Goal: Task Accomplishment & Management: Use online tool/utility

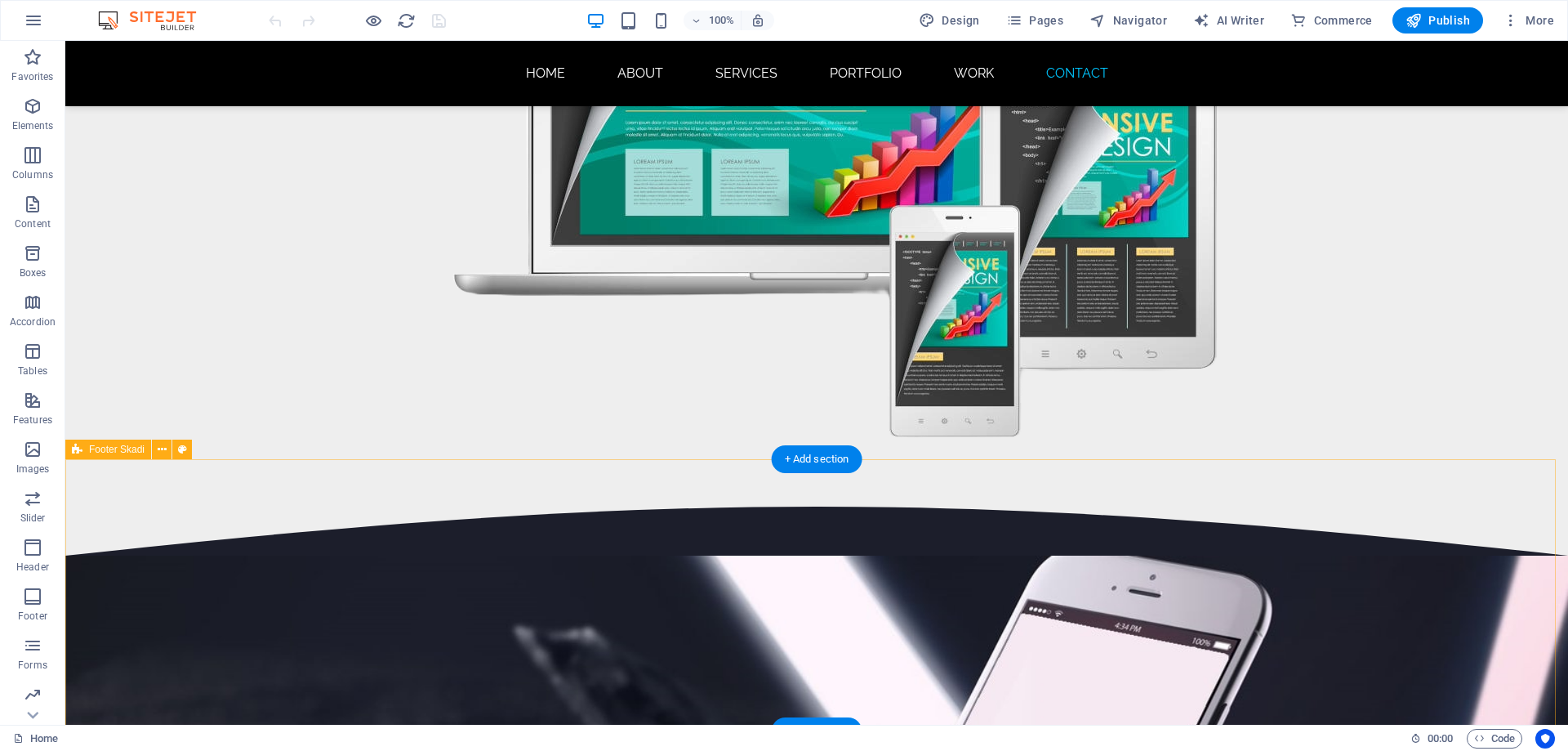
scroll to position [11008, 0]
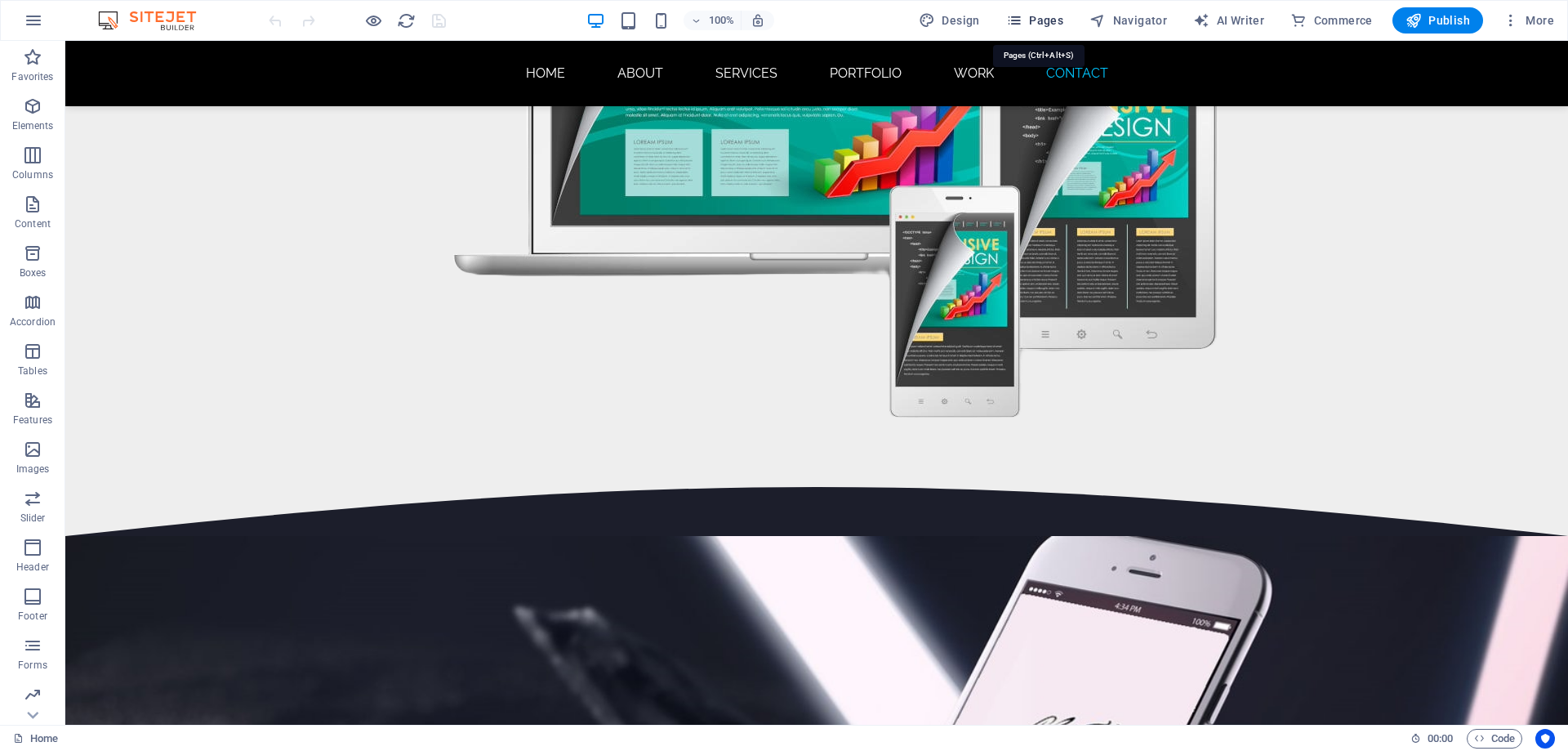
click at [1038, 28] on button "Pages" at bounding box center [1034, 21] width 71 height 26
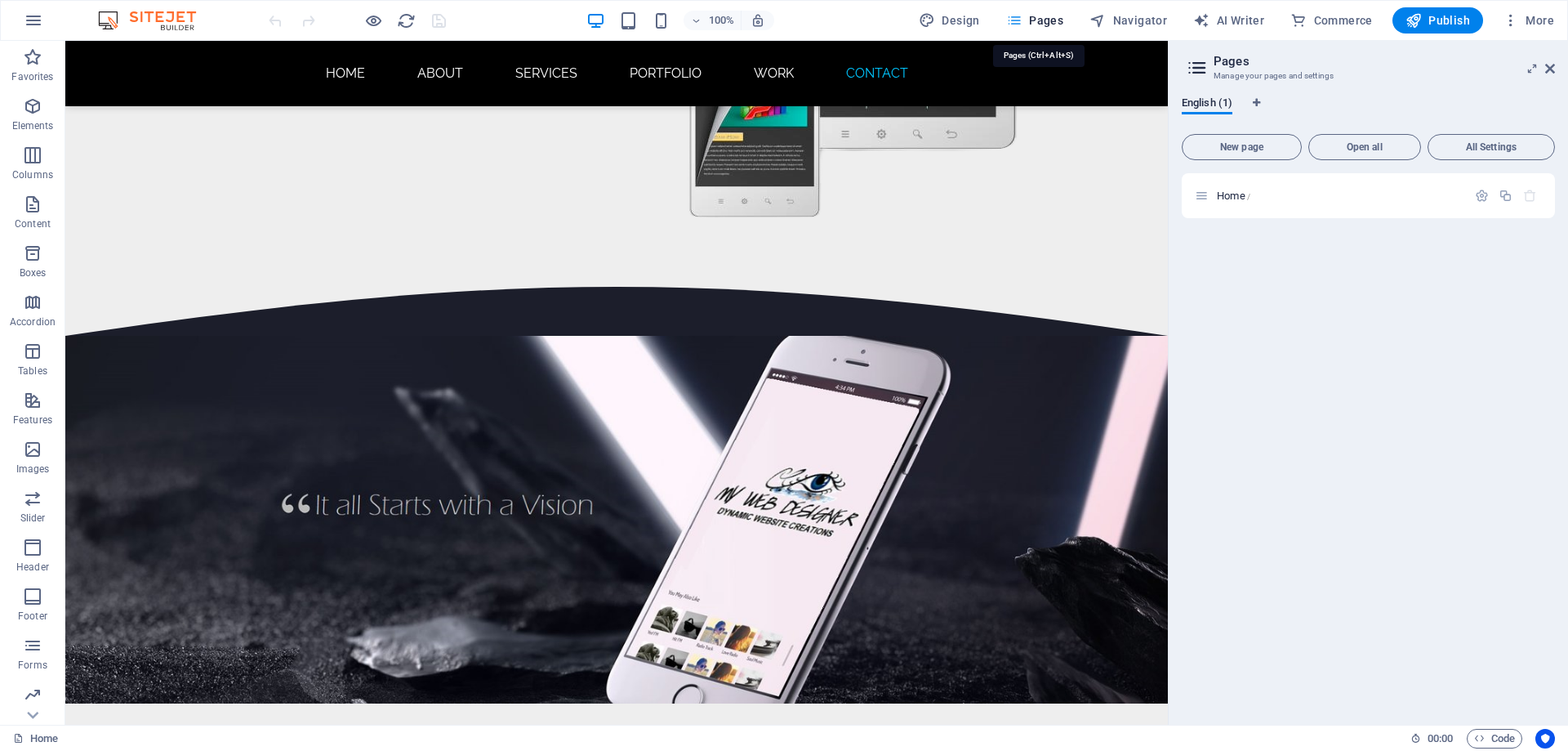
scroll to position [10608, 0]
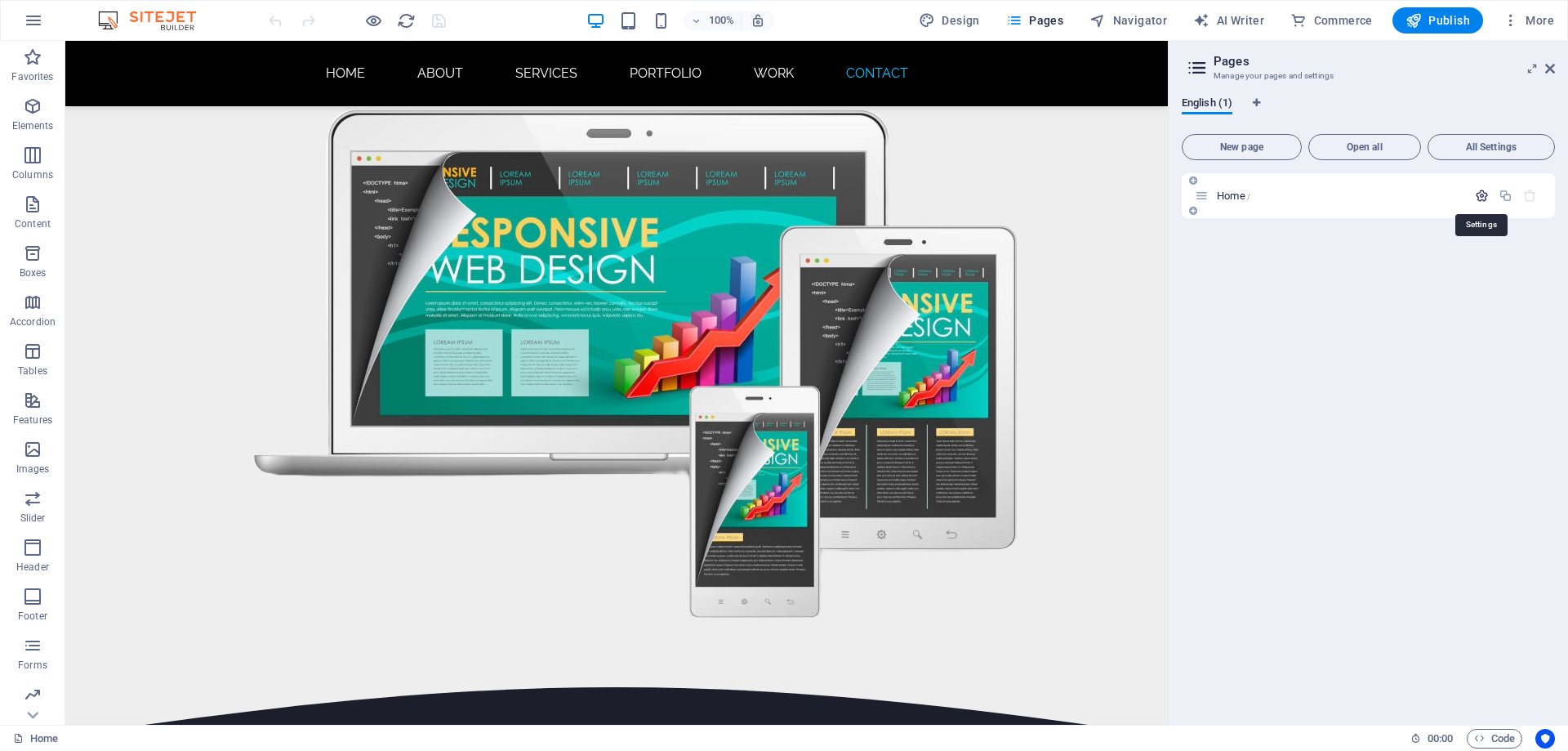
click at [1477, 198] on icon "button" at bounding box center [1481, 195] width 14 height 14
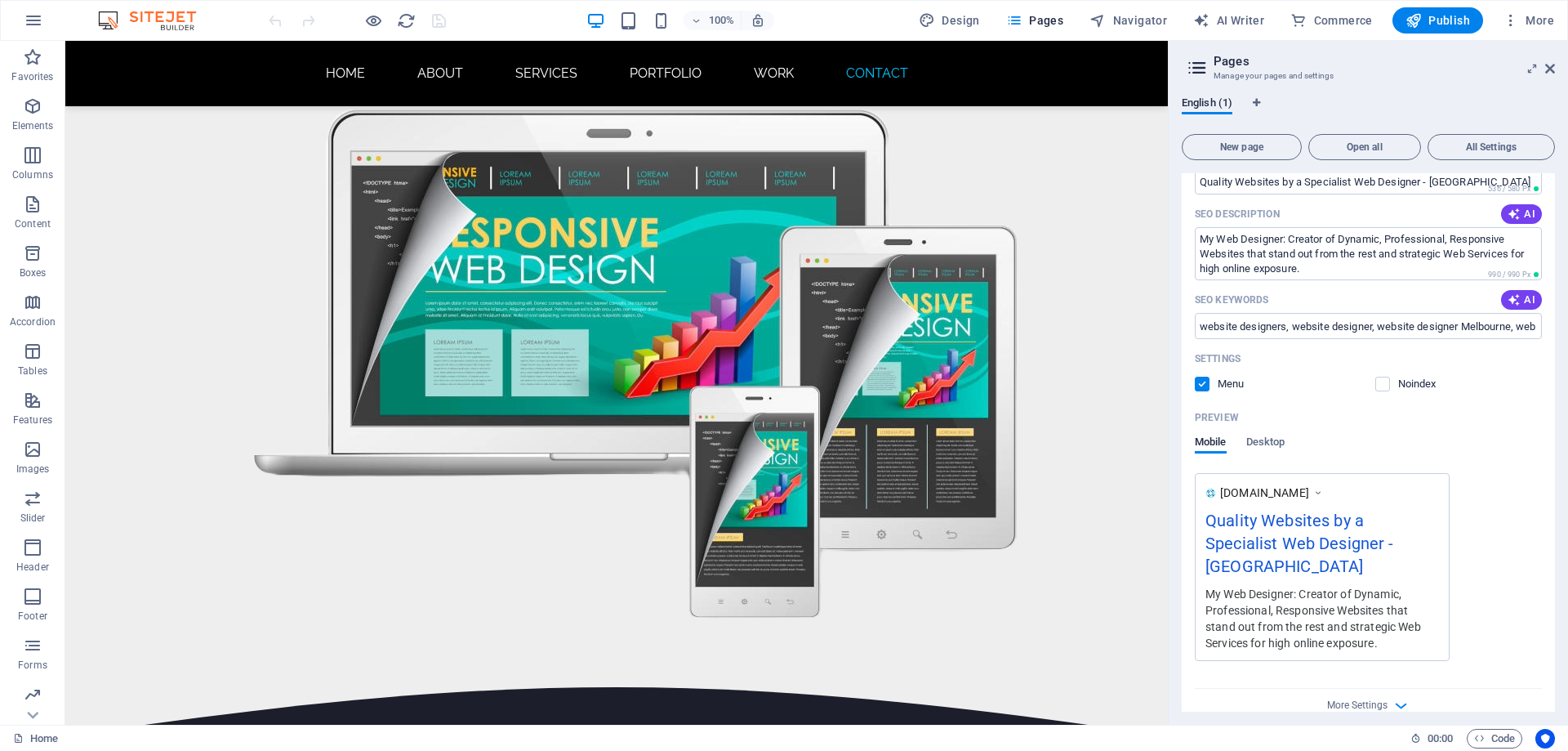
scroll to position [0, 0]
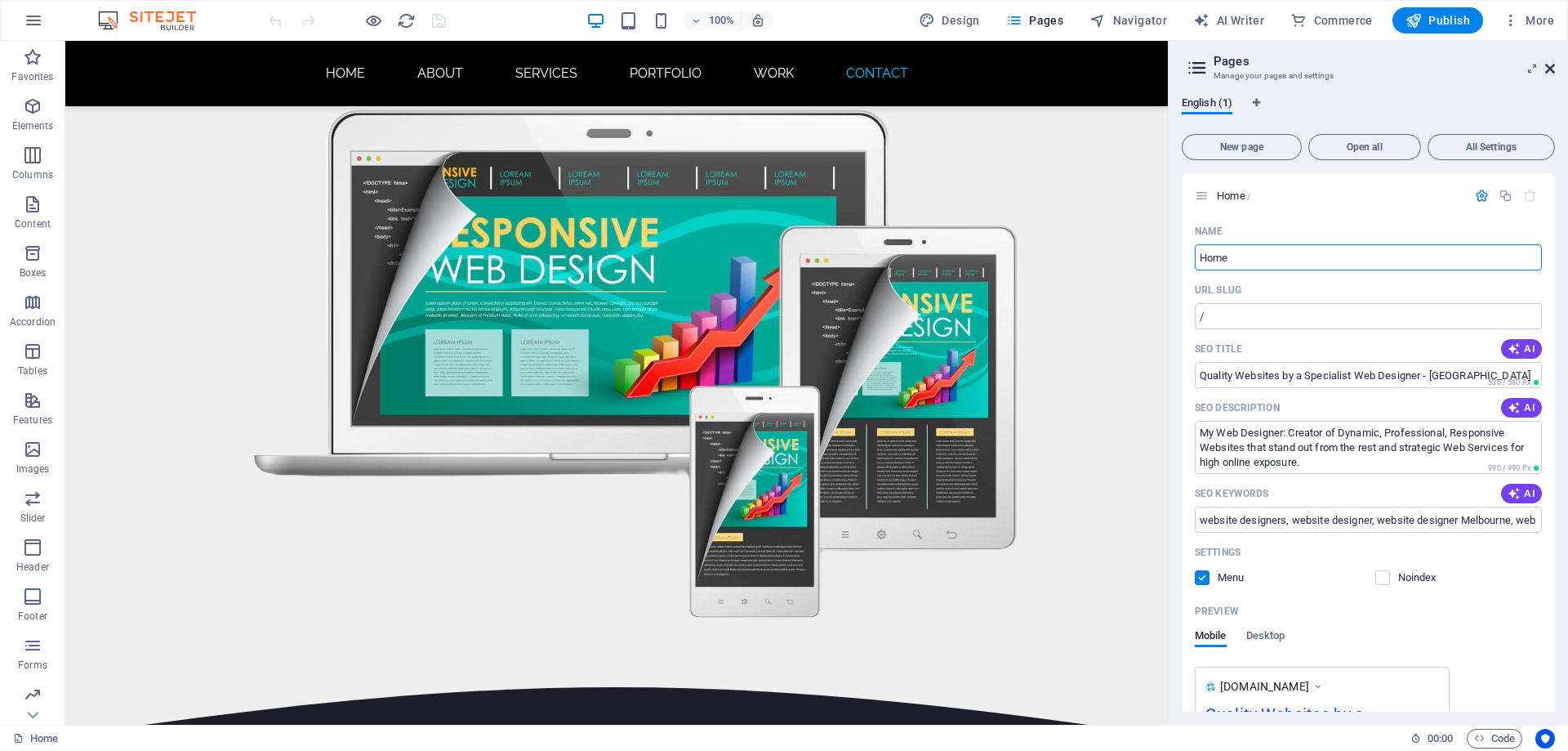
click at [1550, 63] on icon at bounding box center [1550, 69] width 9 height 13
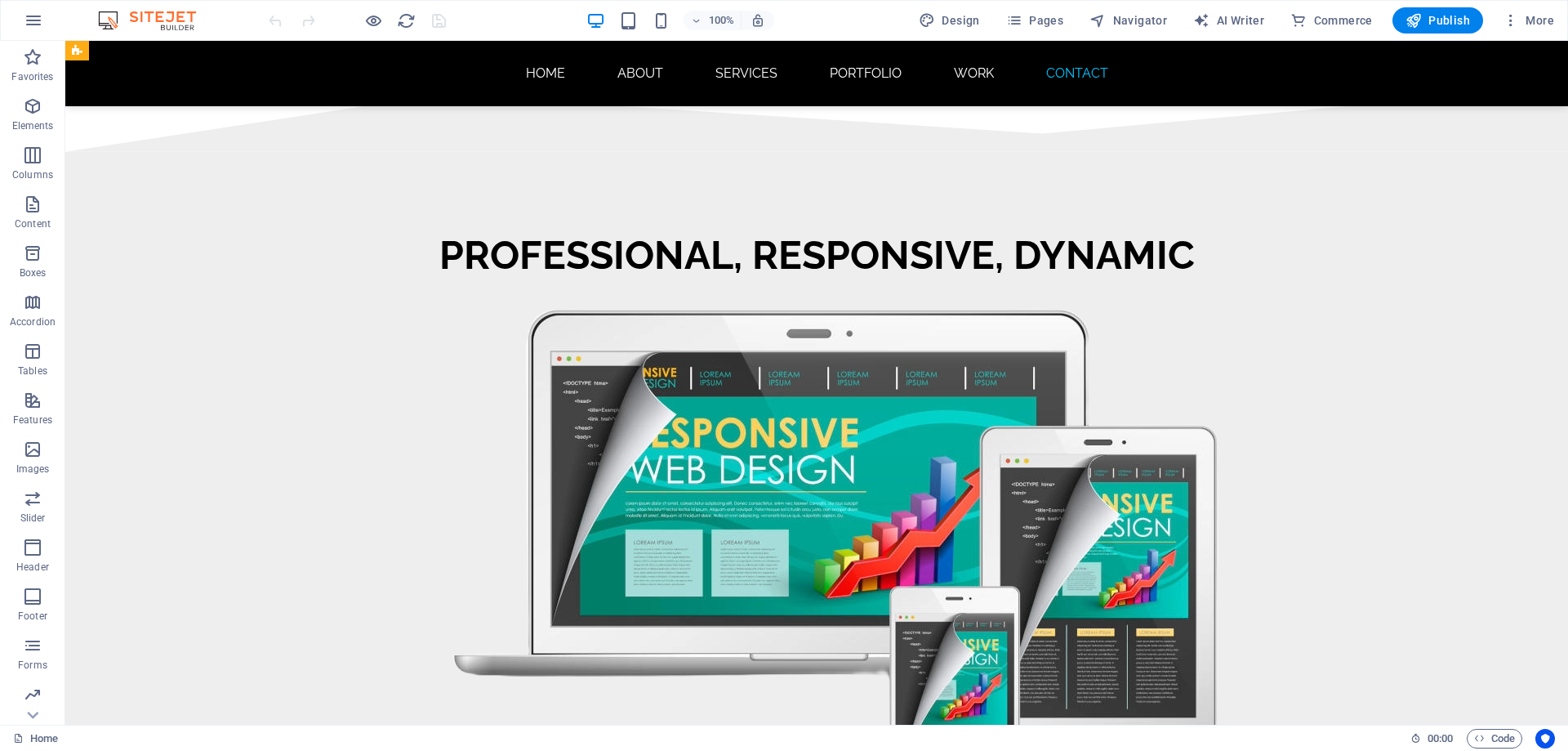
scroll to position [11008, 0]
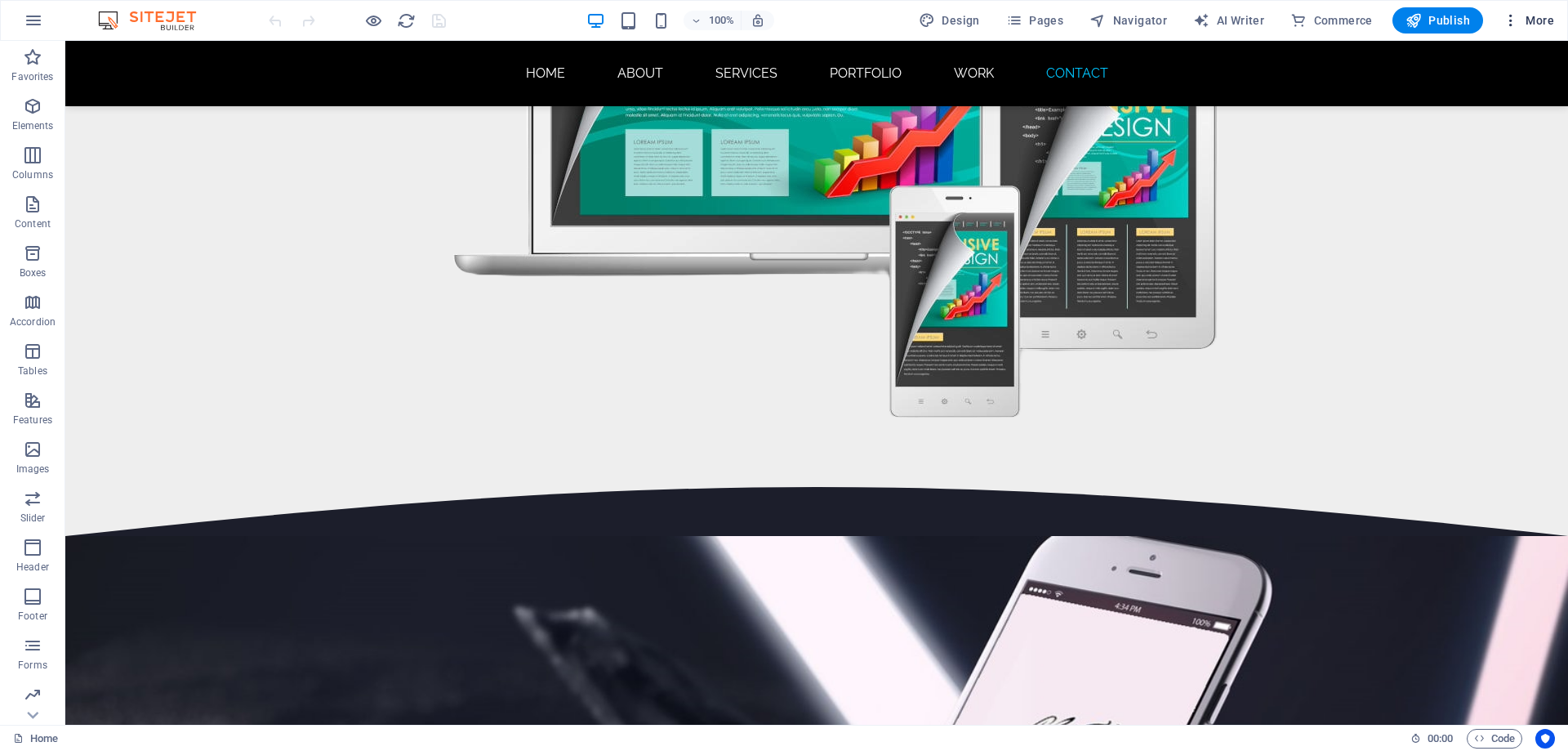
click at [1539, 19] on span "More" at bounding box center [1528, 20] width 52 height 16
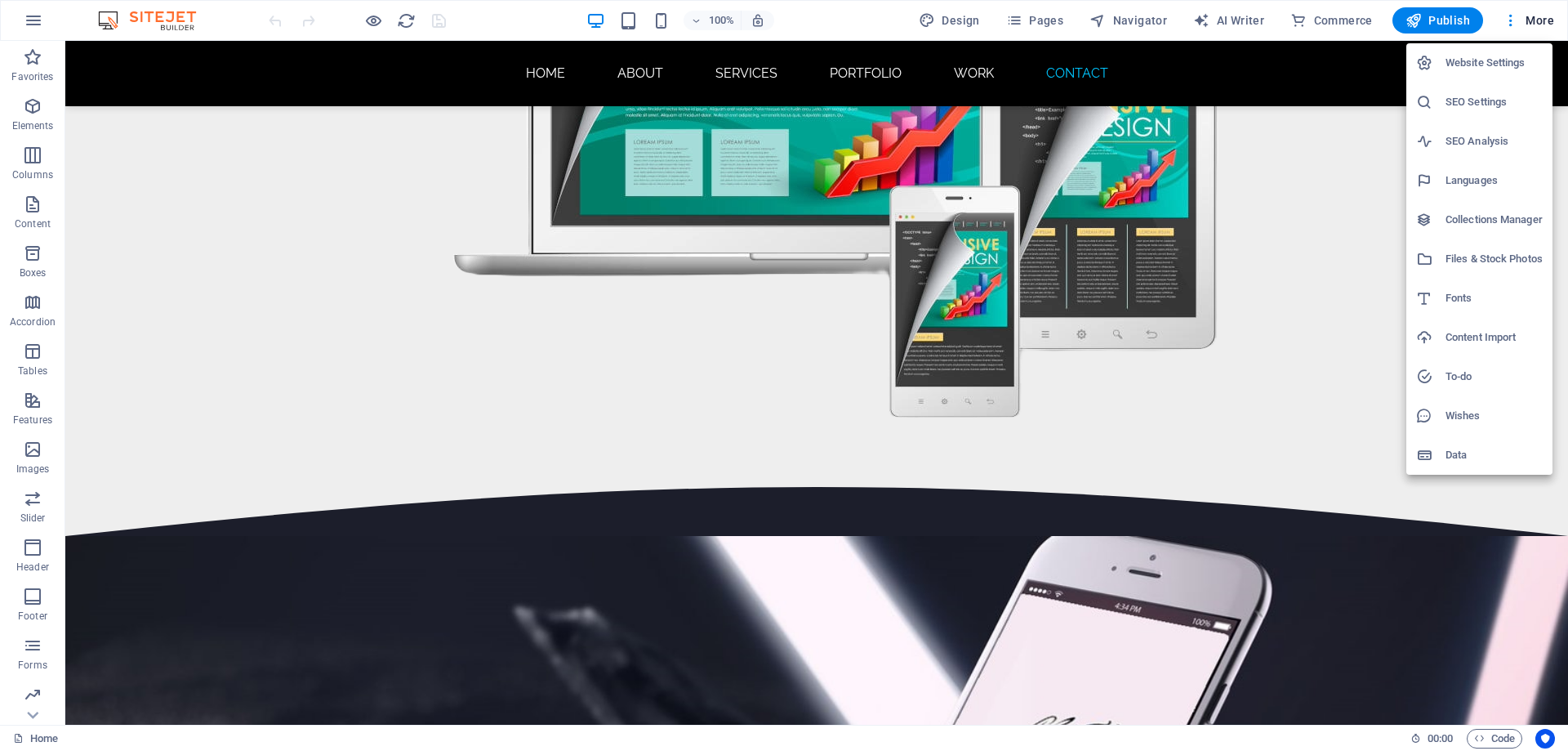
click at [1460, 100] on h6 "SEO Settings" at bounding box center [1494, 102] width 97 height 20
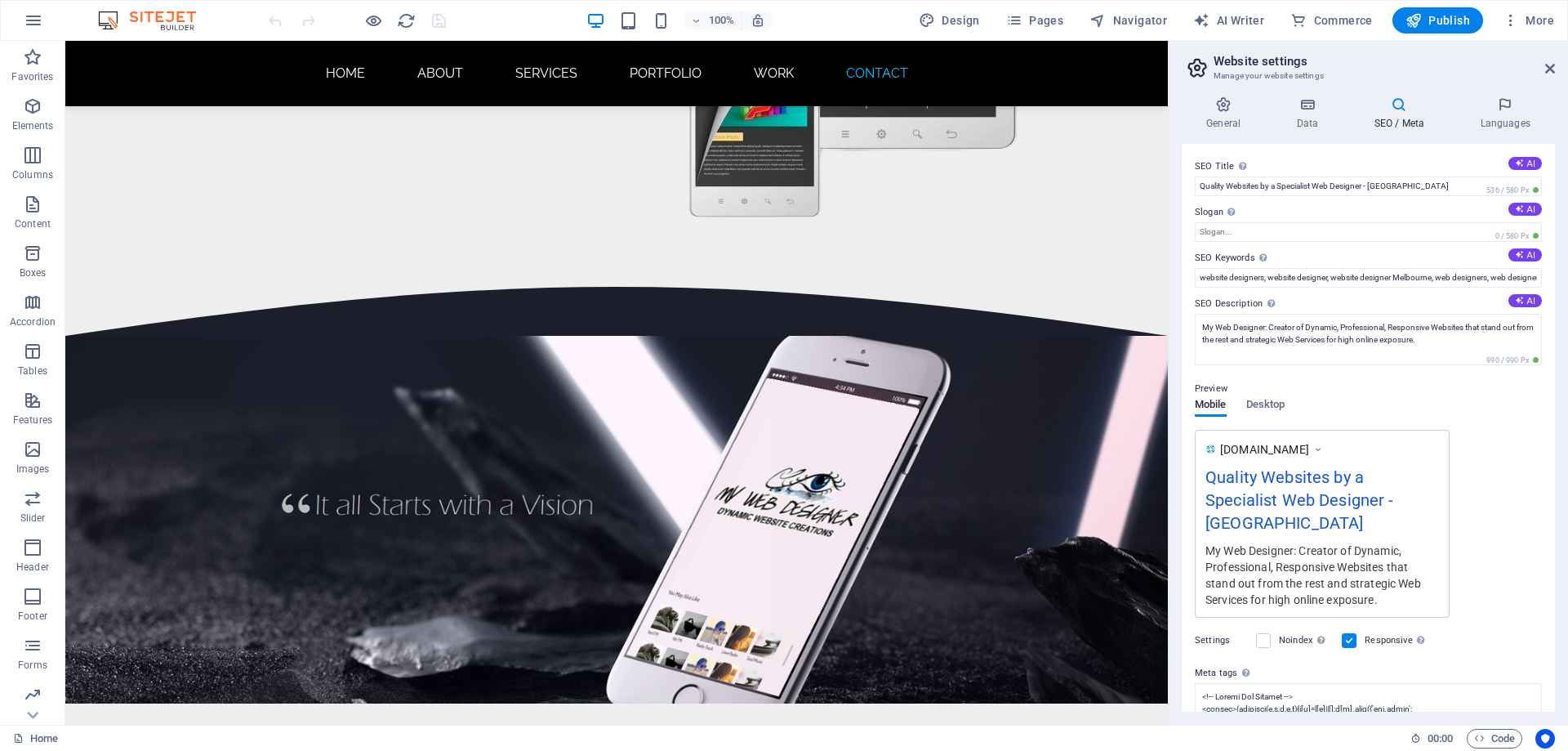
scroll to position [10608, 0]
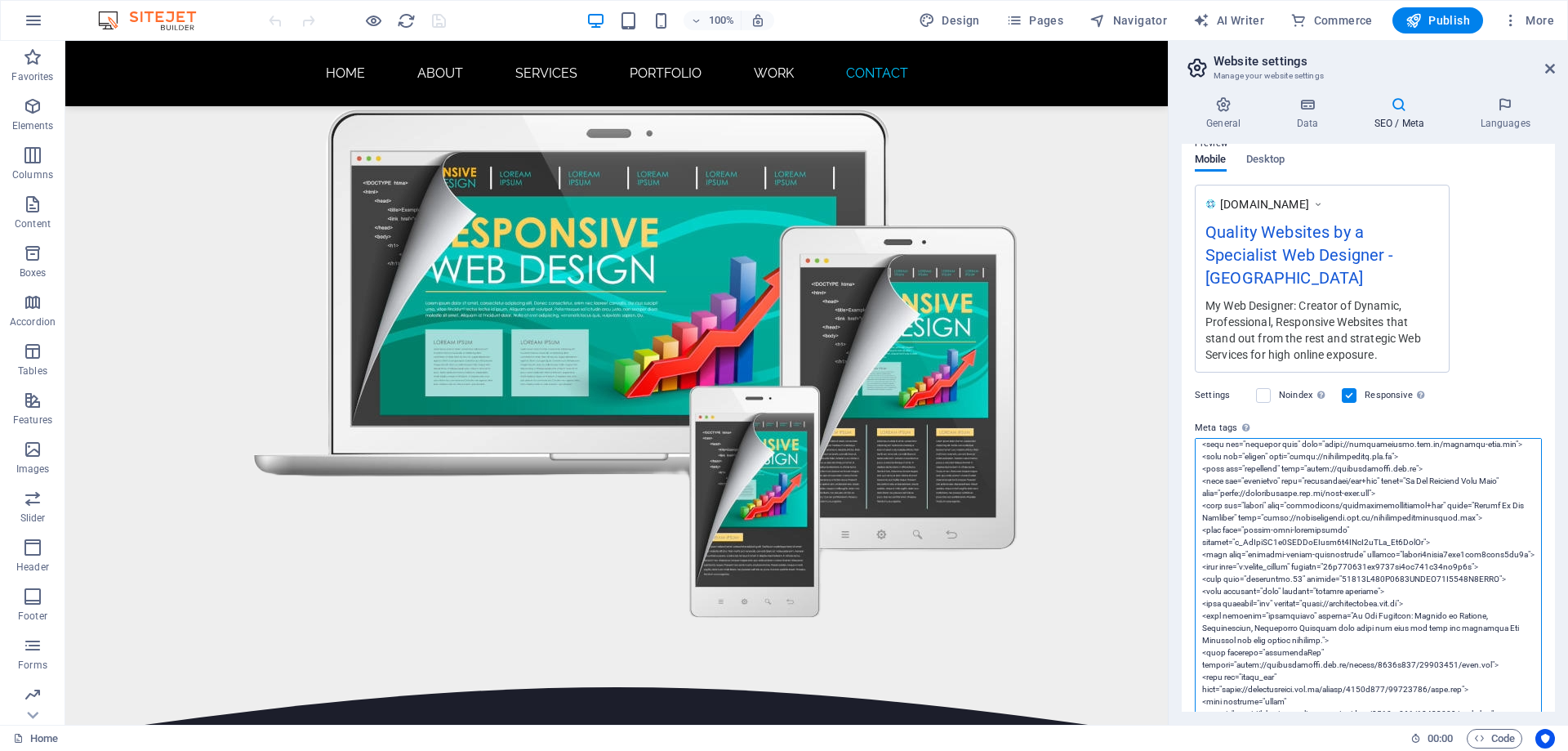
scroll to position [82, 0]
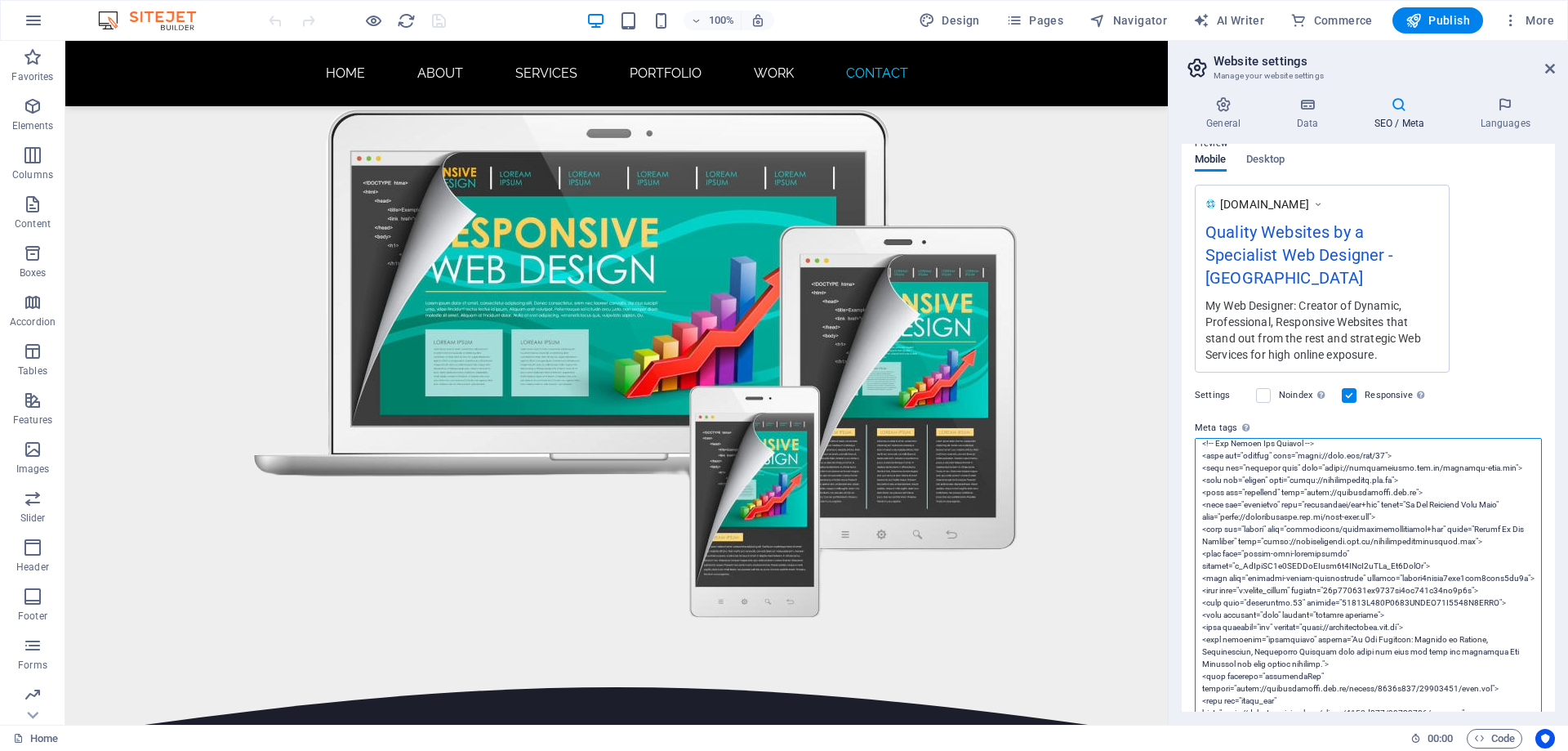
drag, startPoint x: 1482, startPoint y: 519, endPoint x: 1196, endPoint y: 484, distance: 288.1
drag, startPoint x: 1392, startPoint y: 494, endPoint x: 1193, endPoint y: 484, distance: 199.3
click at [1193, 484] on div "SEO Title The title of your website - make it something that stands out in sear…" at bounding box center [1368, 428] width 373 height 568
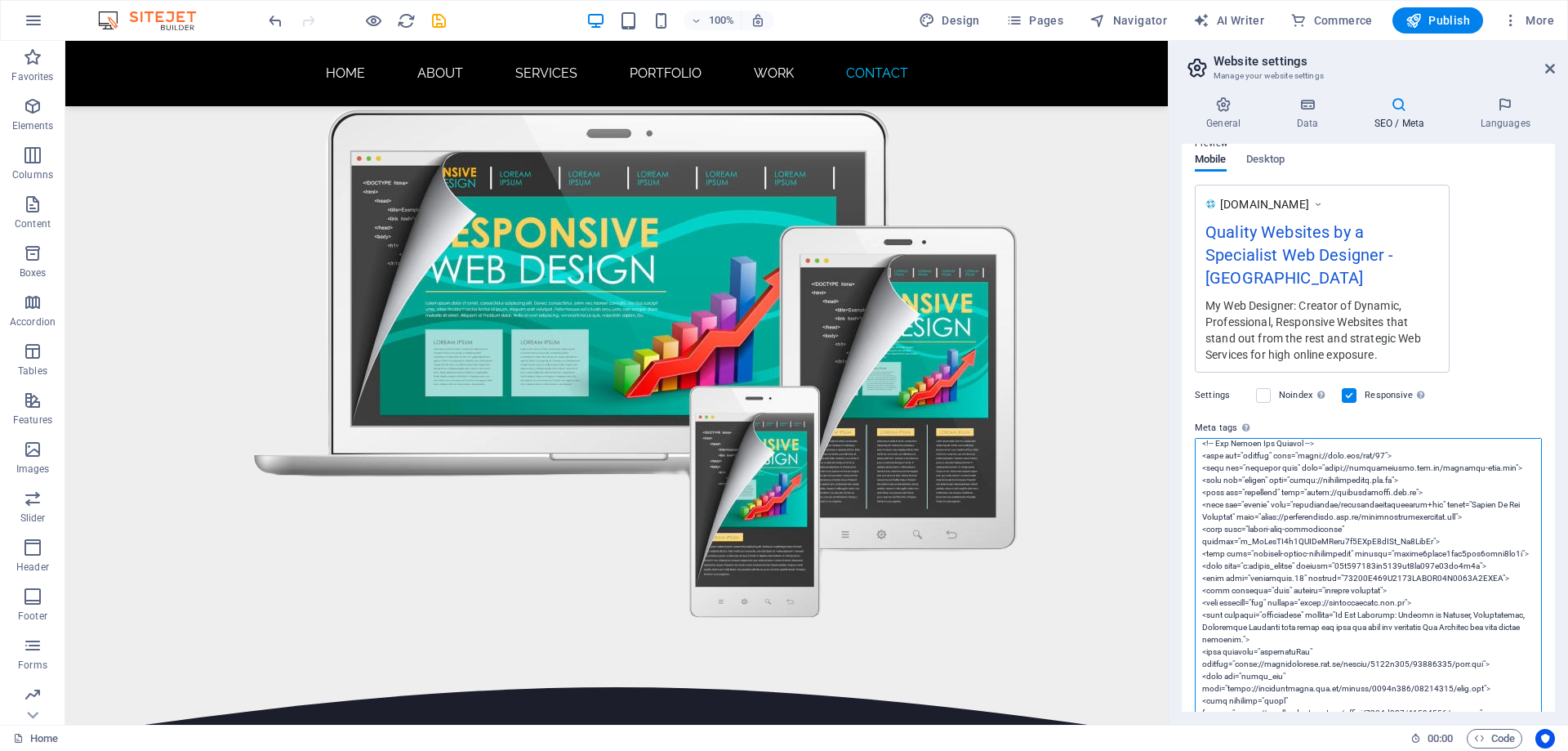
drag, startPoint x: 1490, startPoint y: 493, endPoint x: 1201, endPoint y: 484, distance: 289.1
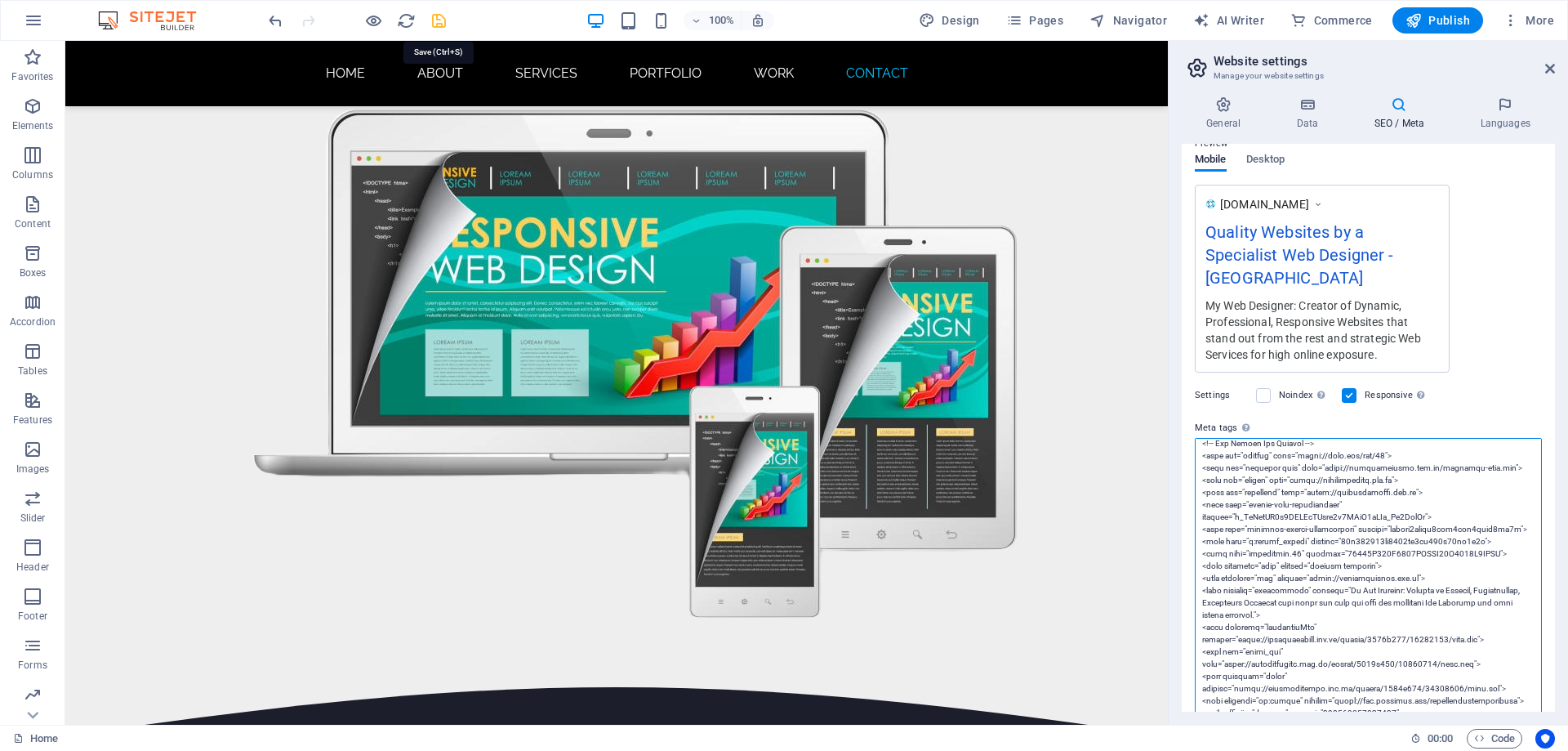
type textarea "<!-- Google Tag Manager --> <script>(function(w,d,s,l,i){w[l]=w[l]||[];w[l].pus…"
click at [440, 18] on icon "save" at bounding box center [439, 21] width 19 height 19
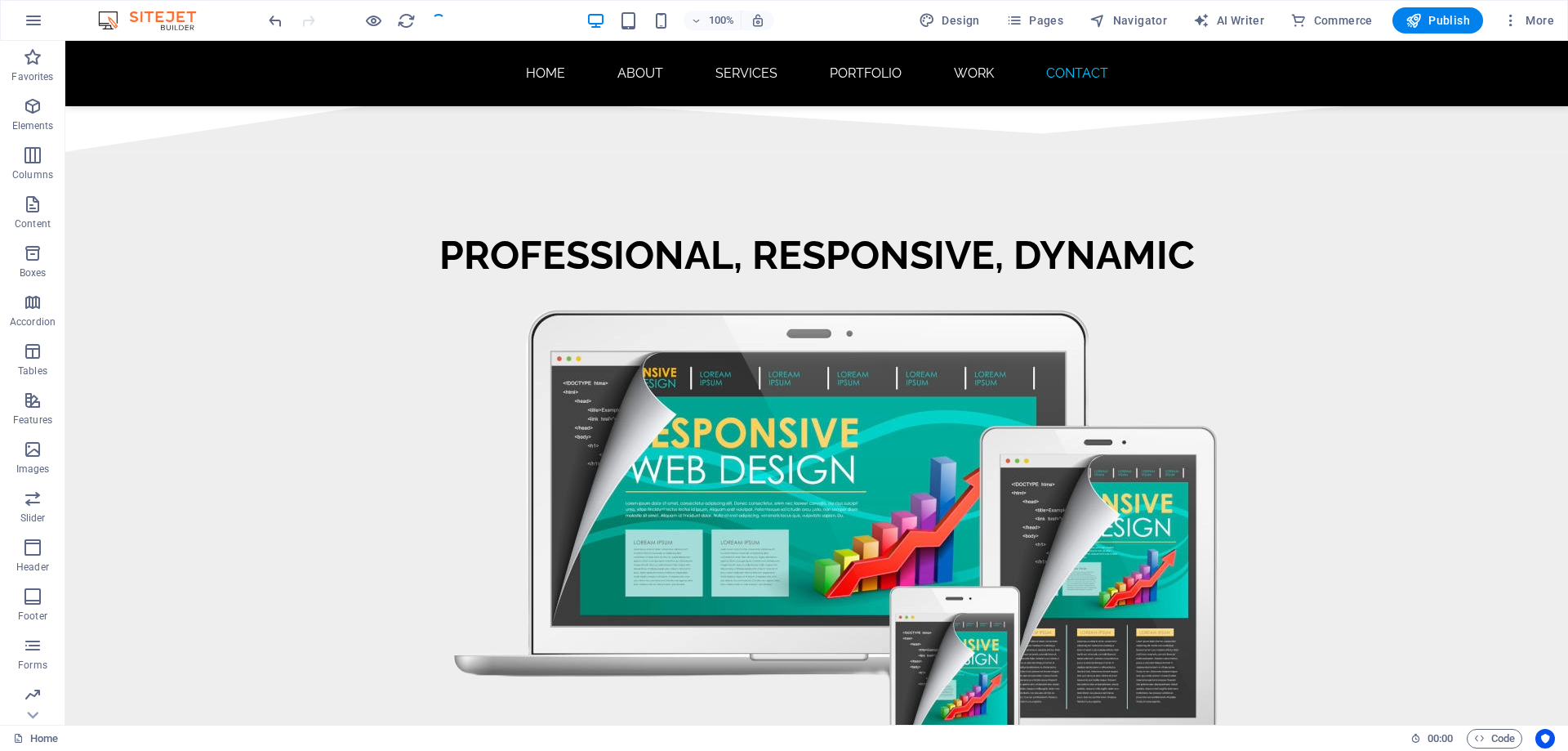
scroll to position [11008, 0]
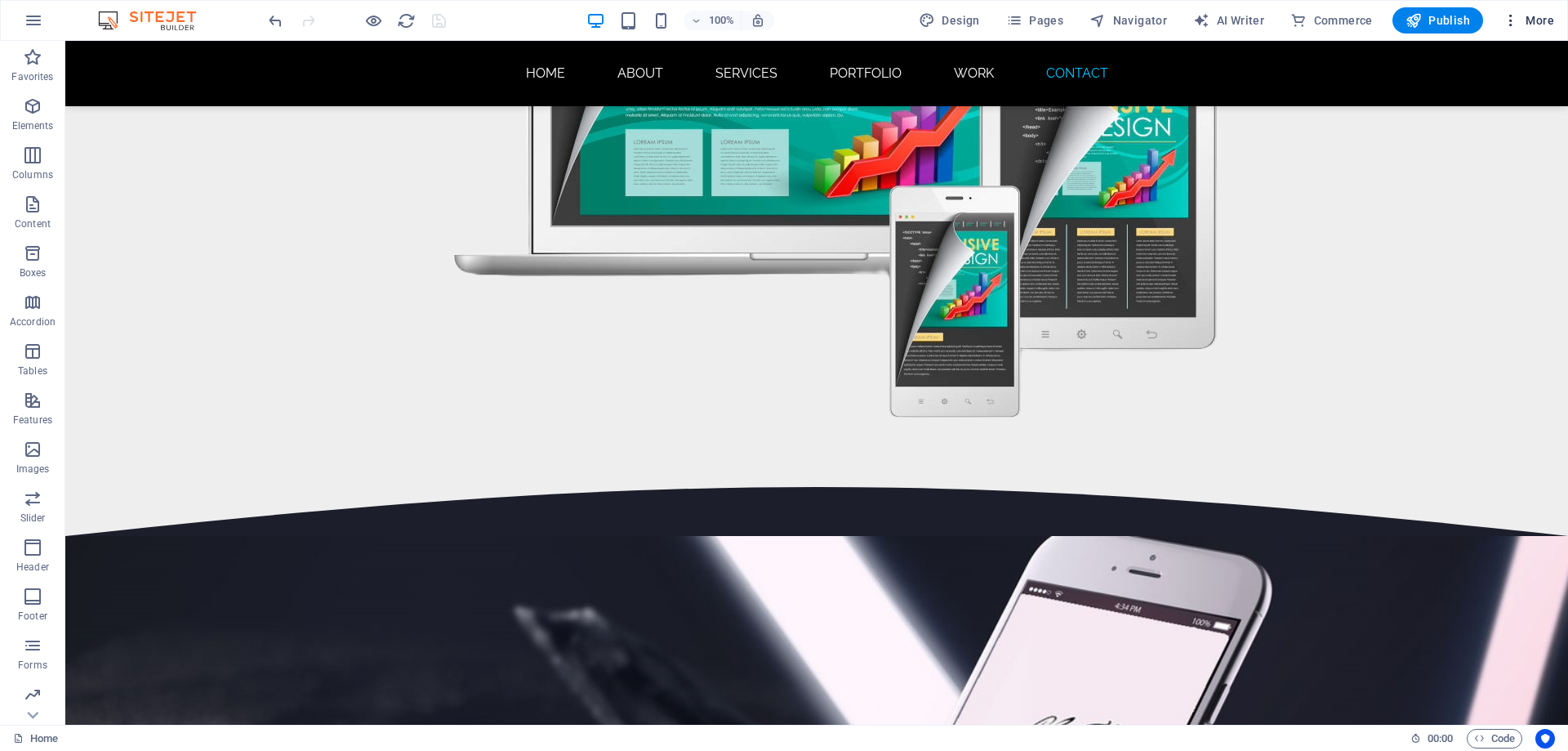
click at [1518, 21] on icon "button" at bounding box center [1511, 20] width 16 height 16
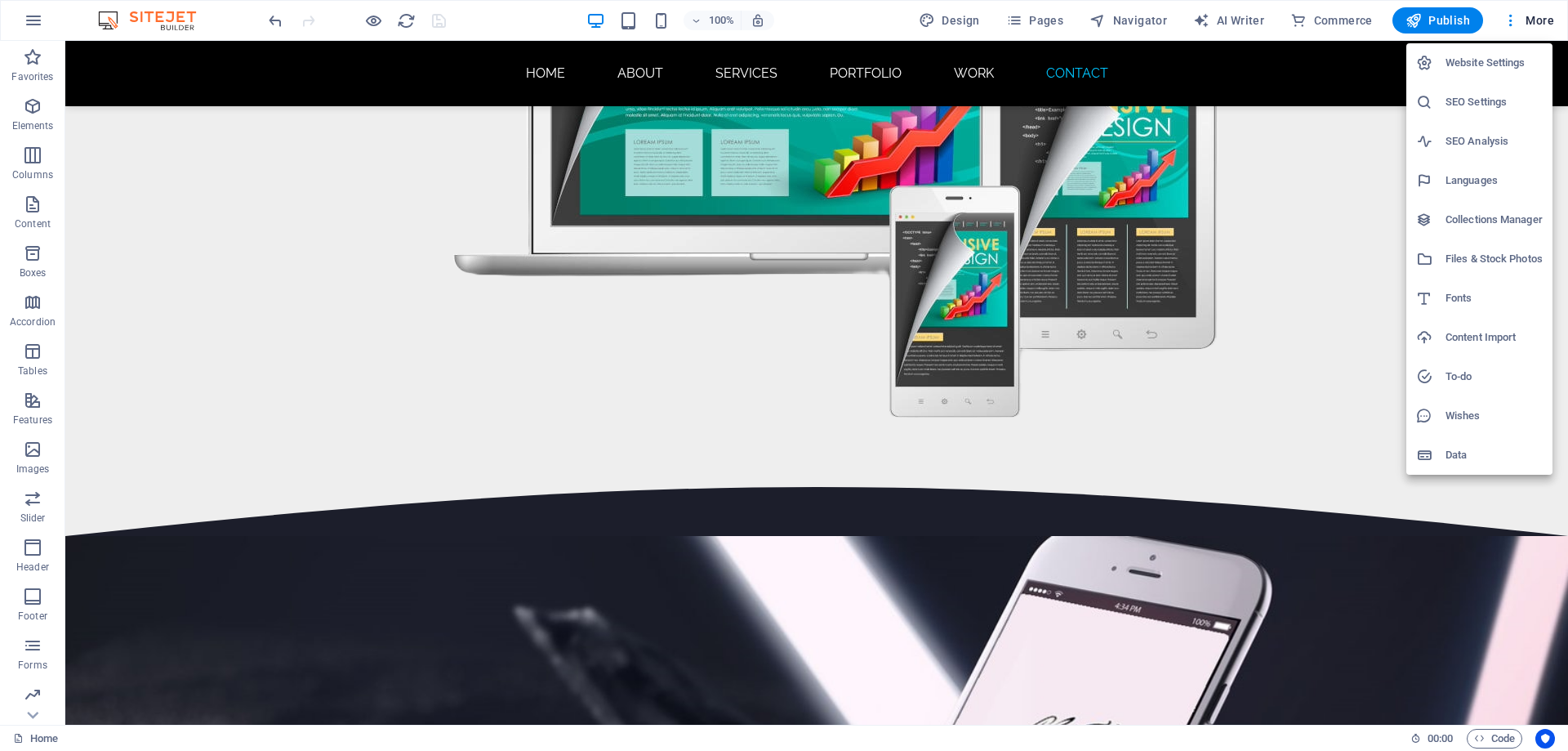
click at [1464, 107] on h6 "SEO Settings" at bounding box center [1494, 102] width 97 height 20
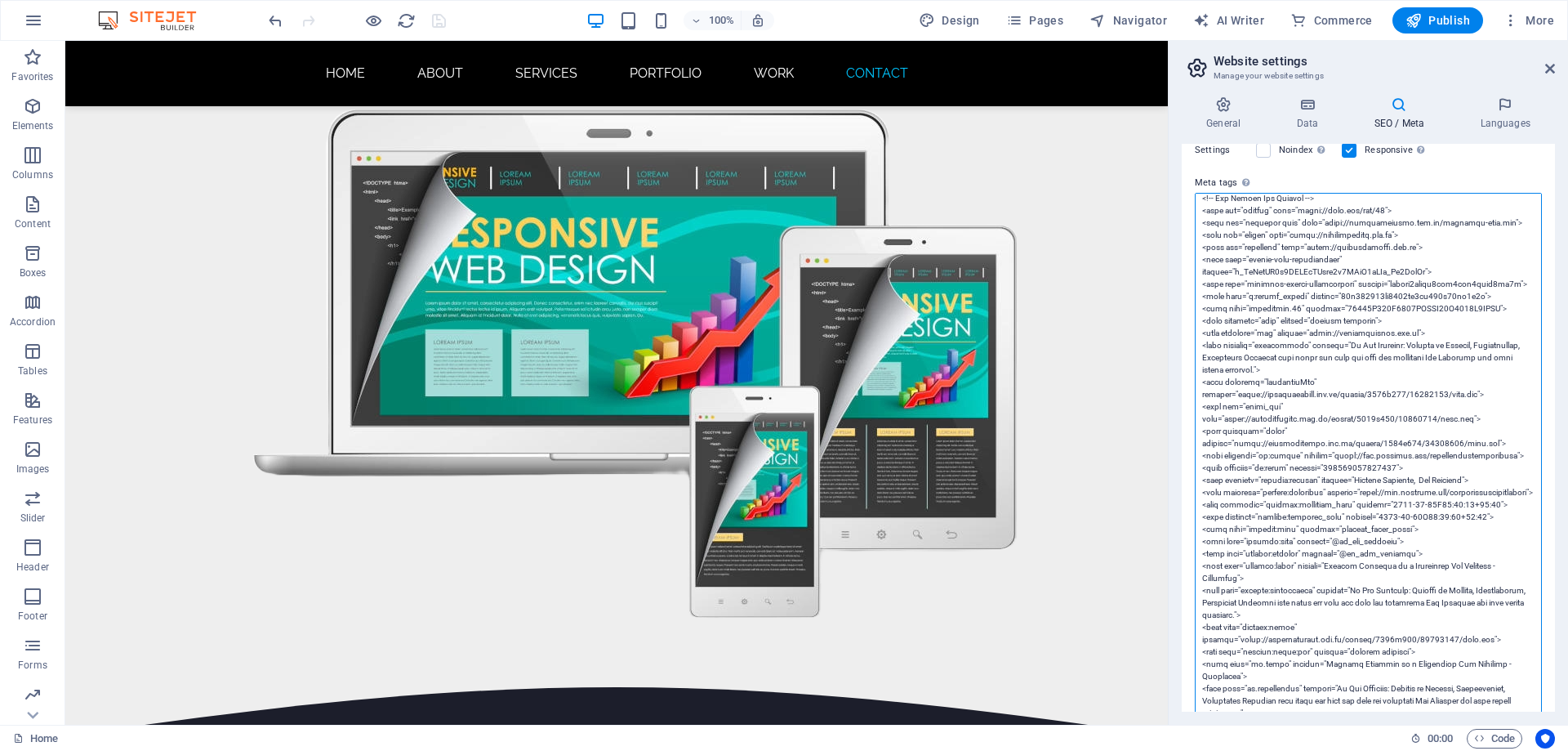
scroll to position [163, 0]
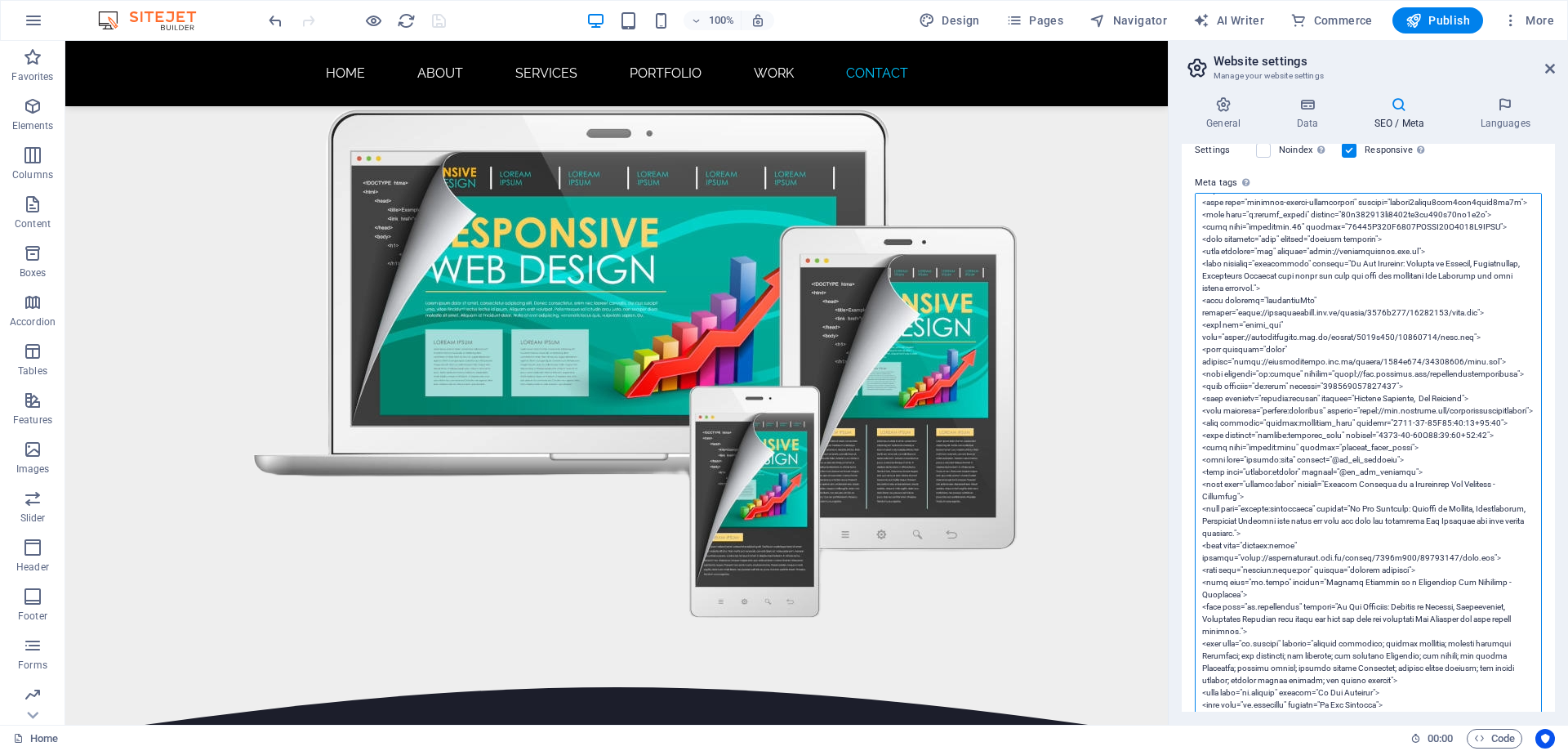
type textarea "<!-- Google Tag Manager --> <script>(function(w,d,s,l,i){w[l]=w[l]||[];w[l].pus…"
click at [439, 22] on icon "save" at bounding box center [439, 21] width 19 height 19
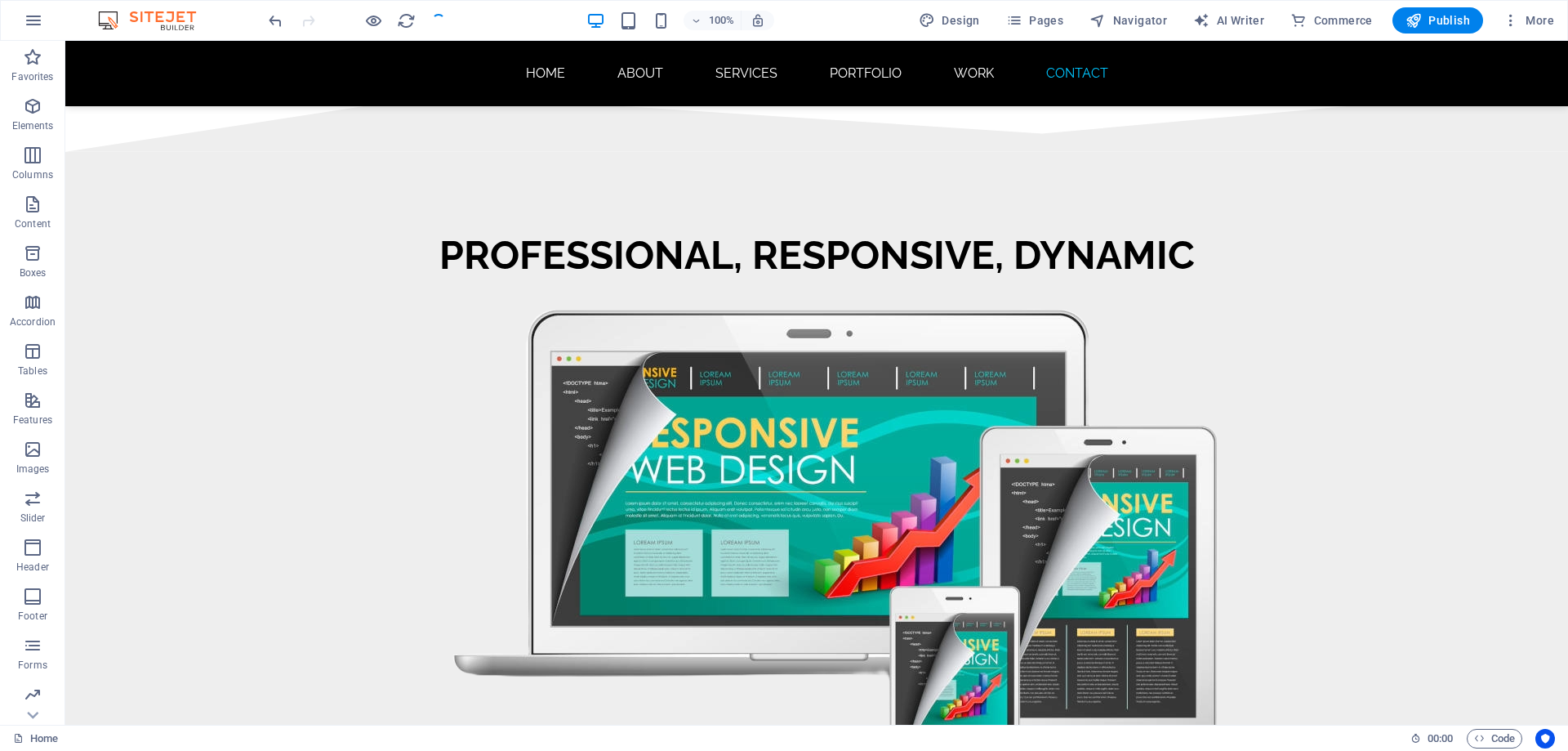
scroll to position [11008, 0]
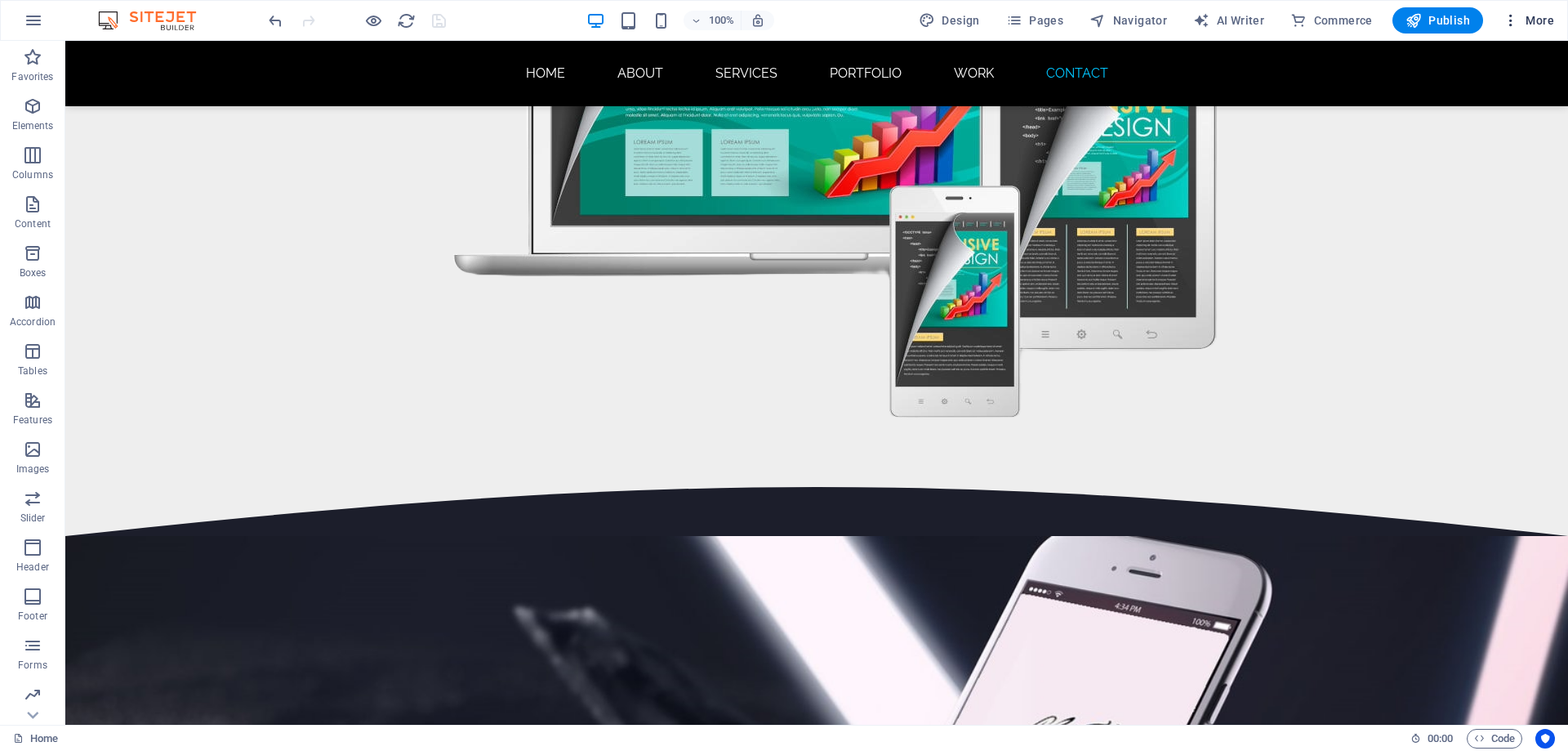
click at [1528, 24] on span "More" at bounding box center [1528, 20] width 52 height 16
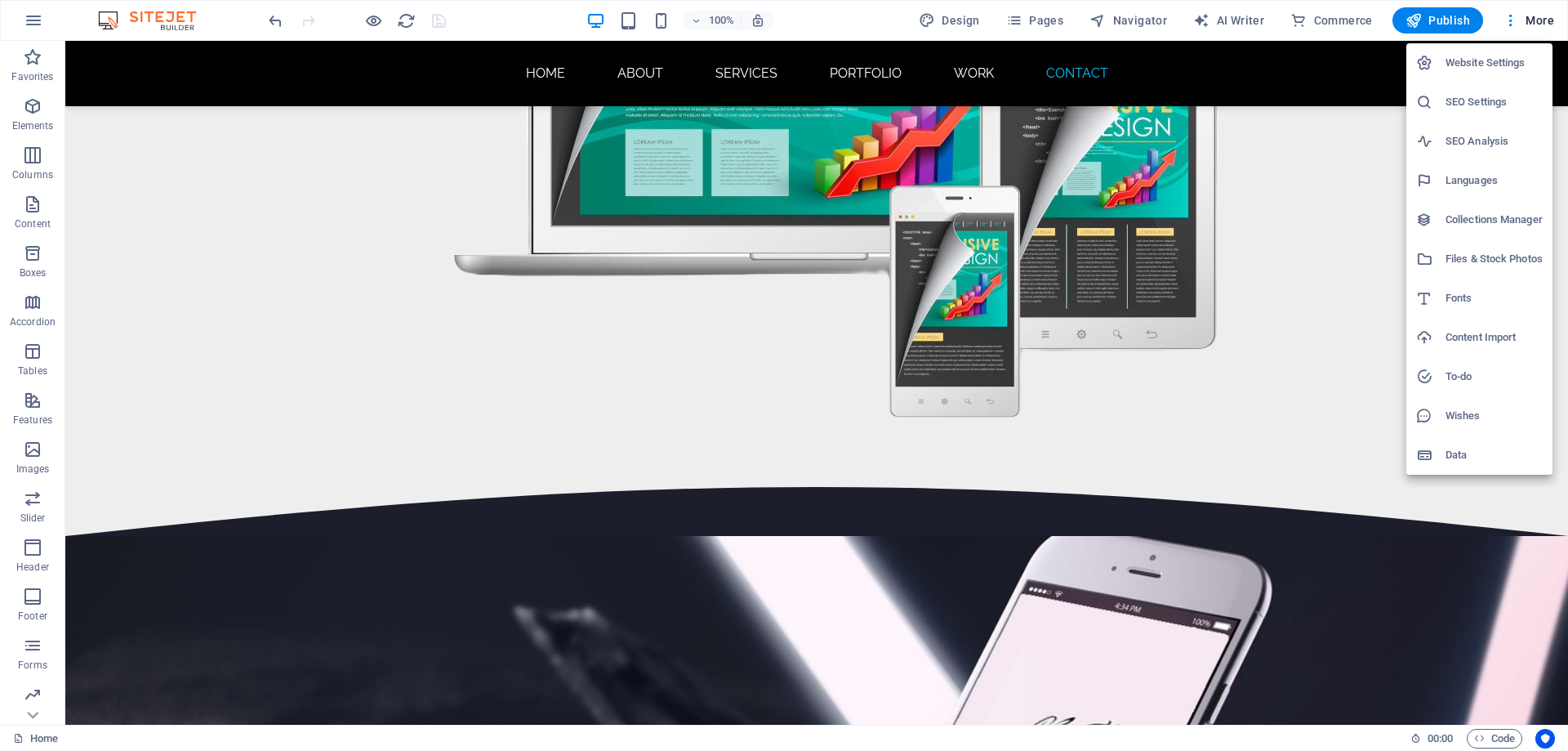
click at [1503, 101] on h6 "SEO Settings" at bounding box center [1494, 102] width 97 height 20
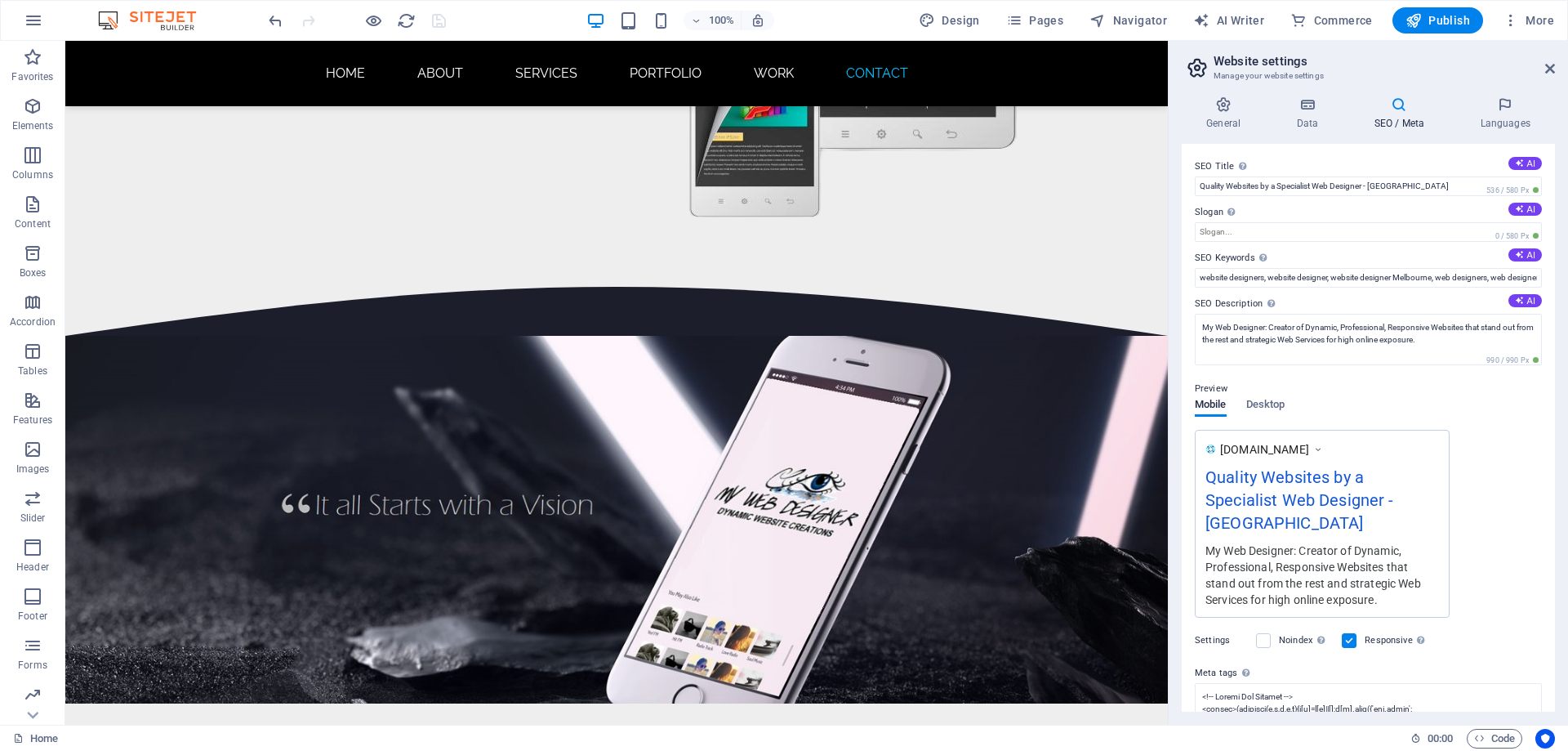
scroll to position [10608, 0]
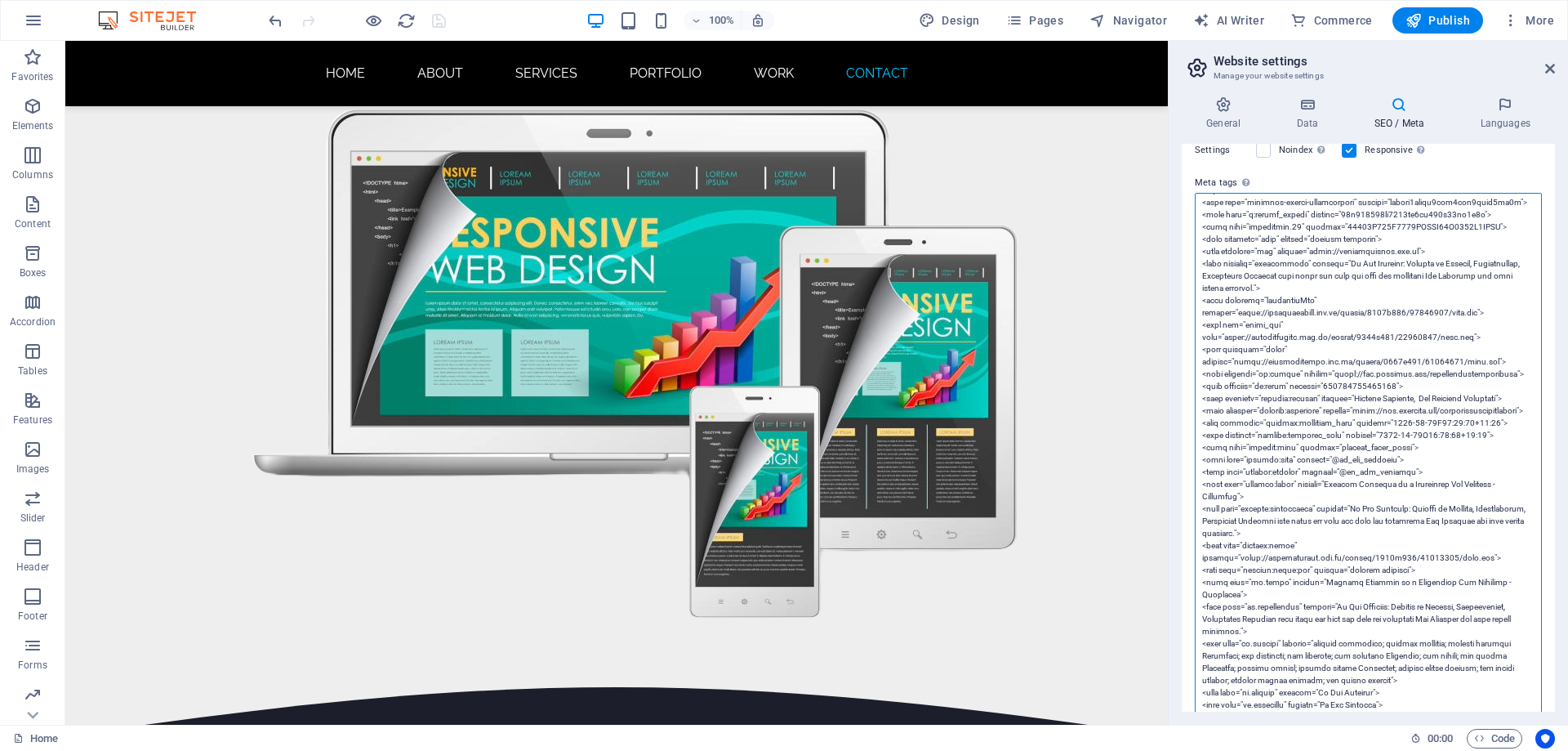
scroll to position [245, 0]
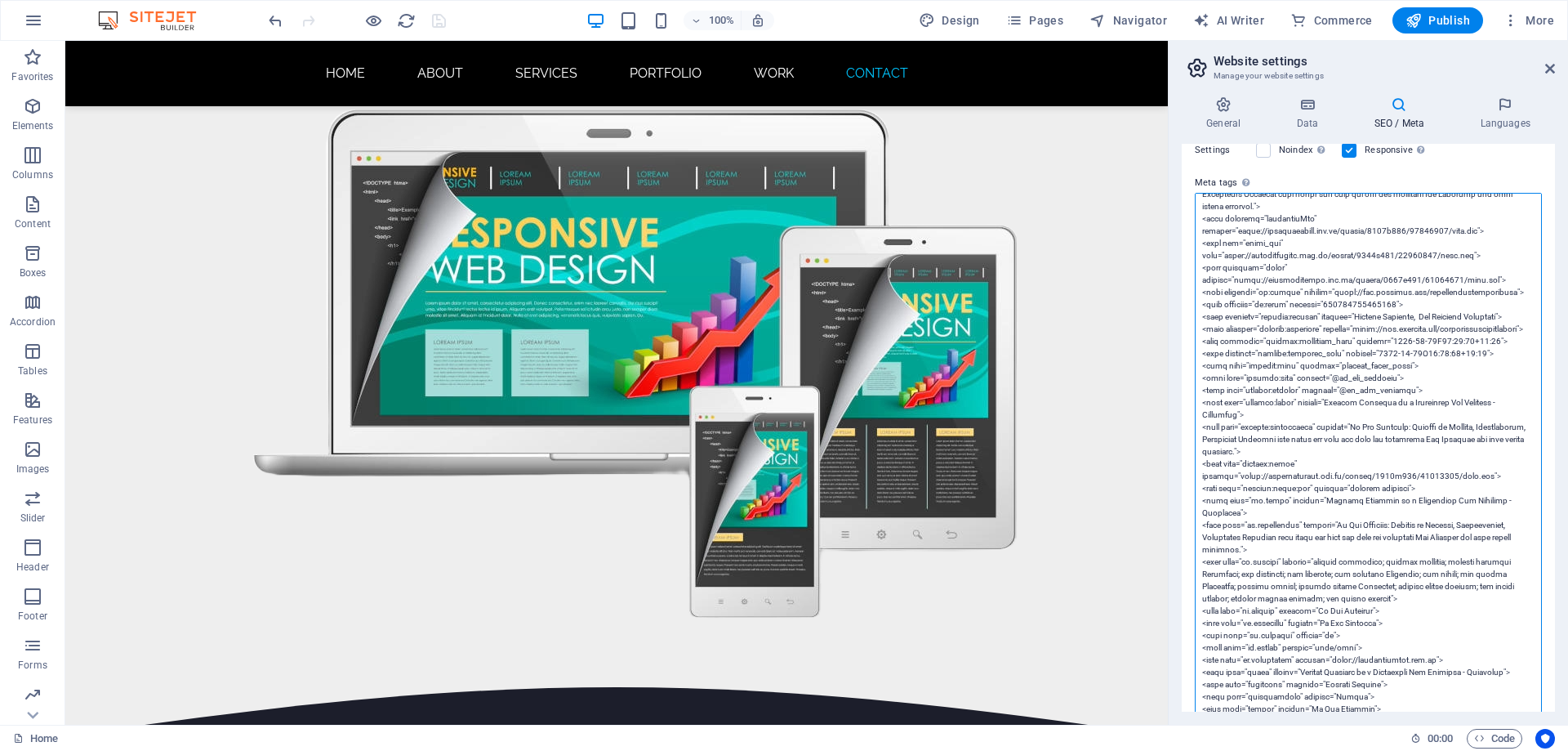
type textarea "<!-- Google Tag Manager --> <script>(function(w,d,s,l,i){w[l]=w[l]||[];w[l].pus…"
click at [437, 23] on icon "save" at bounding box center [439, 21] width 19 height 19
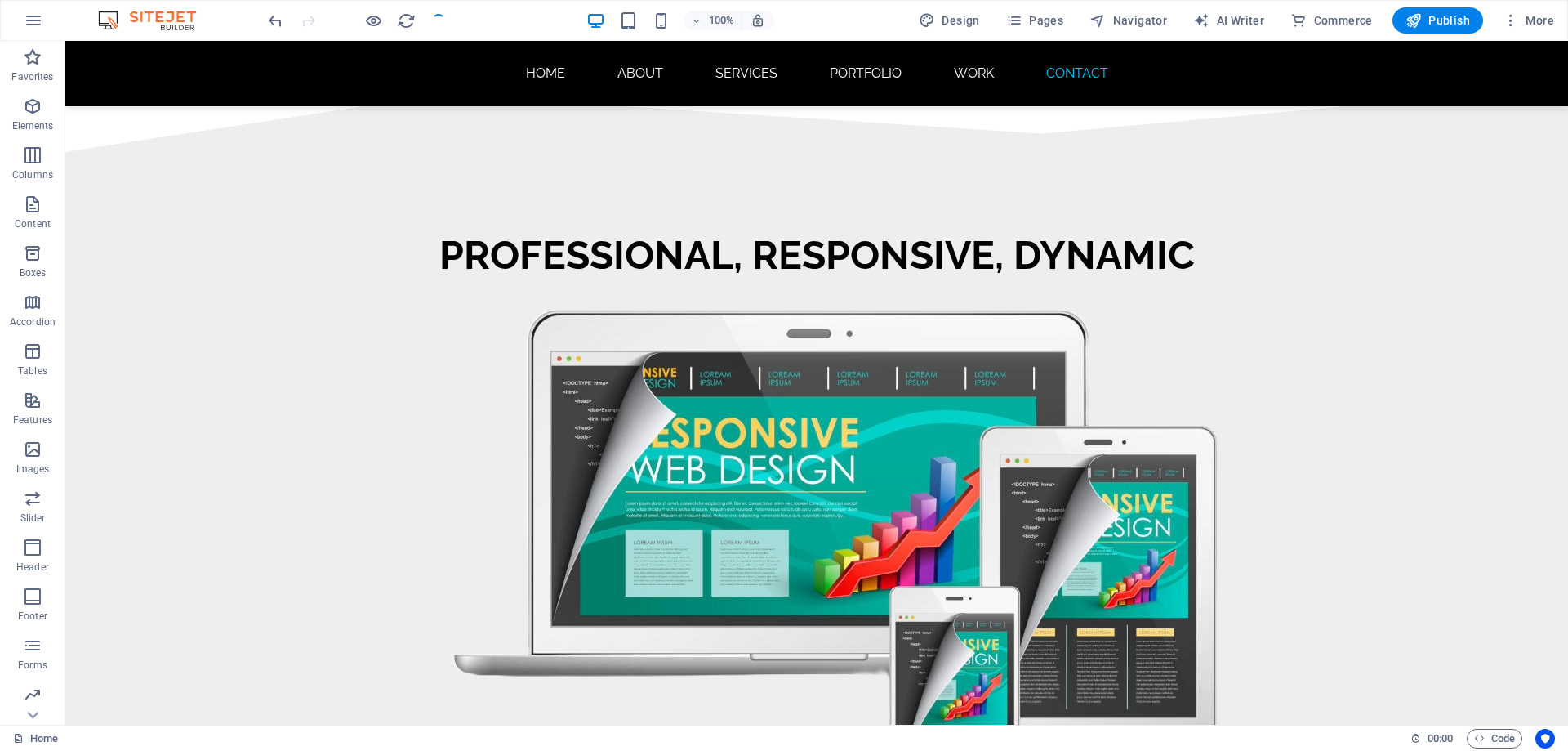
scroll to position [11008, 0]
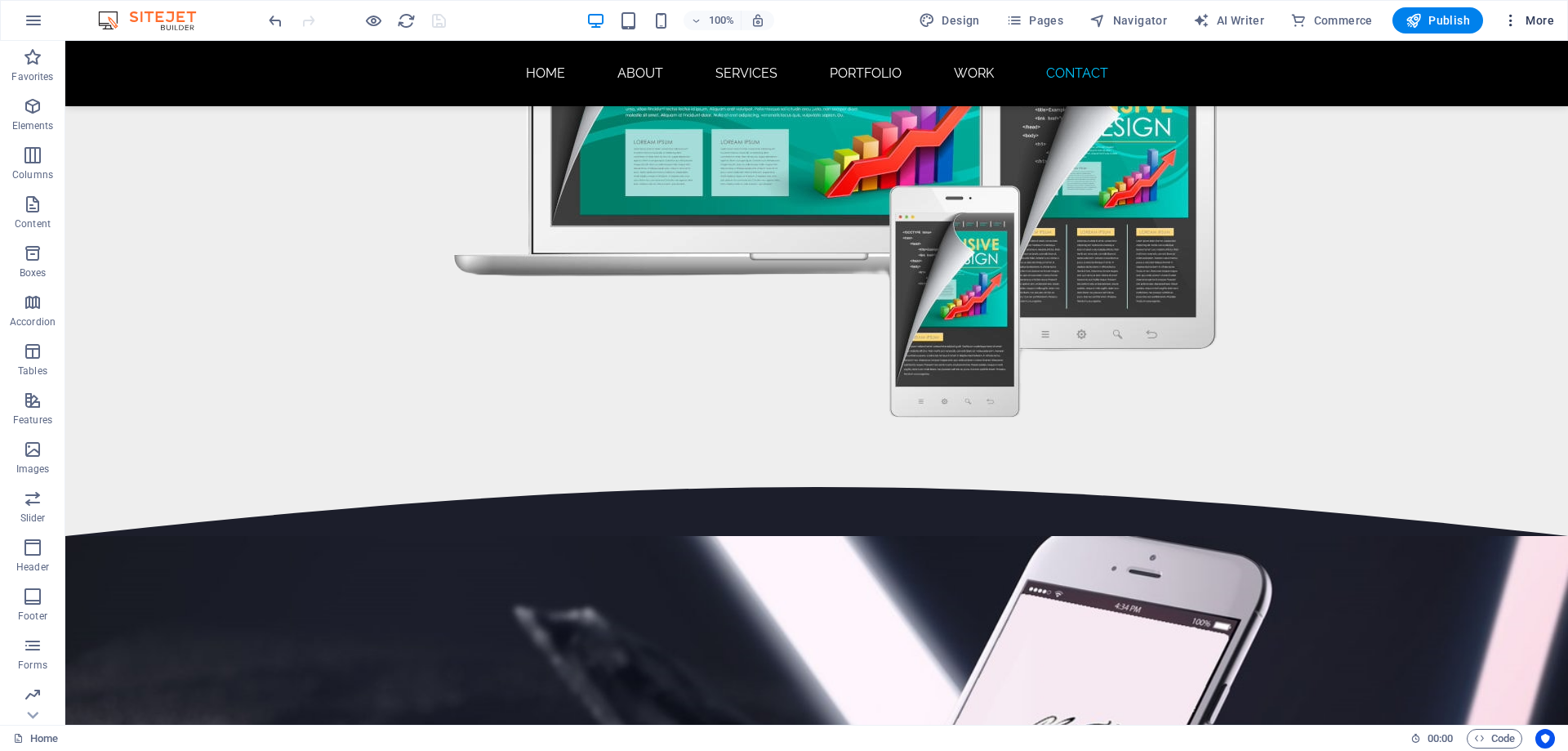
click at [1523, 24] on span "More" at bounding box center [1528, 20] width 52 height 16
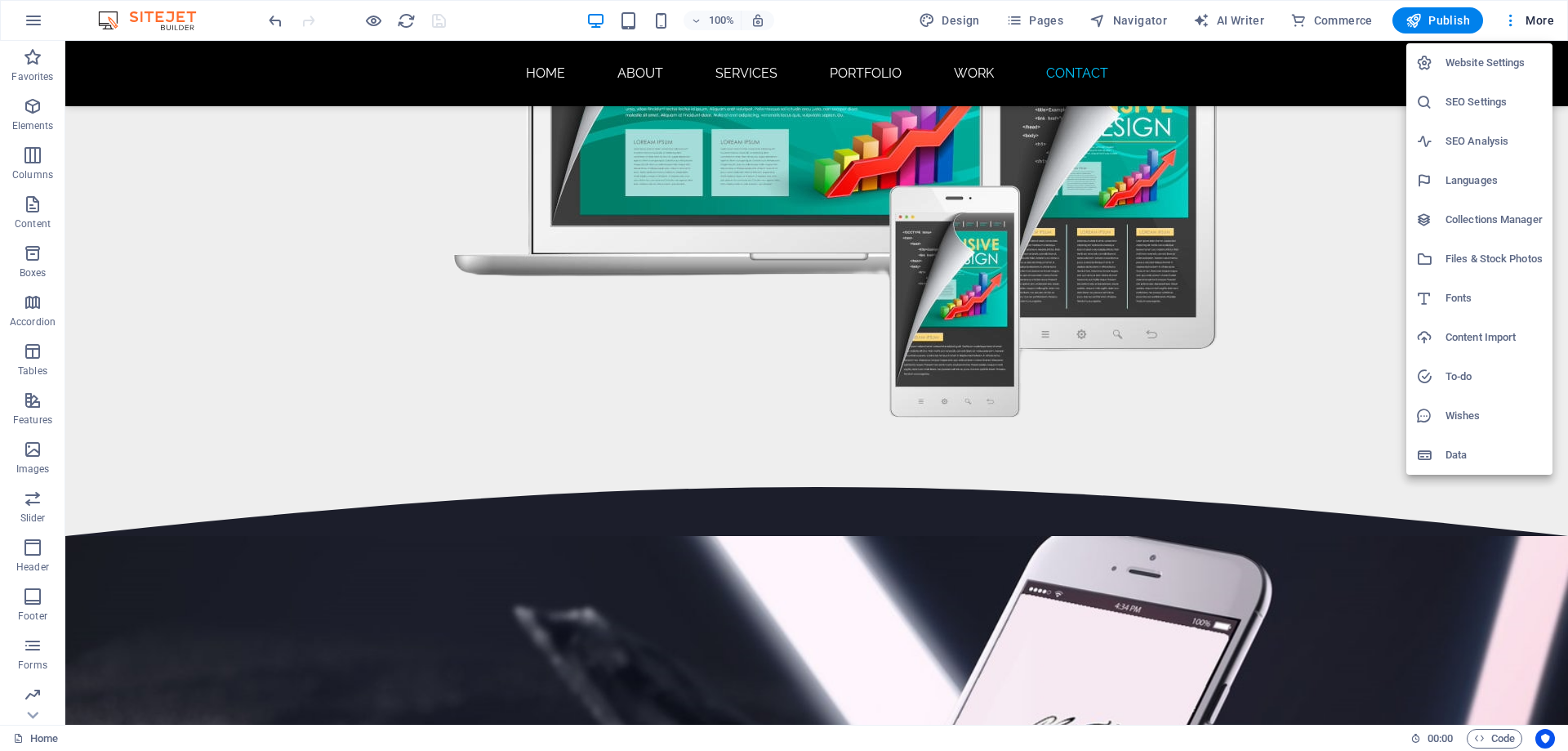
click at [1479, 103] on h6 "SEO Settings" at bounding box center [1494, 102] width 97 height 20
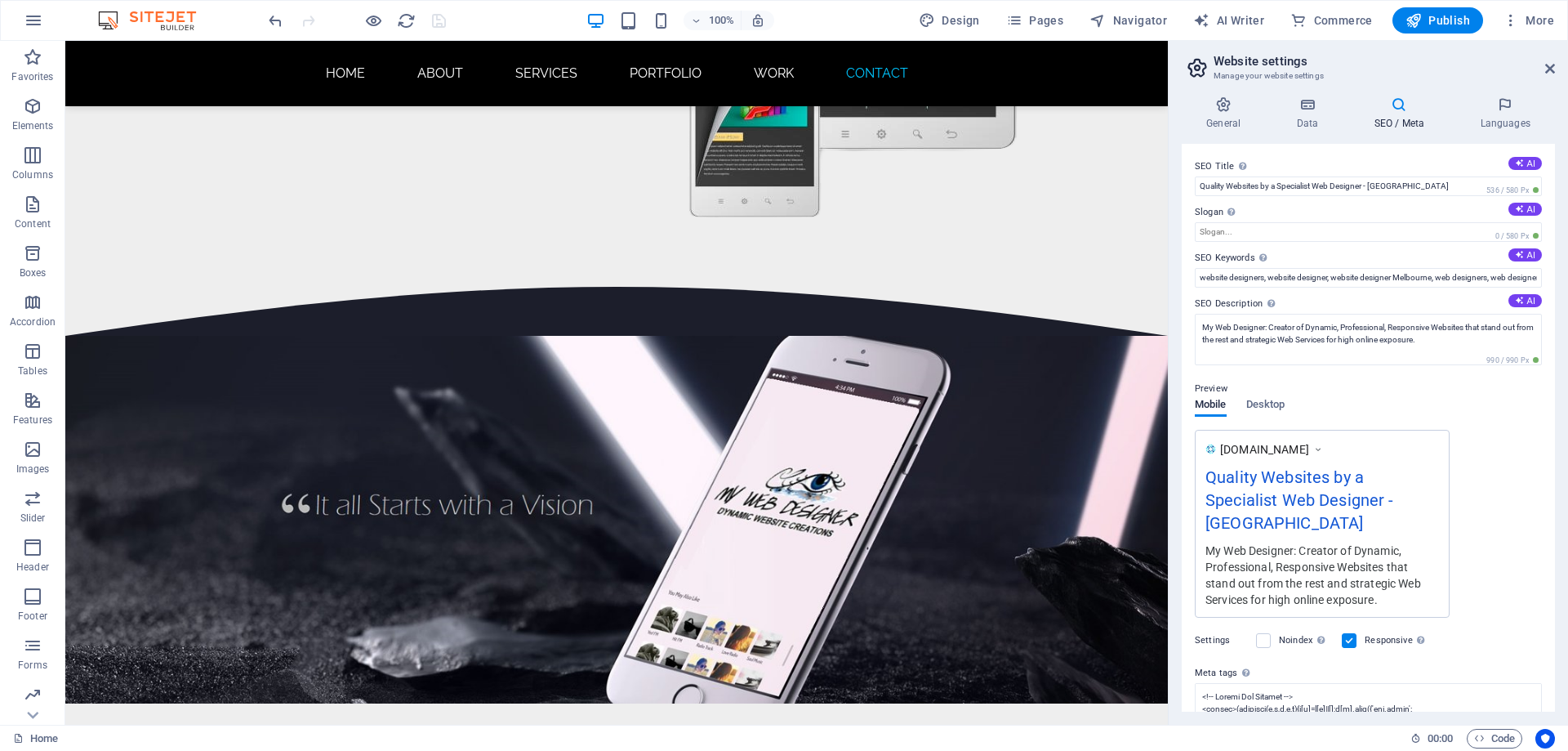
scroll to position [10608, 0]
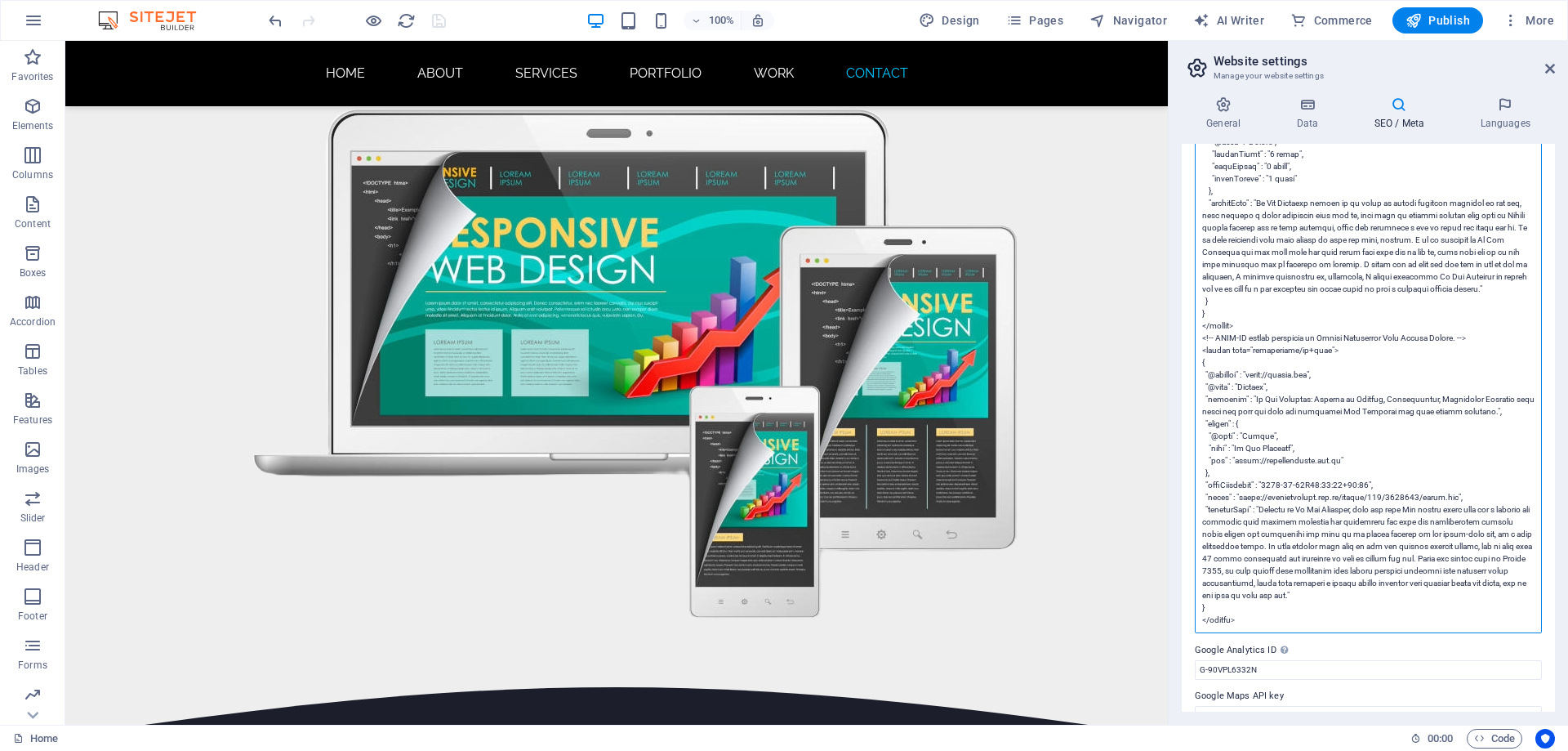
scroll to position [5915, 0]
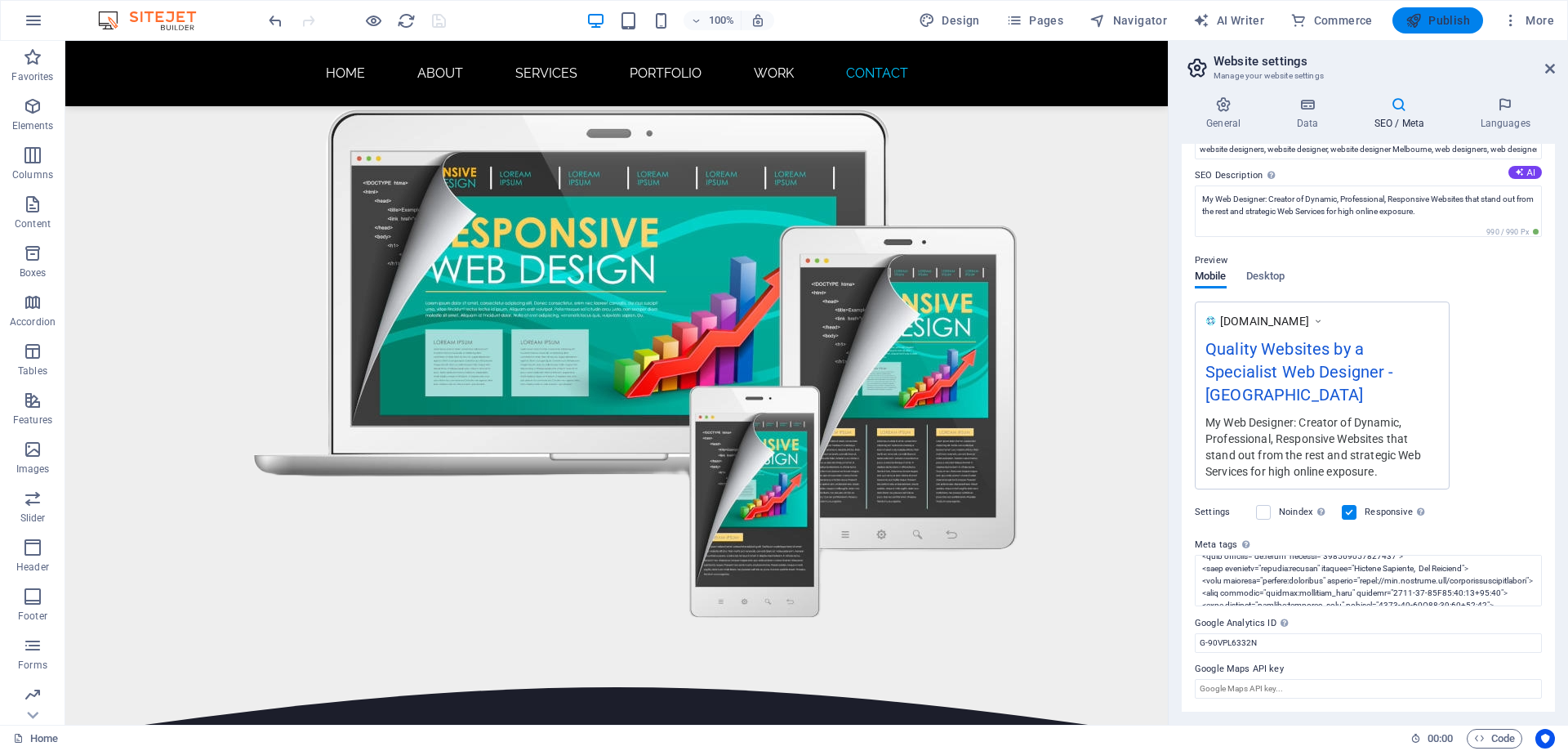
click at [1432, 11] on button "Publish" at bounding box center [1438, 21] width 90 height 26
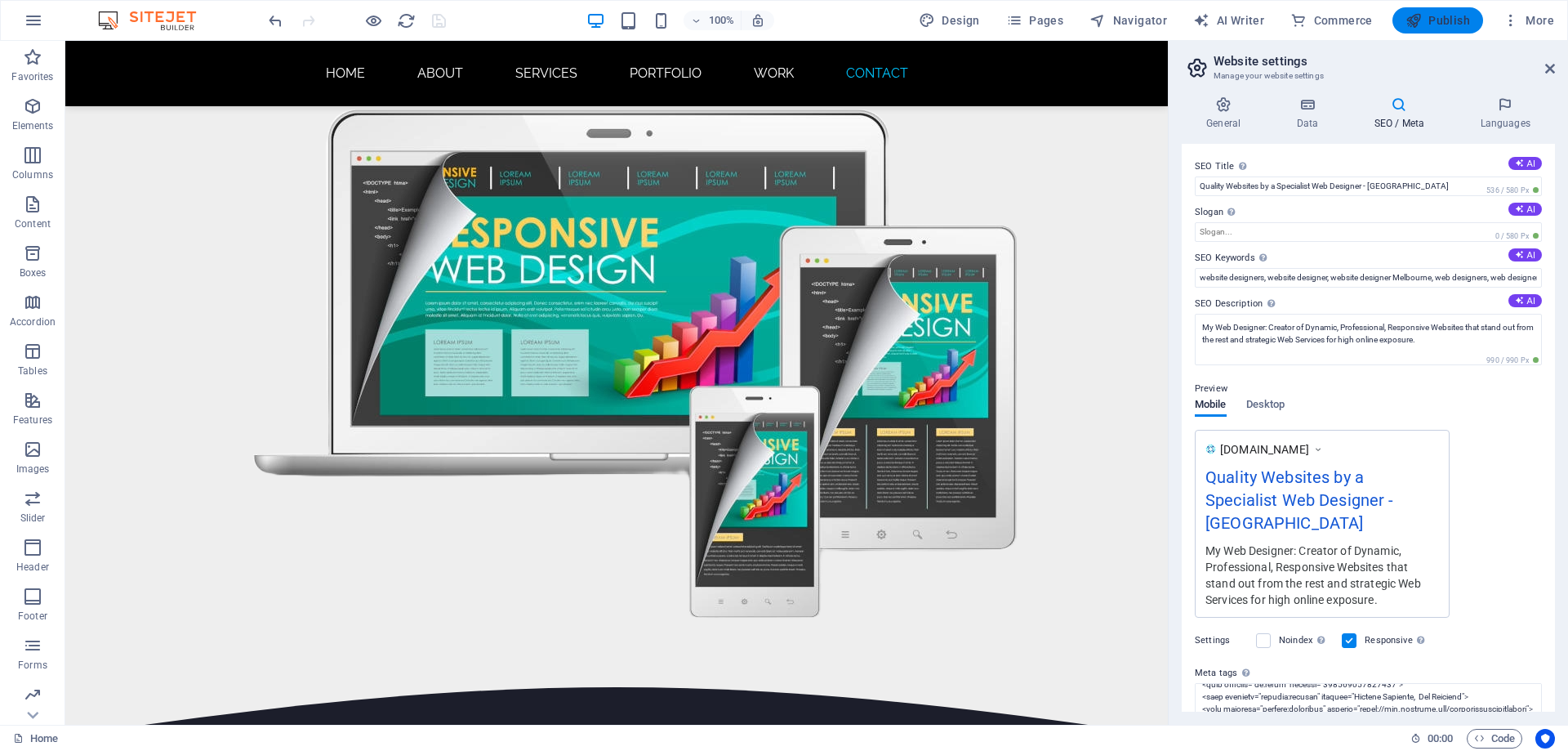
scroll to position [11008, 0]
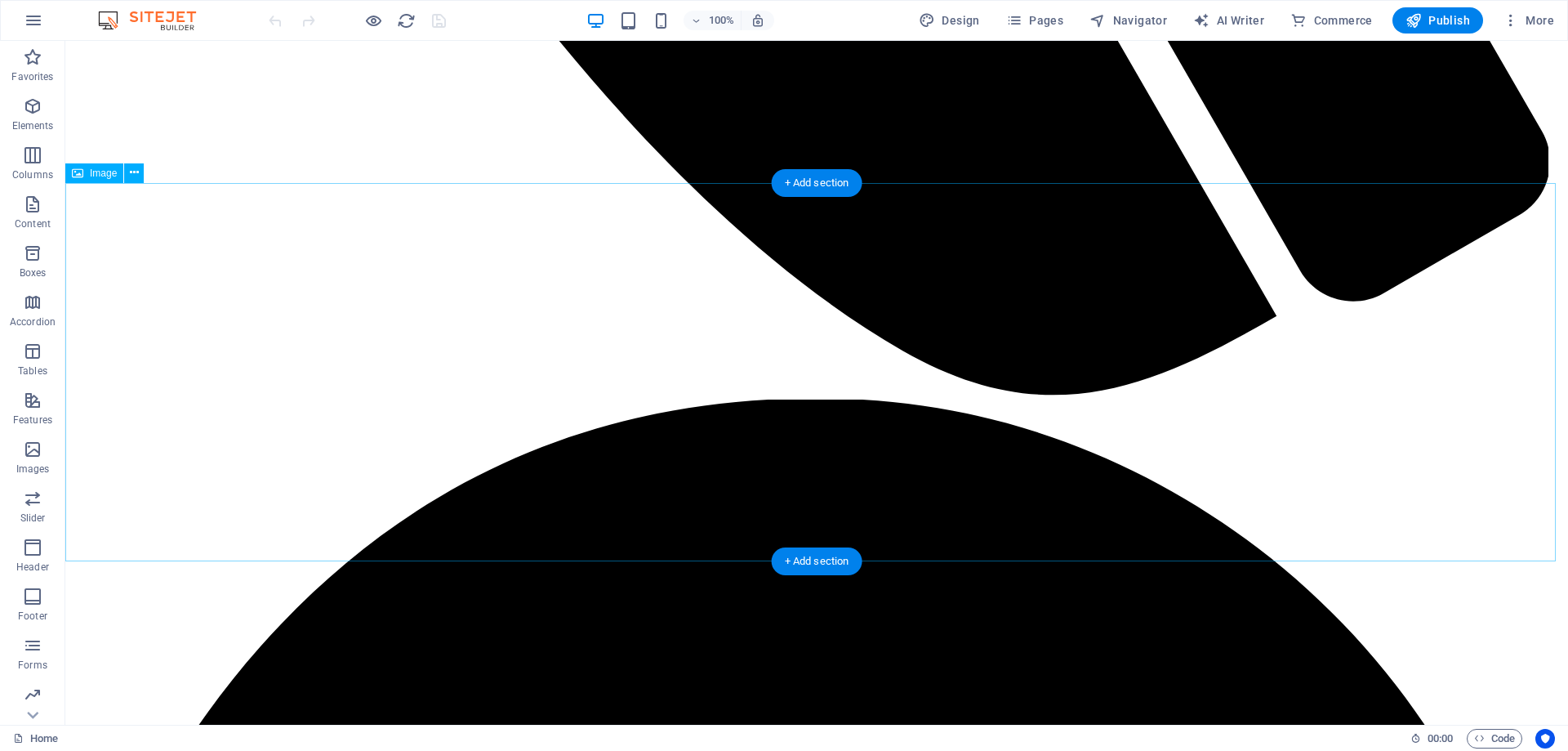
scroll to position [2370, 0]
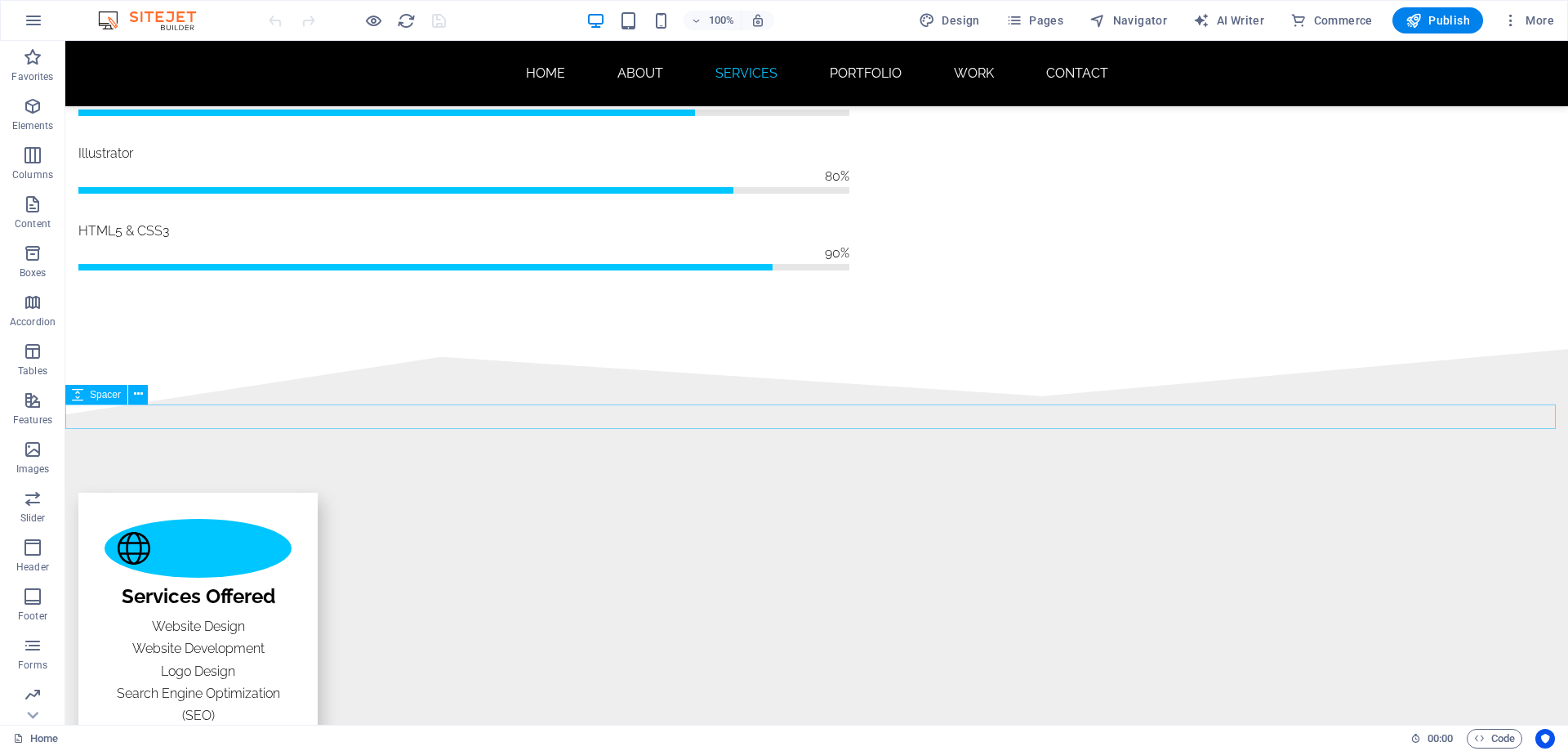
click at [24, 117] on span "Elements" at bounding box center [32, 116] width 65 height 40
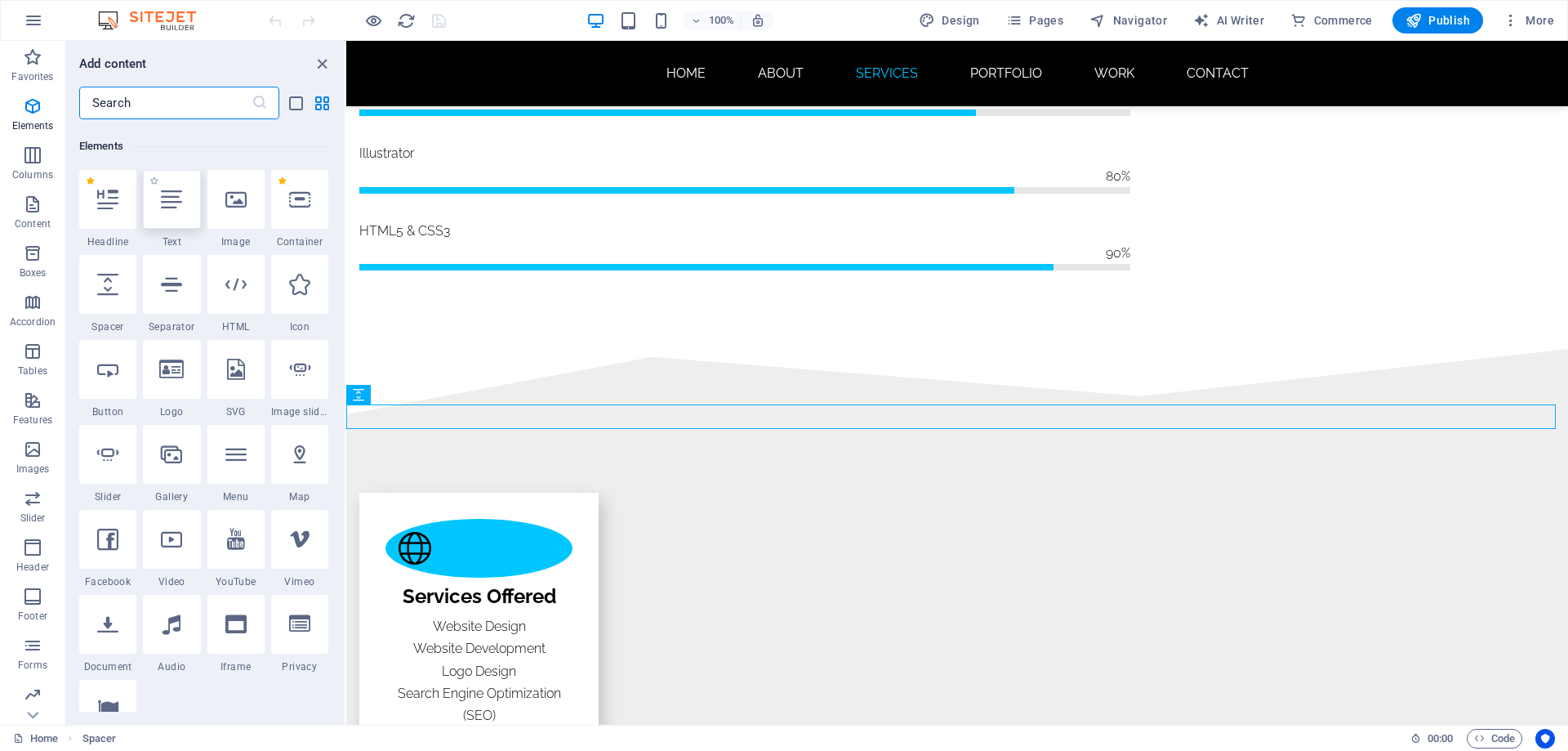
scroll to position [174, 0]
click at [113, 212] on div at bounding box center [107, 195] width 57 height 58
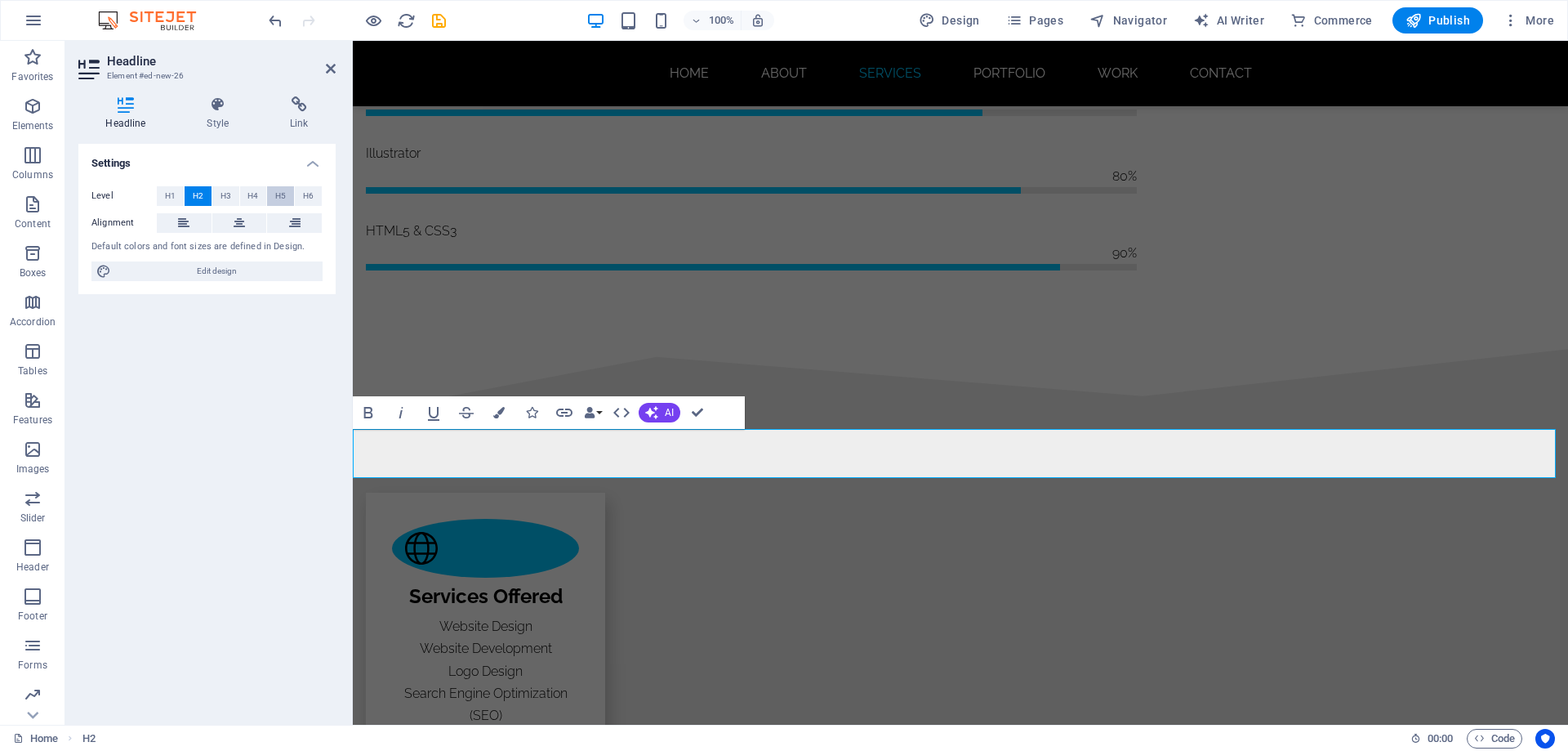
click at [279, 196] on span "H5" at bounding box center [280, 196] width 10 height 20
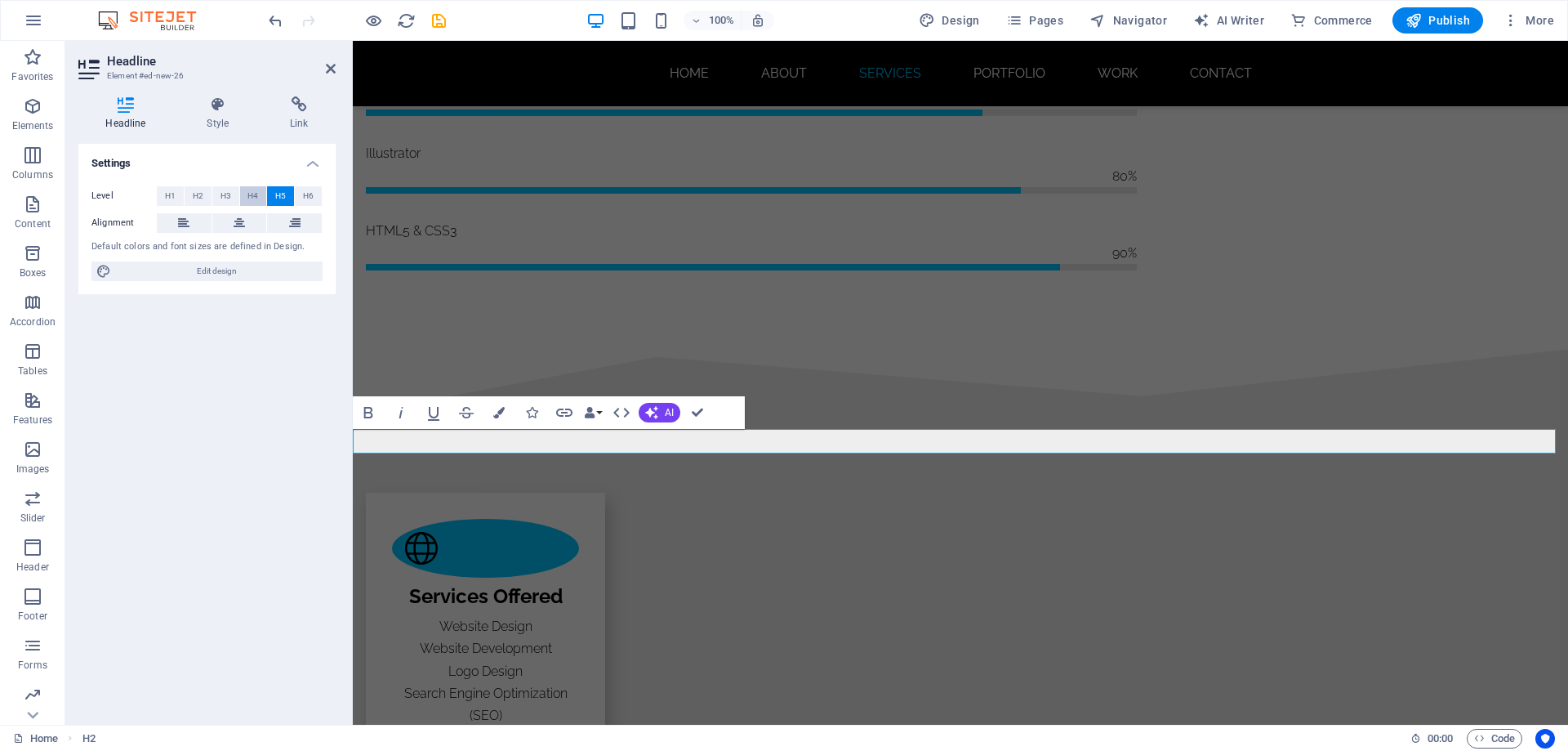
click at [254, 193] on span "H4" at bounding box center [252, 196] width 10 height 20
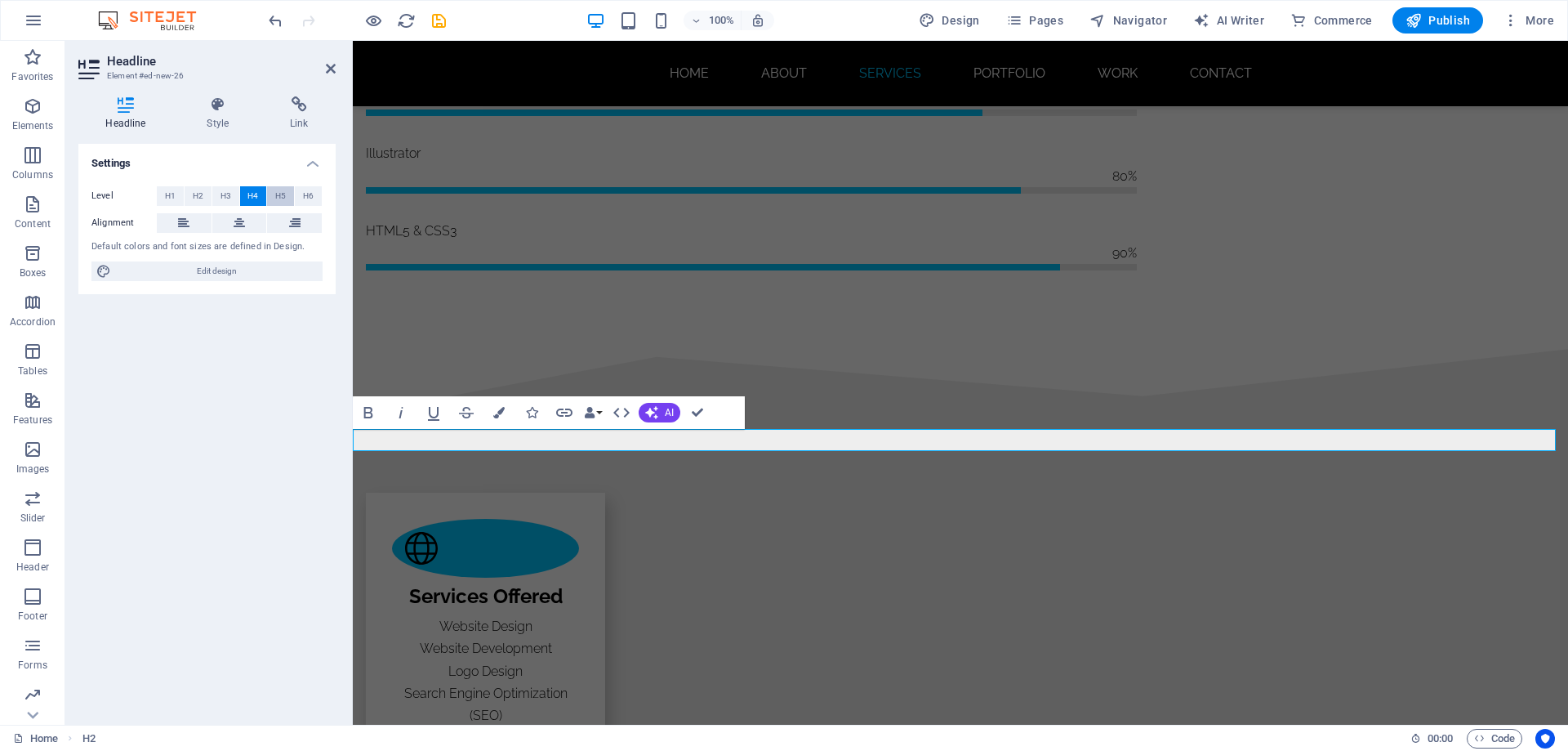
click at [276, 195] on span "H5" at bounding box center [280, 196] width 10 height 20
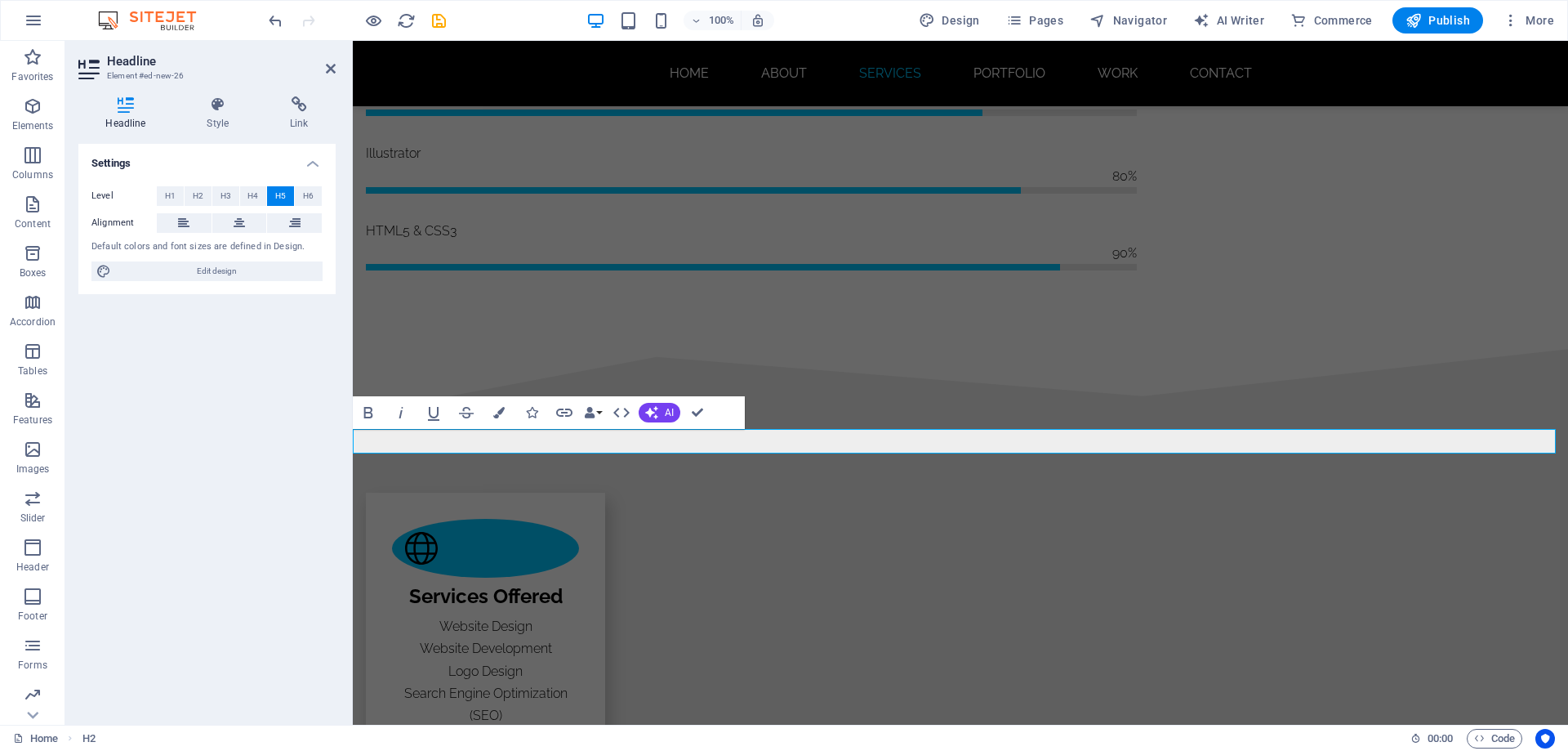
drag, startPoint x: 463, startPoint y: 440, endPoint x: 356, endPoint y: 444, distance: 107.1
click at [237, 223] on icon at bounding box center [239, 222] width 11 height 20
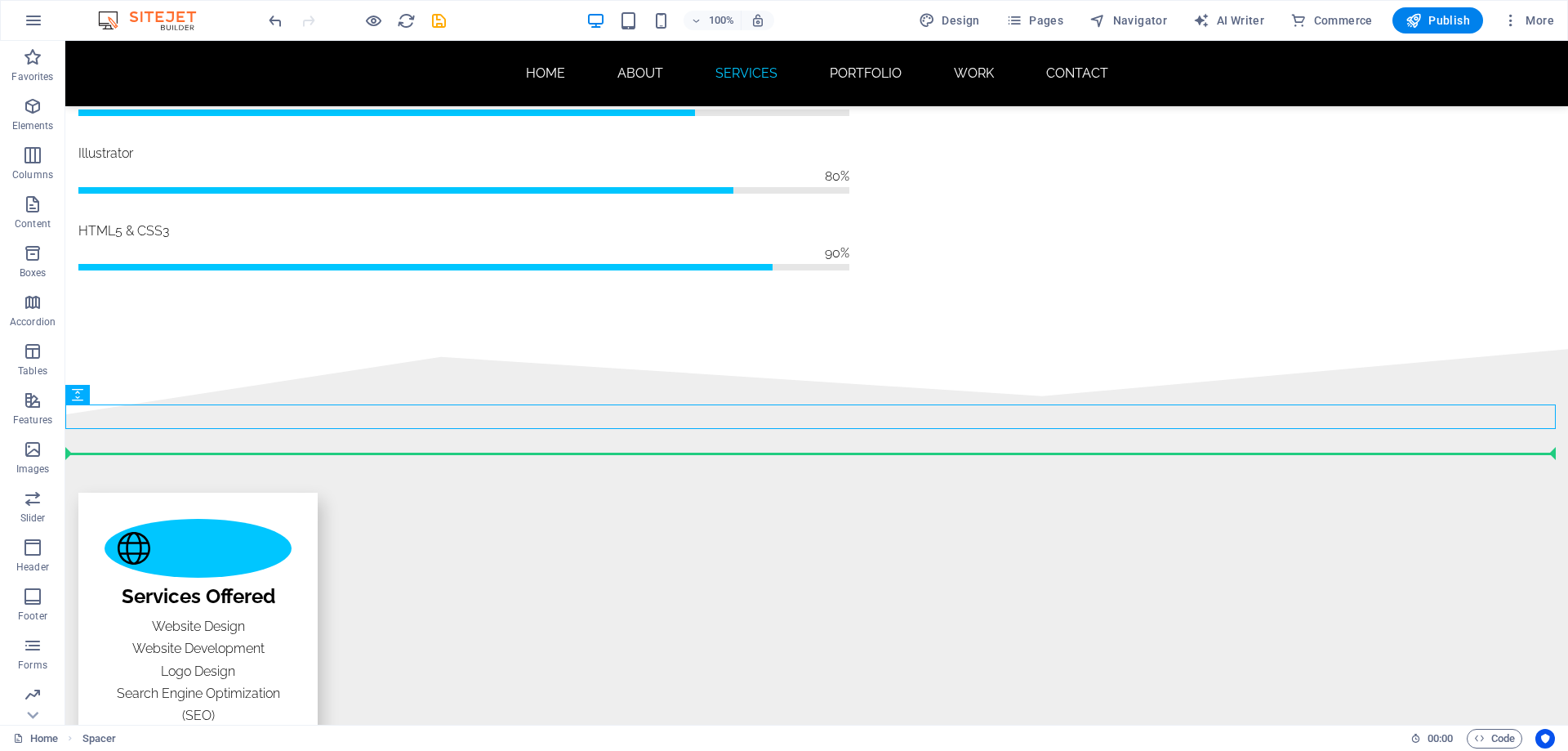
drag, startPoint x: 172, startPoint y: 433, endPoint x: 107, endPoint y: 445, distance: 66.1
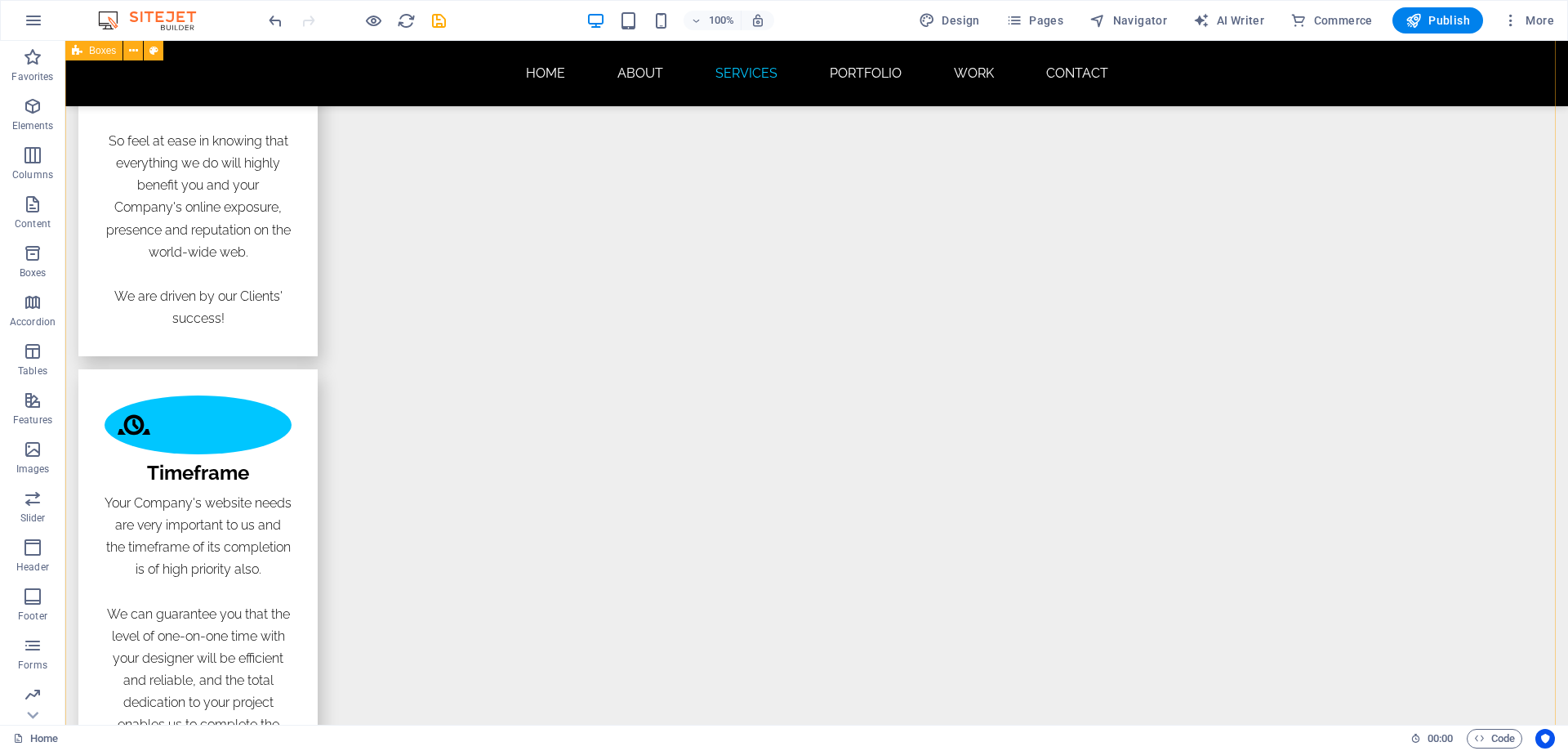
scroll to position [5066, 0]
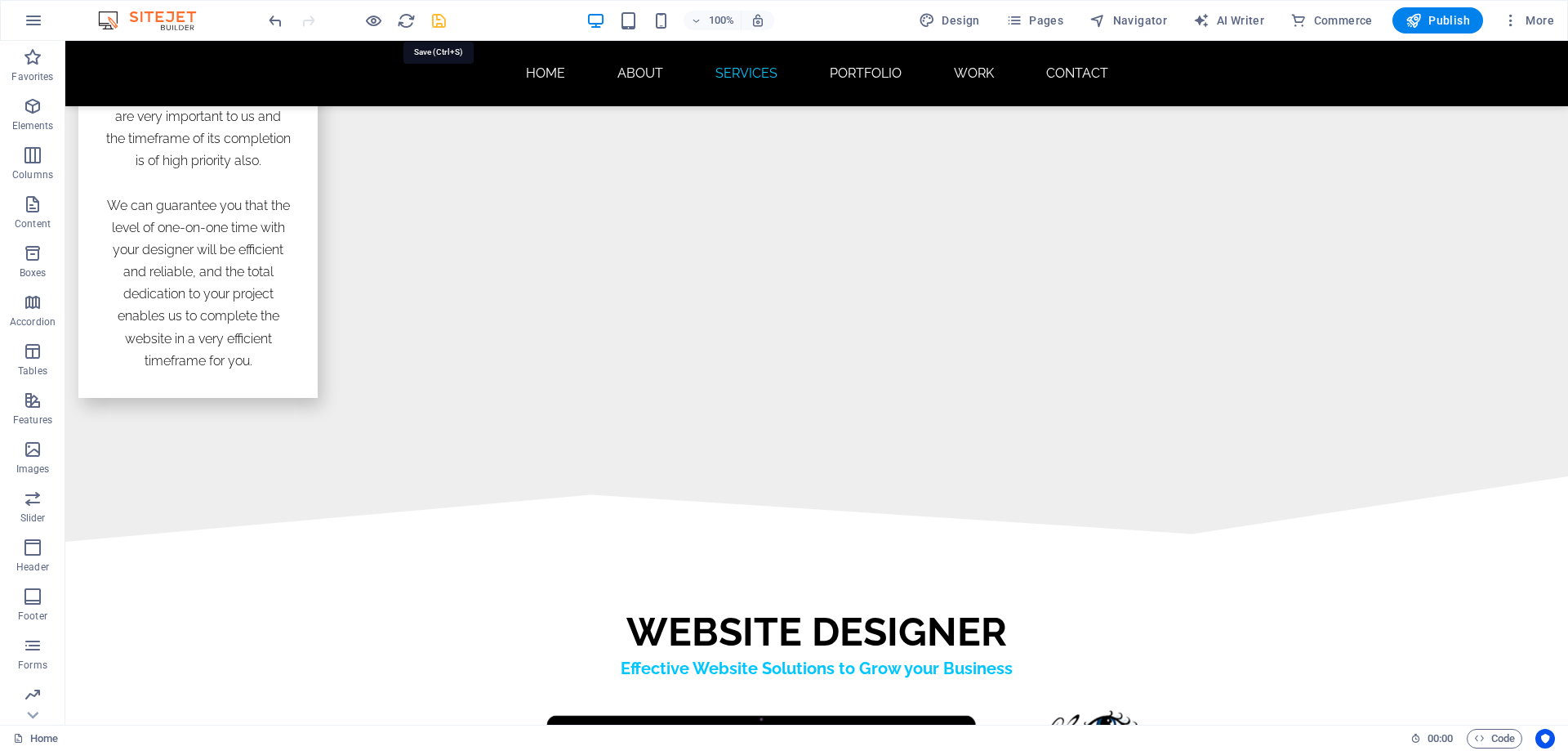
click at [445, 23] on icon "save" at bounding box center [439, 21] width 19 height 19
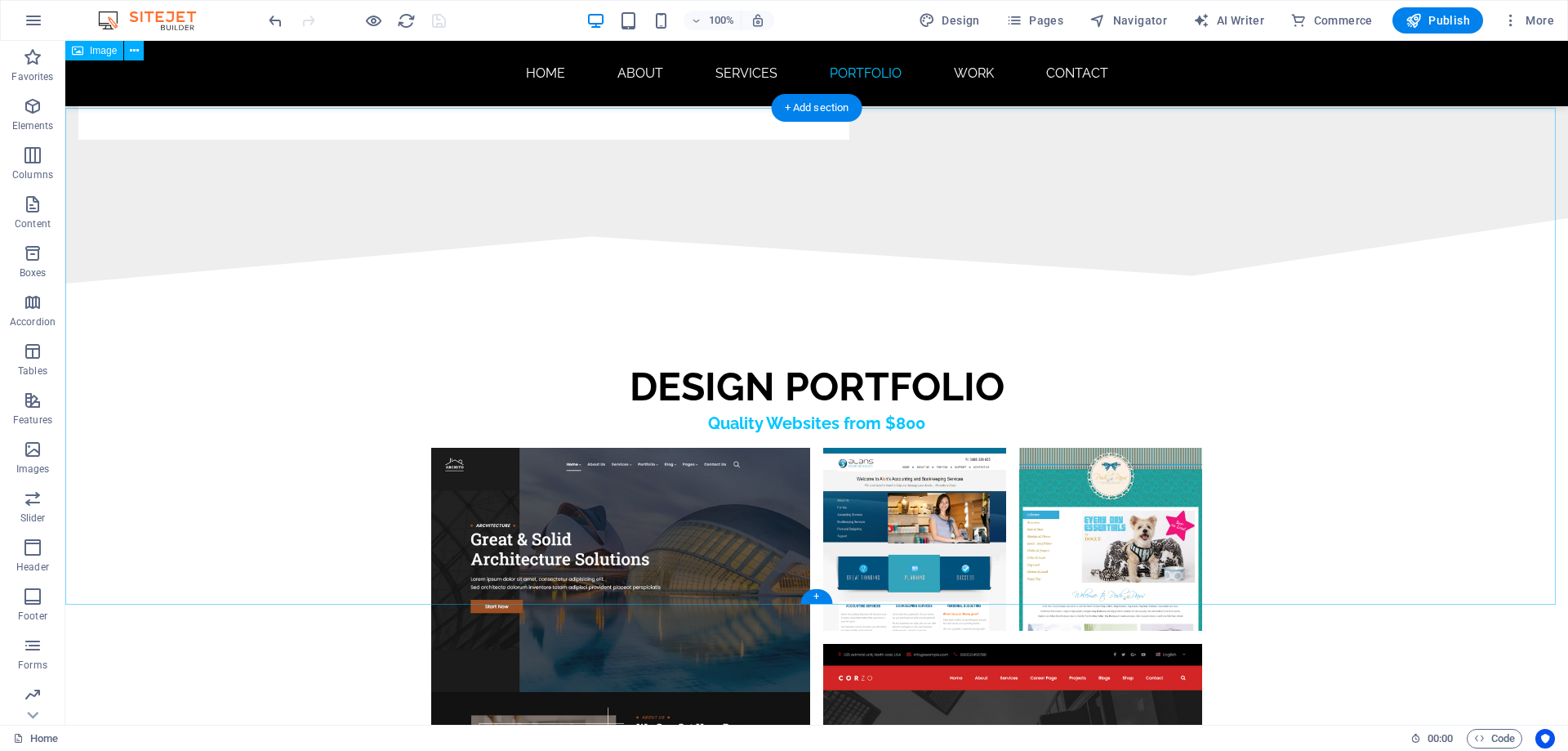
scroll to position [8253, 0]
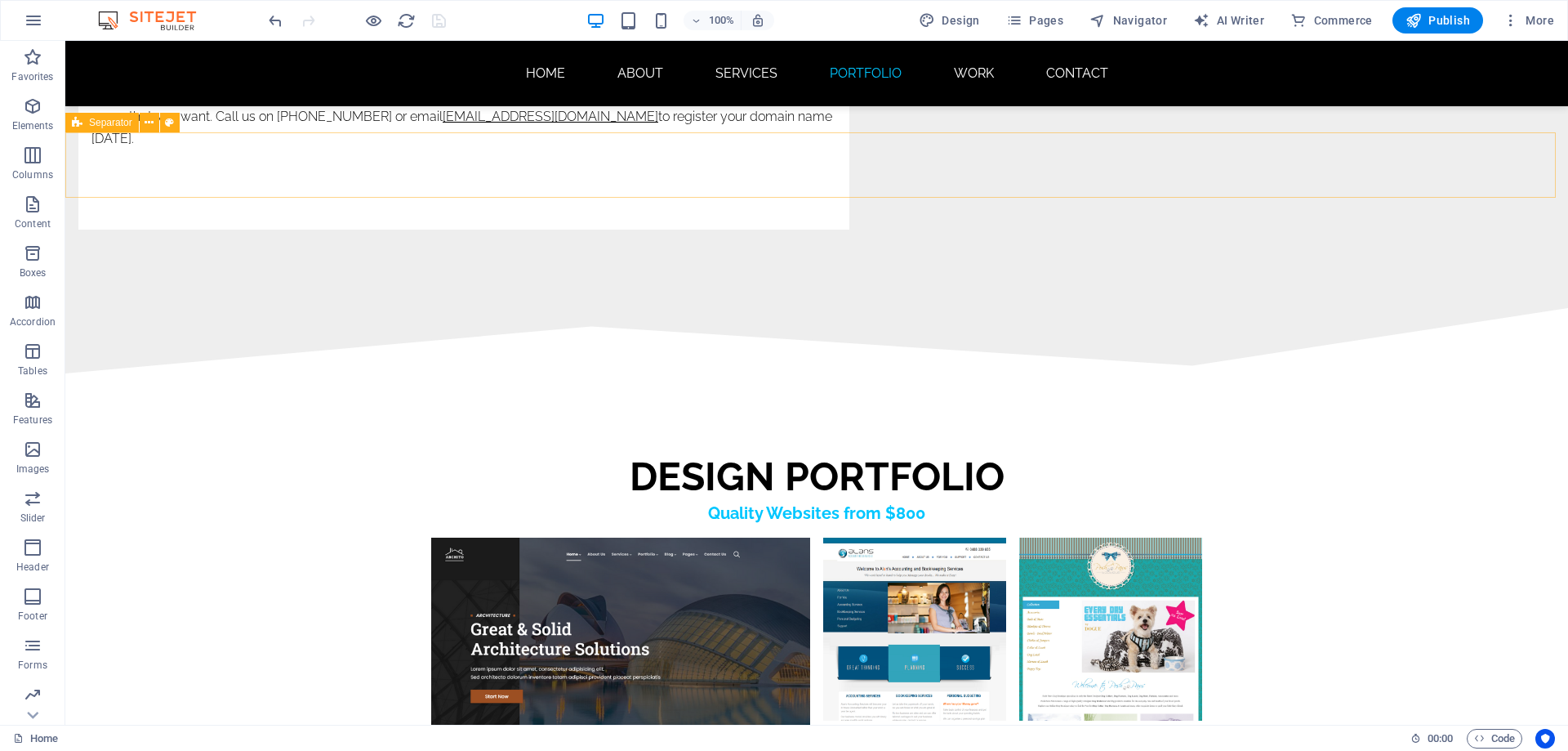
click at [97, 122] on span "Separator" at bounding box center [111, 122] width 43 height 9
click at [154, 122] on icon at bounding box center [149, 122] width 9 height 17
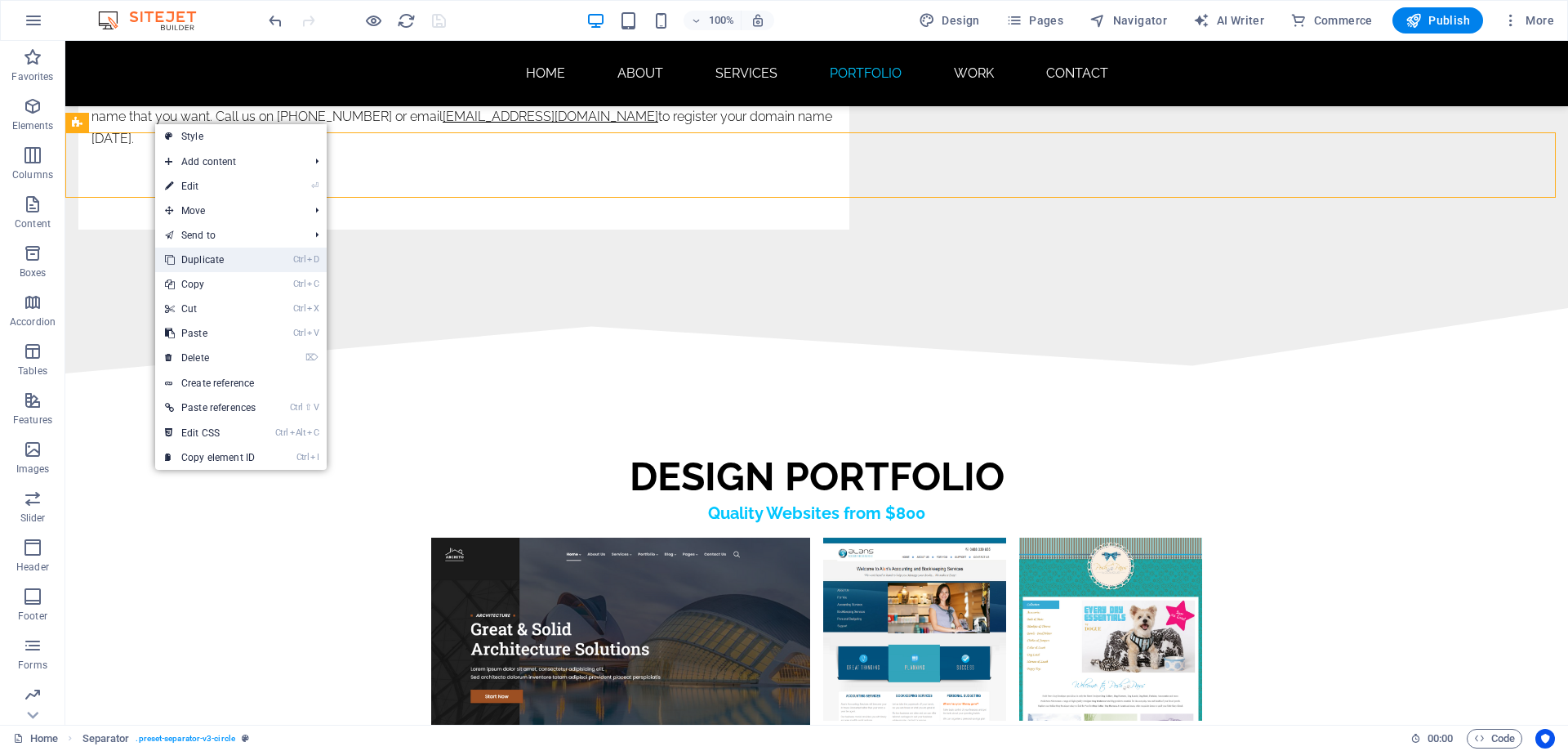
click at [205, 263] on link "Ctrl D Duplicate" at bounding box center [210, 260] width 110 height 24
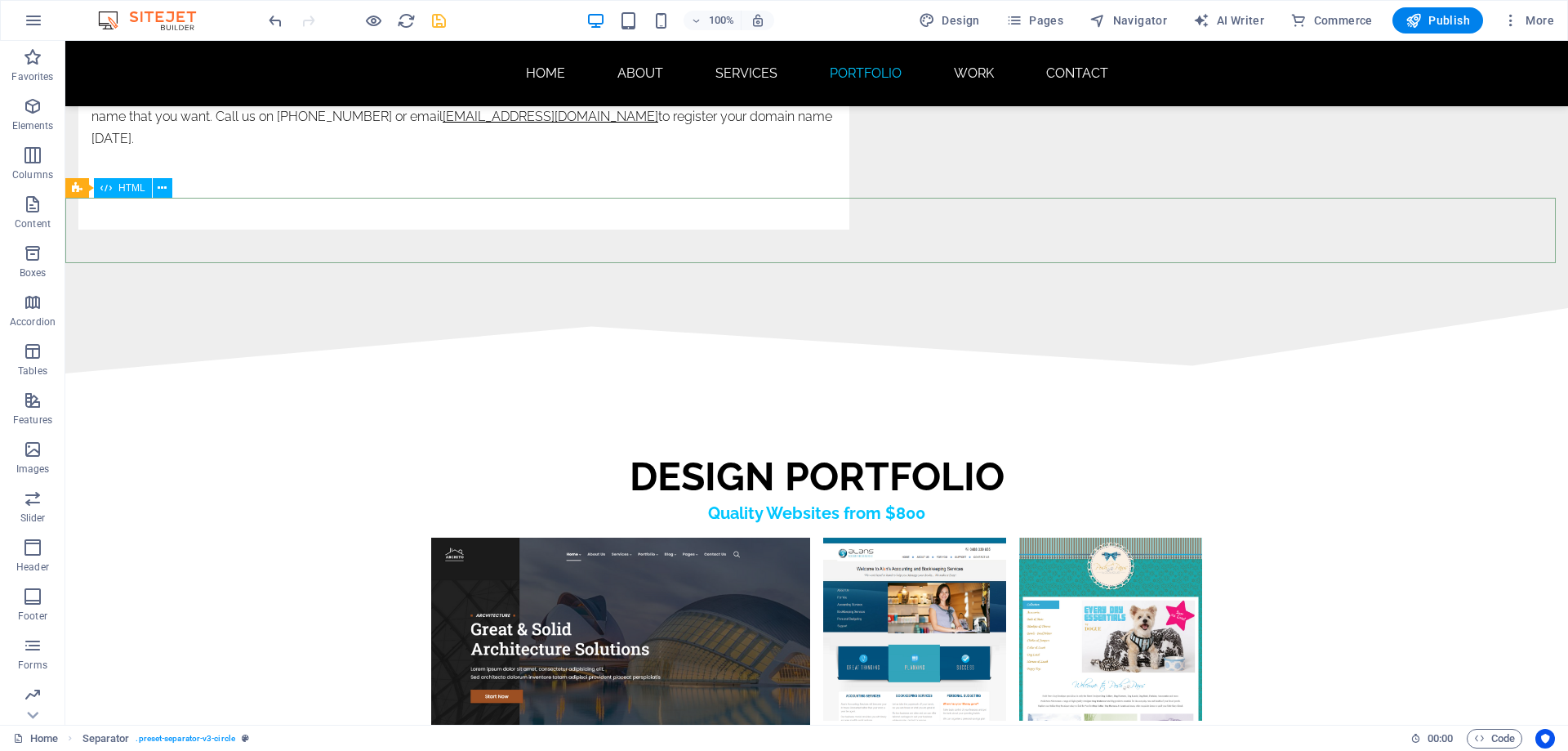
click at [107, 191] on icon at bounding box center [106, 188] width 11 height 20
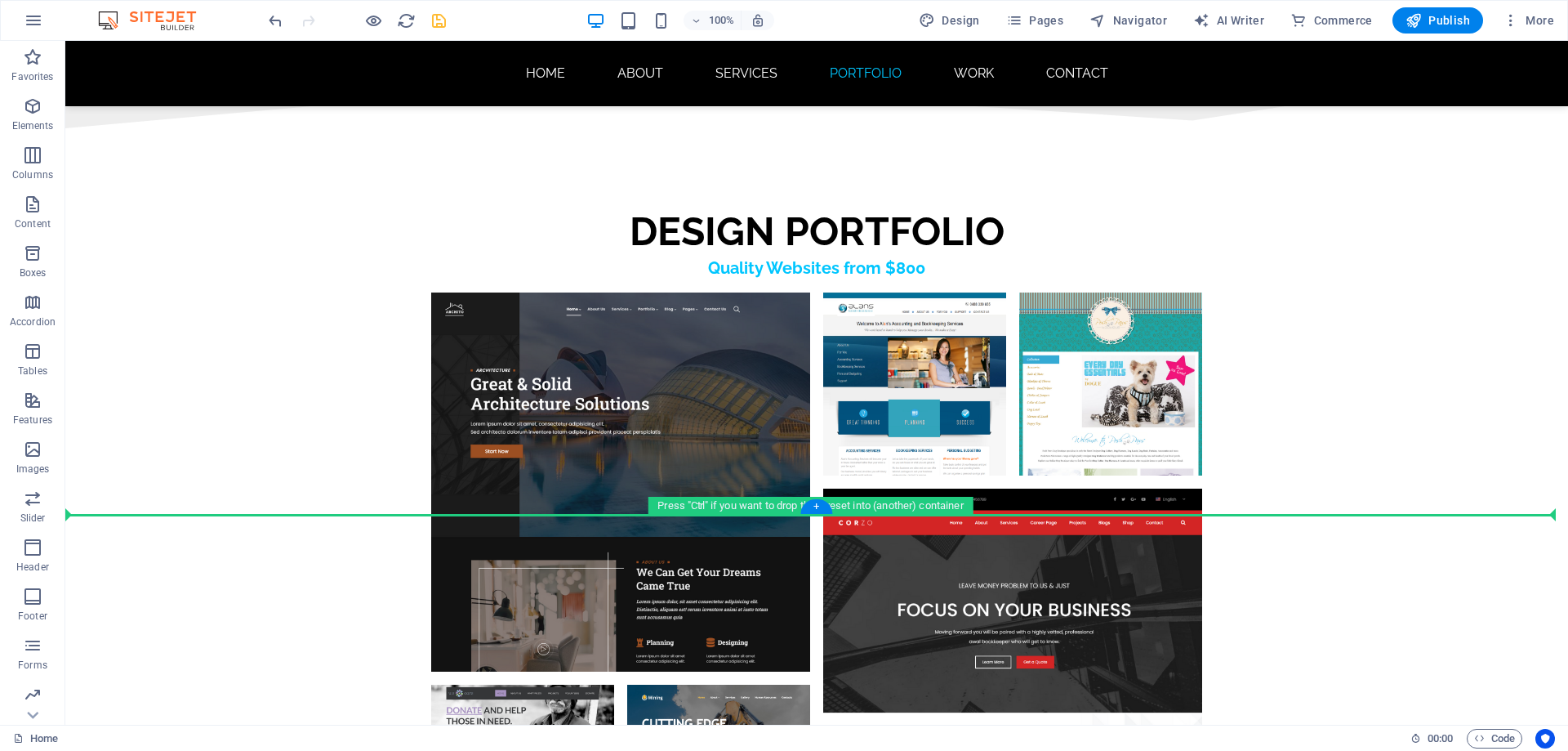
drag, startPoint x: 158, startPoint y: 230, endPoint x: 120, endPoint y: 496, distance: 268.7
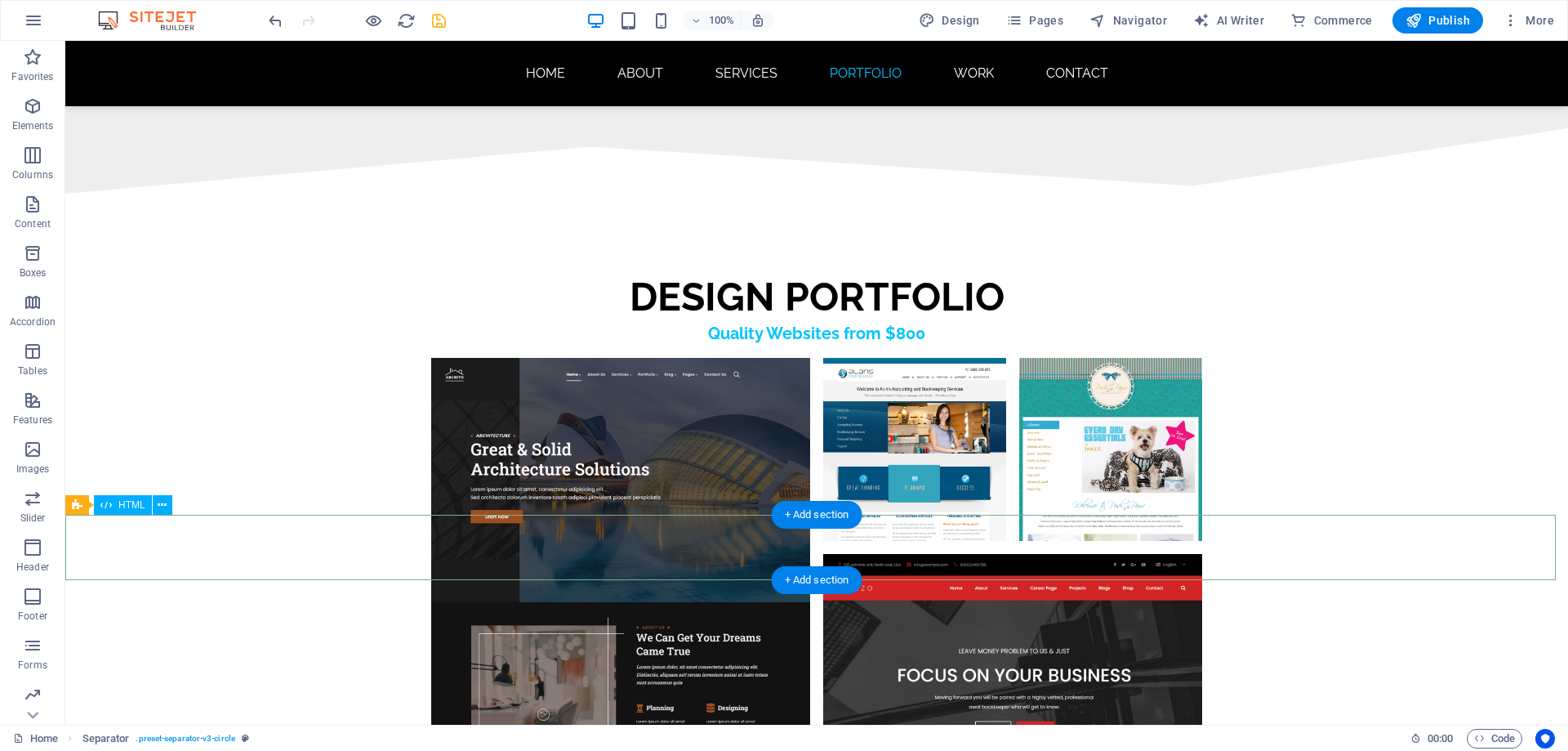
drag, startPoint x: 101, startPoint y: 538, endPoint x: 166, endPoint y: 580, distance: 77.4
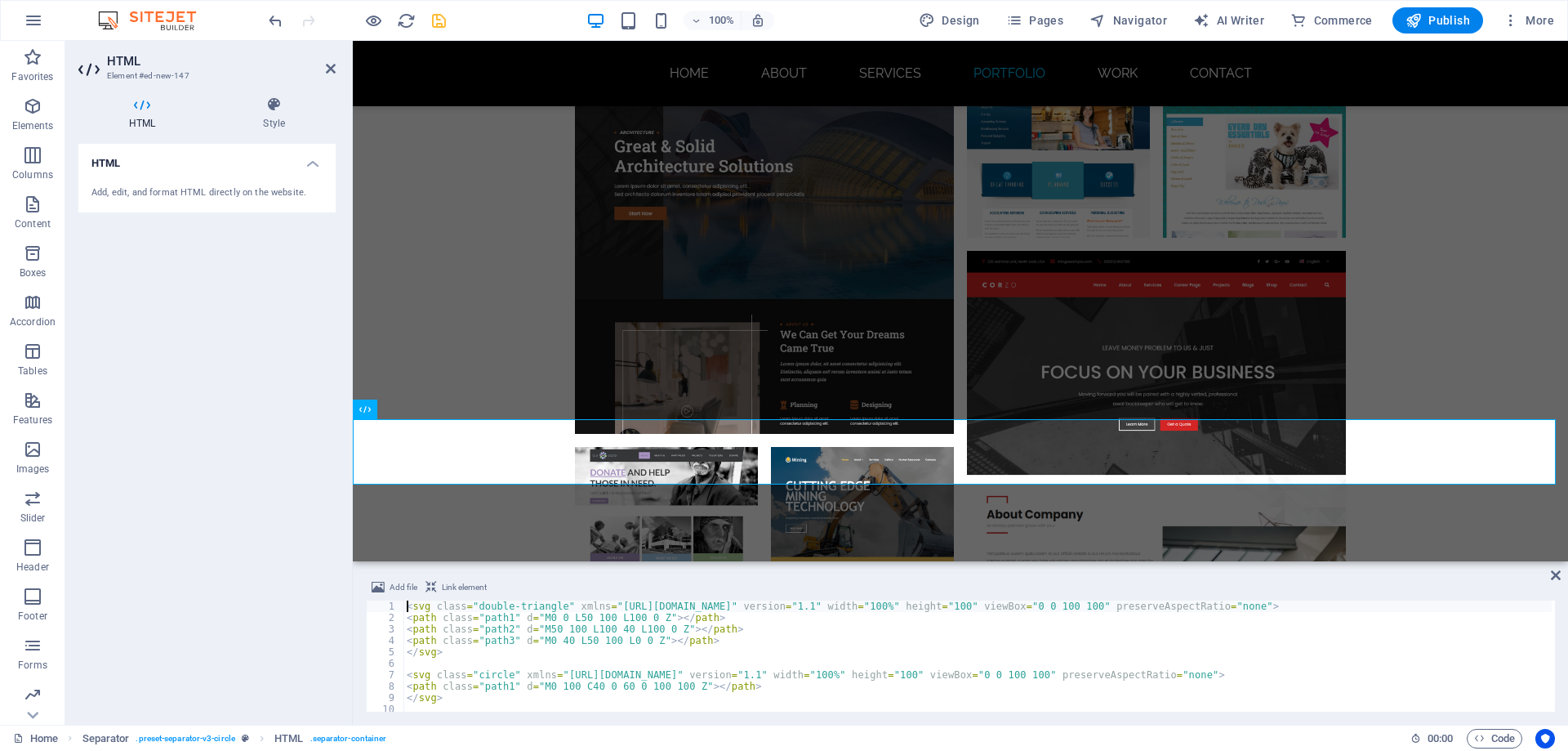
scroll to position [8141, 0]
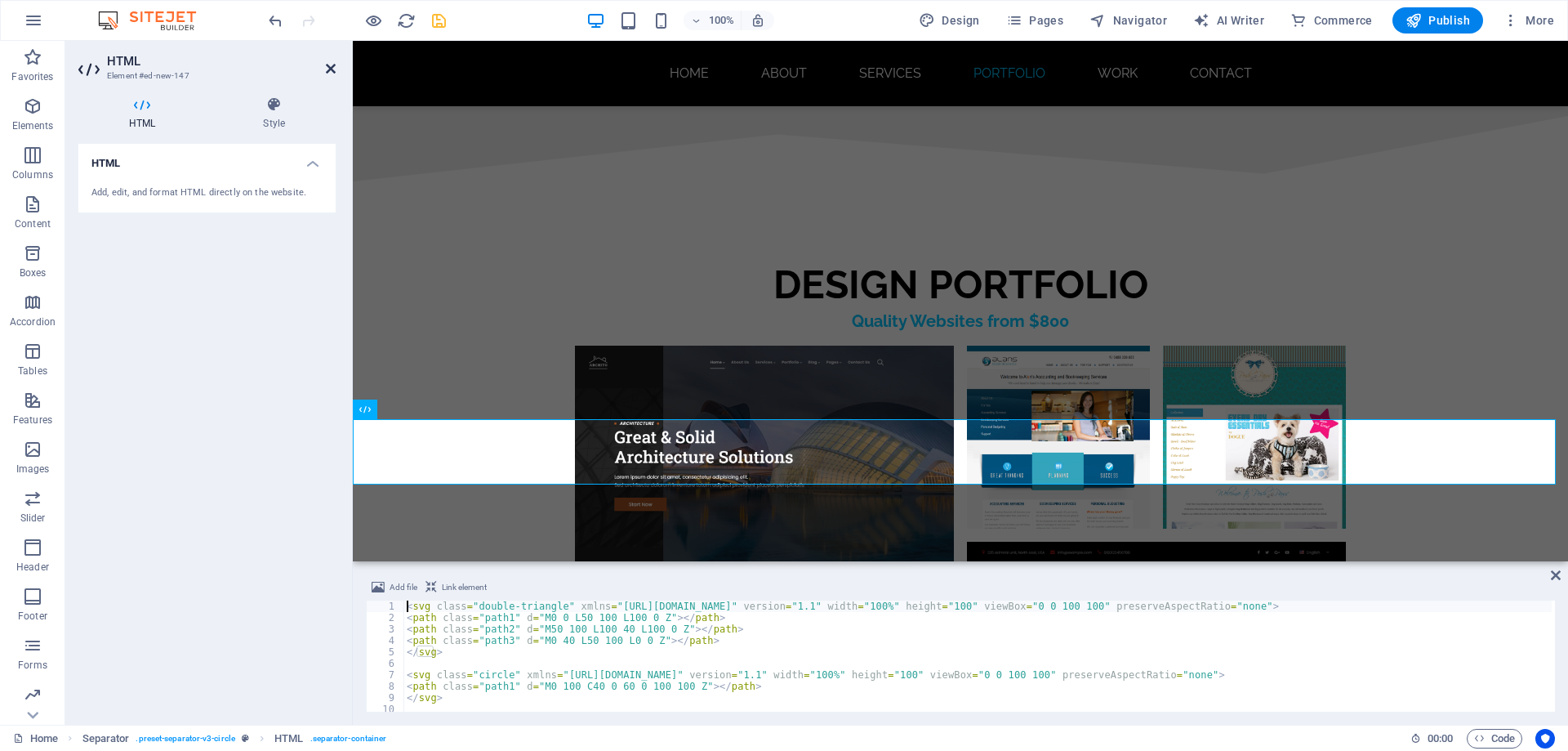
click at [331, 64] on icon at bounding box center [331, 69] width 9 height 13
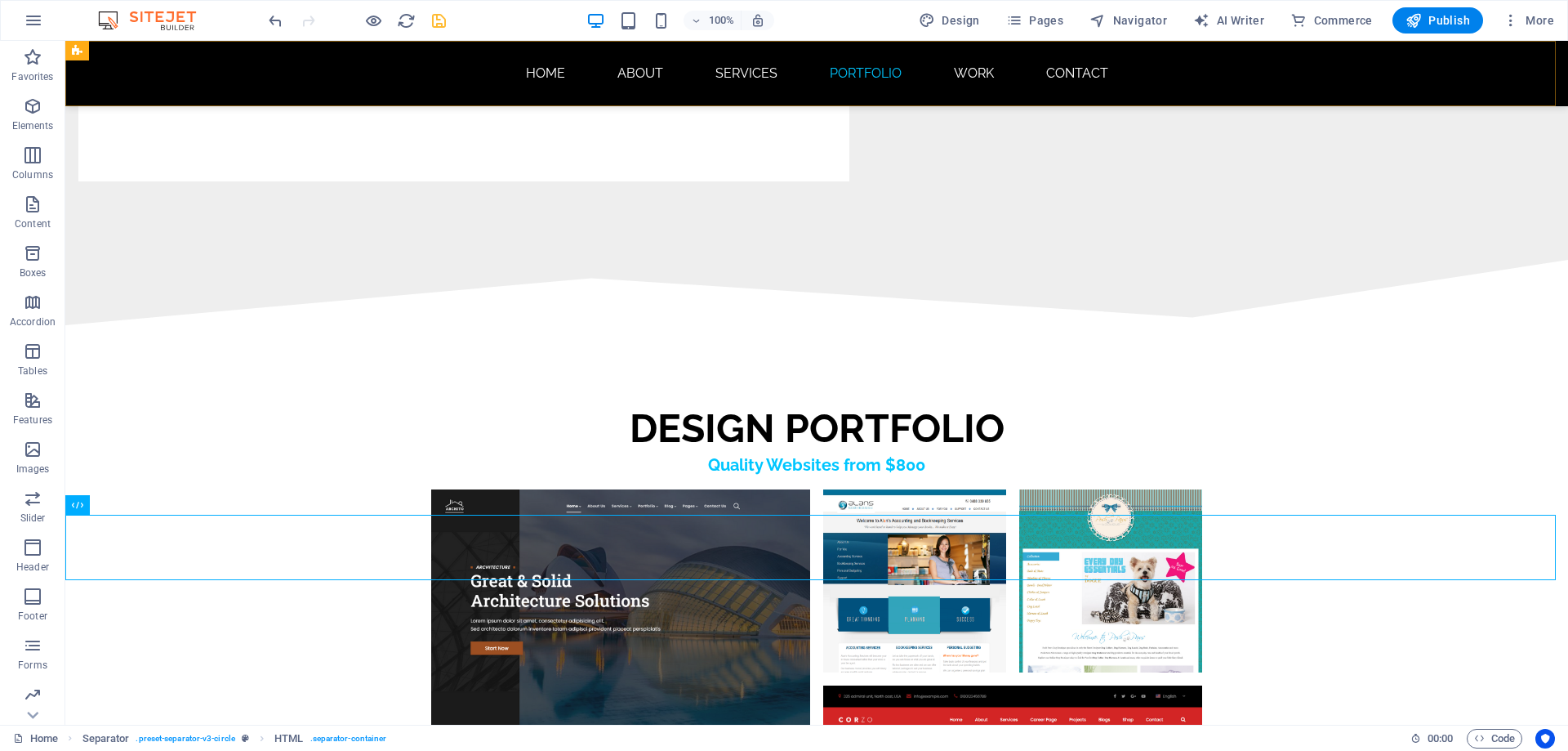
scroll to position [8432, 0]
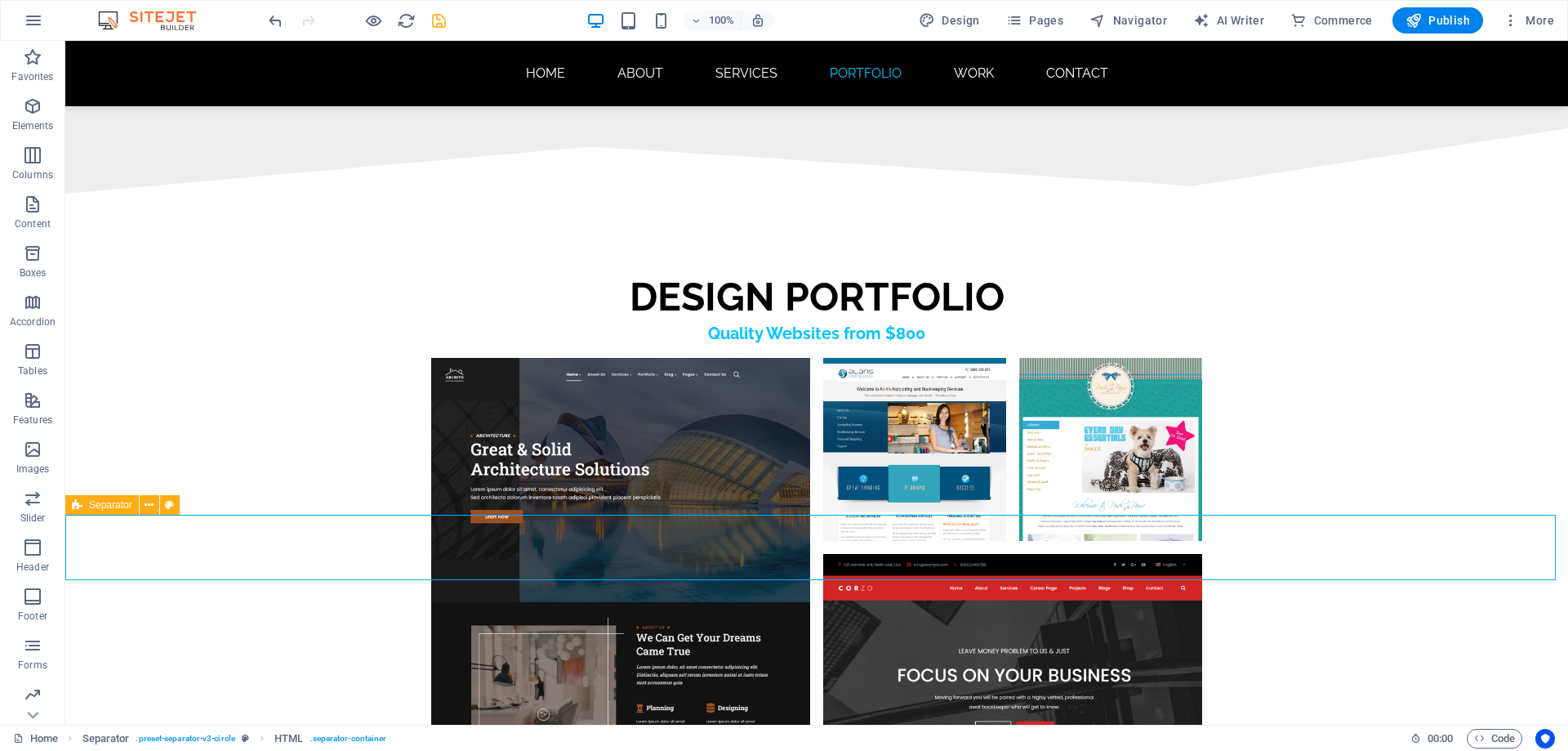
click at [102, 506] on span "Separator" at bounding box center [111, 505] width 43 height 9
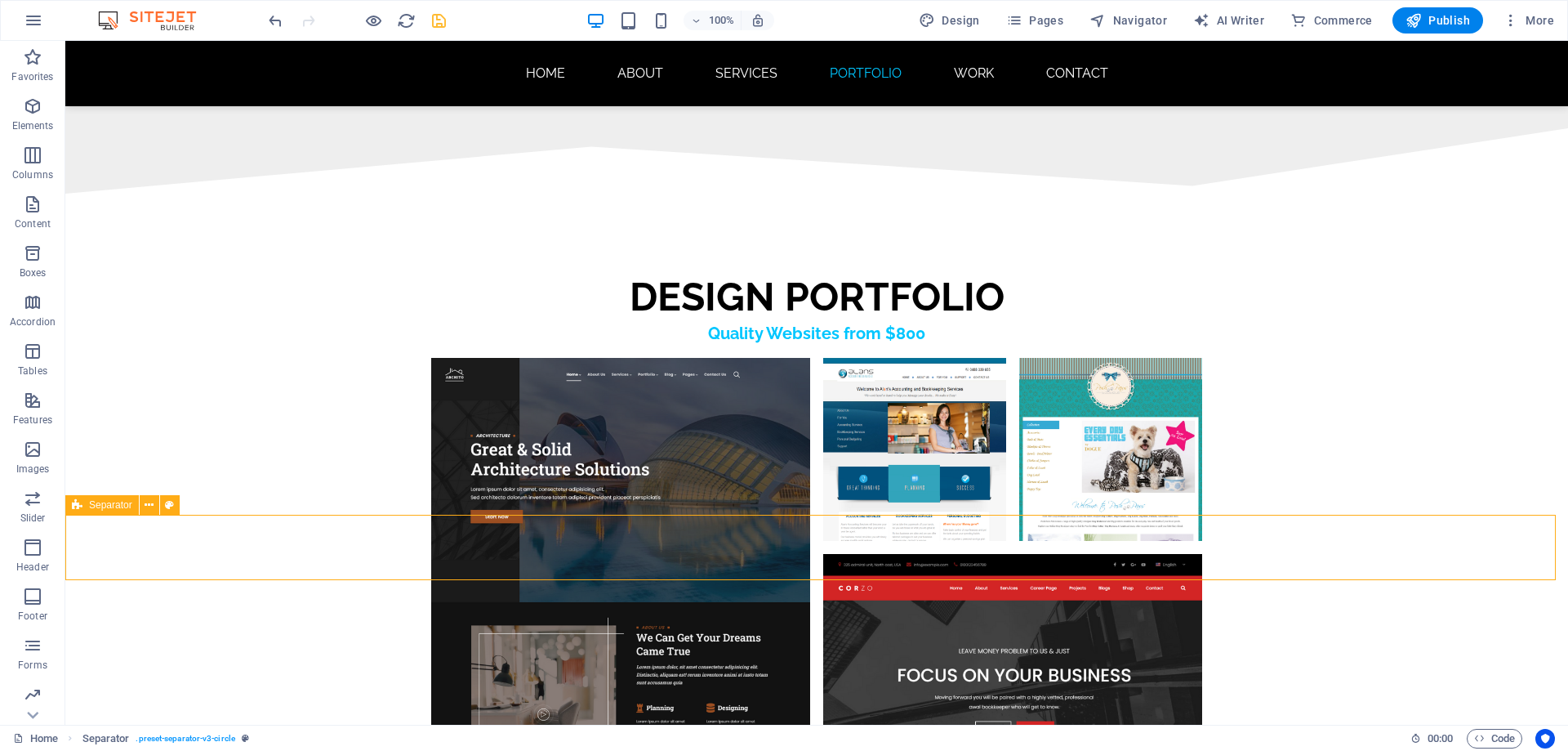
click at [102, 506] on span "Separator" at bounding box center [111, 505] width 43 height 9
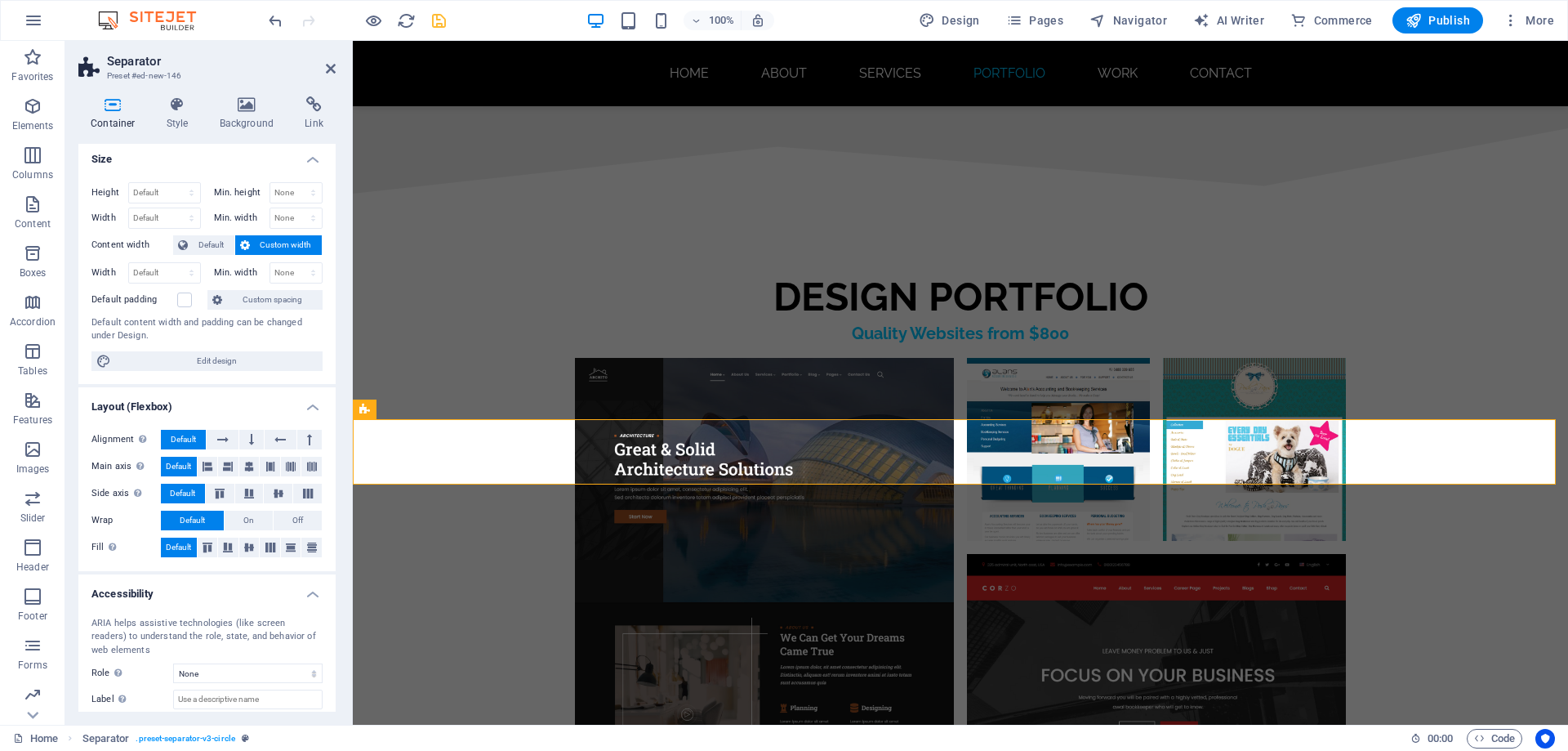
scroll to position [0, 0]
click at [243, 114] on h4 "Background" at bounding box center [250, 113] width 86 height 34
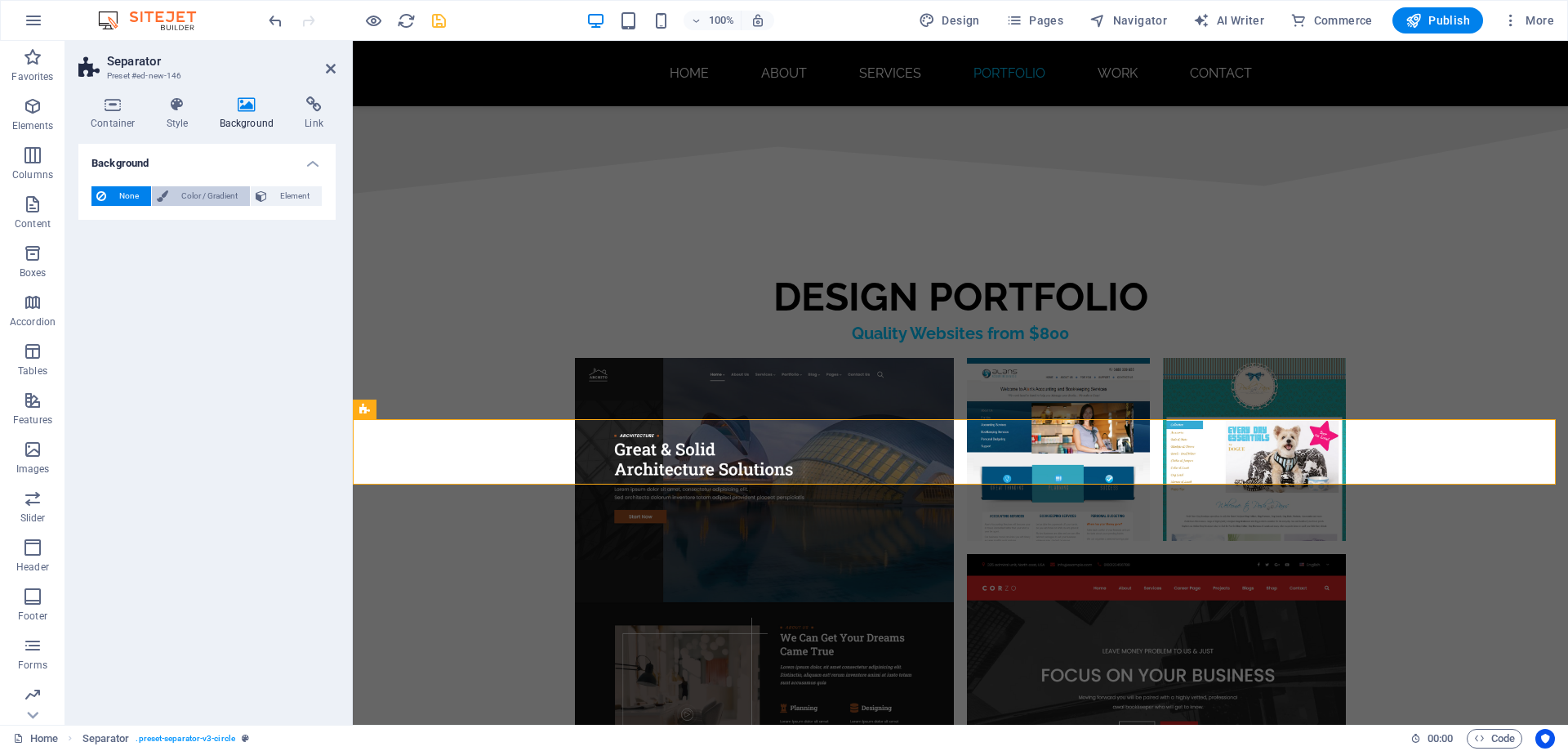
click at [200, 200] on span "Color / Gradient" at bounding box center [209, 196] width 72 height 20
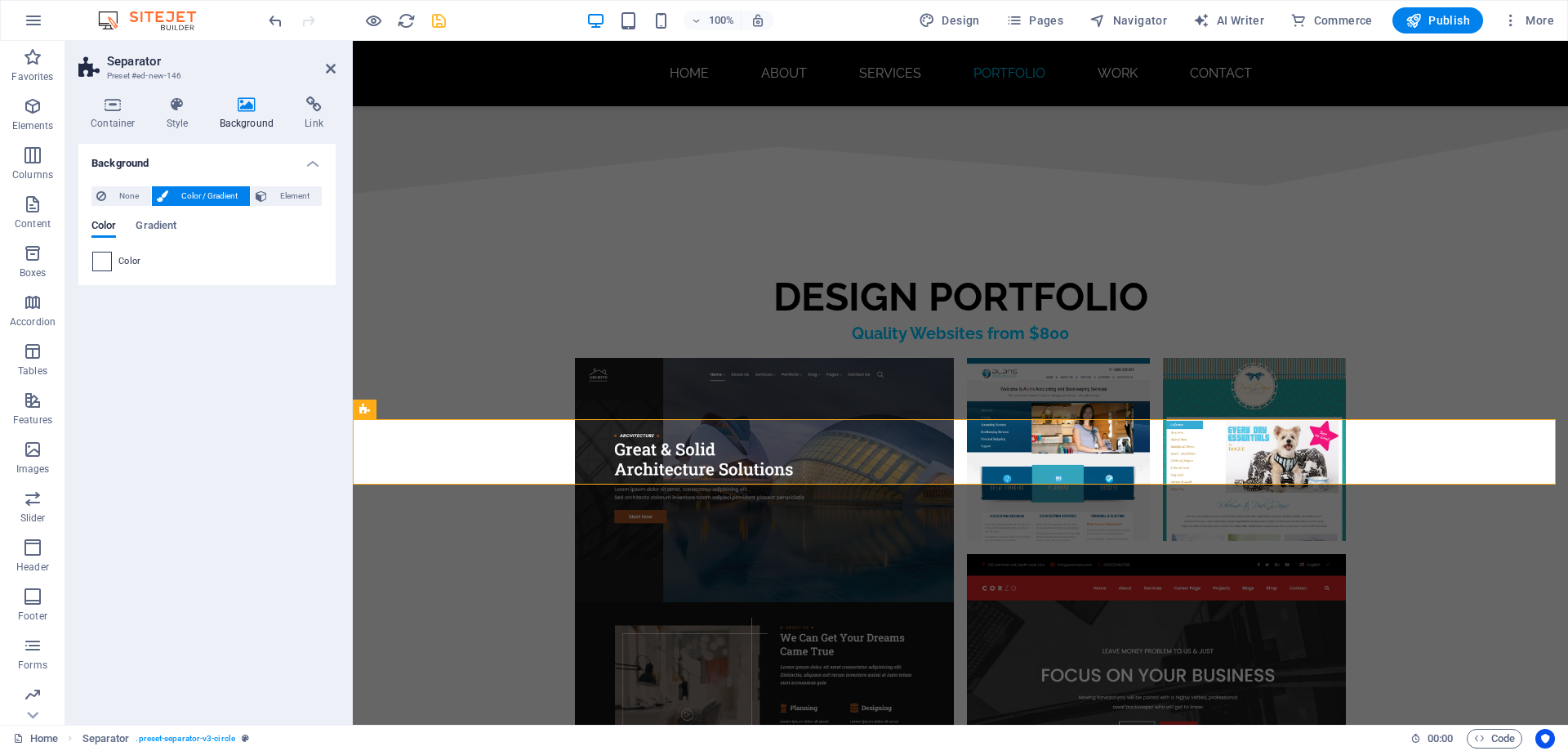
click at [107, 264] on span at bounding box center [102, 261] width 18 height 18
type input "#ffffff"
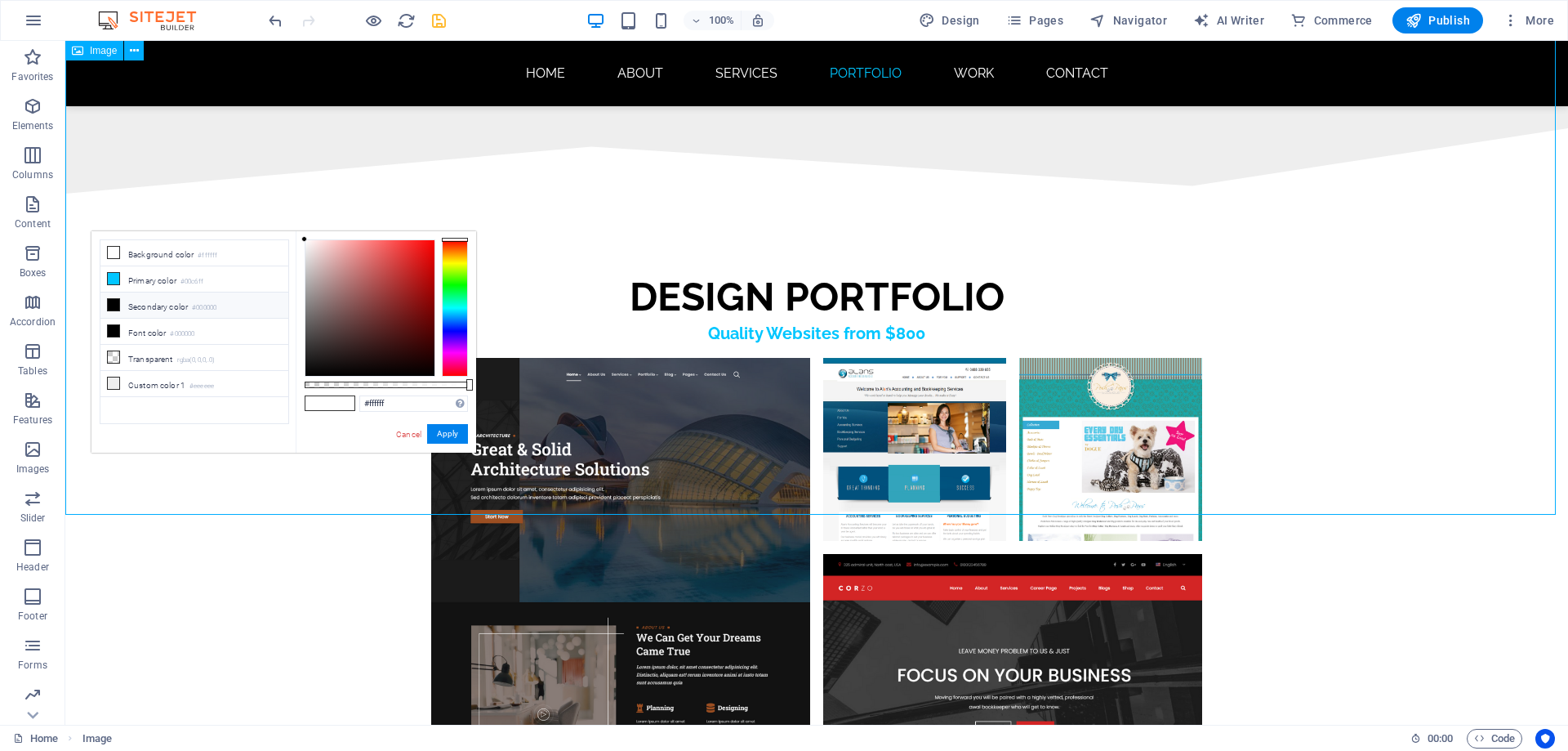
drag, startPoint x: 412, startPoint y: 433, endPoint x: 376, endPoint y: 362, distance: 79.6
click at [412, 433] on link "Cancel" at bounding box center [409, 433] width 28 height 12
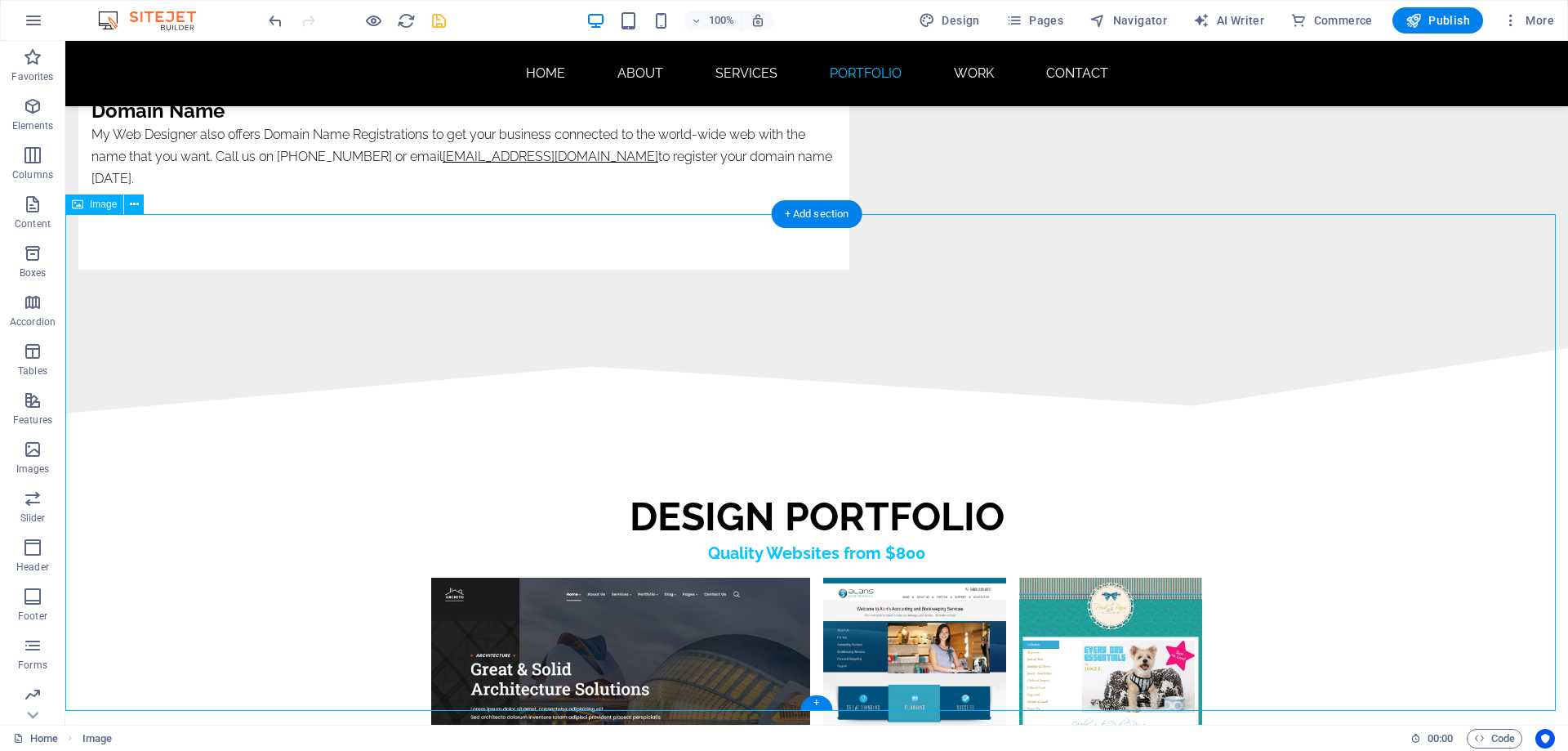
scroll to position [8188, 0]
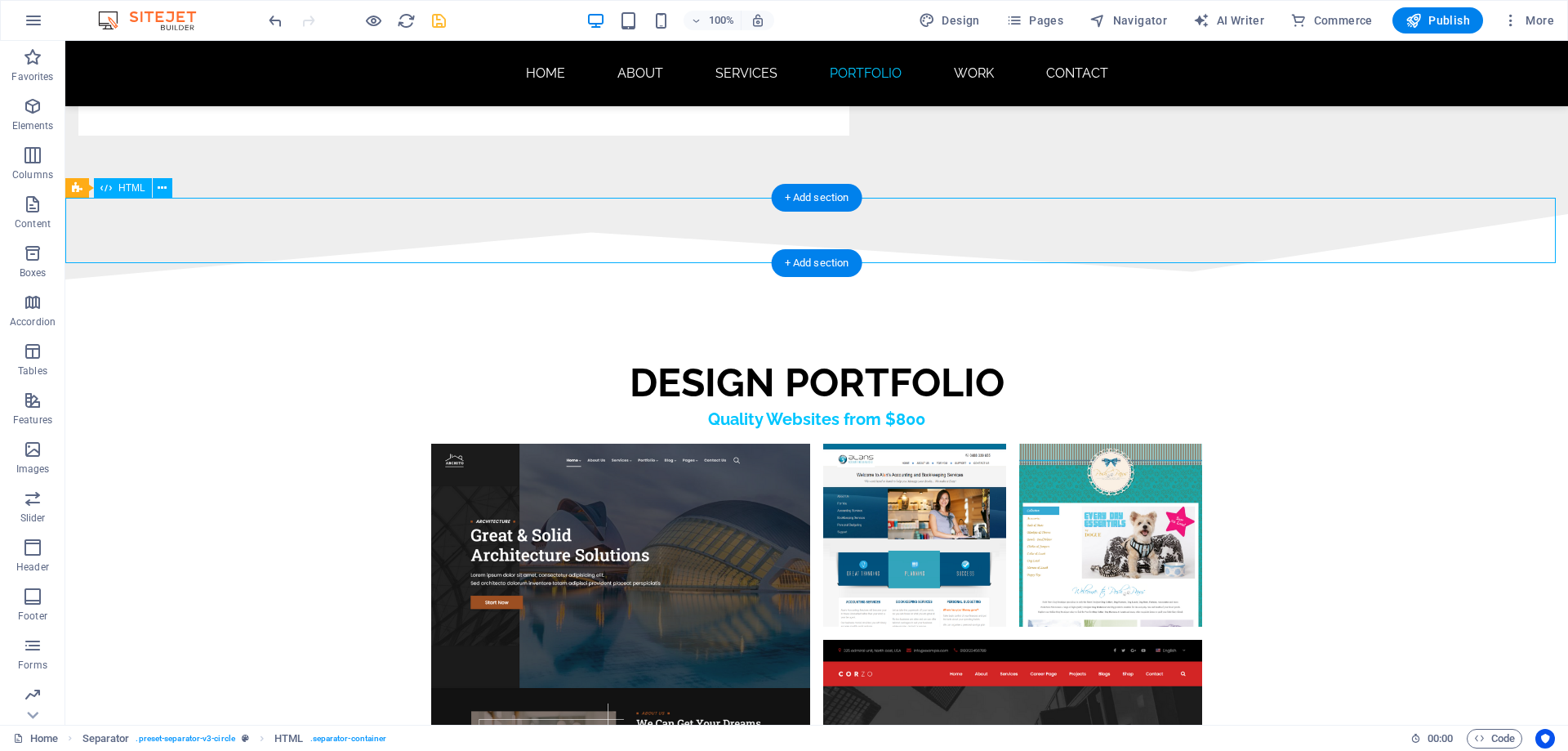
scroll to position [7896, 0]
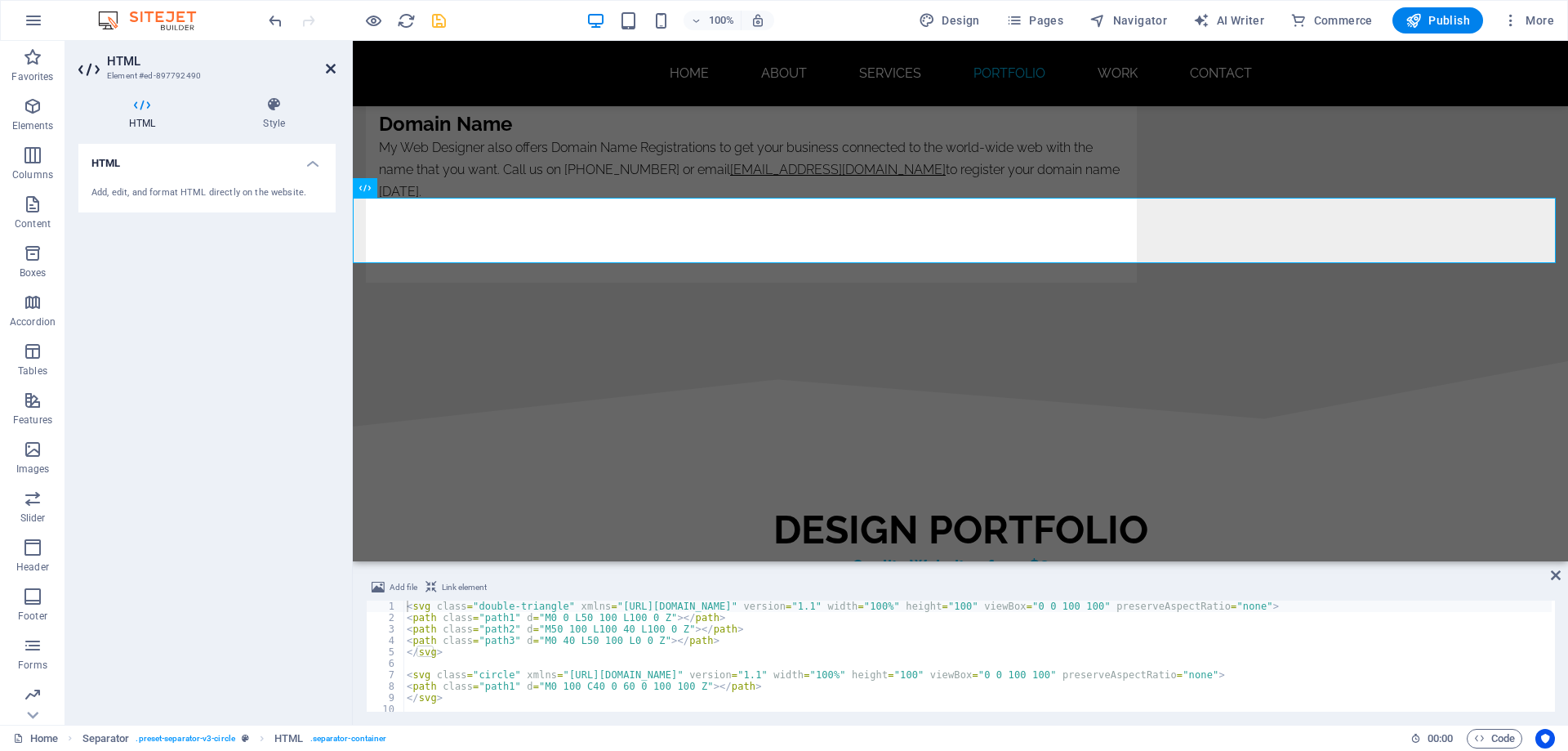
click at [329, 67] on icon at bounding box center [331, 69] width 9 height 13
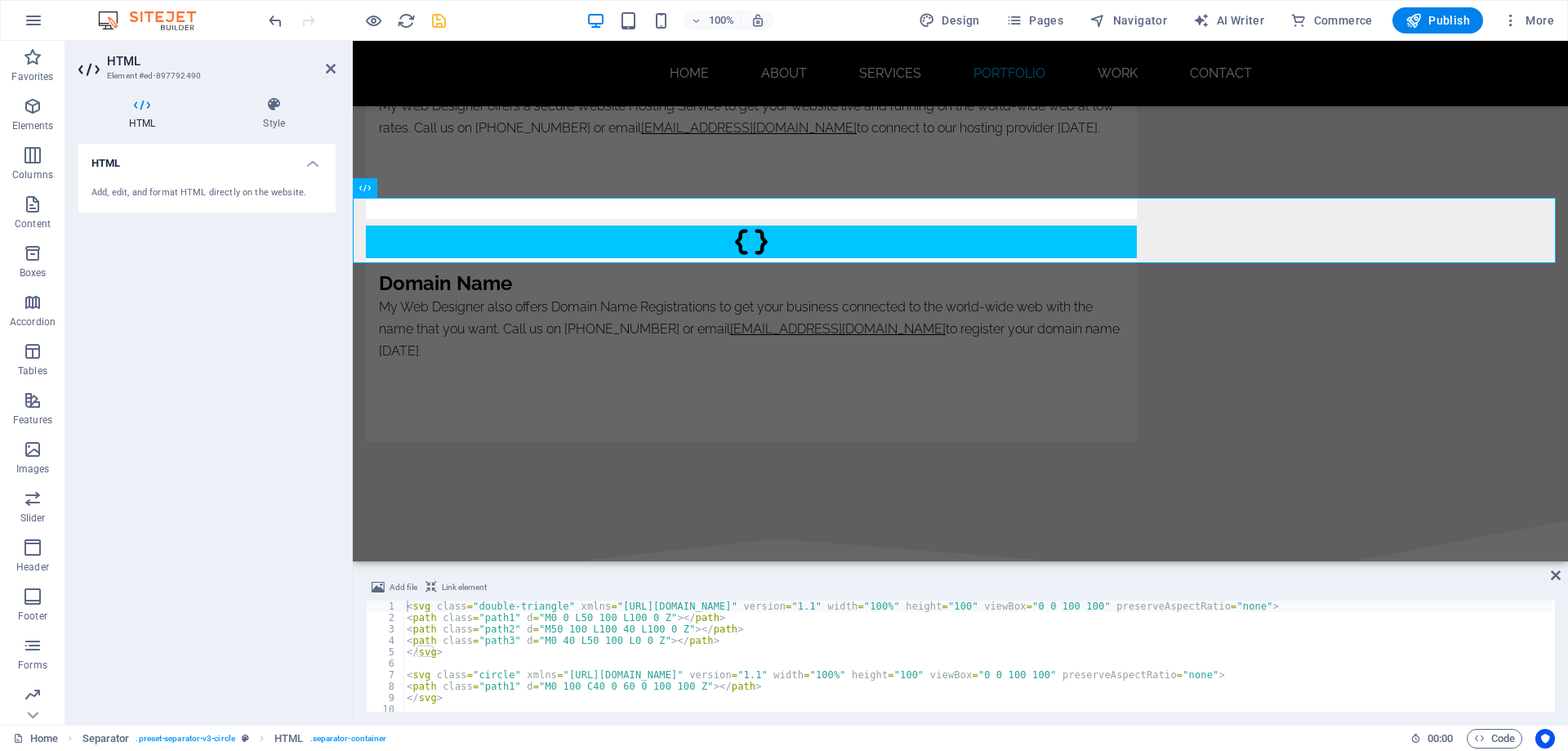
scroll to position [8188, 0]
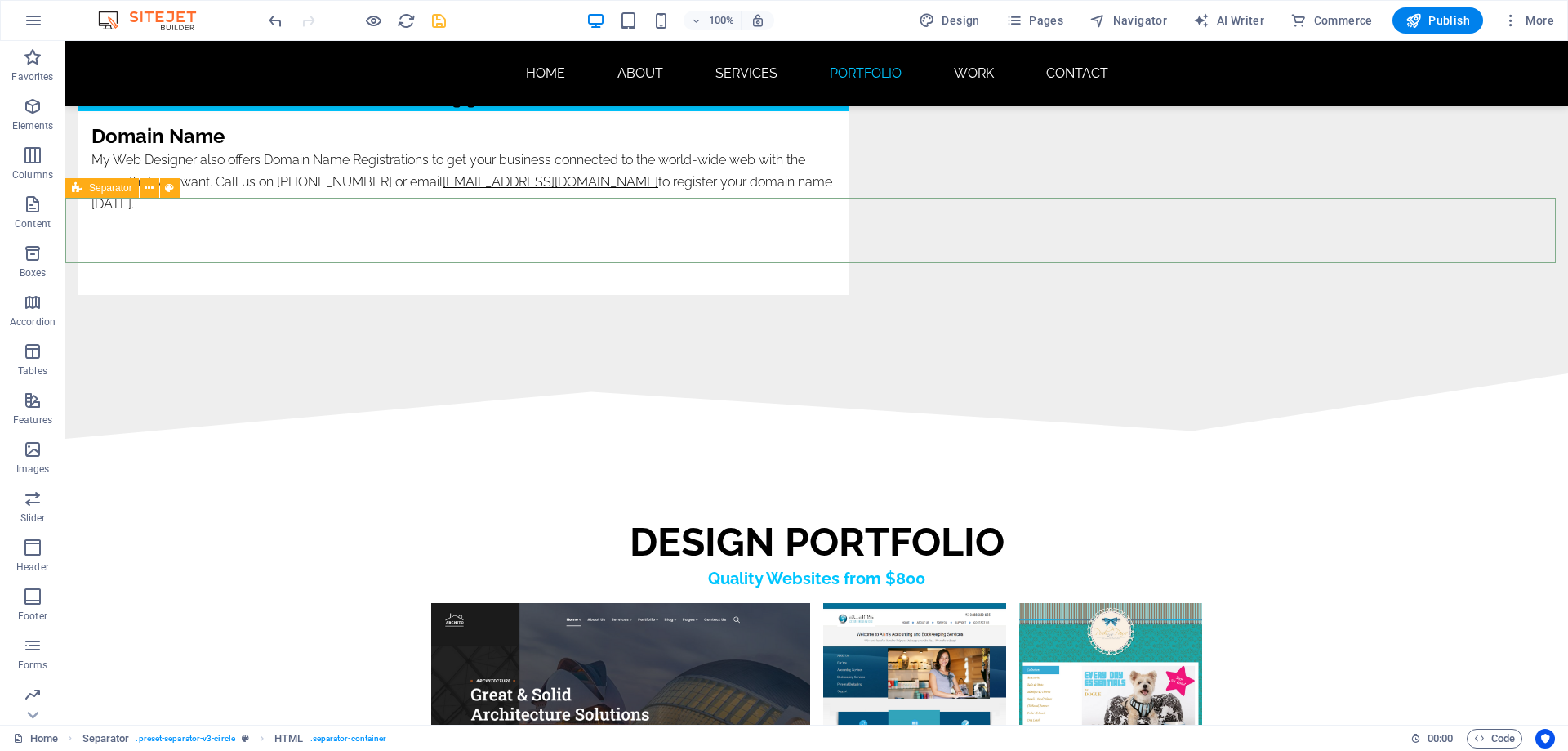
click at [89, 190] on div "Separator" at bounding box center [102, 188] width 73 height 20
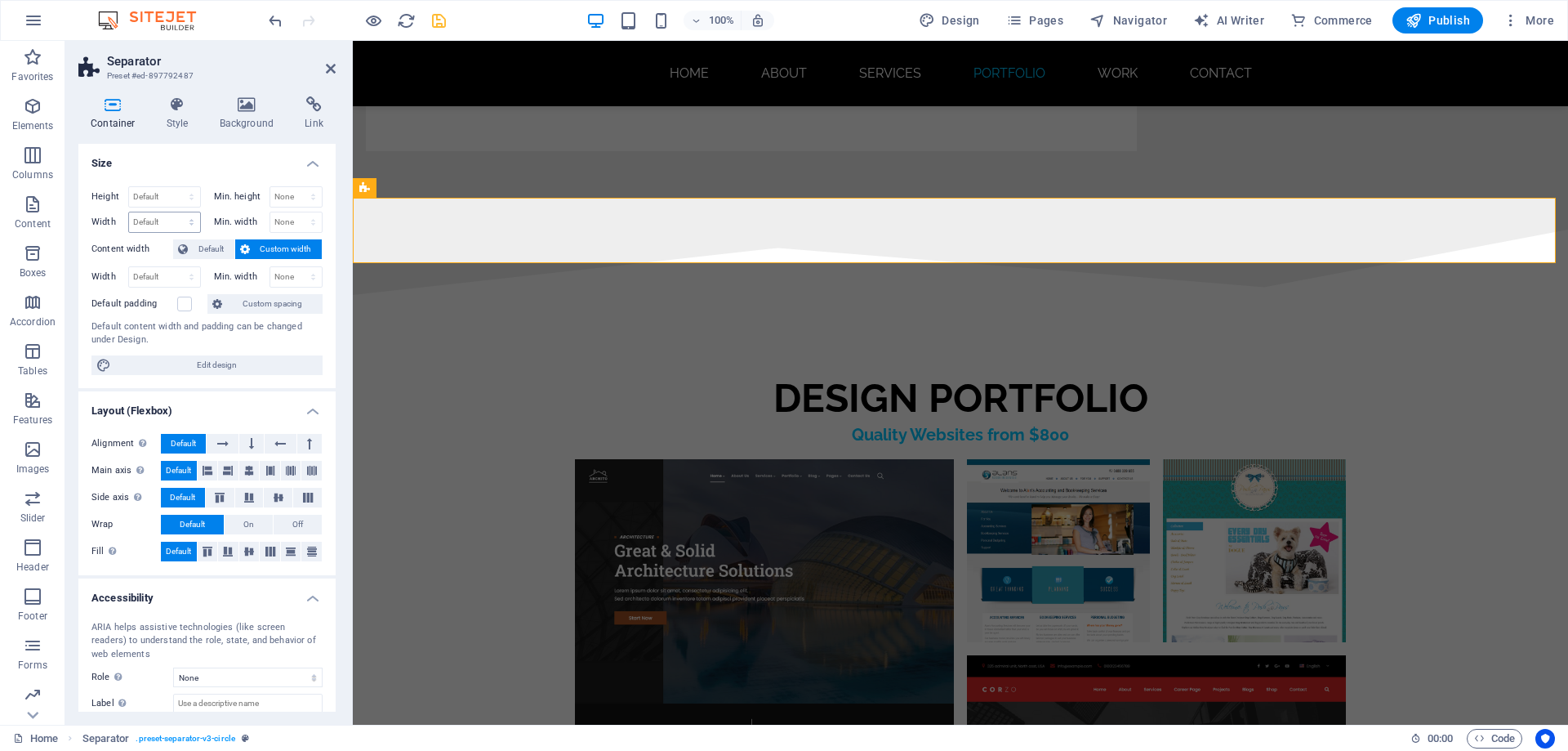
scroll to position [8043, 0]
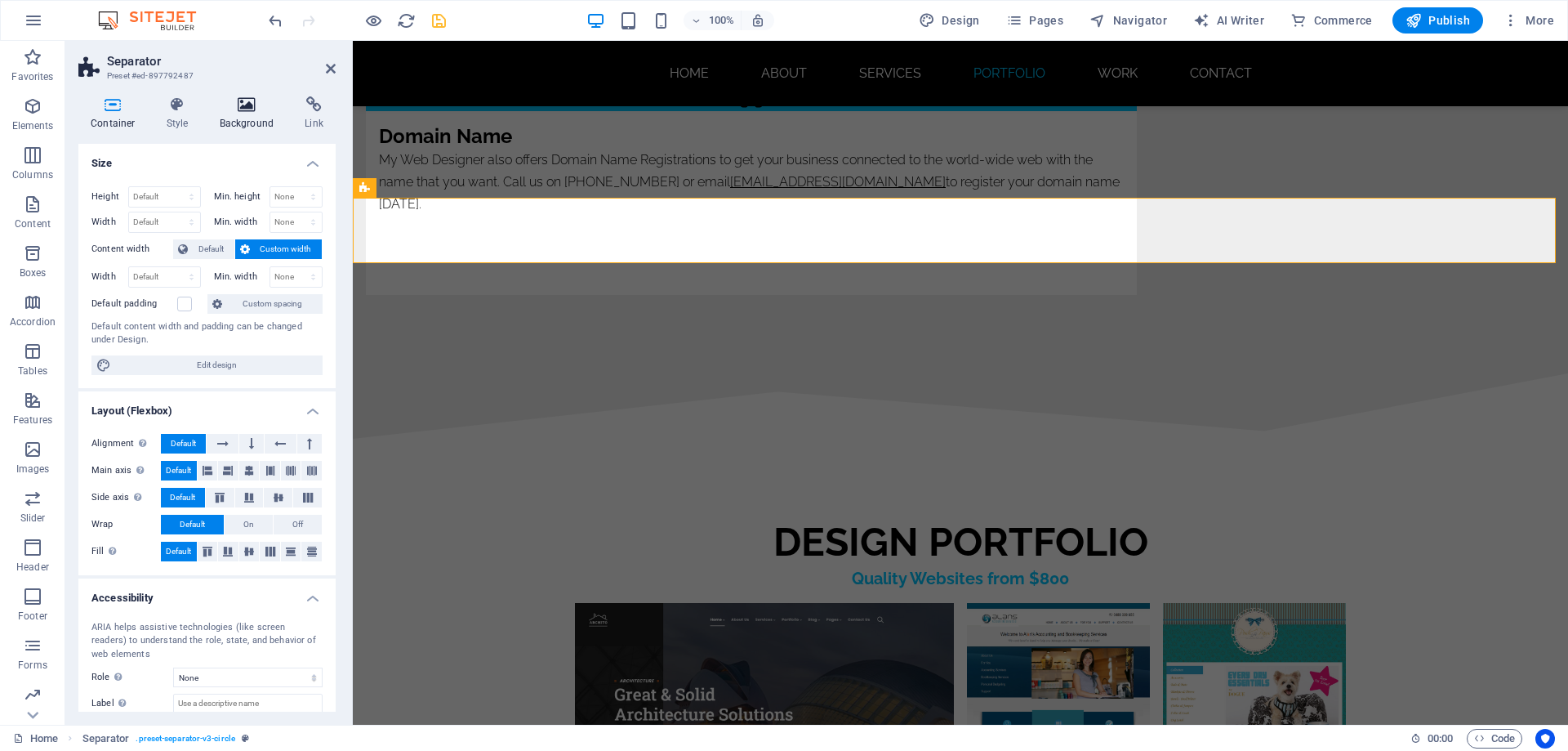
click at [238, 110] on icon at bounding box center [247, 104] width 79 height 16
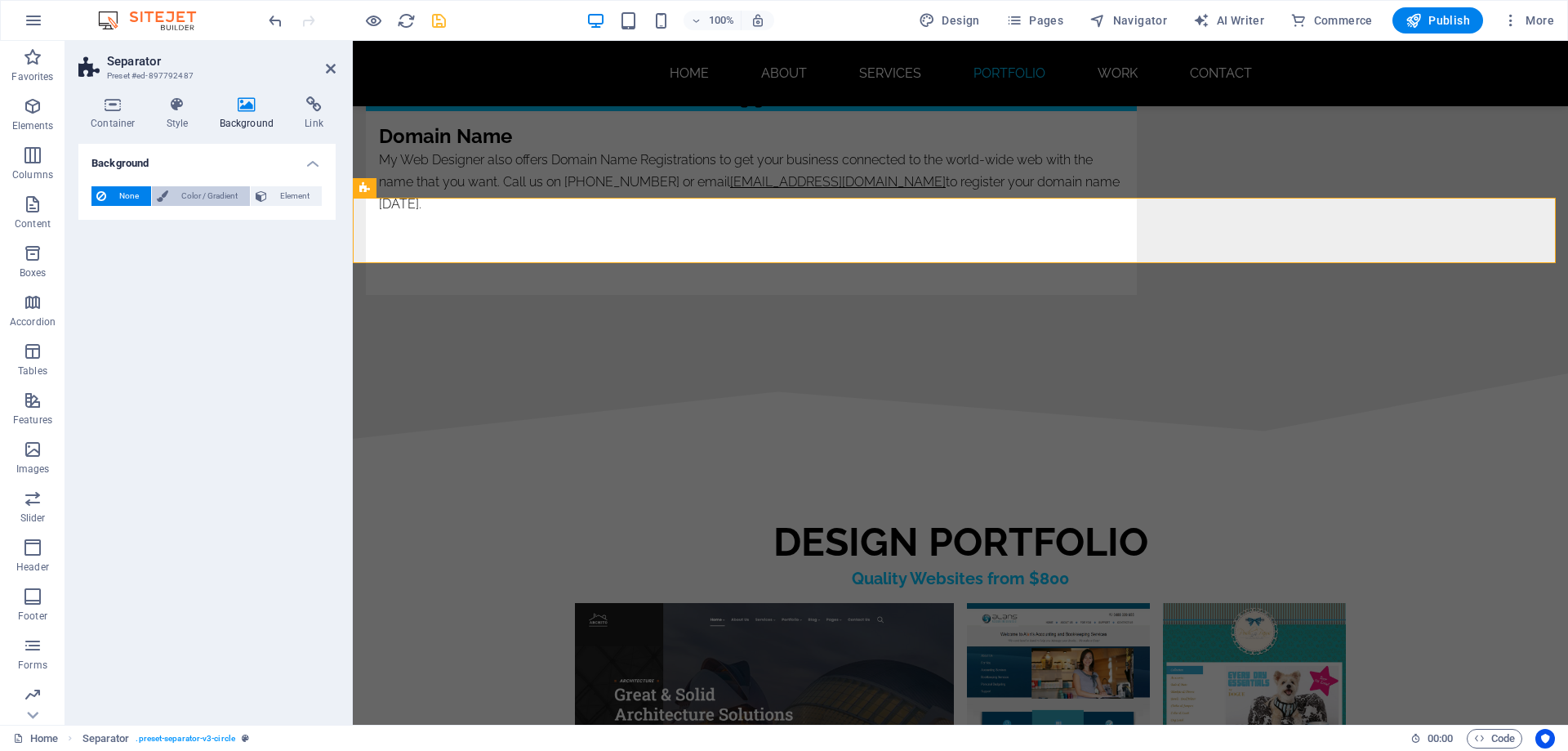
click at [204, 195] on span "Color / Gradient" at bounding box center [209, 196] width 72 height 20
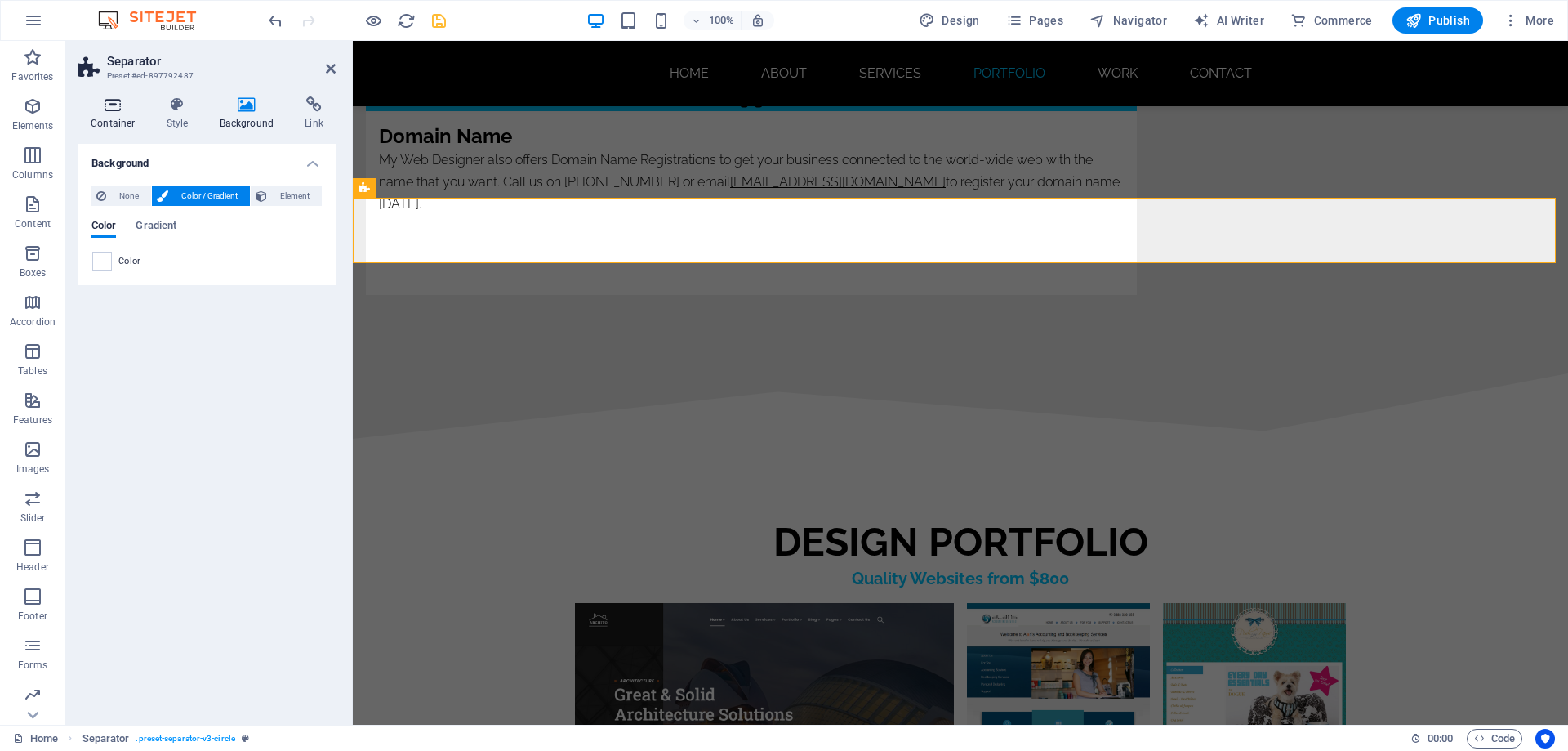
click at [107, 108] on icon at bounding box center [113, 104] width 70 height 16
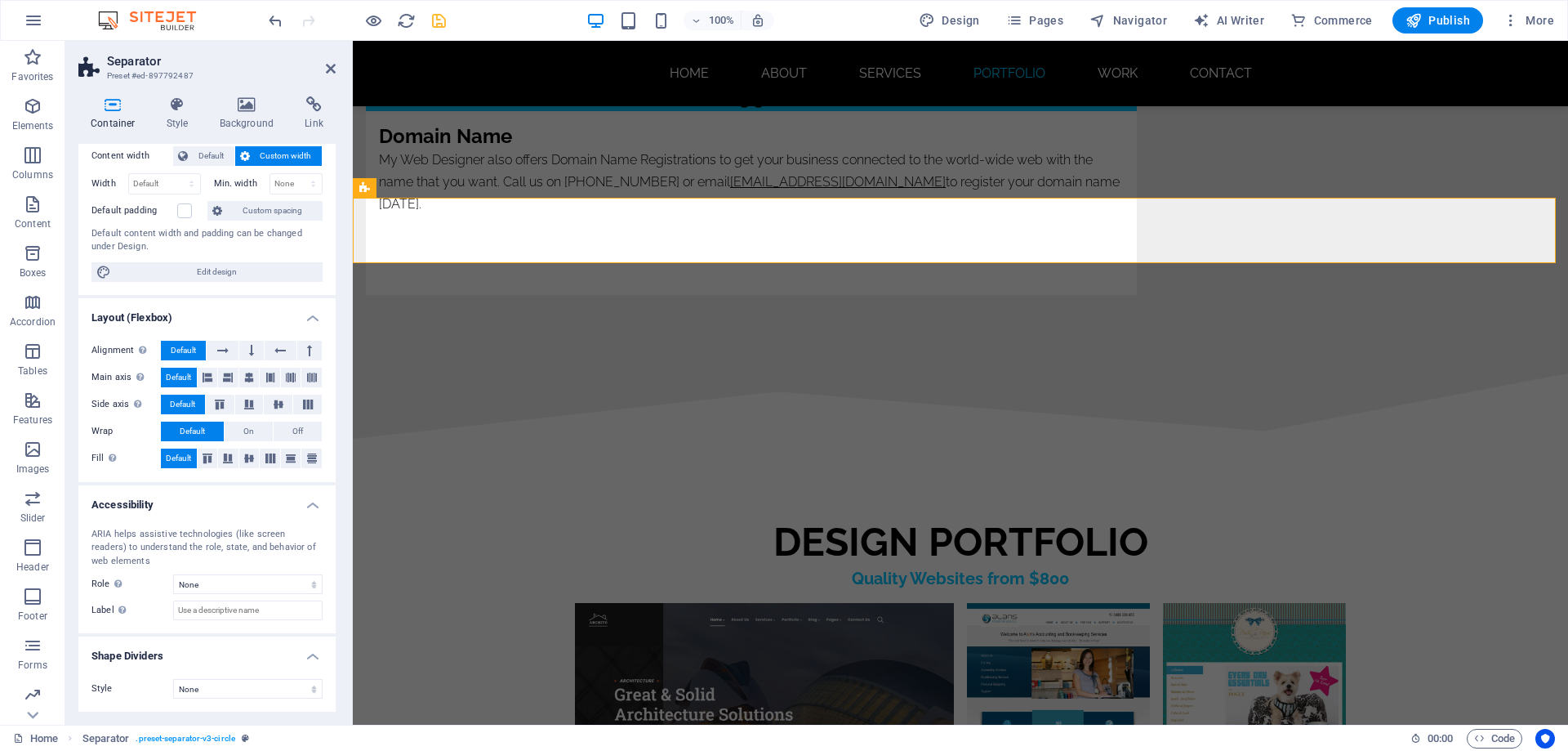
scroll to position [0, 0]
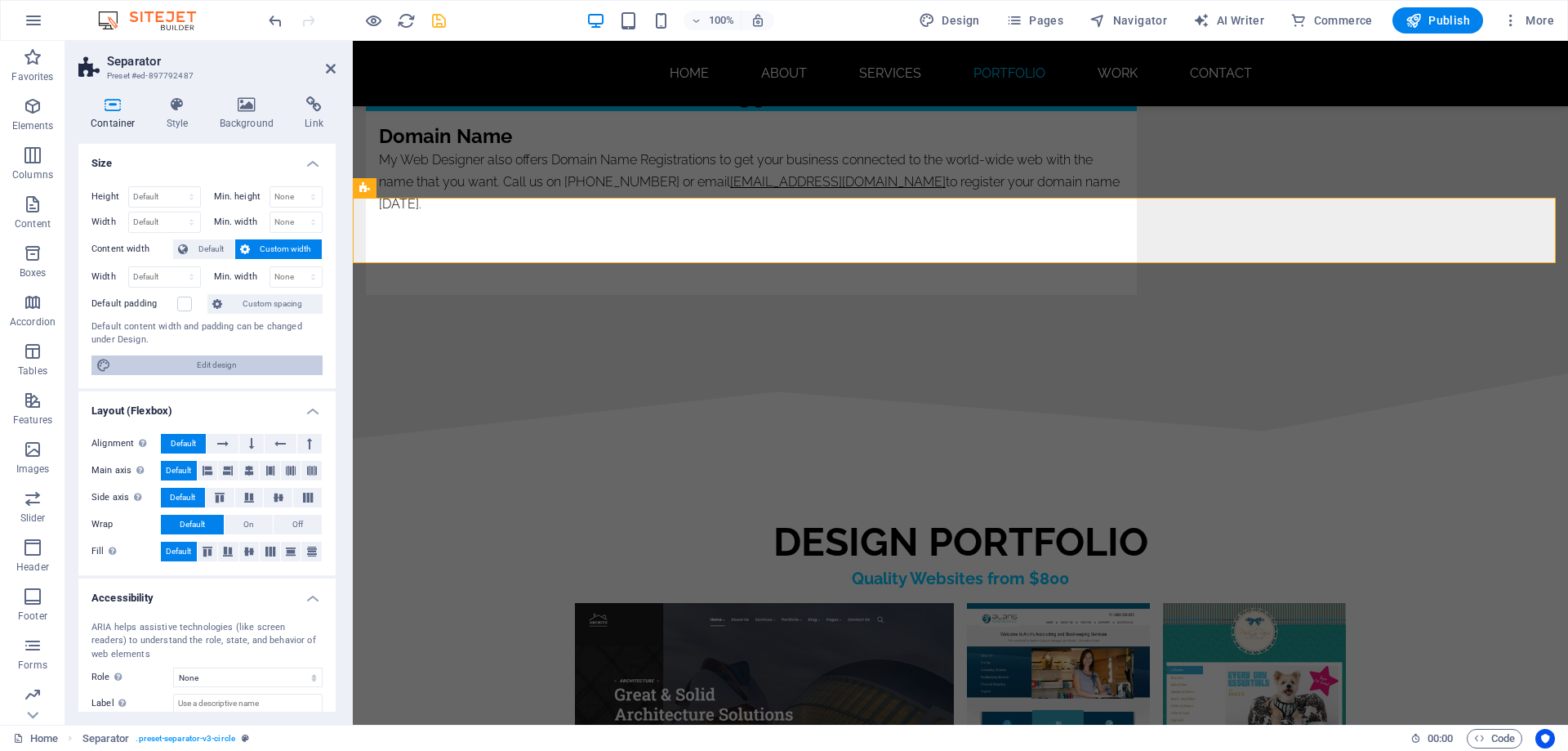
click at [230, 366] on span "Edit design" at bounding box center [217, 365] width 202 height 20
select select "rem"
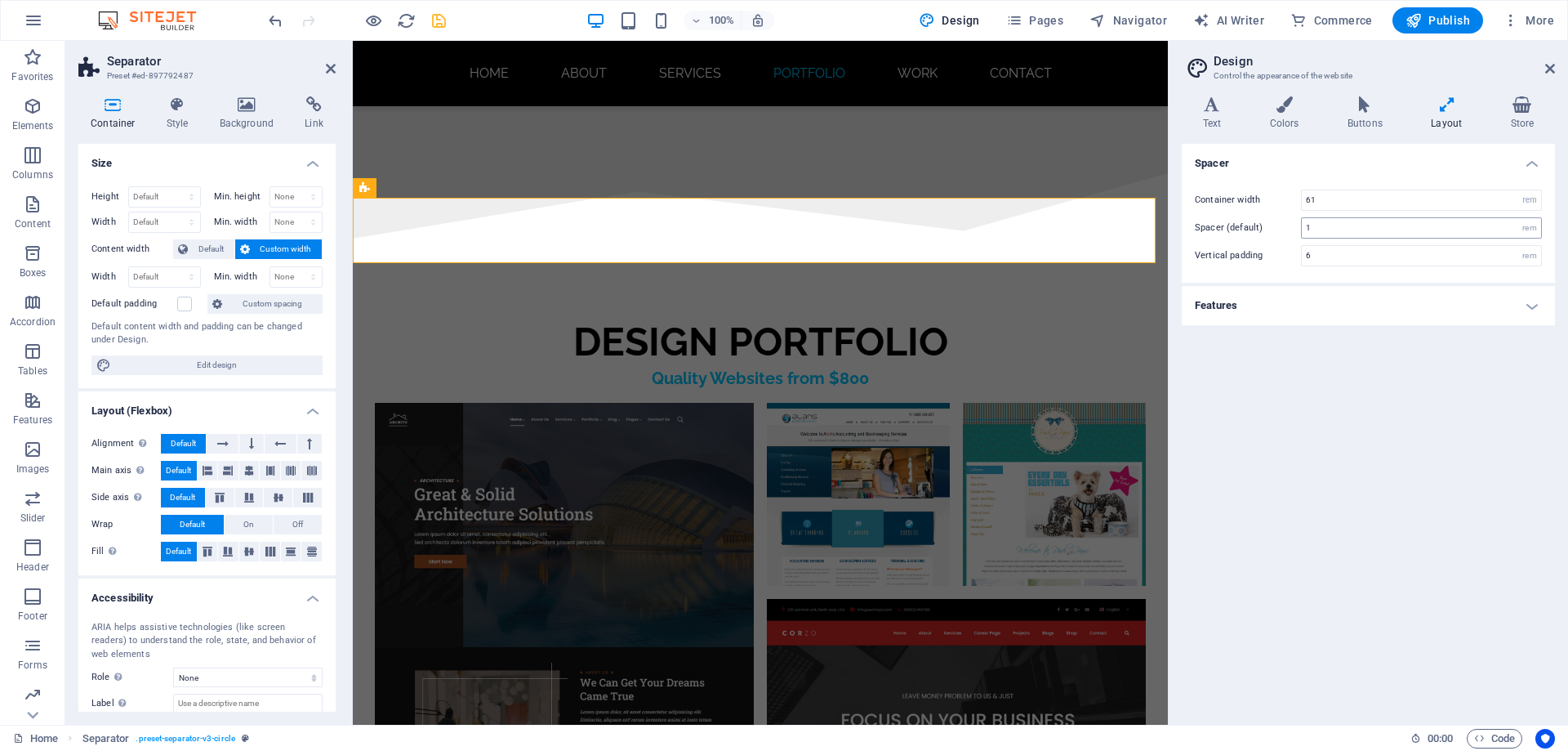
scroll to position [7799, 0]
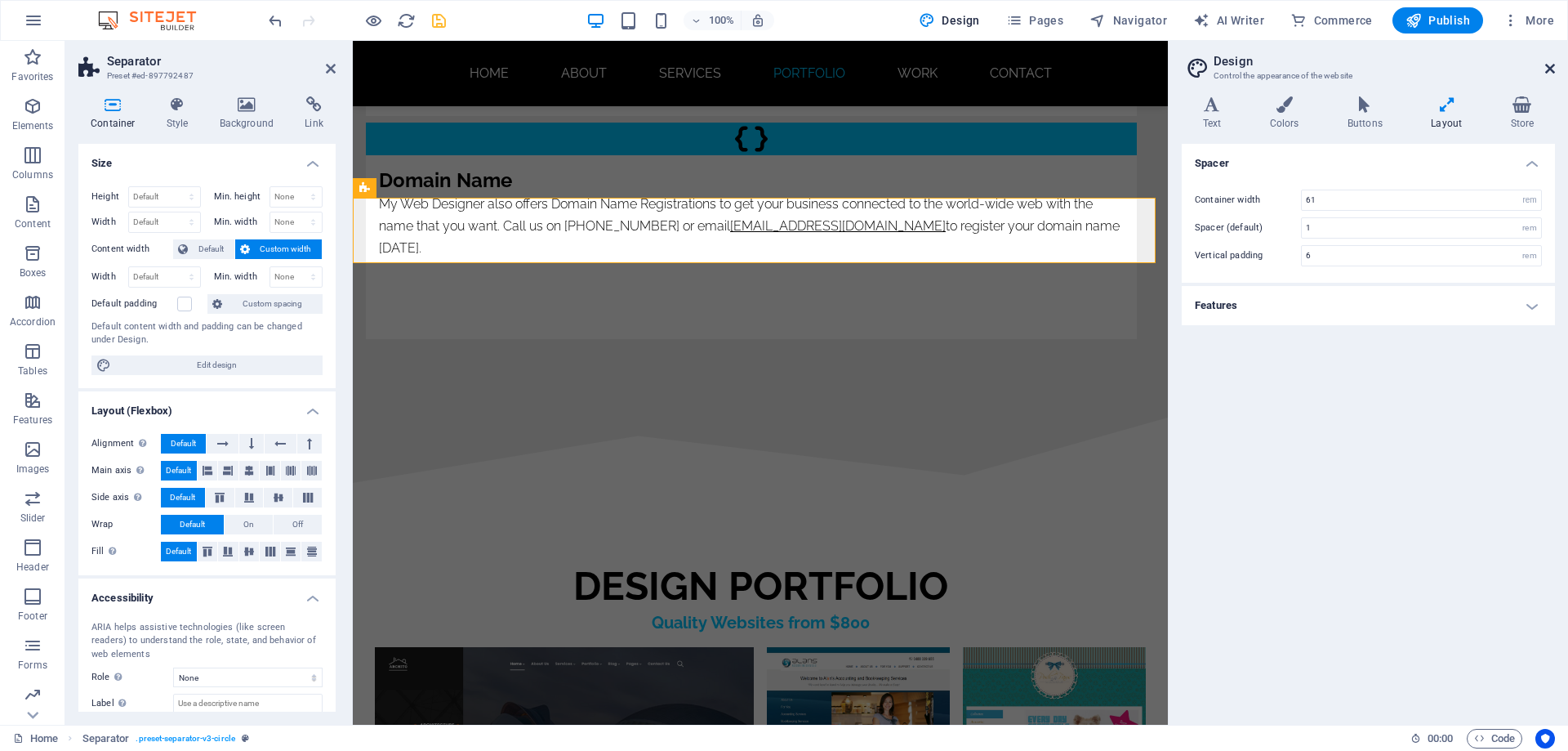
click at [1547, 67] on icon at bounding box center [1550, 69] width 9 height 13
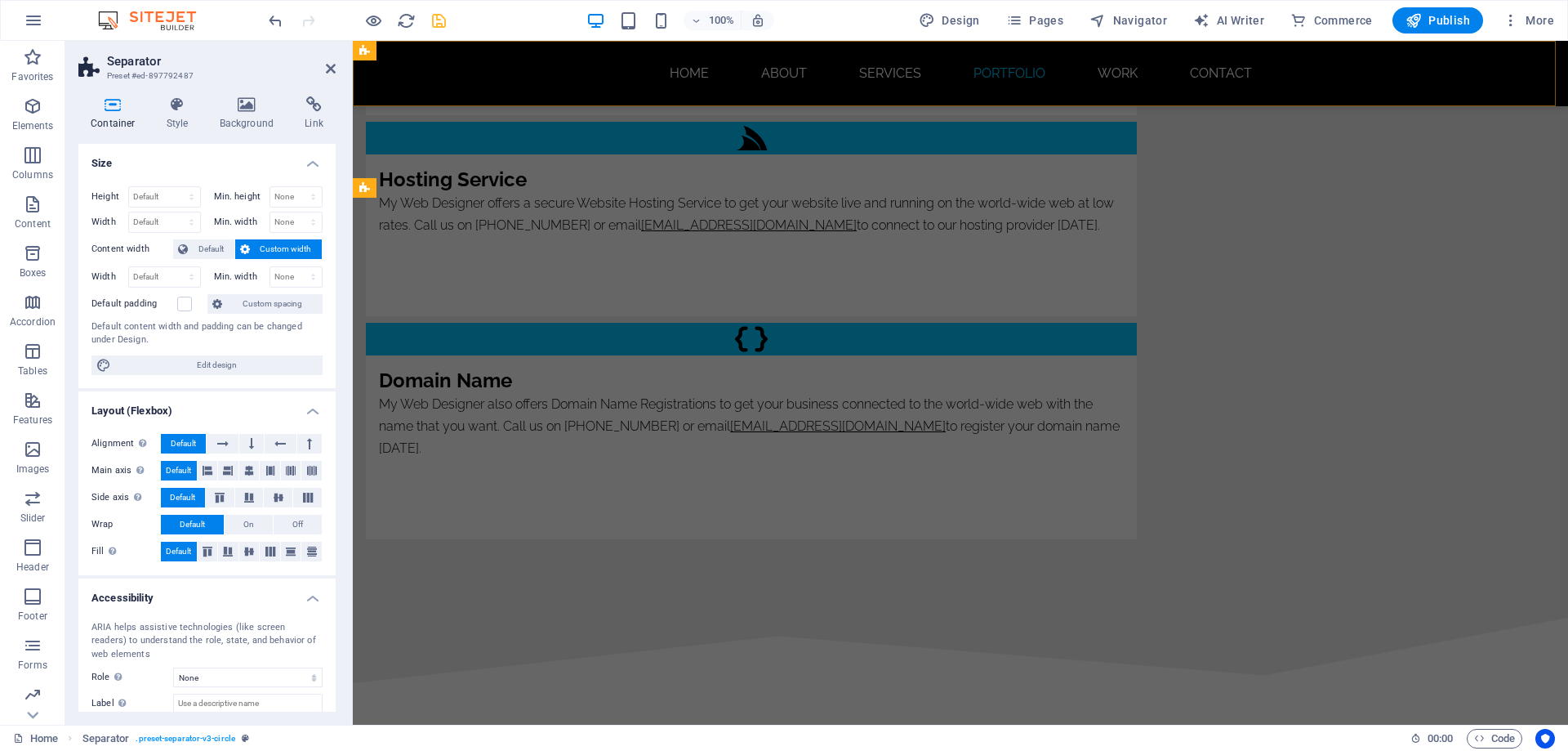
scroll to position [8043, 0]
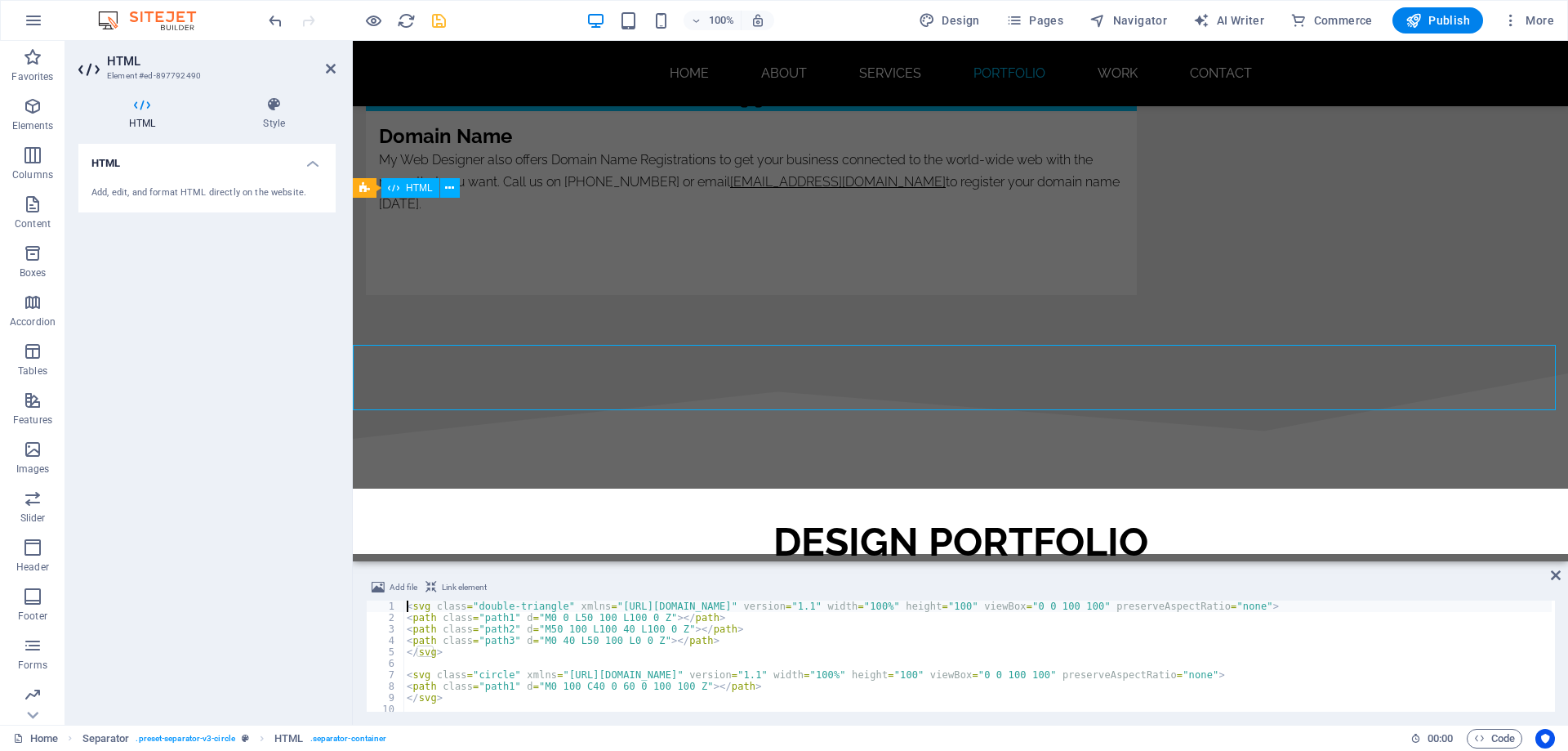
scroll to position [7896, 0]
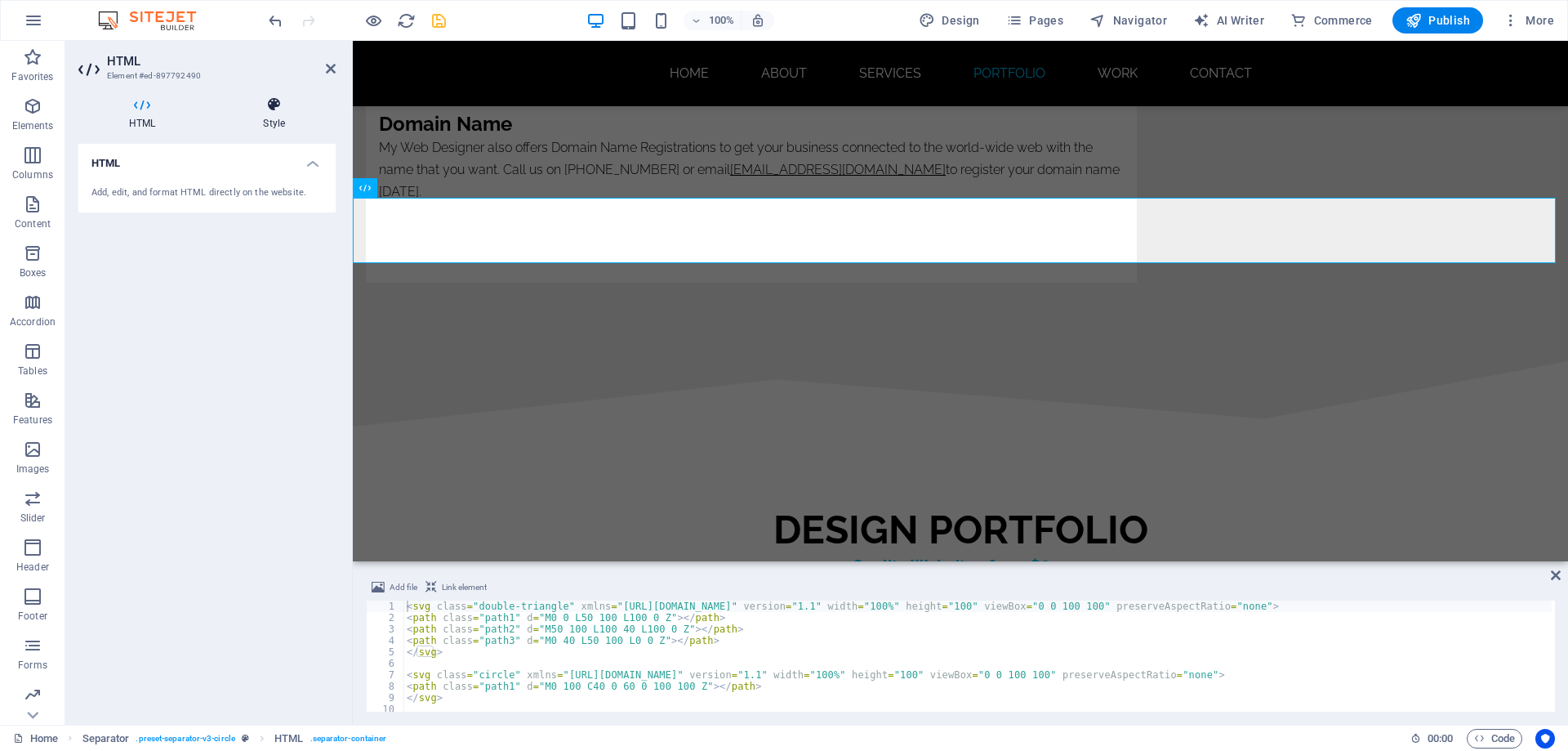
click at [277, 107] on icon at bounding box center [273, 104] width 123 height 16
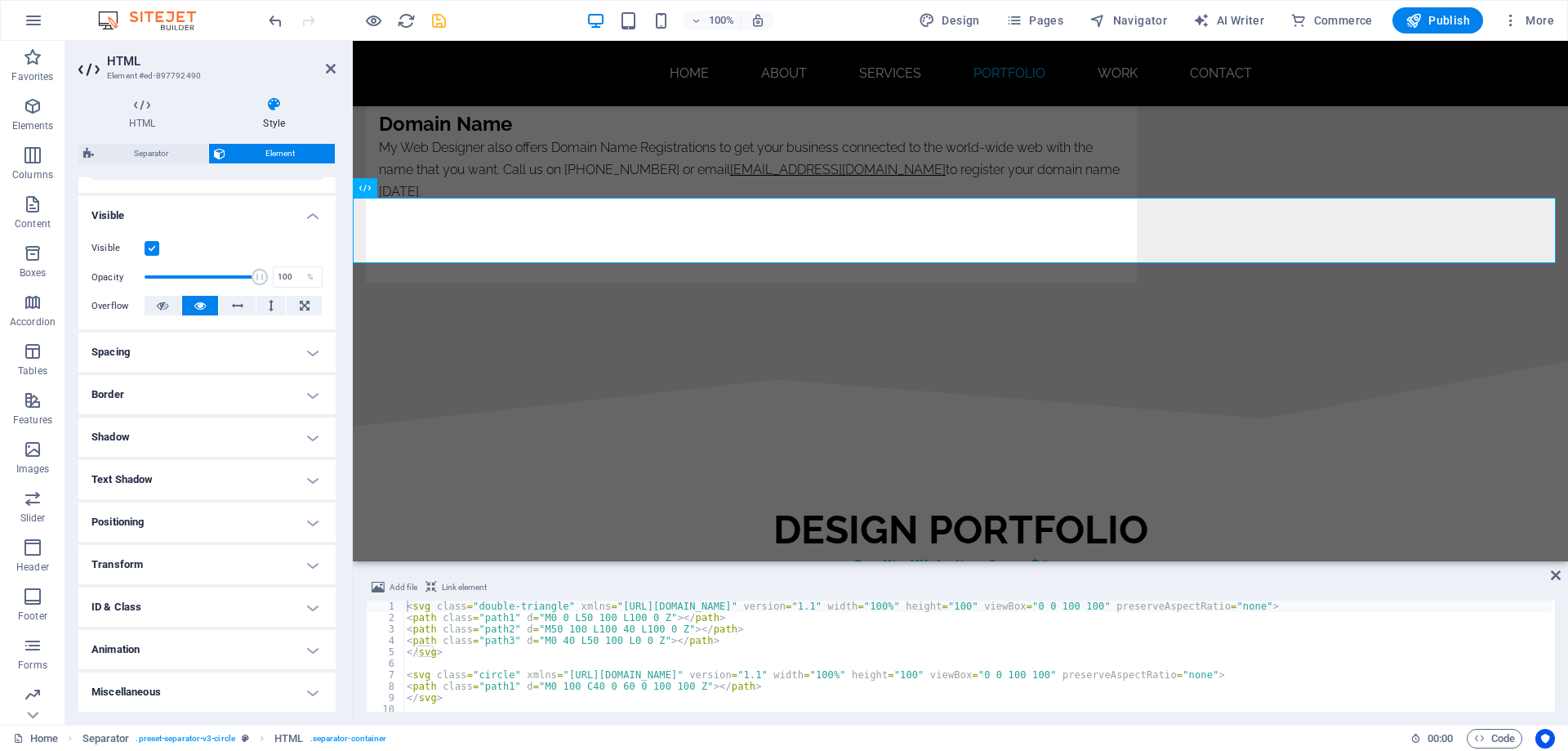
scroll to position [0, 0]
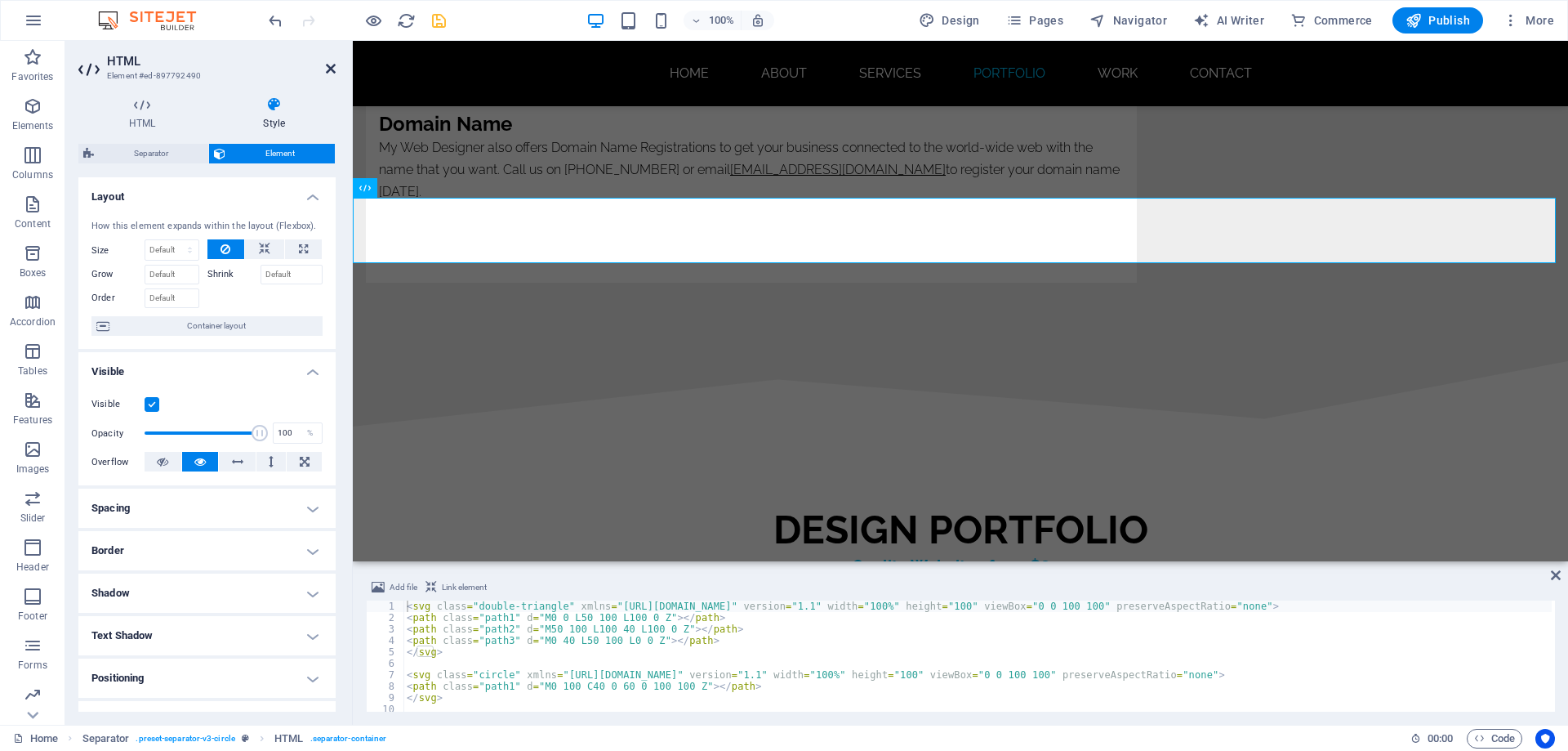
click at [331, 69] on icon at bounding box center [331, 69] width 9 height 13
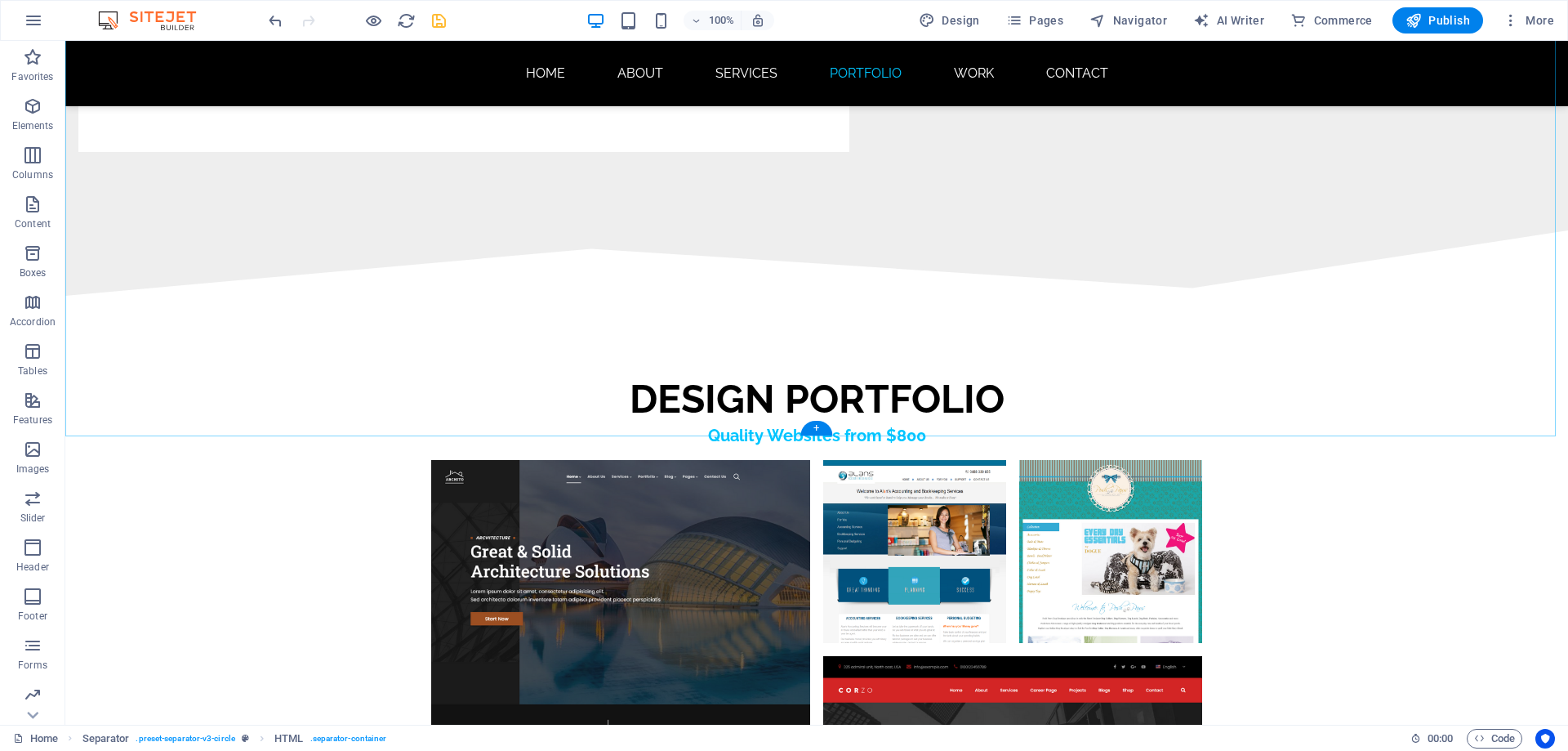
scroll to position [8514, 0]
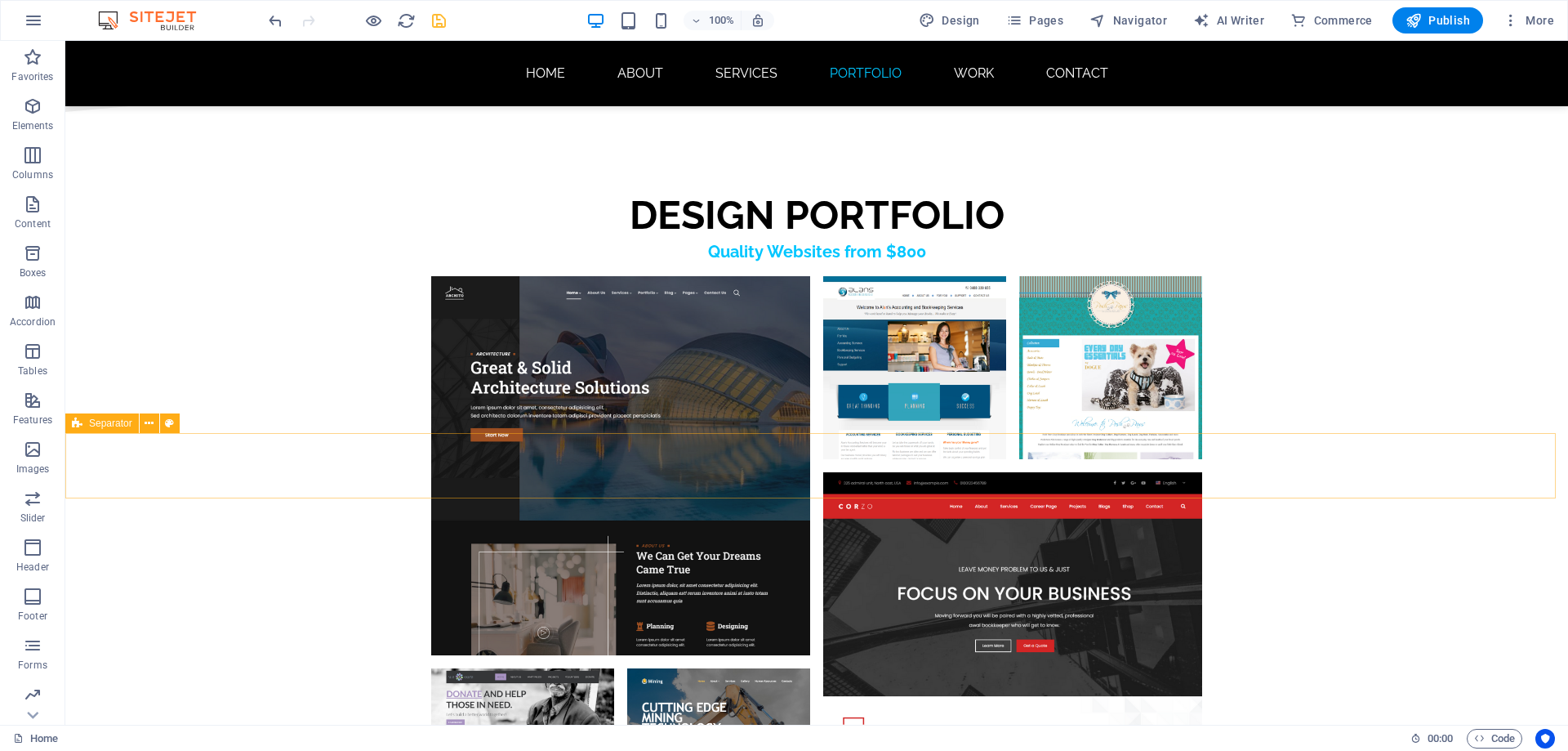
click at [109, 427] on span "Separator" at bounding box center [111, 423] width 43 height 9
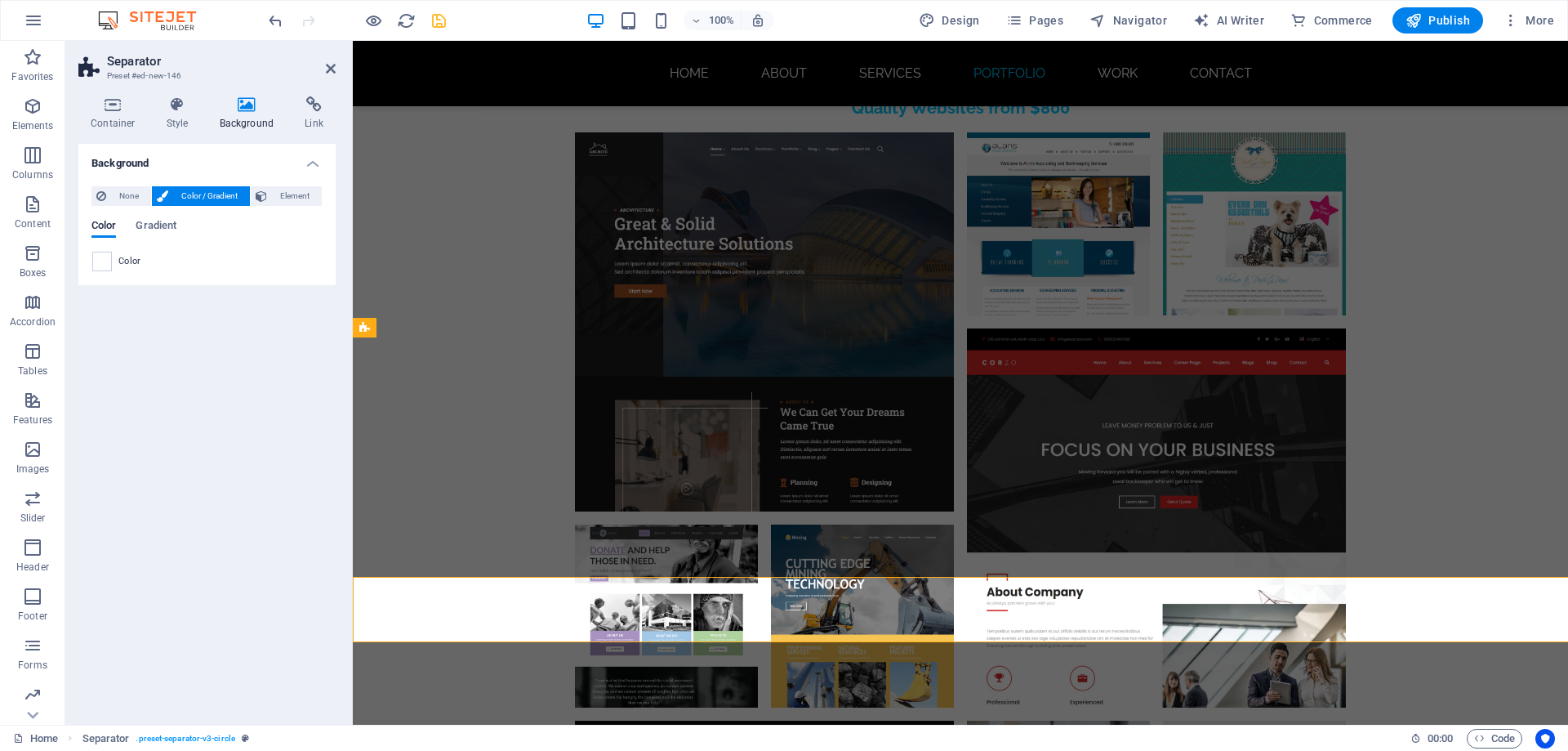
scroll to position [8370, 0]
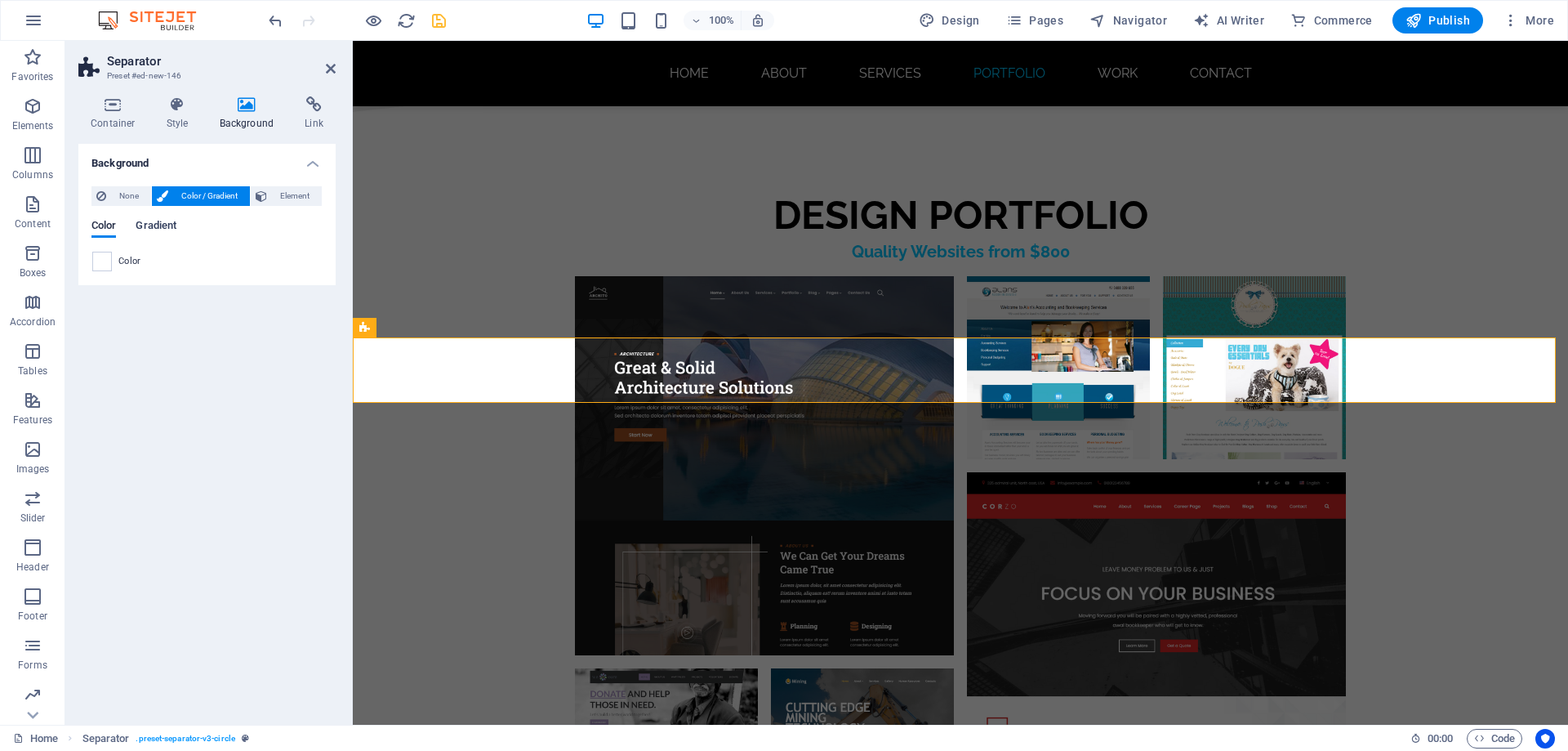
click at [163, 225] on span "Gradient" at bounding box center [155, 227] width 40 height 23
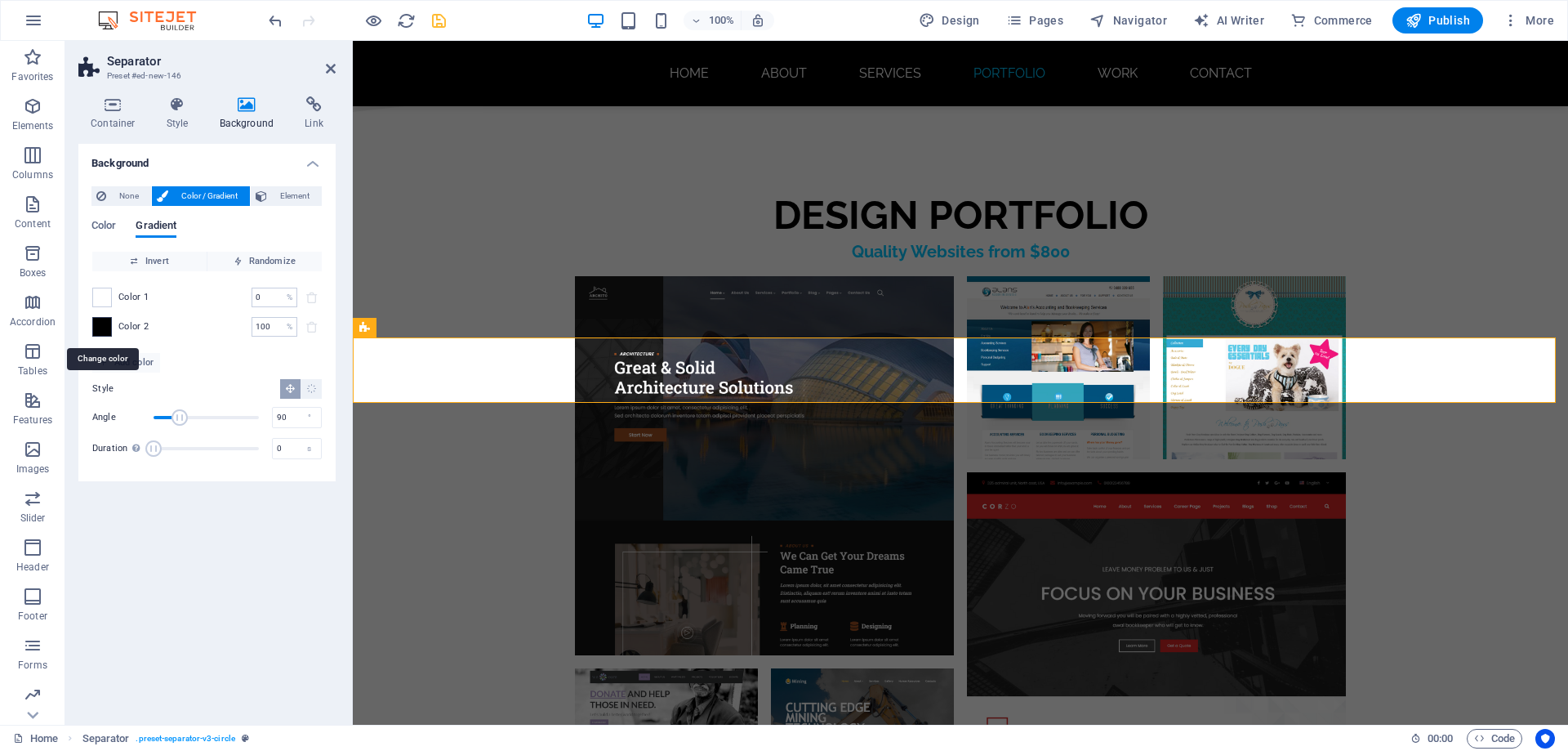
click at [104, 328] on span at bounding box center [102, 326] width 18 height 18
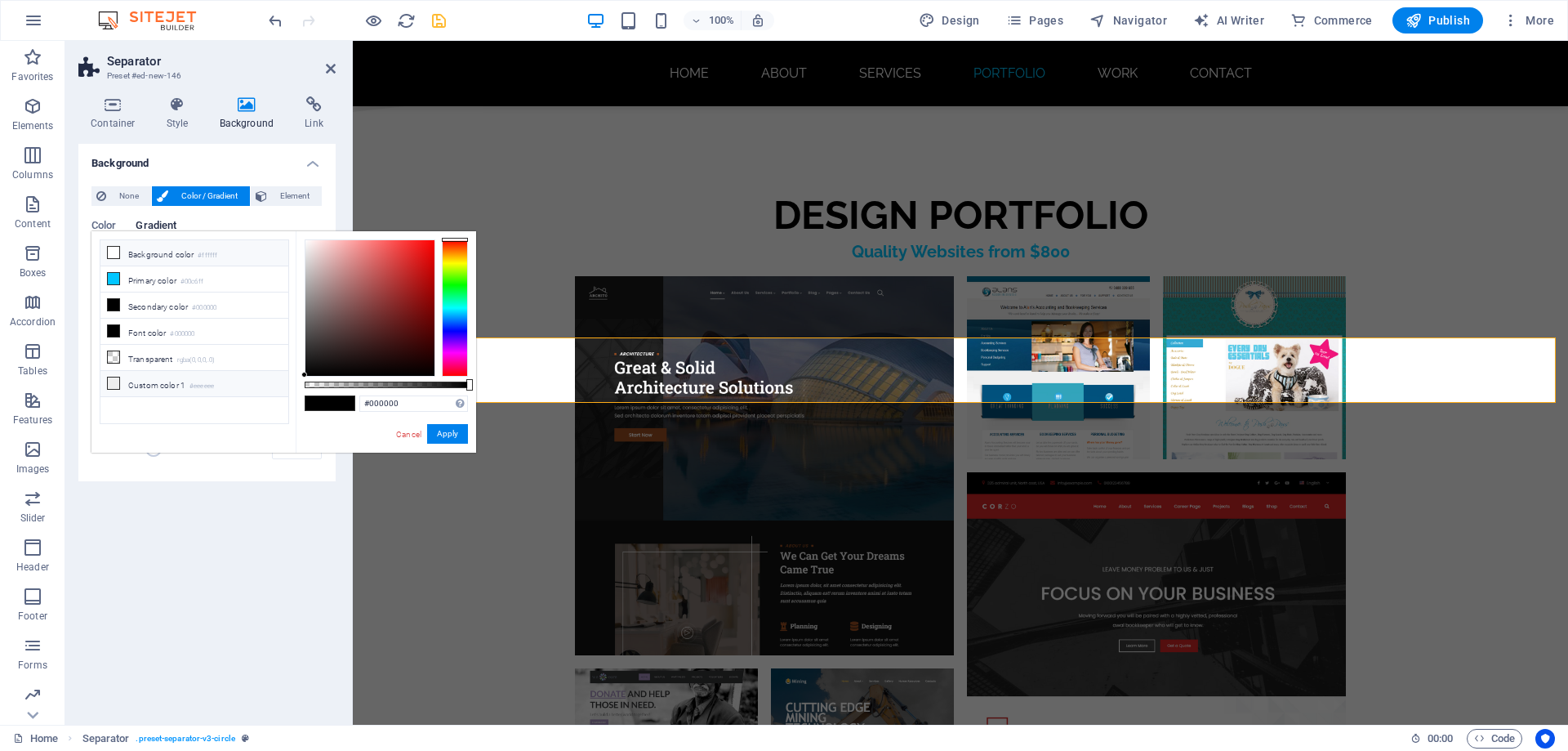
click at [111, 382] on icon at bounding box center [113, 384] width 11 height 11
type input "#eeeeee"
click at [446, 433] on button "Apply" at bounding box center [447, 433] width 40 height 20
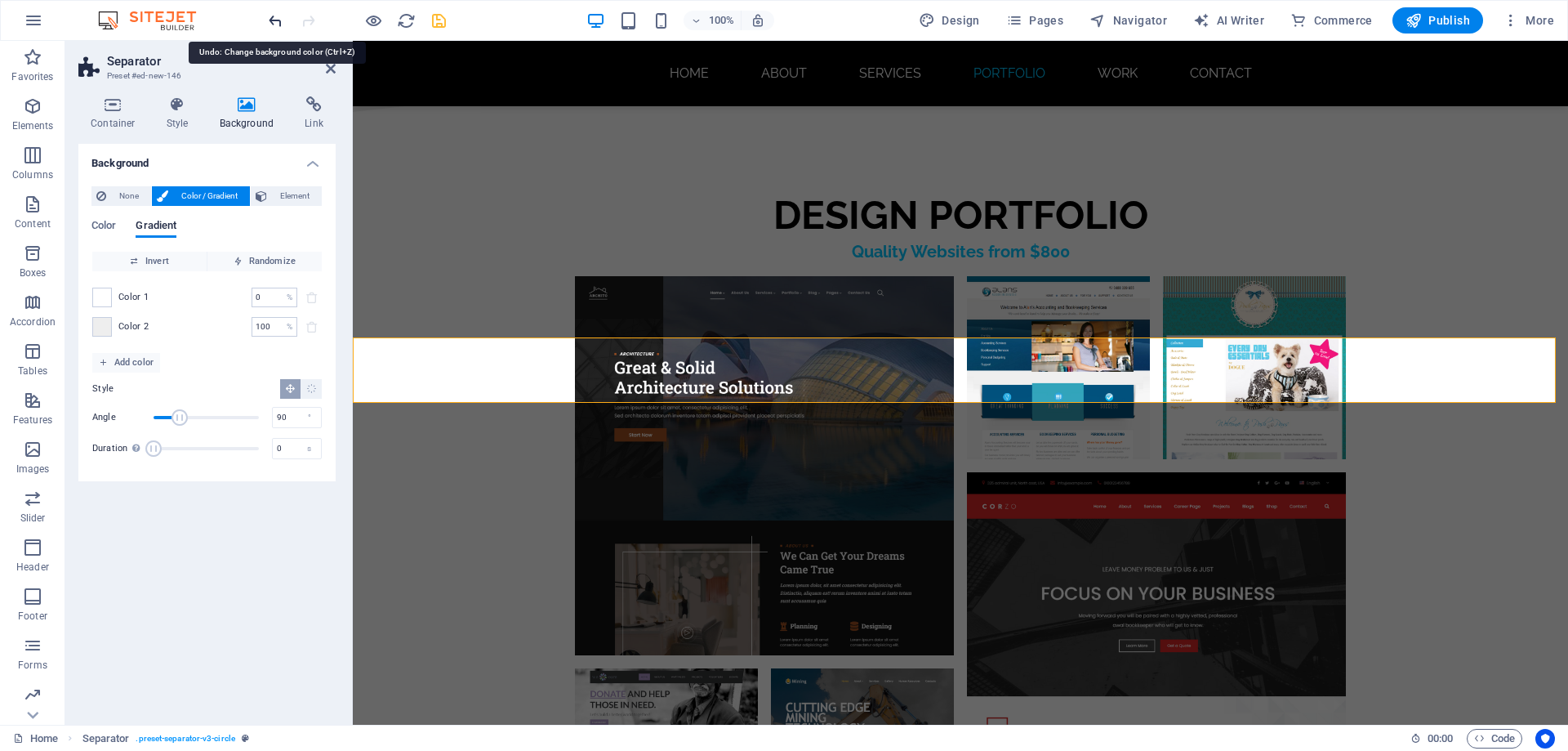
click at [269, 21] on icon "undo" at bounding box center [276, 21] width 19 height 19
click at [327, 69] on icon at bounding box center [331, 69] width 9 height 13
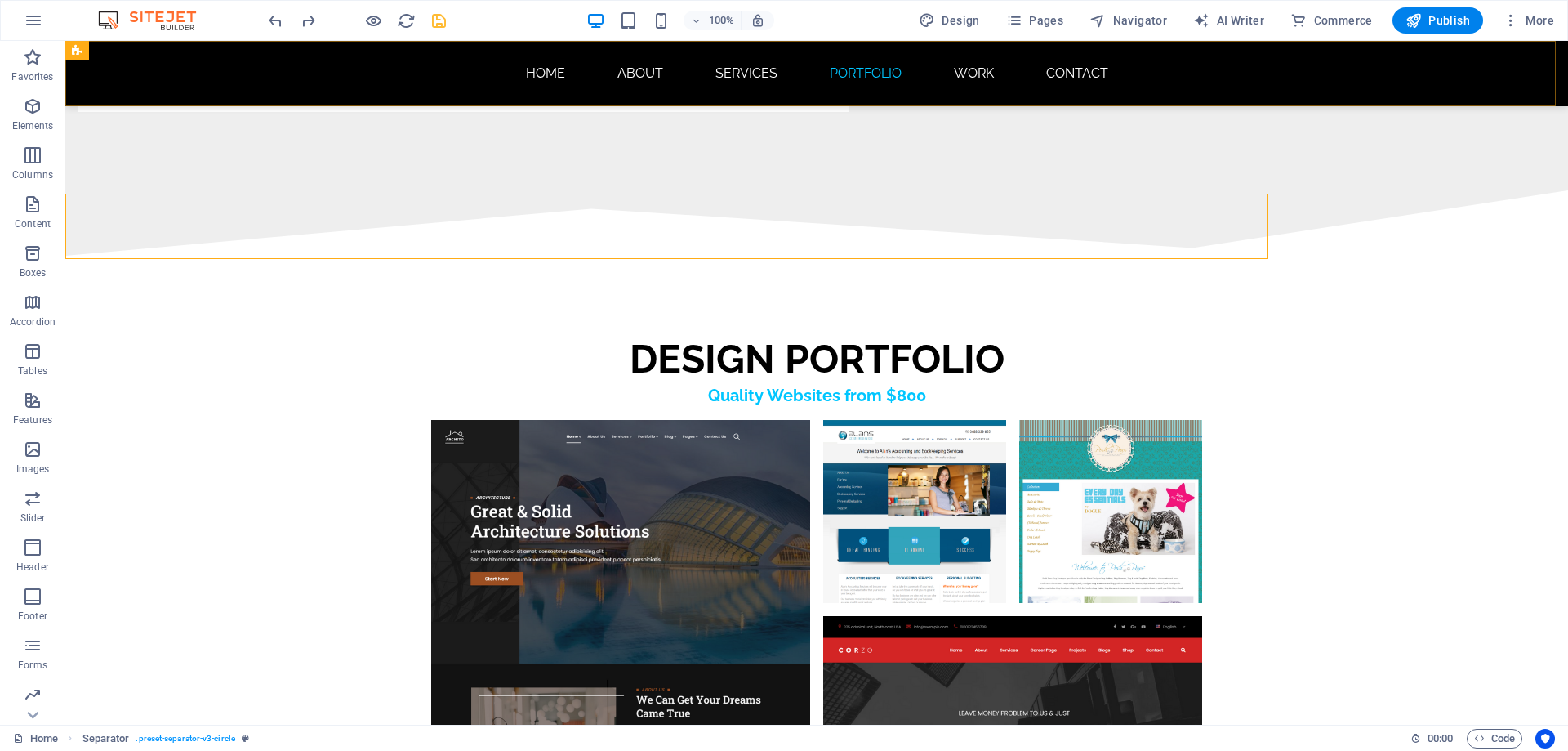
scroll to position [8514, 0]
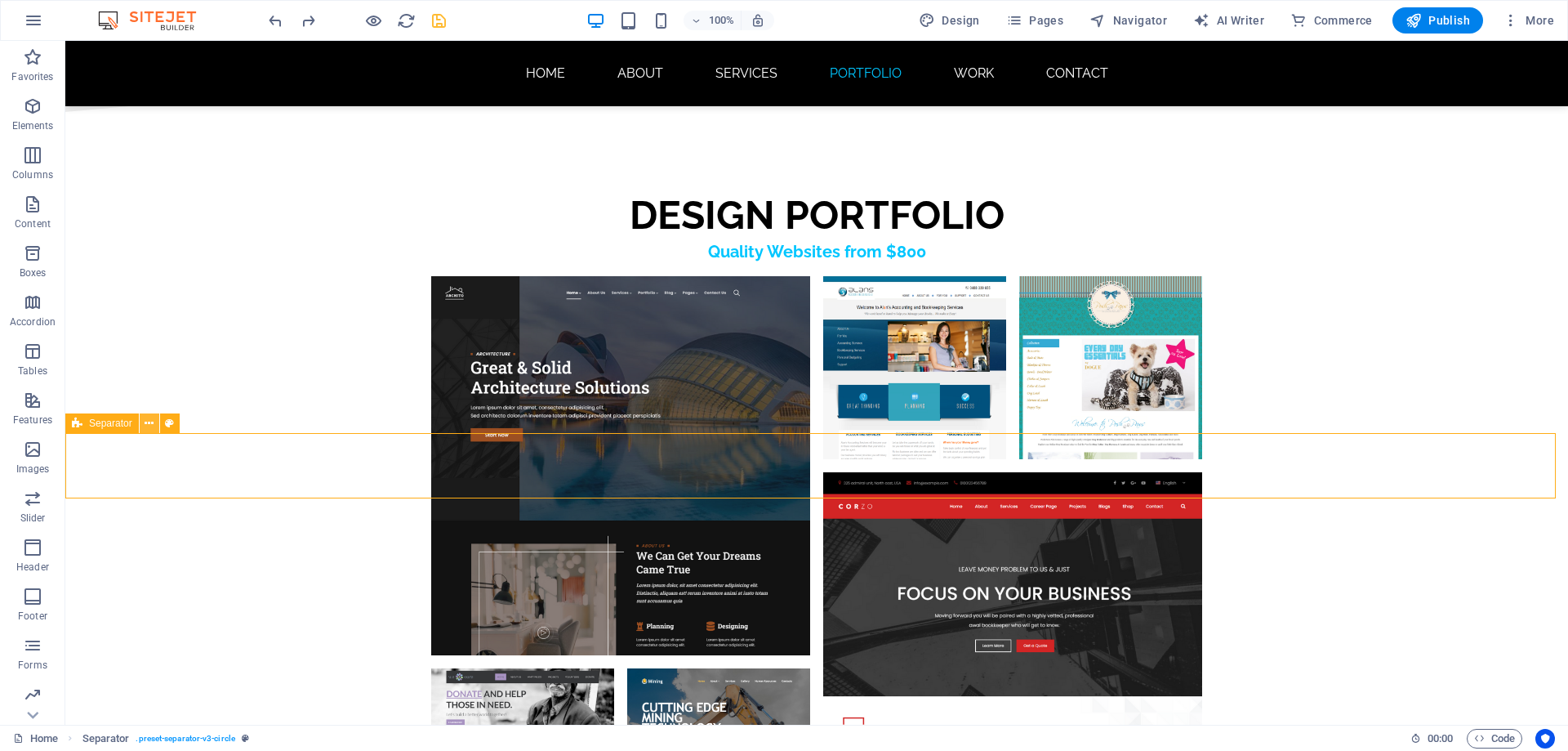
click at [149, 421] on icon at bounding box center [149, 424] width 9 height 17
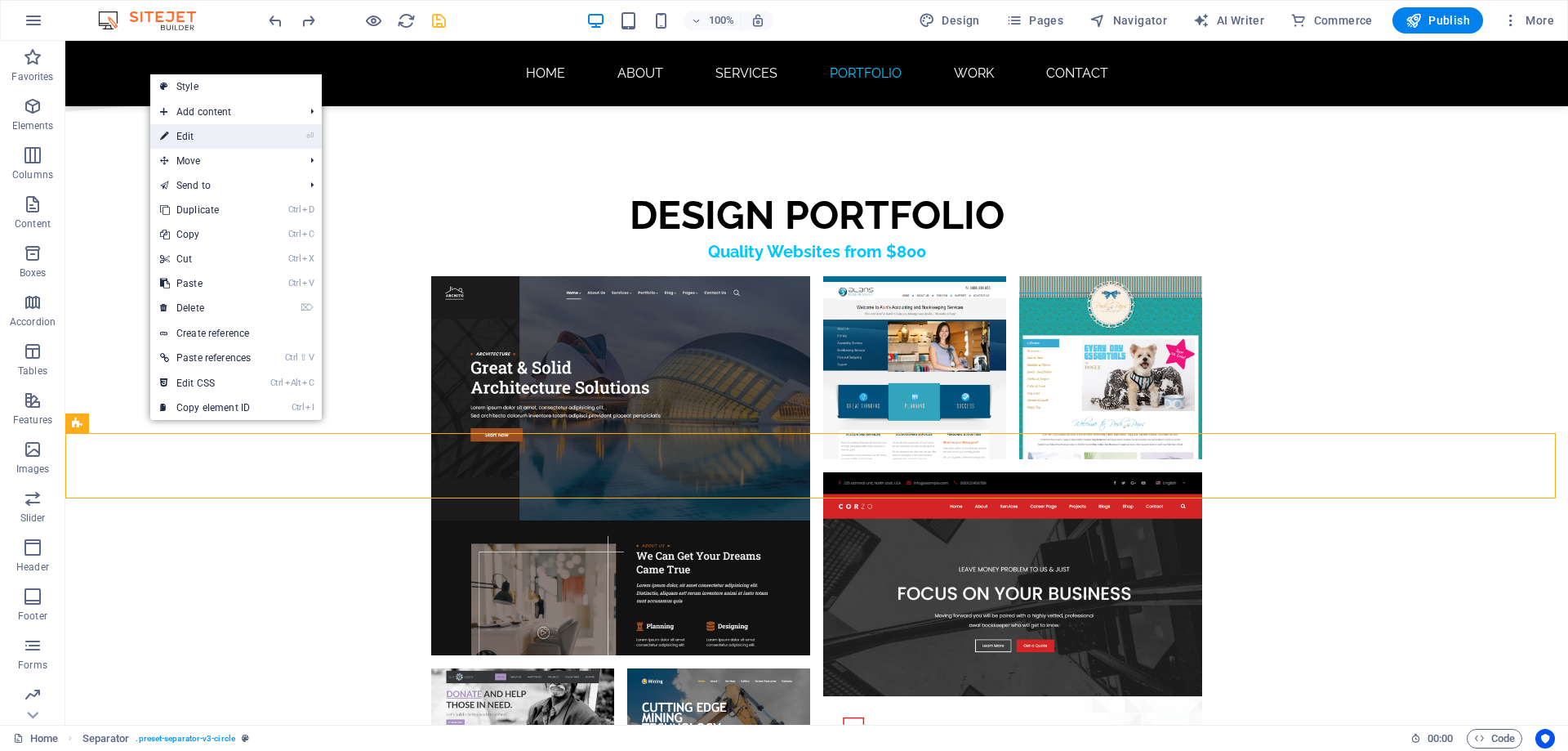
click at [212, 135] on link "⏎ Edit" at bounding box center [205, 137] width 110 height 24
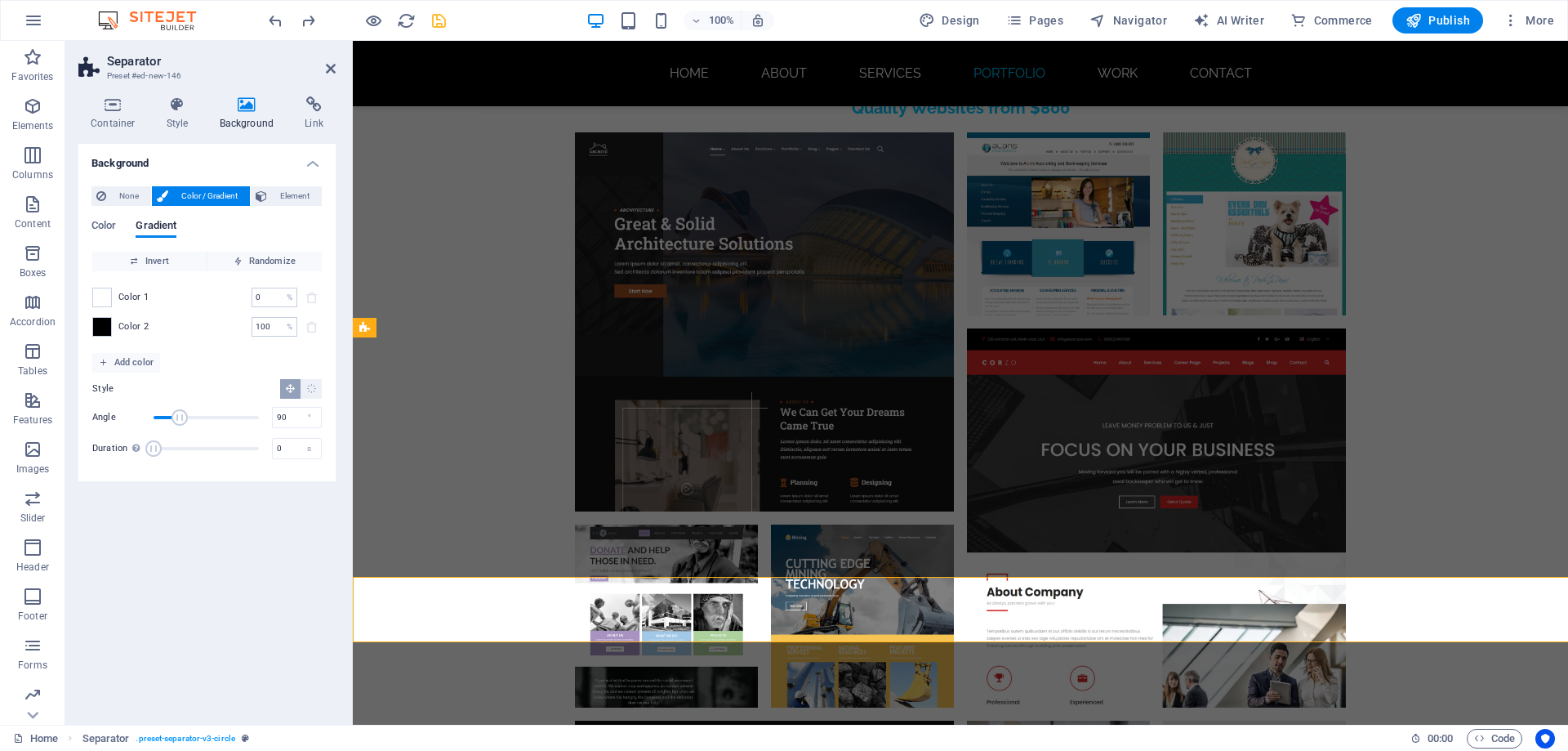
scroll to position [8370, 0]
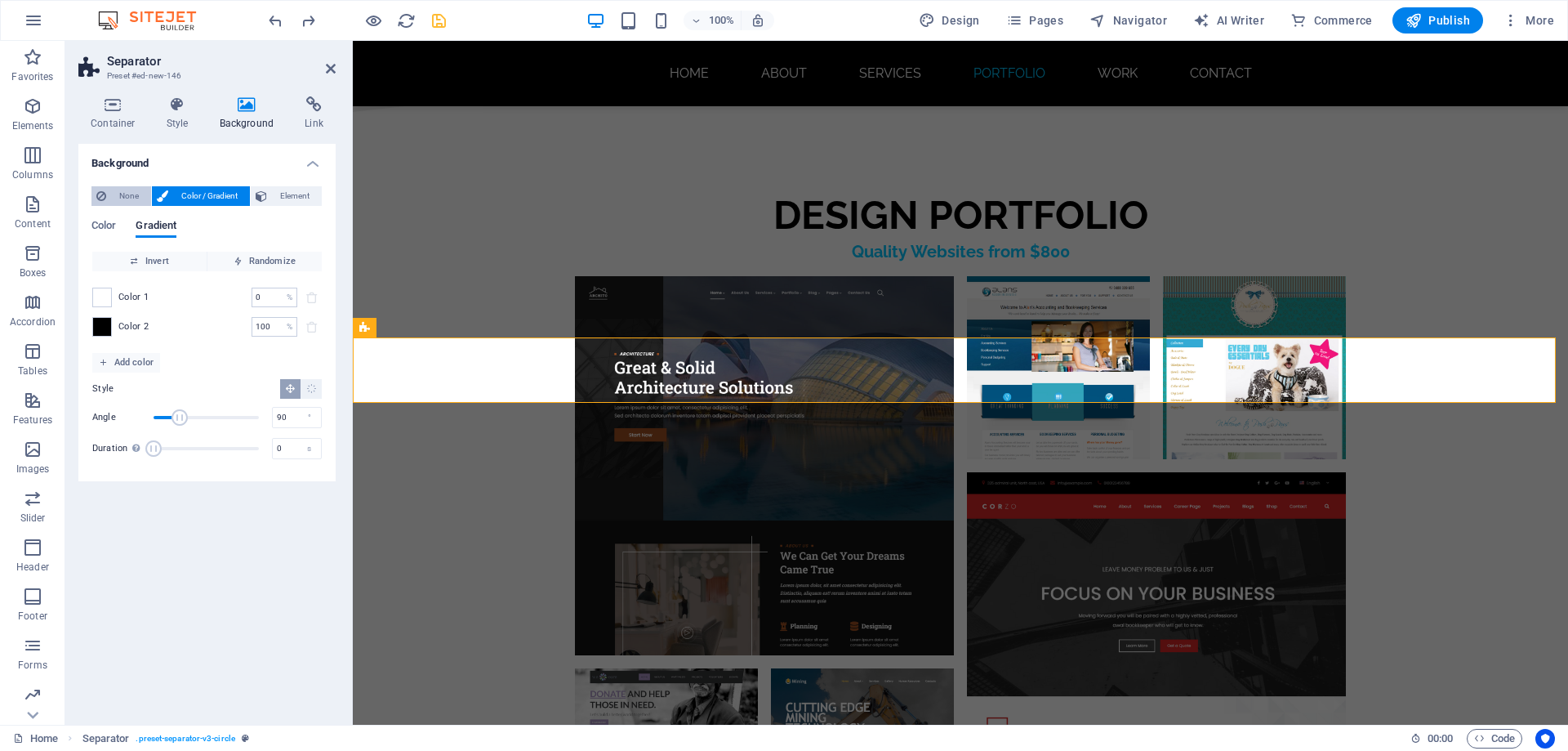
click at [121, 195] on span "None" at bounding box center [128, 196] width 35 height 20
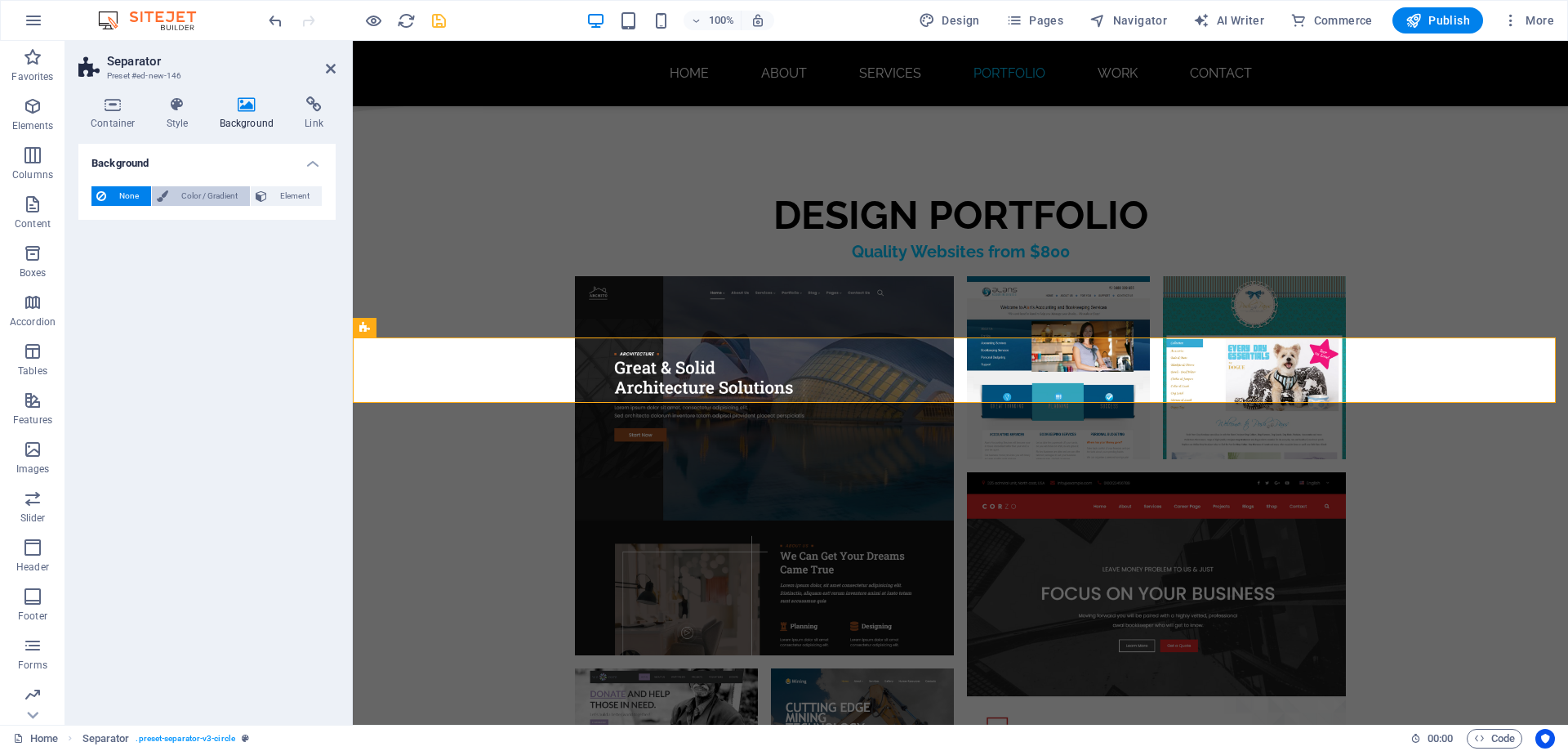
click at [197, 192] on span "Color / Gradient" at bounding box center [209, 196] width 72 height 20
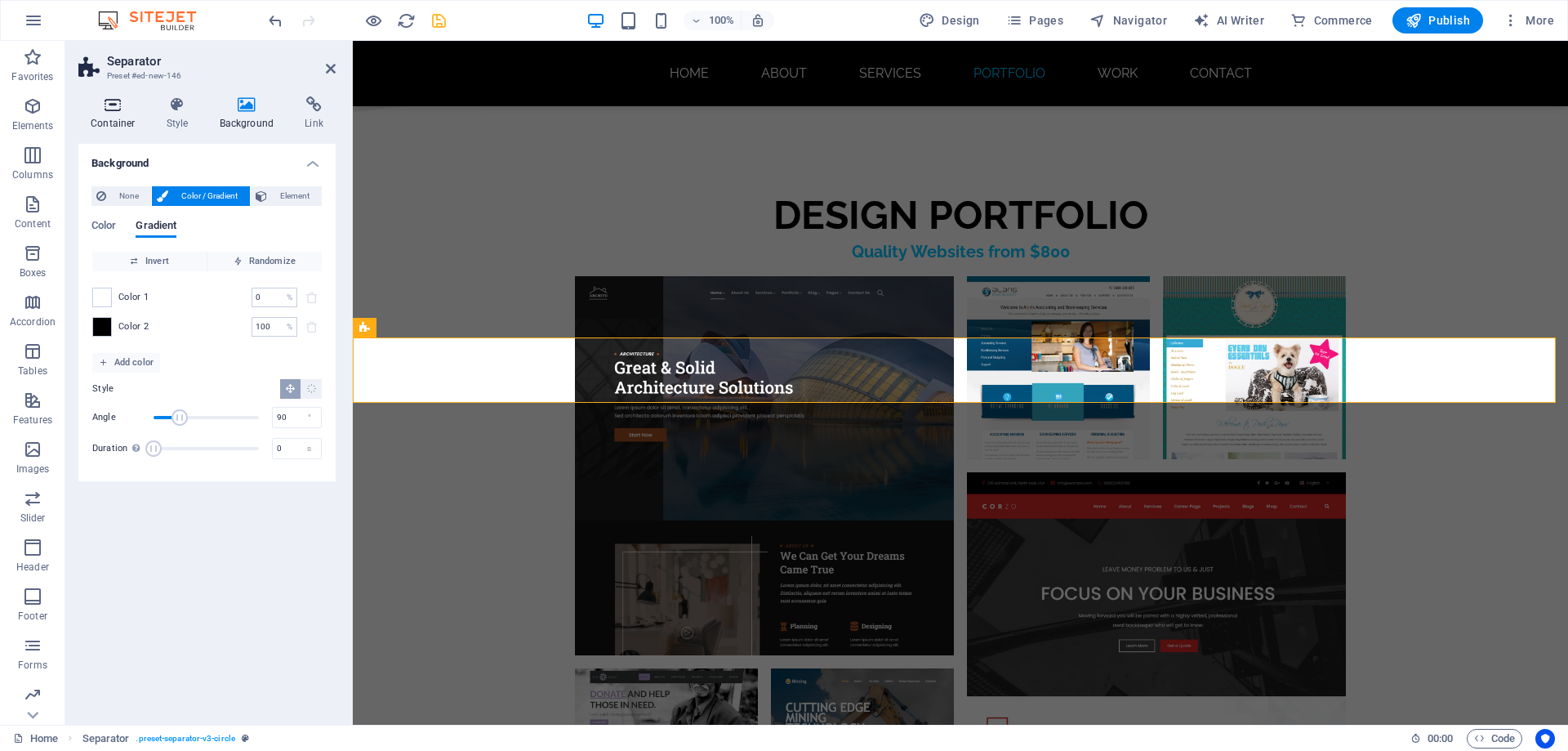
click at [116, 114] on h4 "Container" at bounding box center [116, 113] width 76 height 34
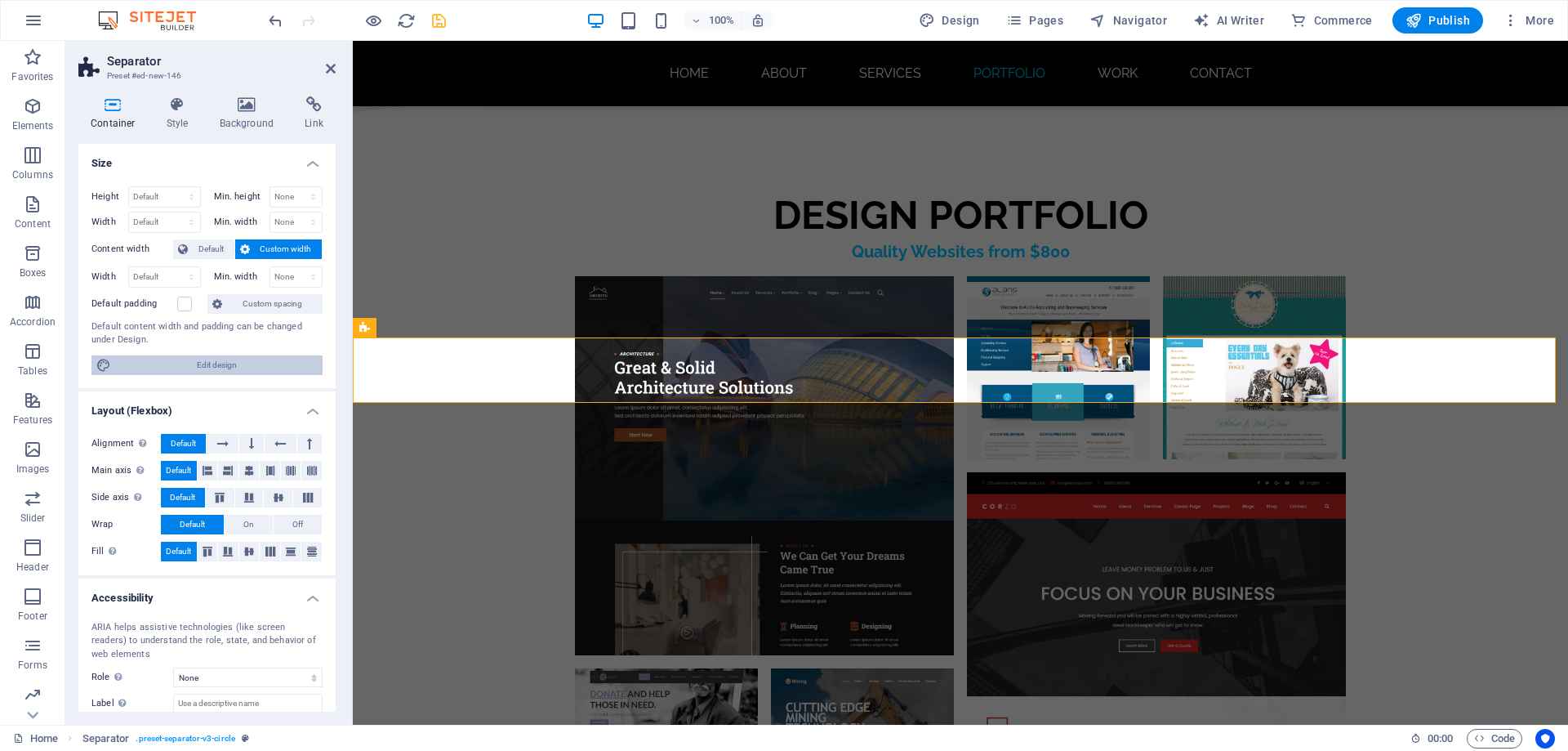
click at [241, 366] on span "Edit design" at bounding box center [217, 365] width 202 height 20
select select "rem"
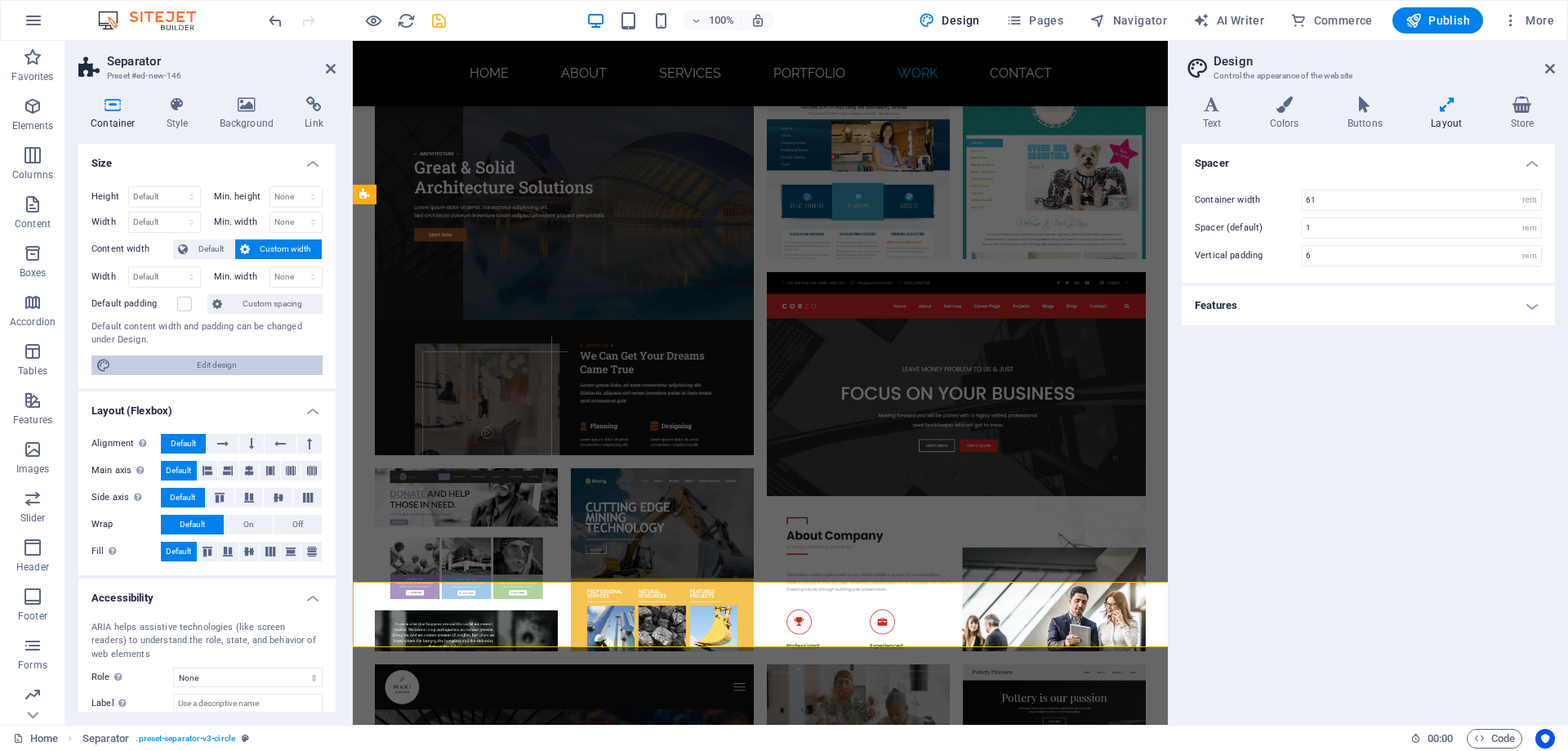
scroll to position [8126, 0]
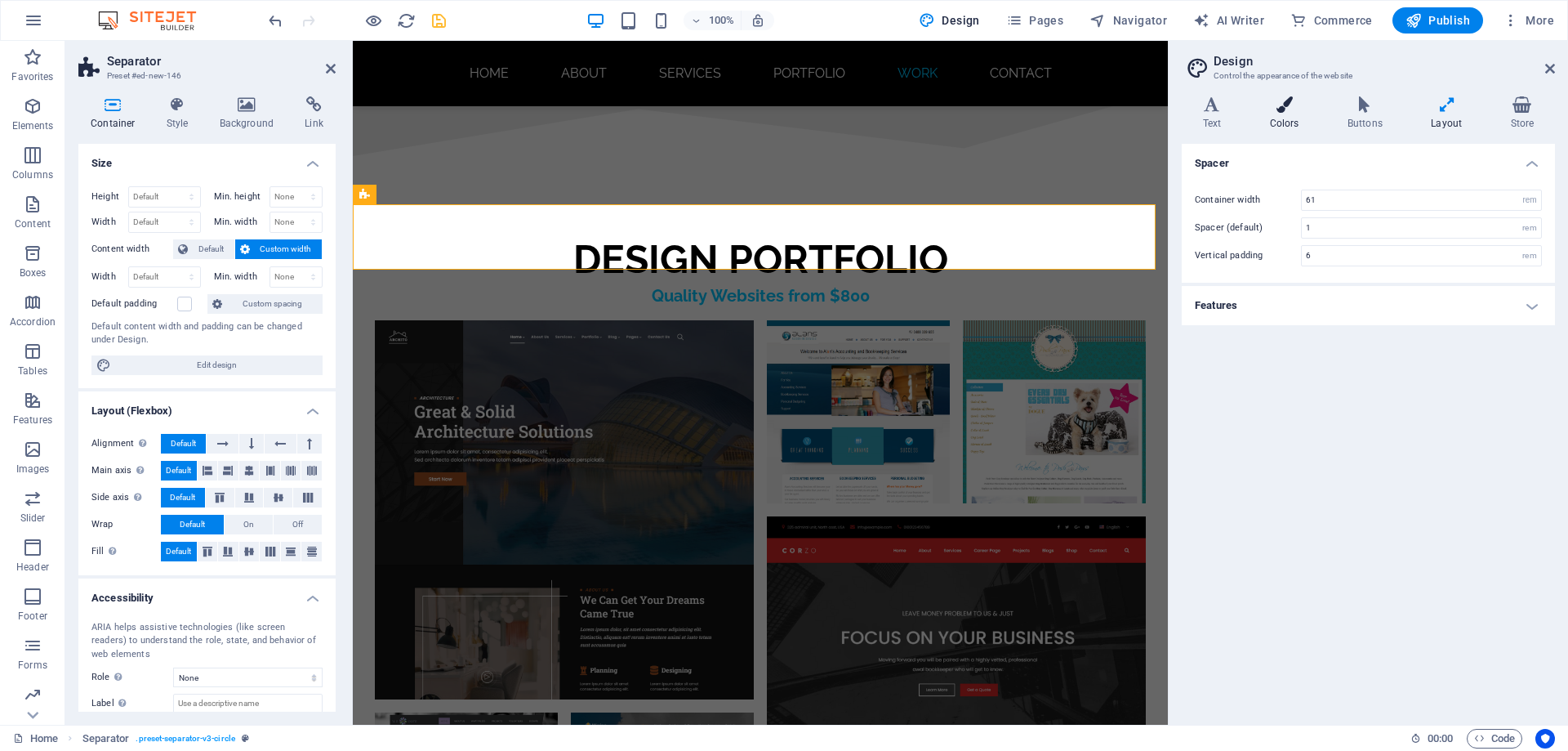
click at [1292, 119] on h4 "Colors" at bounding box center [1287, 113] width 77 height 34
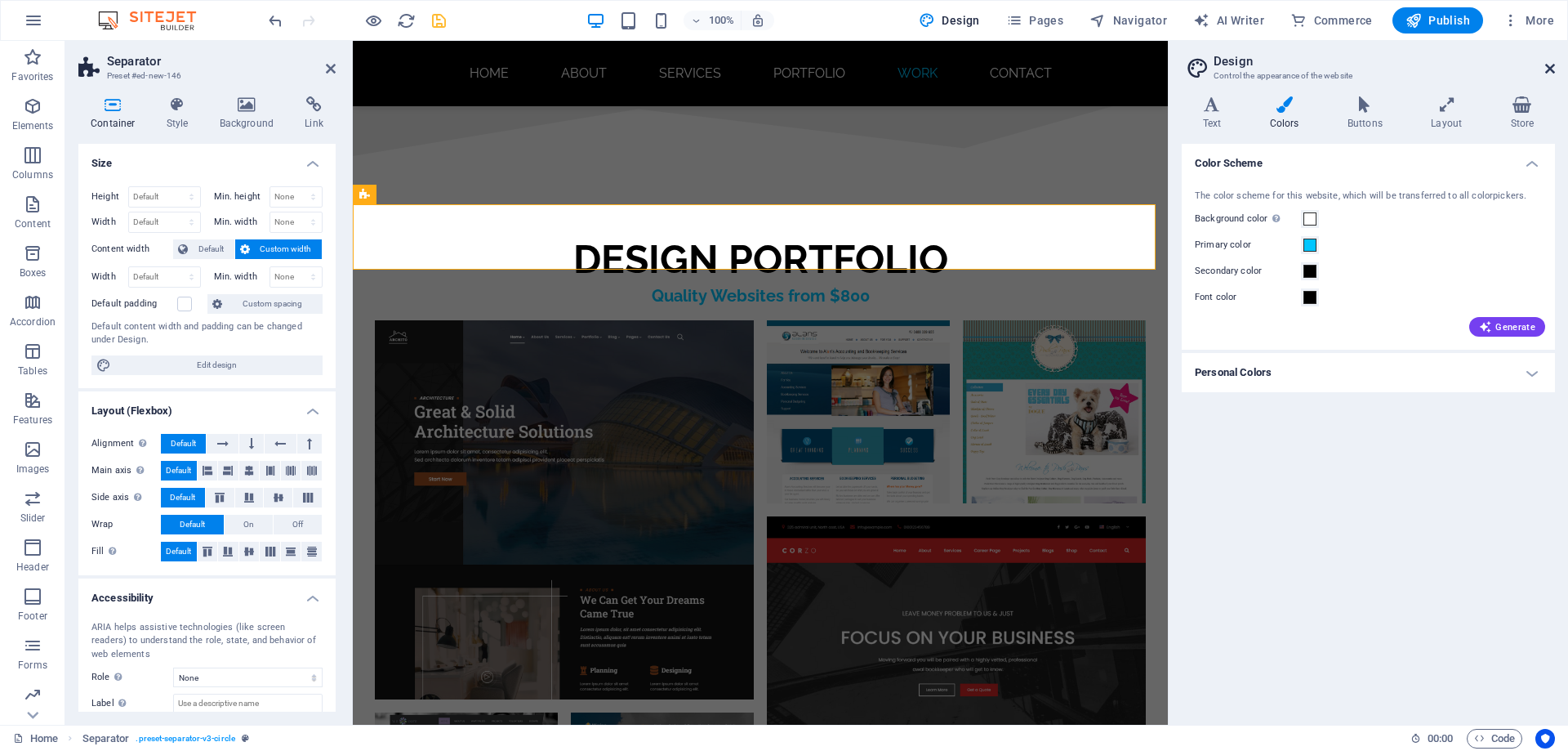
click at [1546, 71] on icon at bounding box center [1550, 69] width 9 height 13
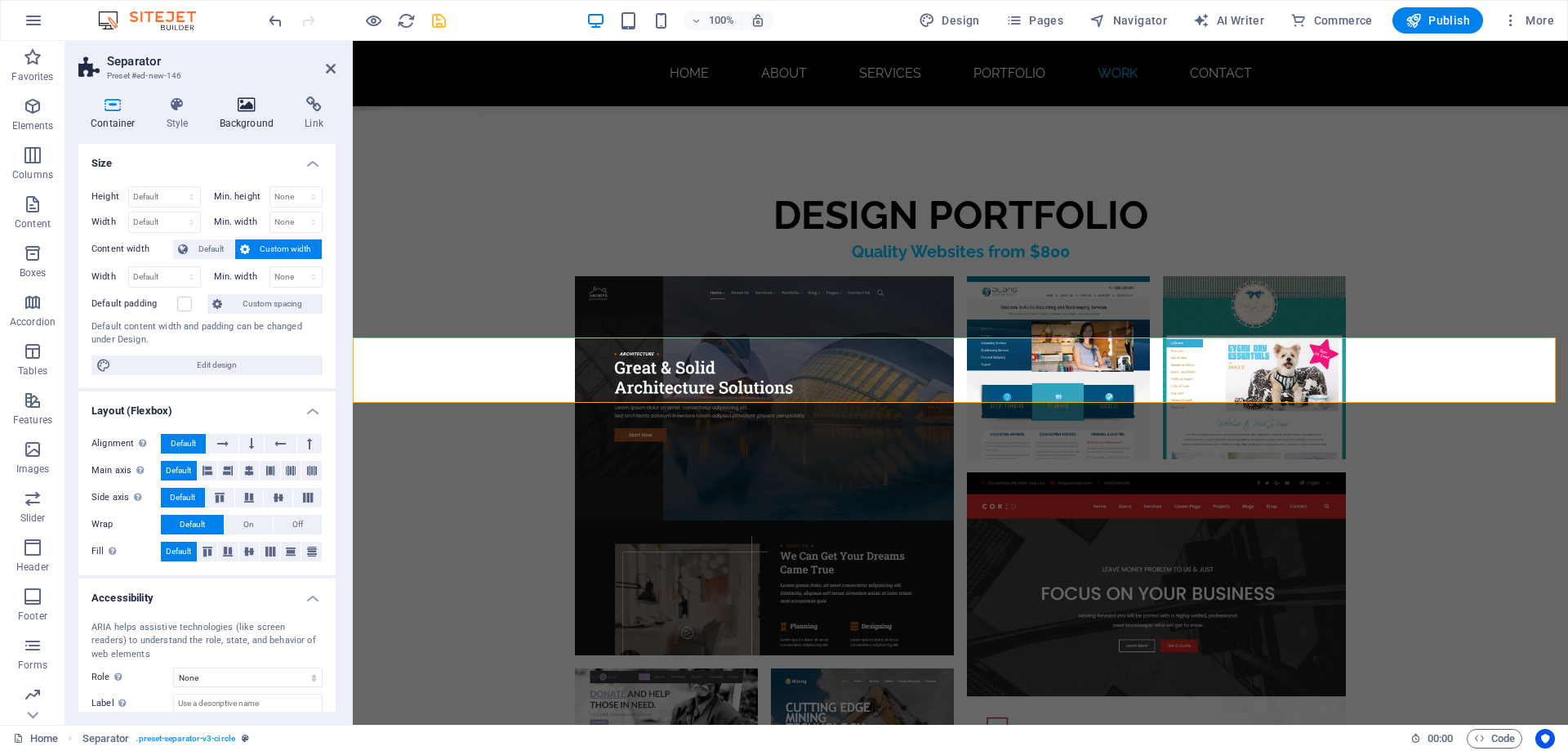
click at [236, 109] on icon at bounding box center [247, 104] width 79 height 16
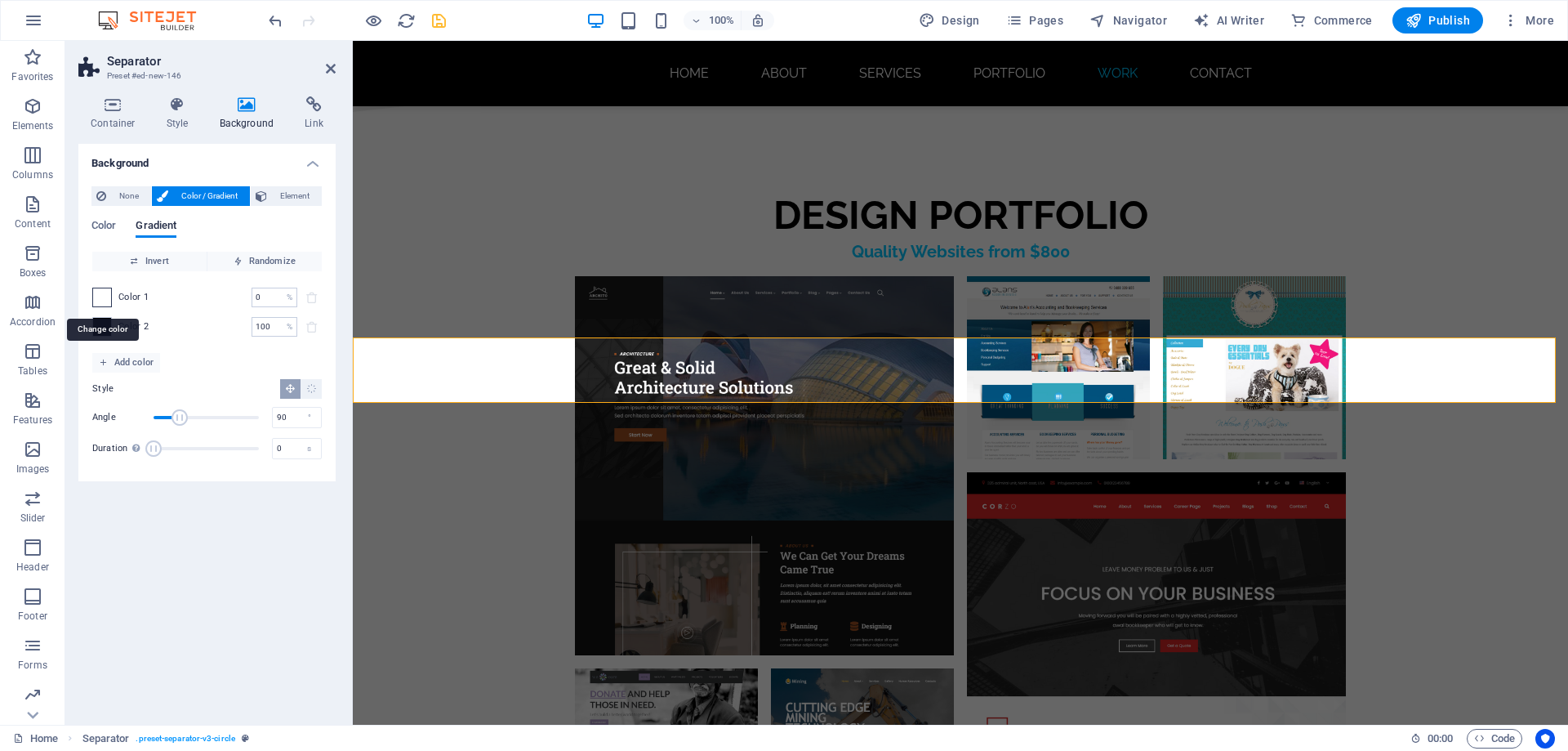
click at [106, 297] on span at bounding box center [102, 297] width 18 height 18
type input "#ffffff"
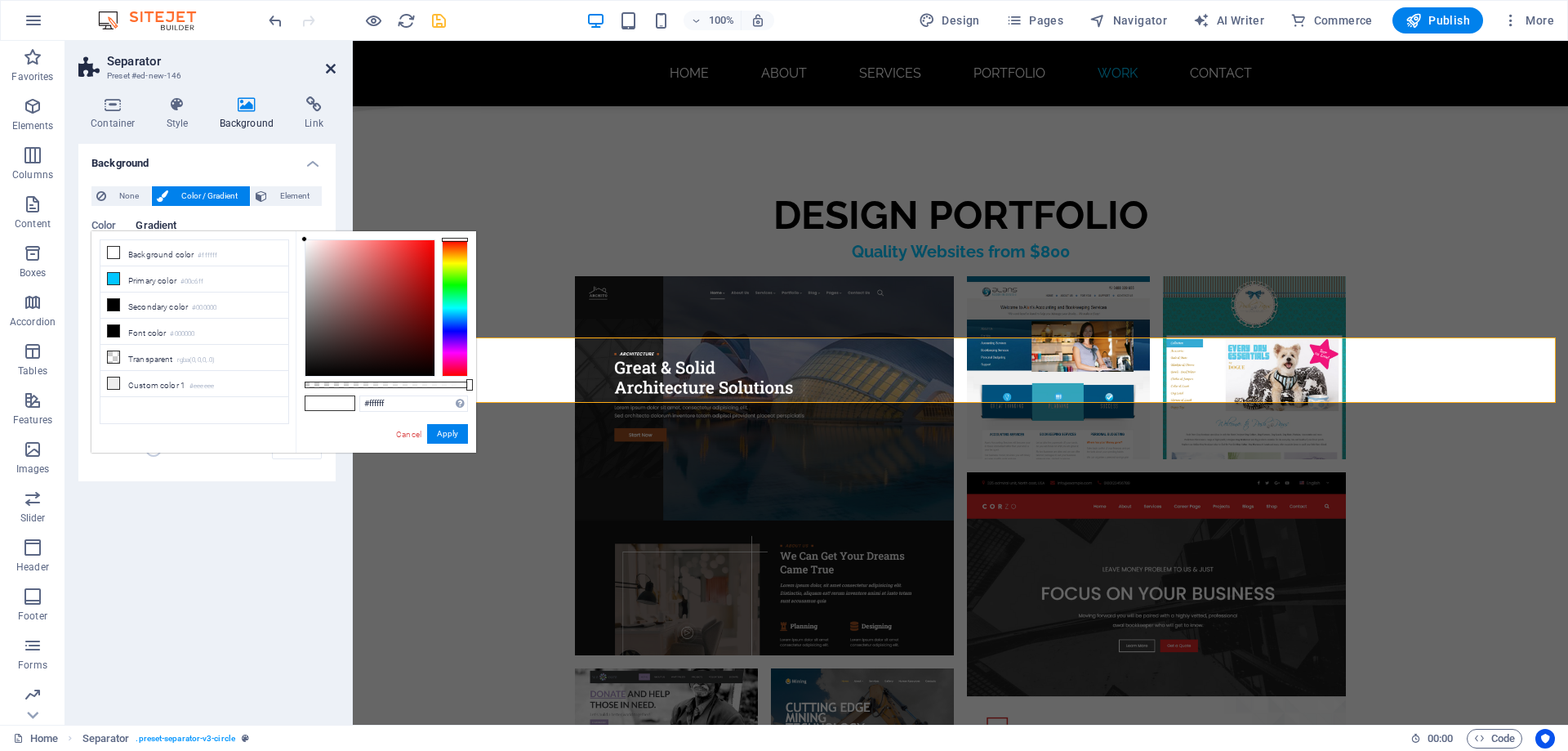
click at [332, 65] on icon at bounding box center [331, 69] width 9 height 13
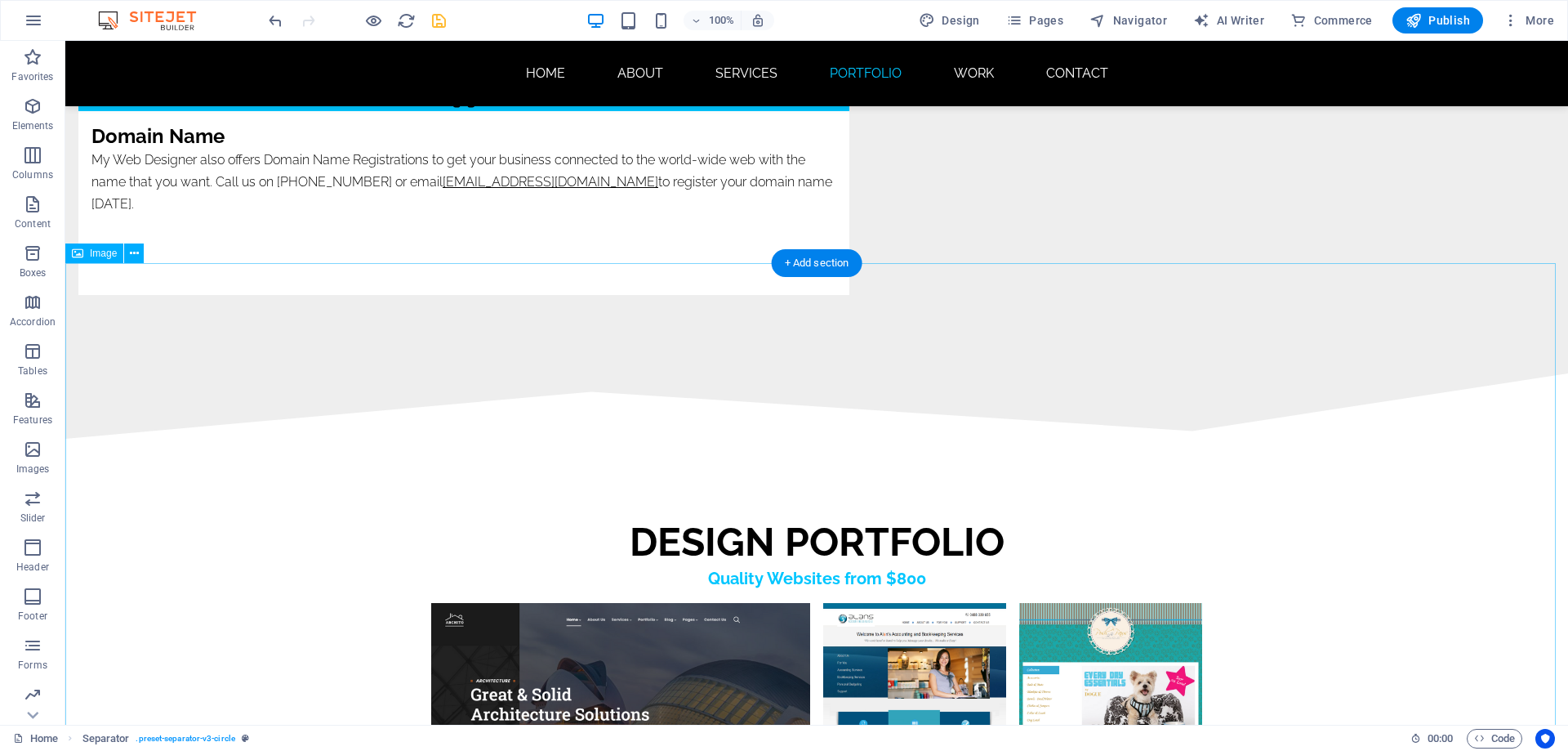
scroll to position [8106, 0]
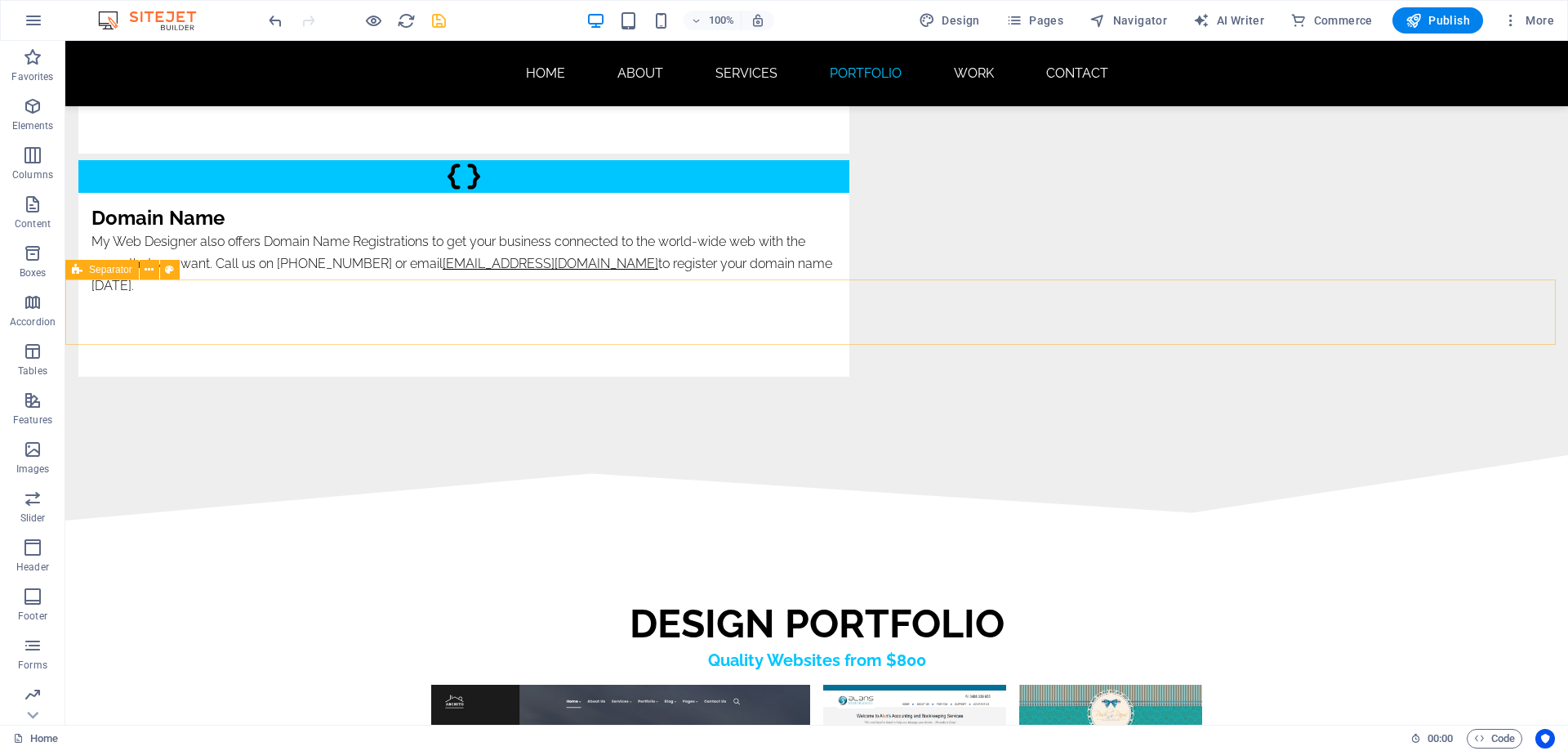
click at [98, 274] on span "Separator" at bounding box center [111, 269] width 43 height 9
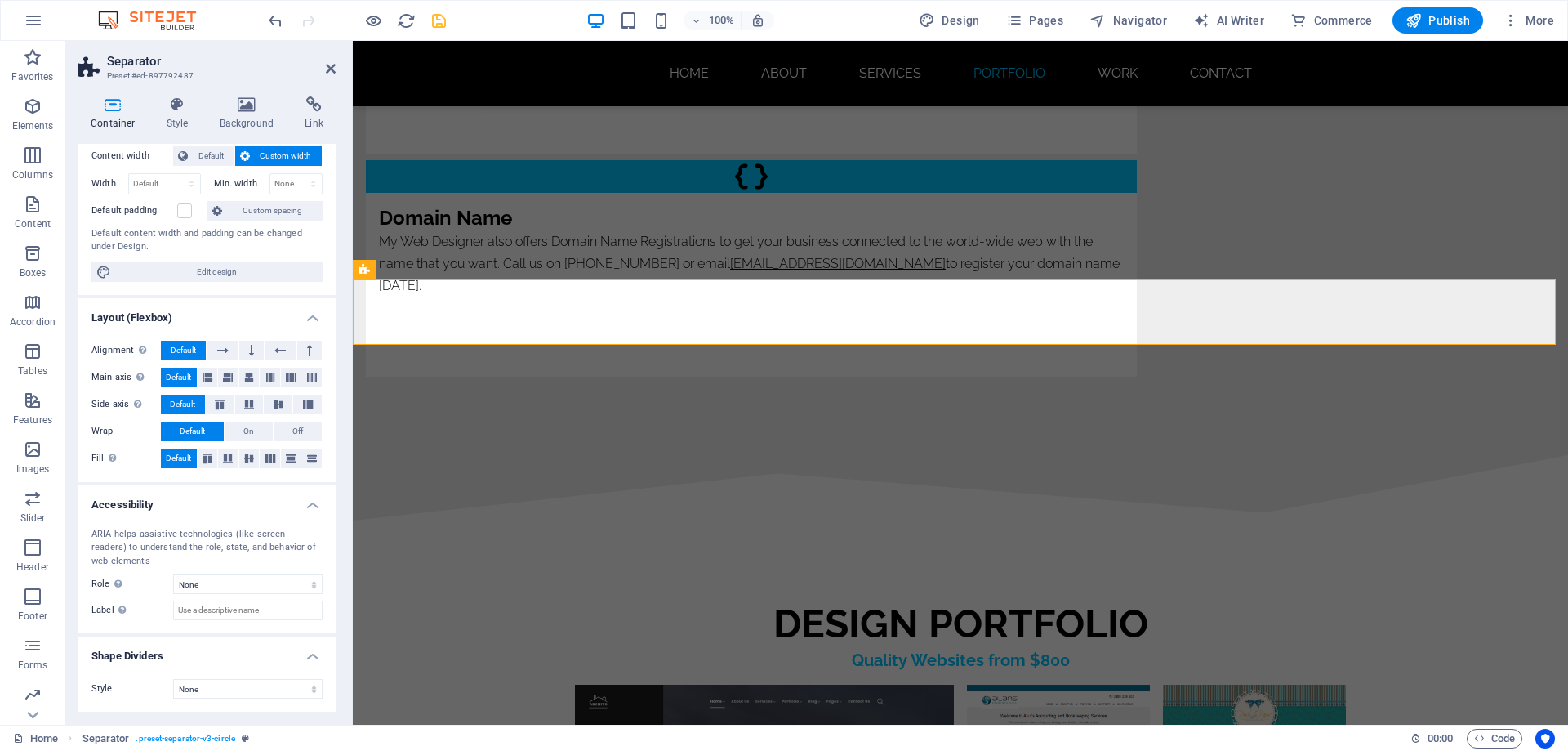
scroll to position [0, 0]
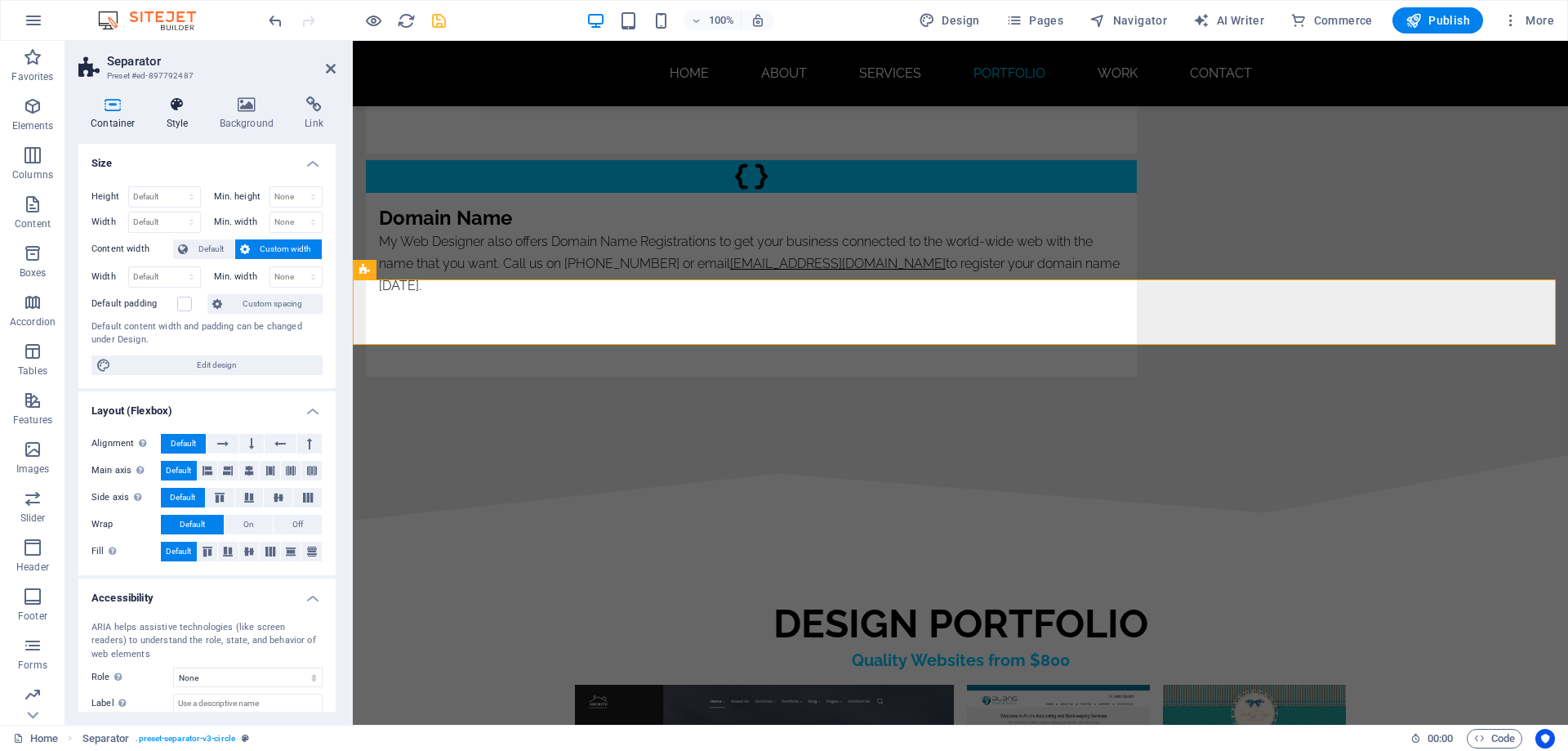
click at [171, 109] on icon at bounding box center [177, 104] width 46 height 16
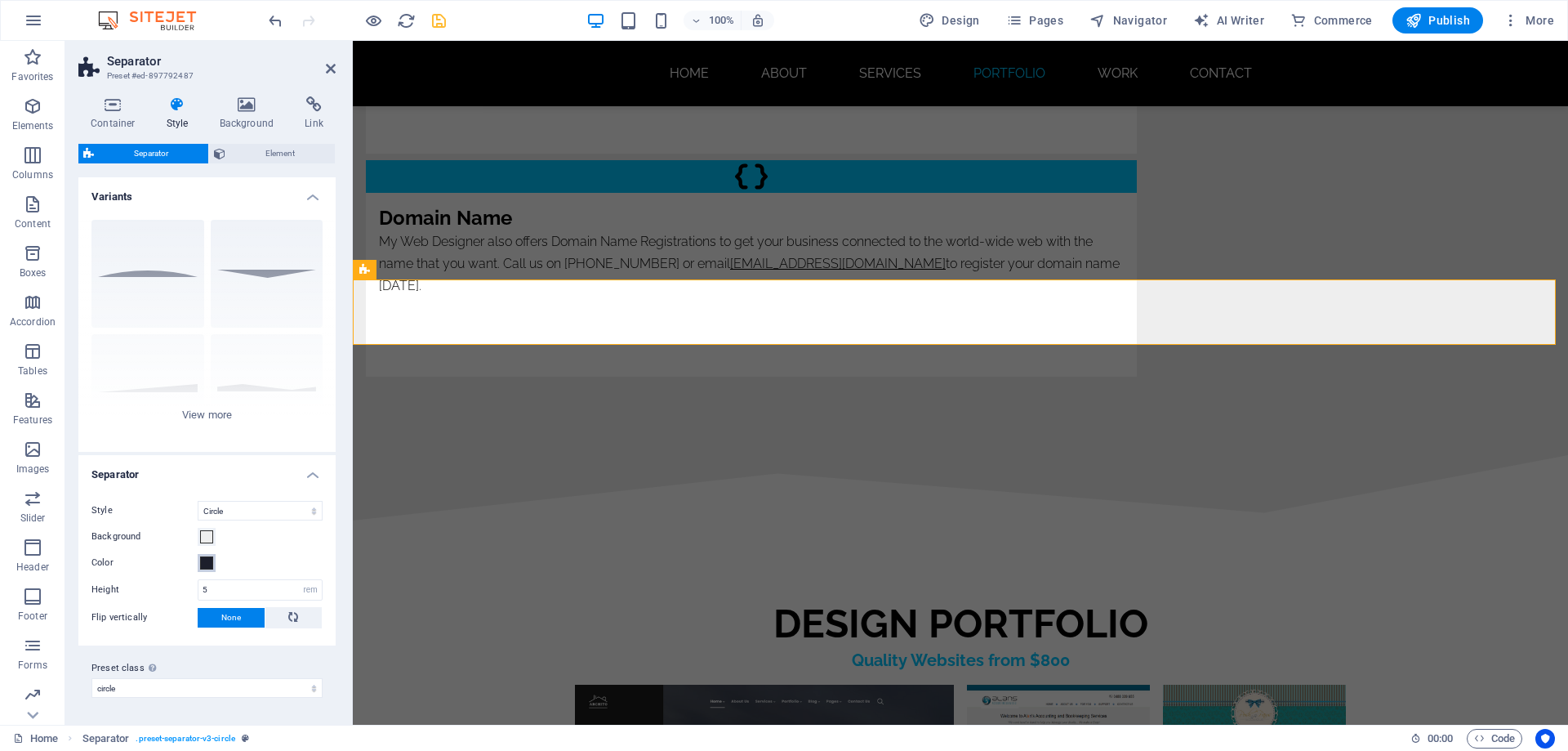
click at [206, 563] on span at bounding box center [206, 563] width 13 height 13
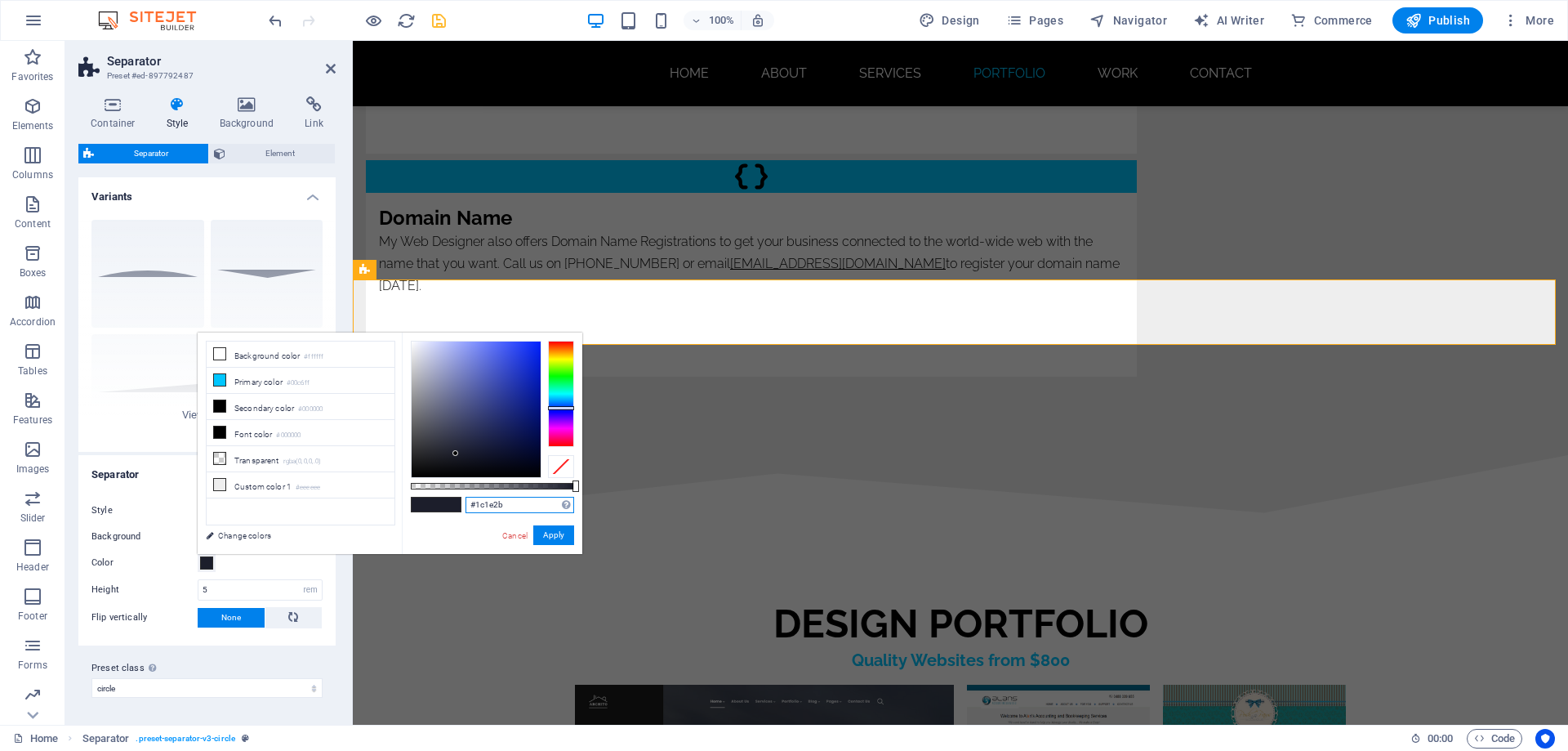
drag, startPoint x: 513, startPoint y: 504, endPoint x: 461, endPoint y: 504, distance: 52.0
click at [461, 504] on div "#1c1e2b Supported formats #0852ed rgb(8, 82, 237) rgba(8, 82, 237, 90%) hsv(221…" at bounding box center [493, 562] width 181 height 458
click at [513, 536] on link "Cancel" at bounding box center [515, 535] width 28 height 12
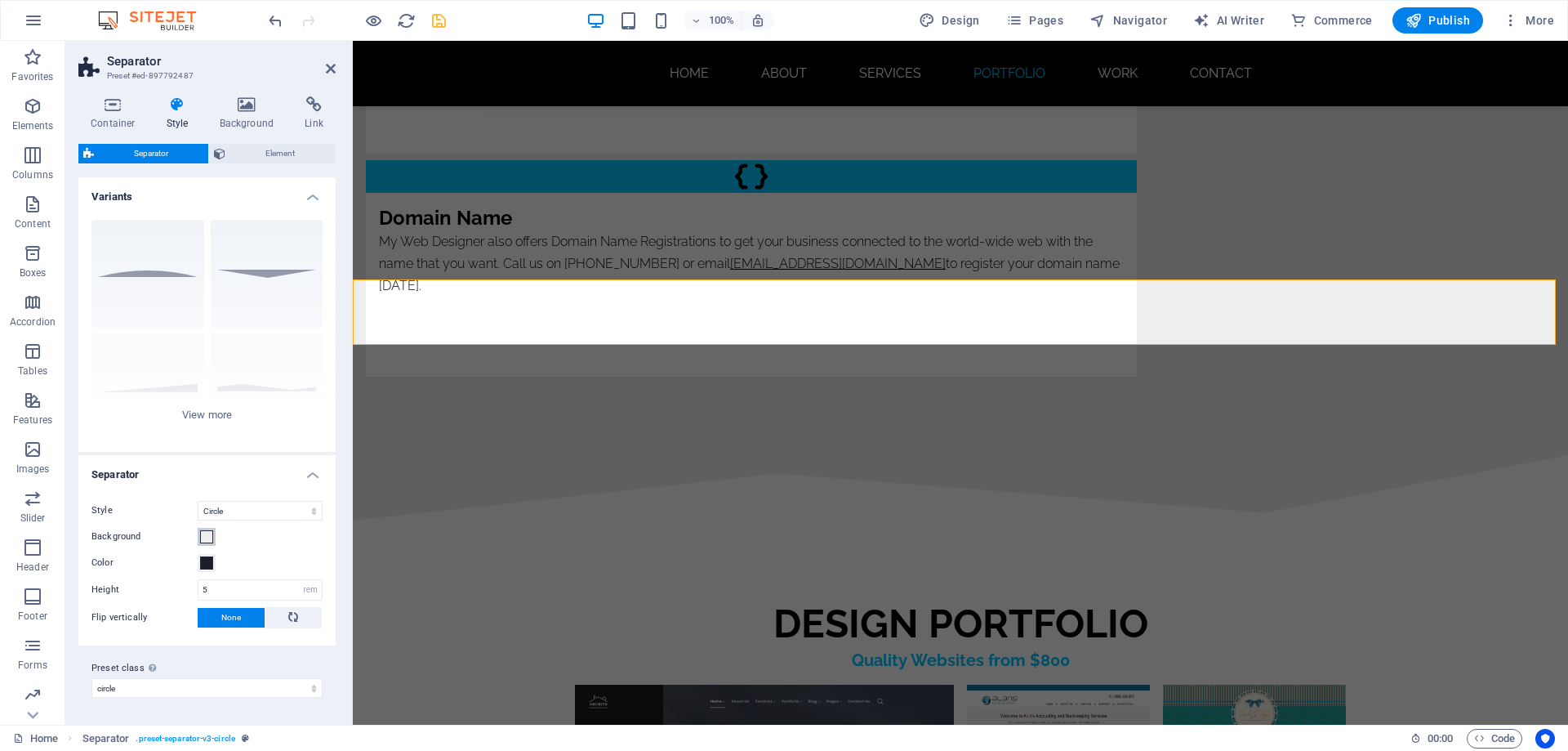
click at [207, 538] on span at bounding box center [206, 537] width 13 height 13
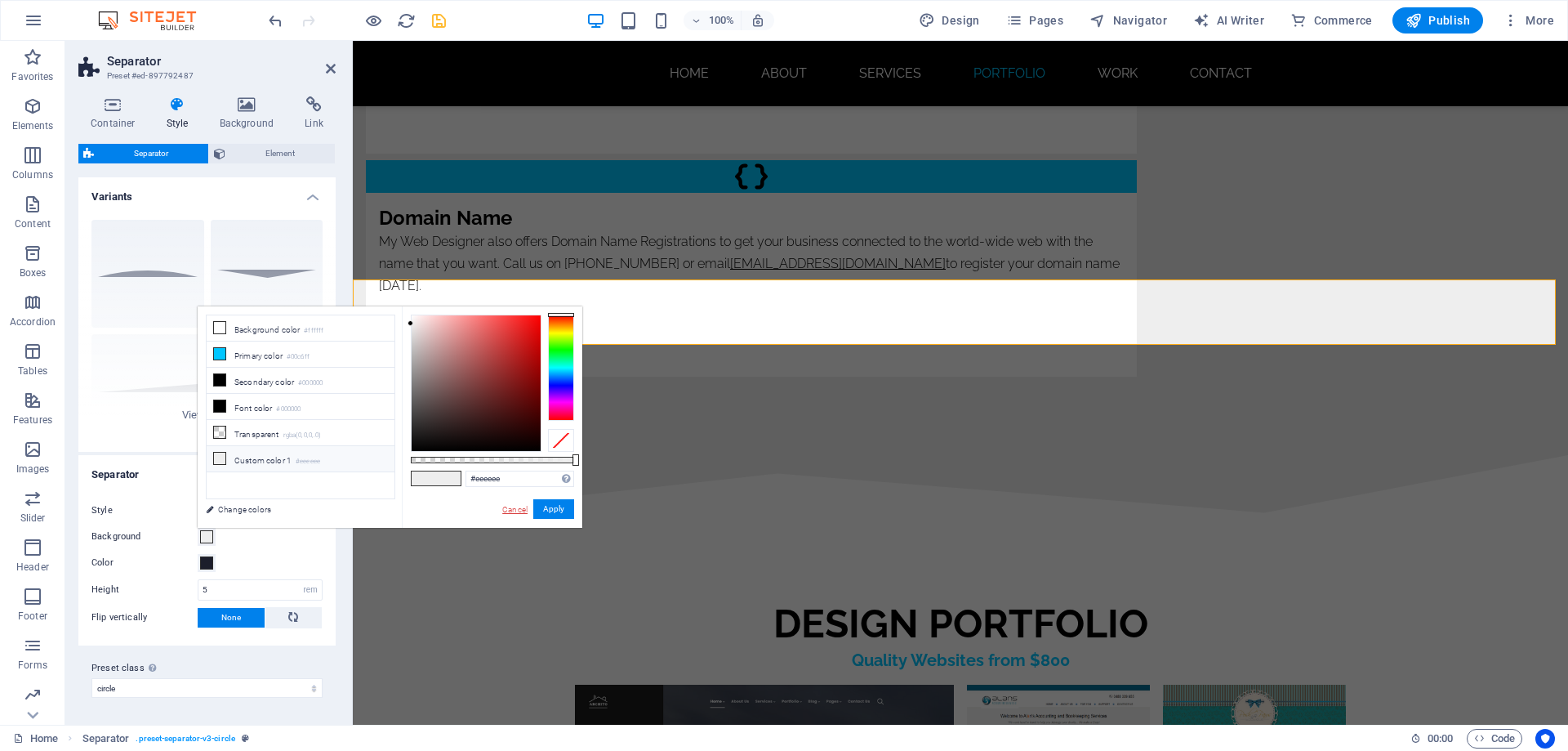
click at [514, 510] on link "Cancel" at bounding box center [515, 509] width 28 height 12
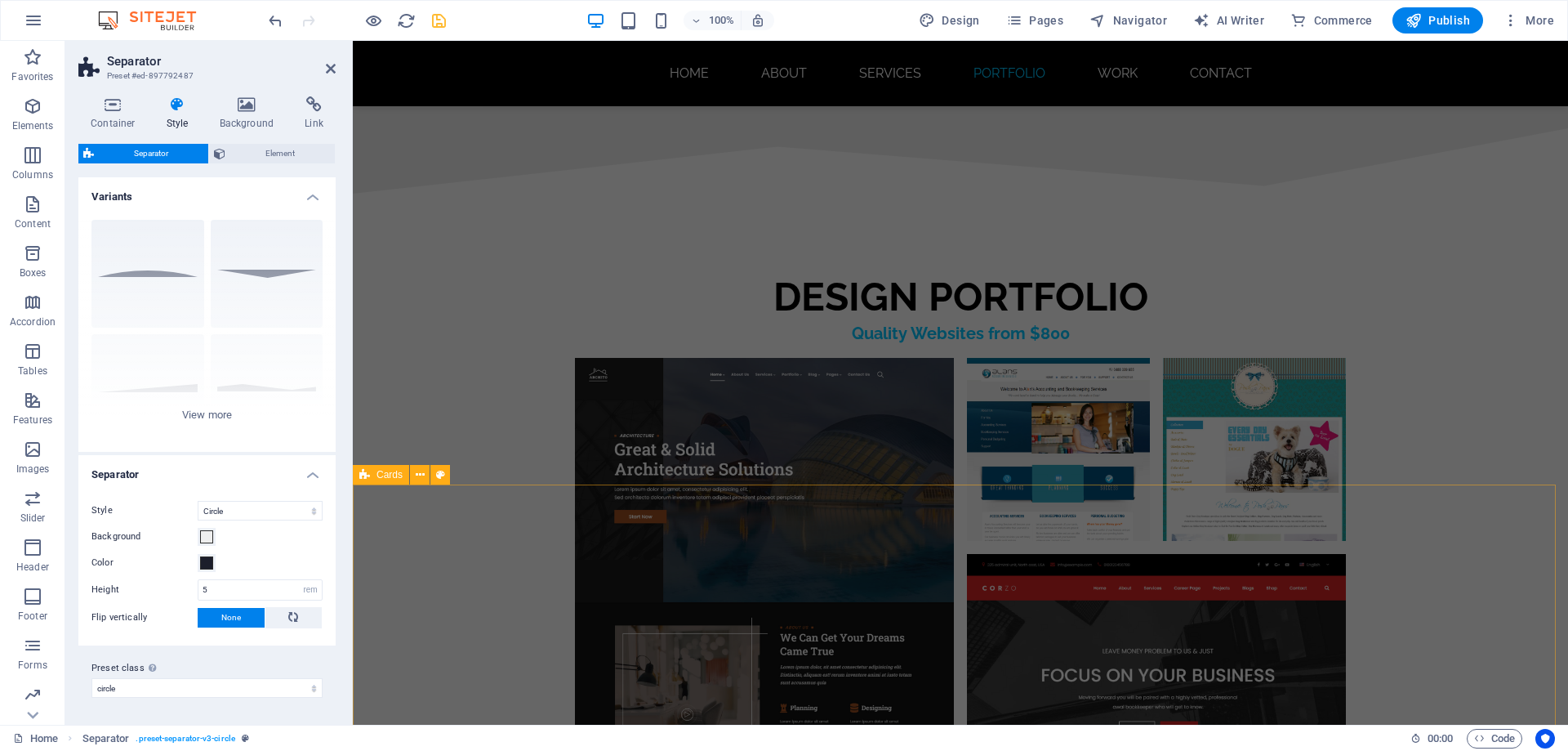
scroll to position [8370, 0]
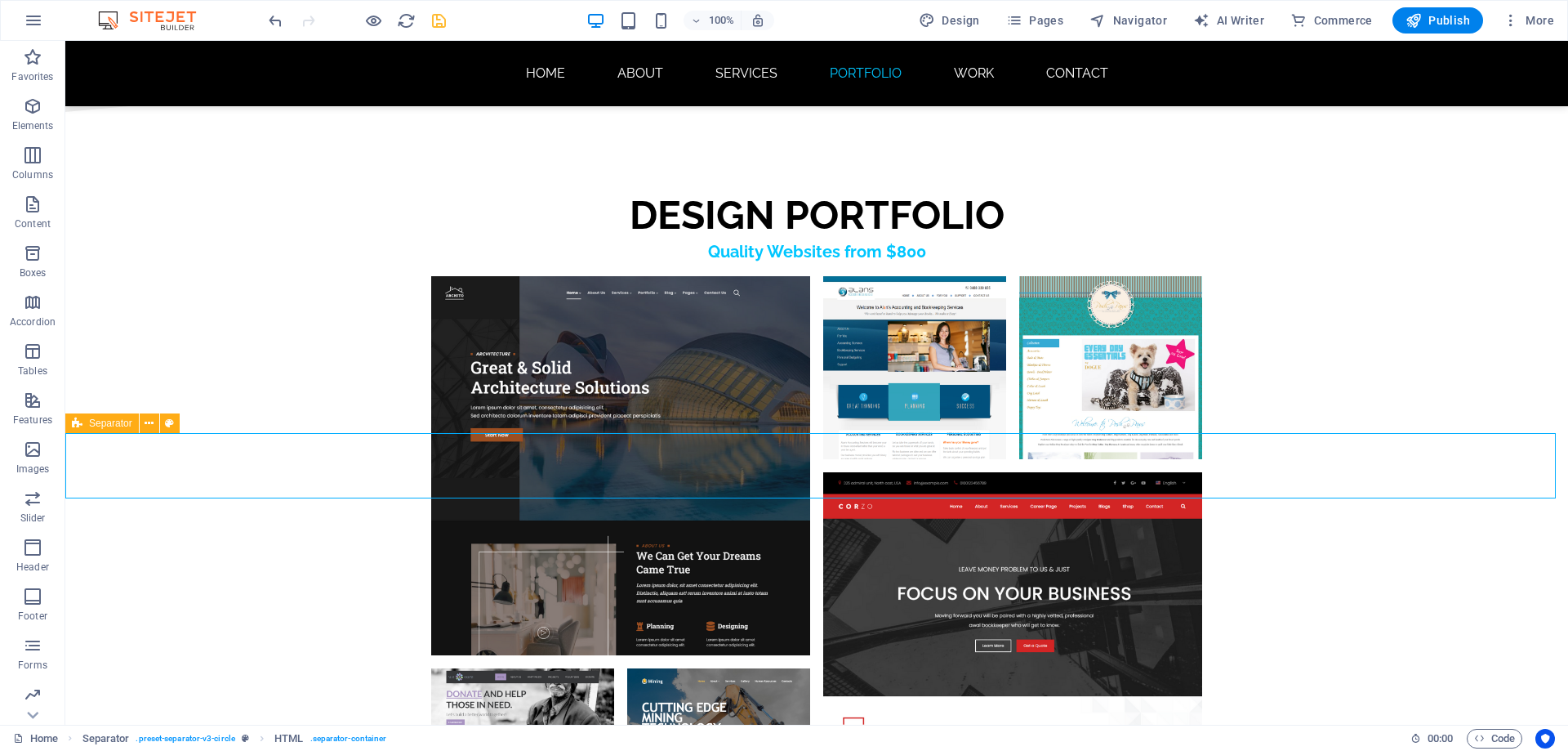
click at [93, 422] on span "Separator" at bounding box center [111, 423] width 43 height 9
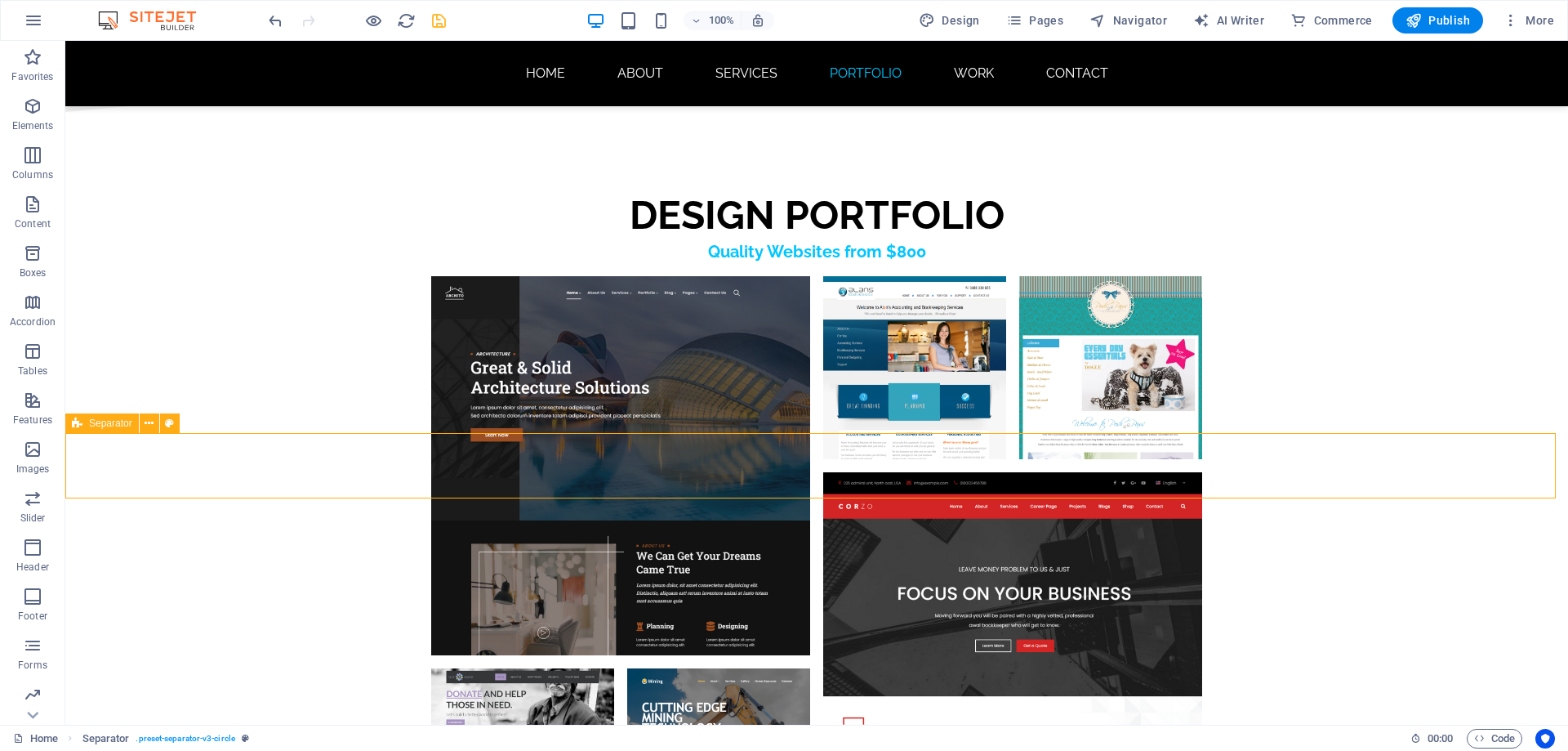
click at [101, 422] on span "Separator" at bounding box center [111, 423] width 43 height 9
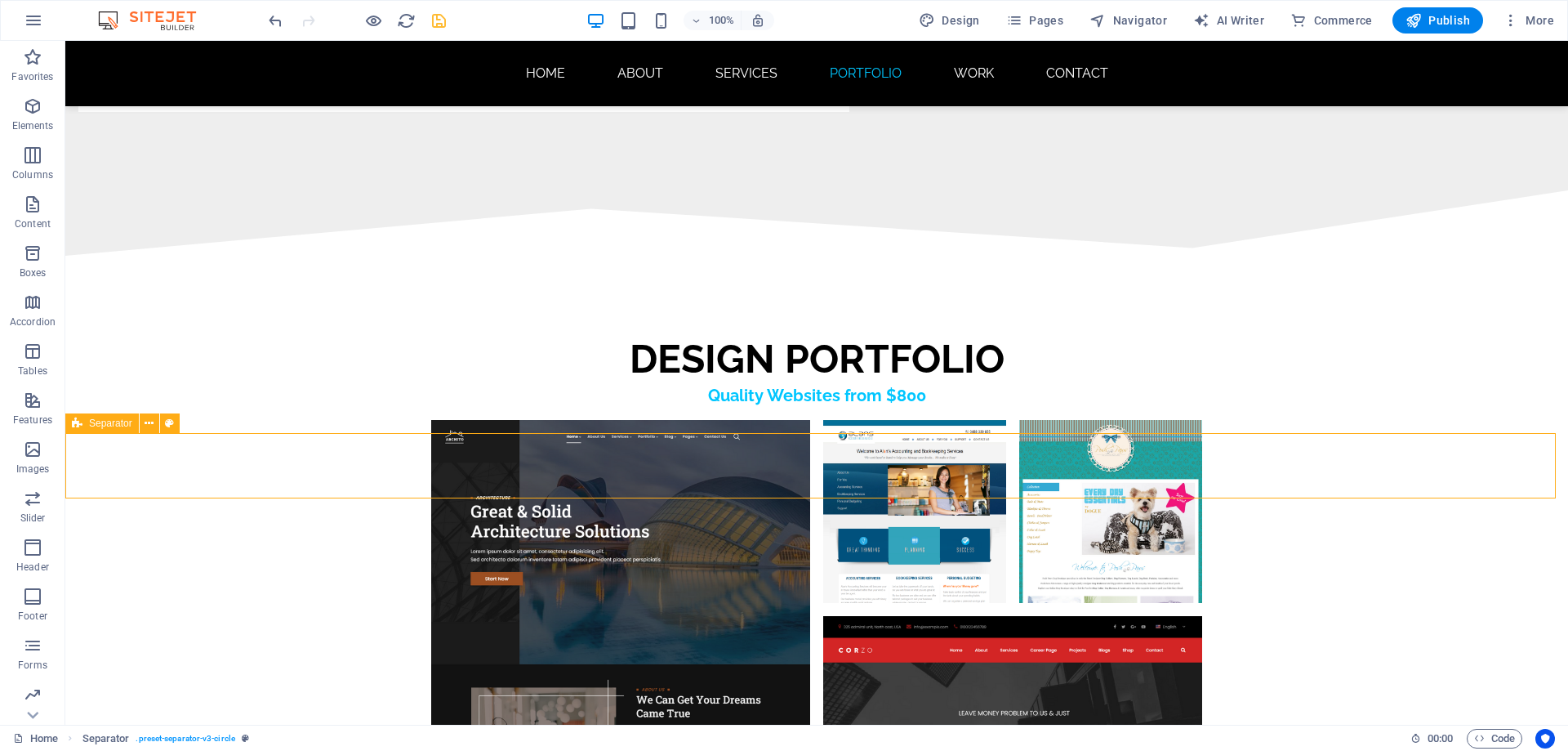
select select "circle"
select select "rem"
select select "preset-separator-v3-circle"
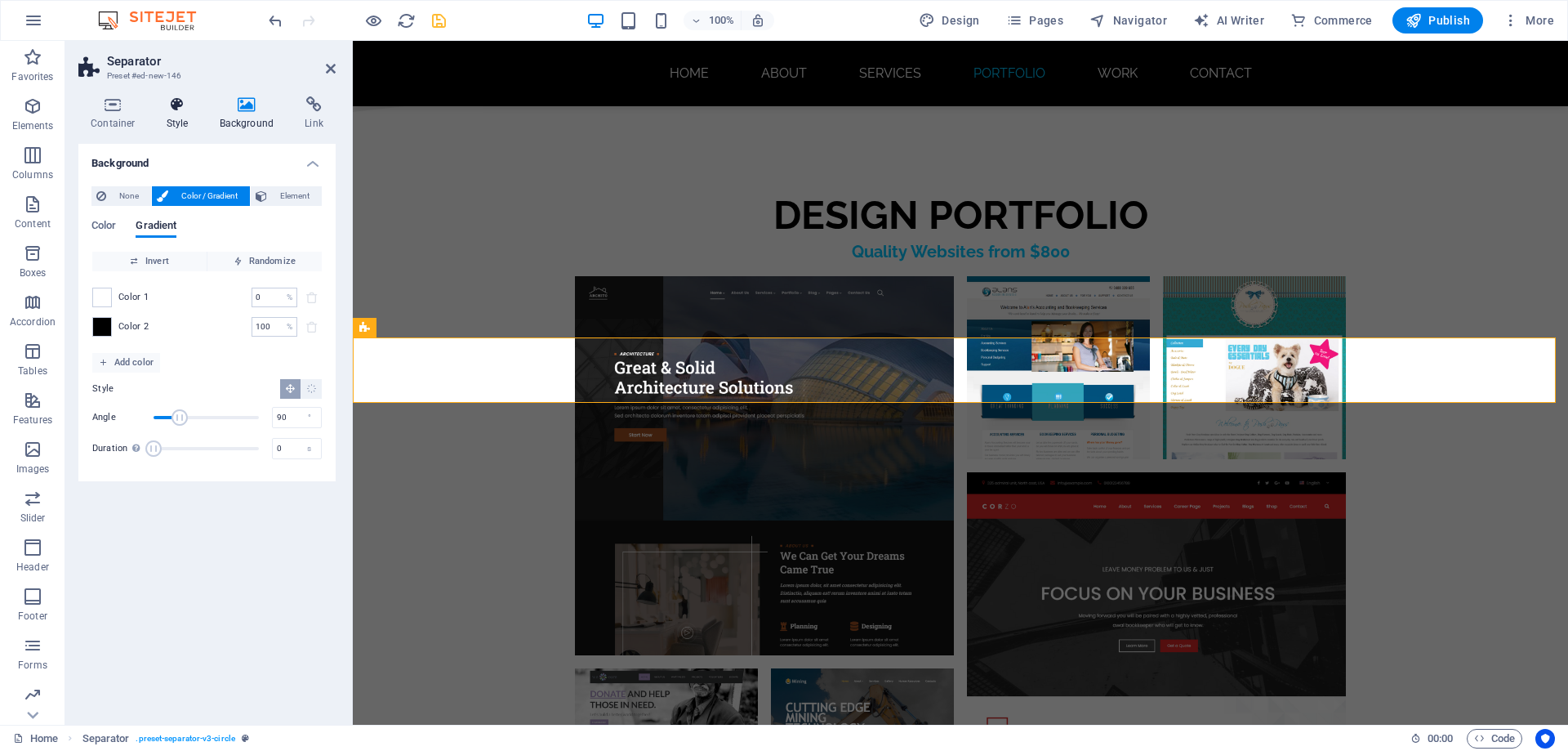
click at [170, 115] on h4 "Style" at bounding box center [181, 113] width 53 height 34
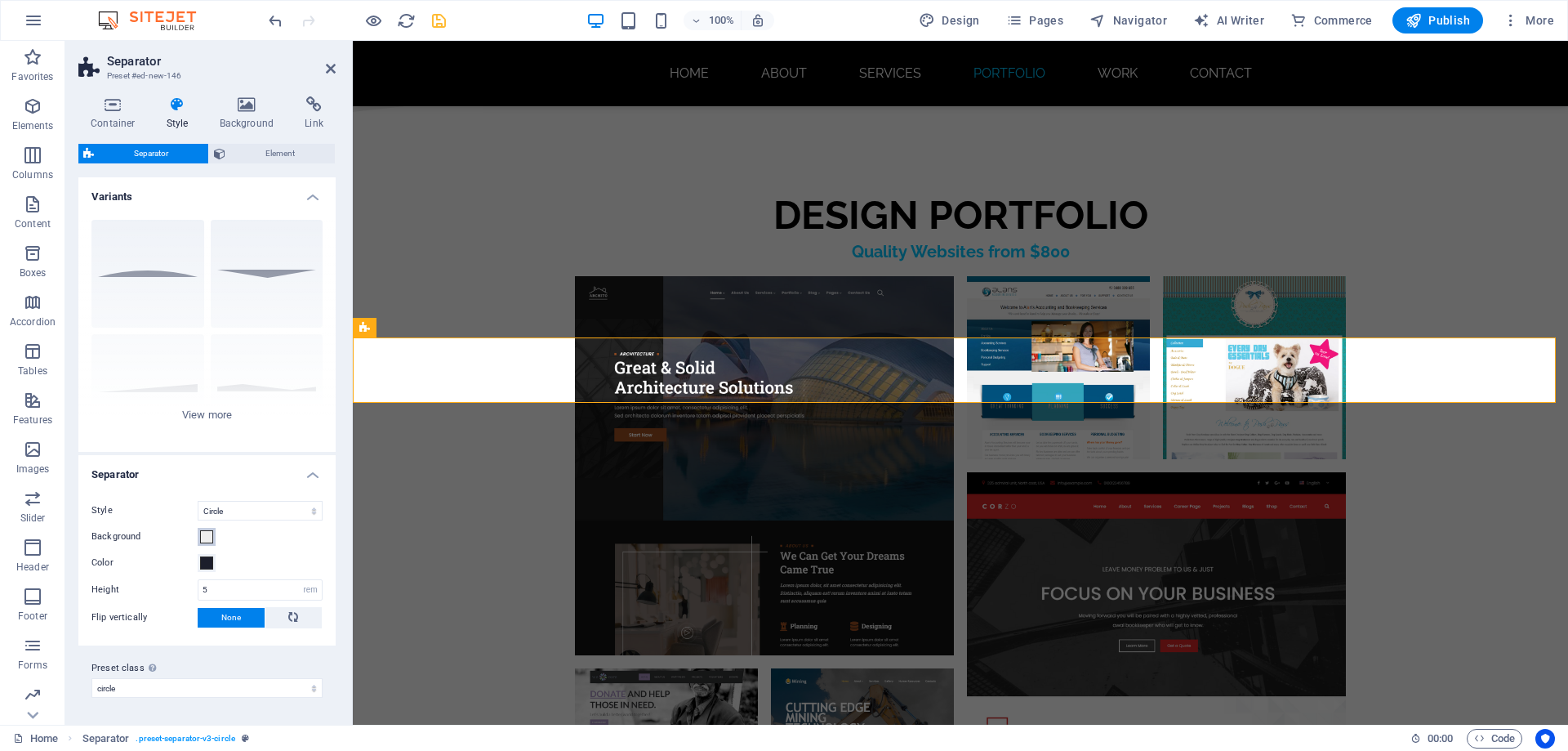
click at [209, 538] on span at bounding box center [206, 537] width 13 height 13
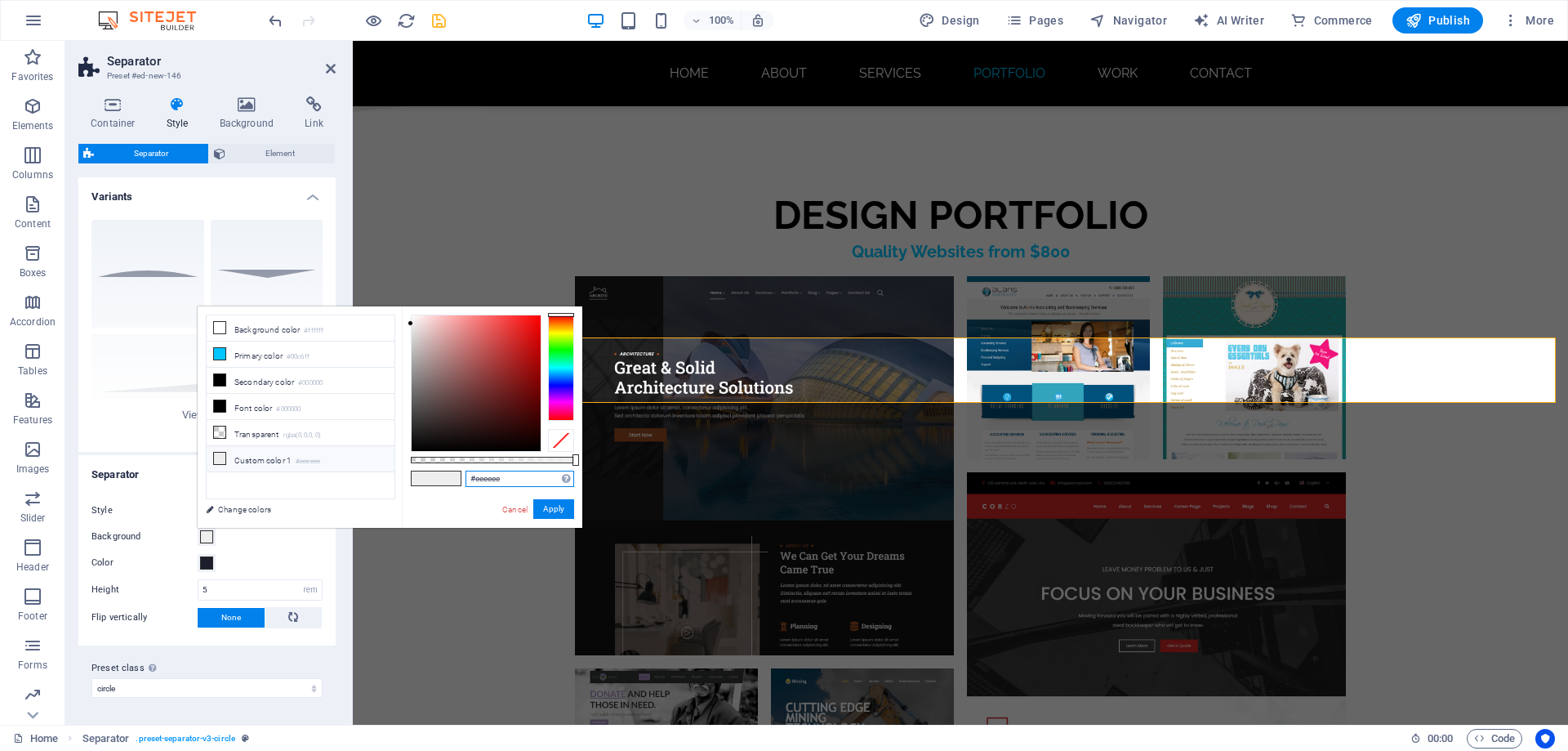
drag, startPoint x: 508, startPoint y: 482, endPoint x: 466, endPoint y: 482, distance: 42.0
click at [466, 482] on input "#eeeeee" at bounding box center [519, 478] width 108 height 16
paste input "1c1e2b"
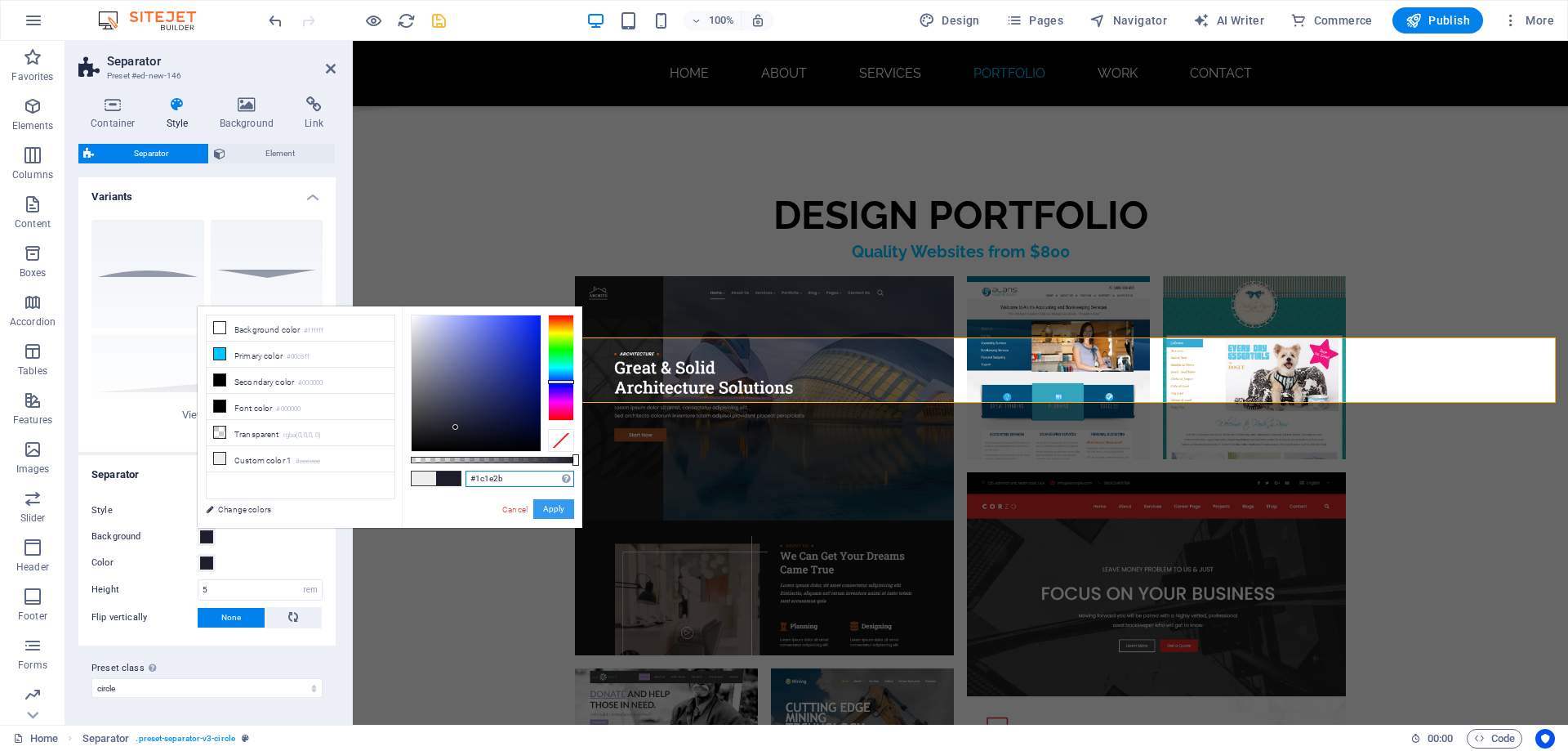
type input "#1c1e2b"
click at [556, 504] on button "Apply" at bounding box center [553, 509] width 40 height 20
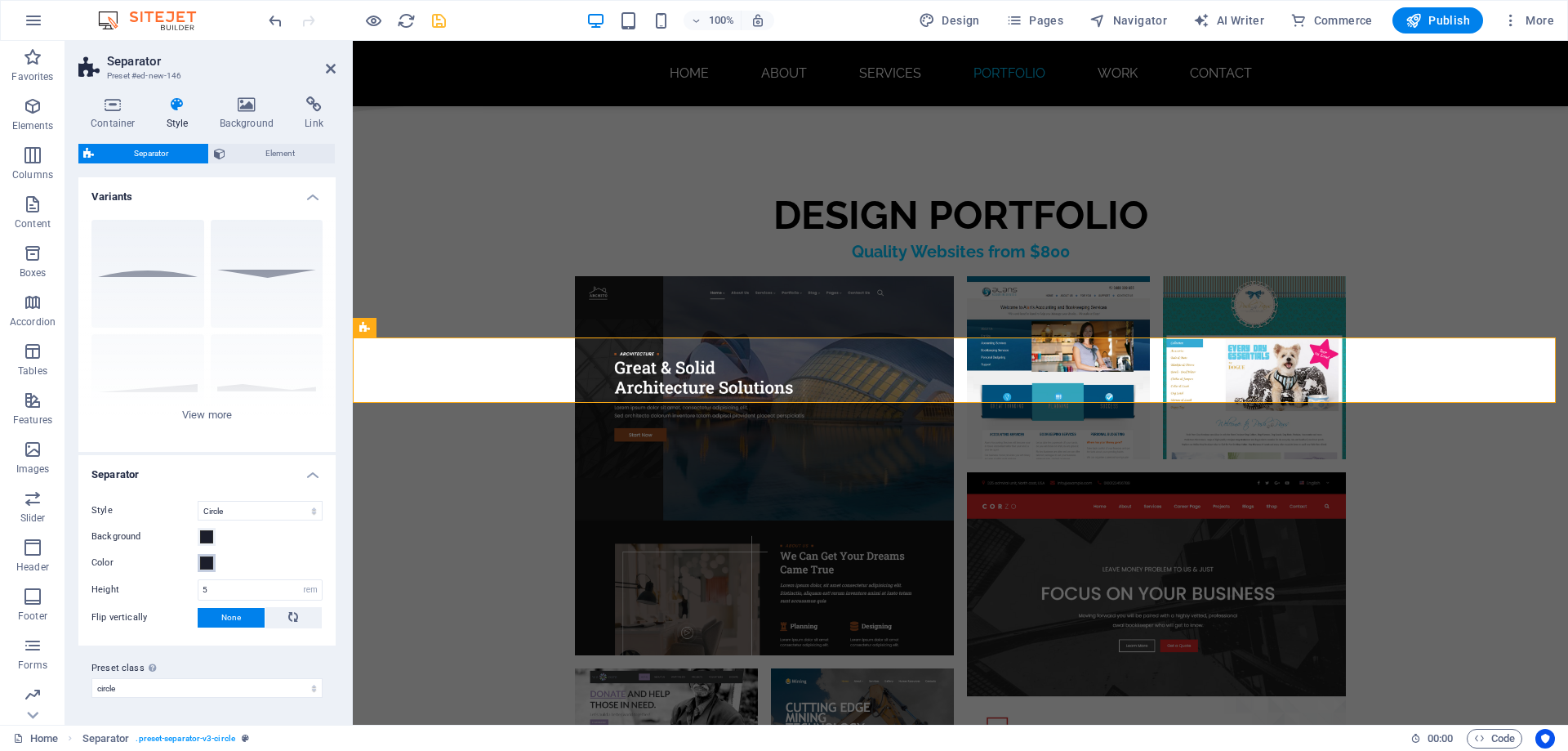
click at [208, 562] on span at bounding box center [206, 563] width 13 height 13
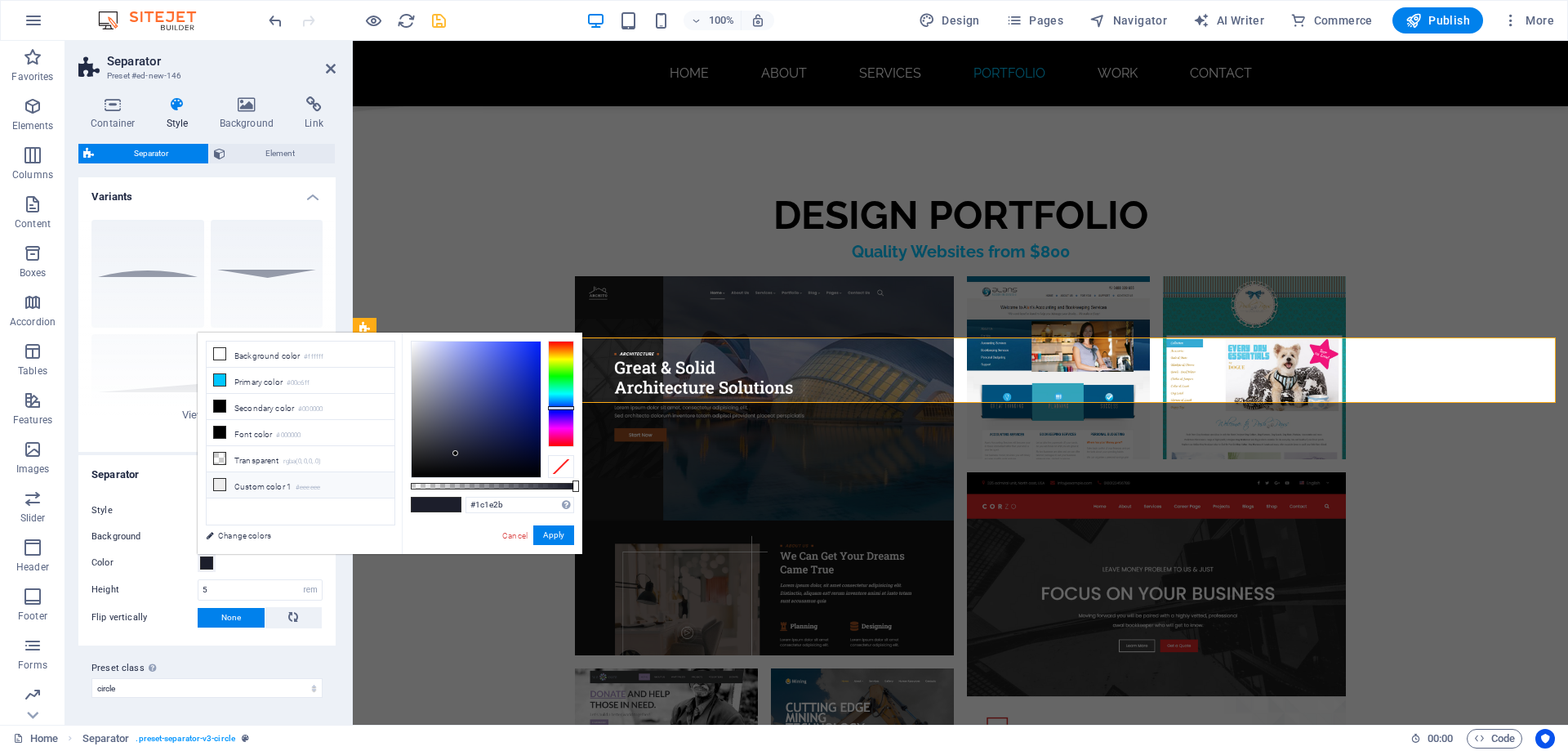
click at [218, 483] on icon at bounding box center [219, 484] width 11 height 11
type input "#eeeeee"
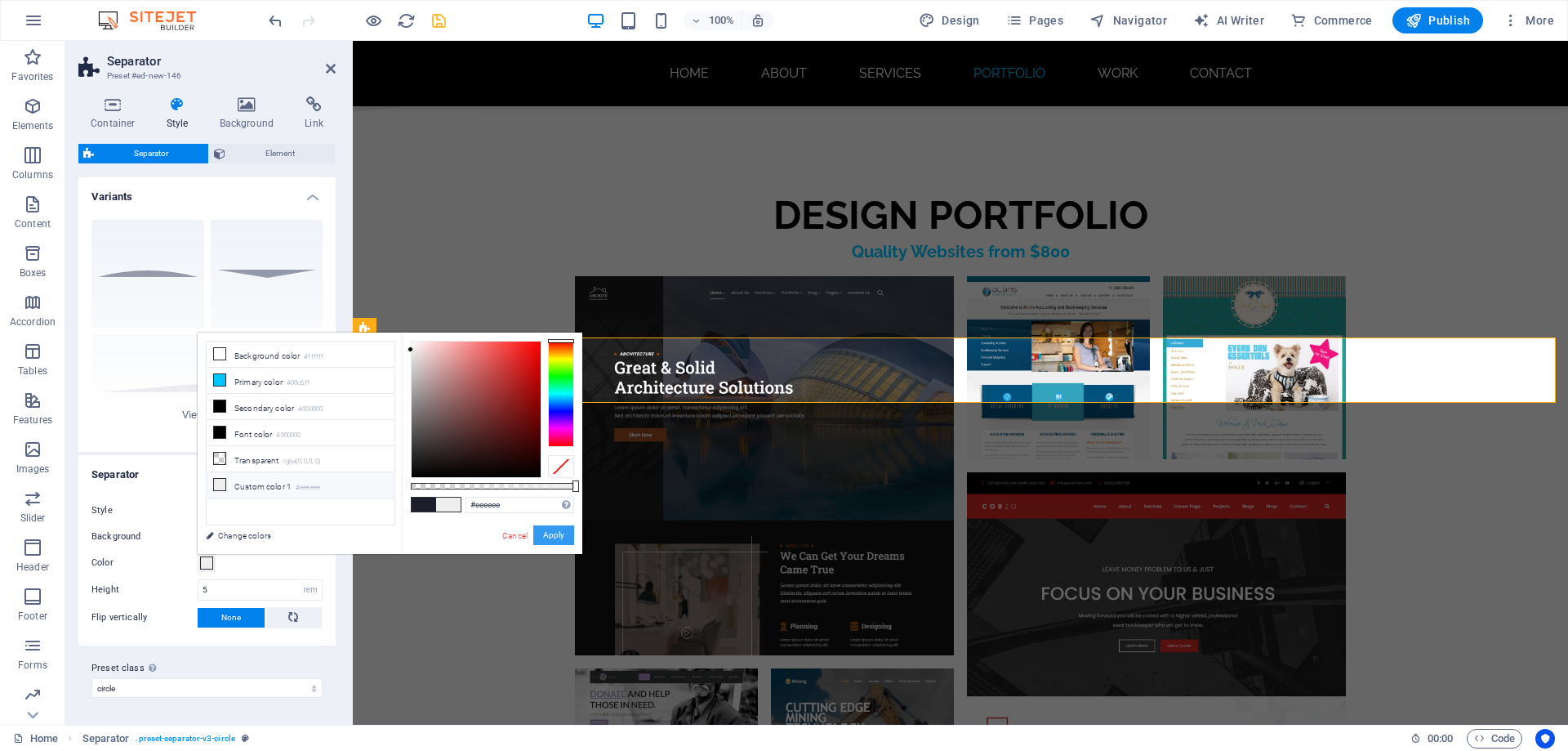
click at [558, 534] on button "Apply" at bounding box center [553, 535] width 40 height 20
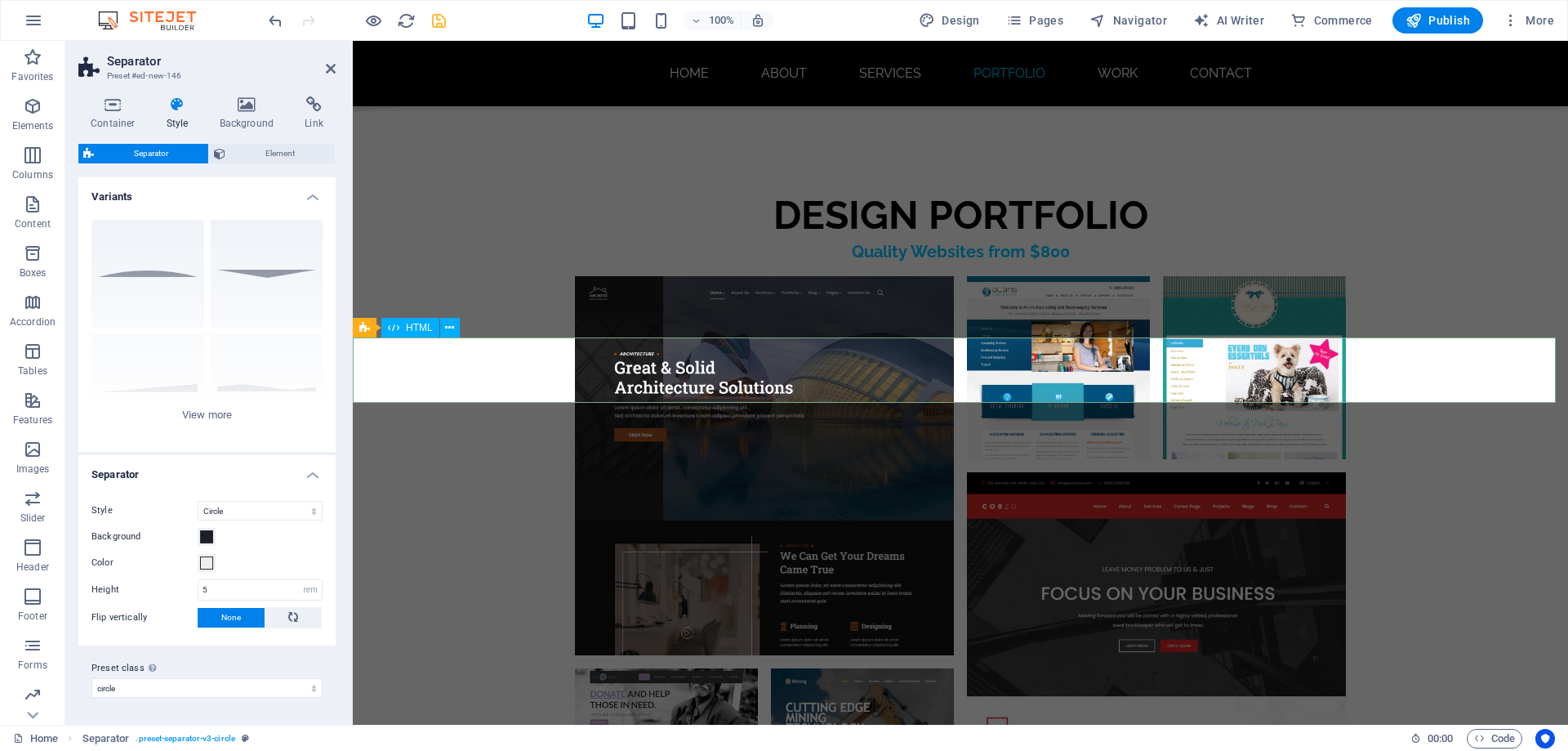
click at [329, 70] on icon at bounding box center [331, 69] width 9 height 13
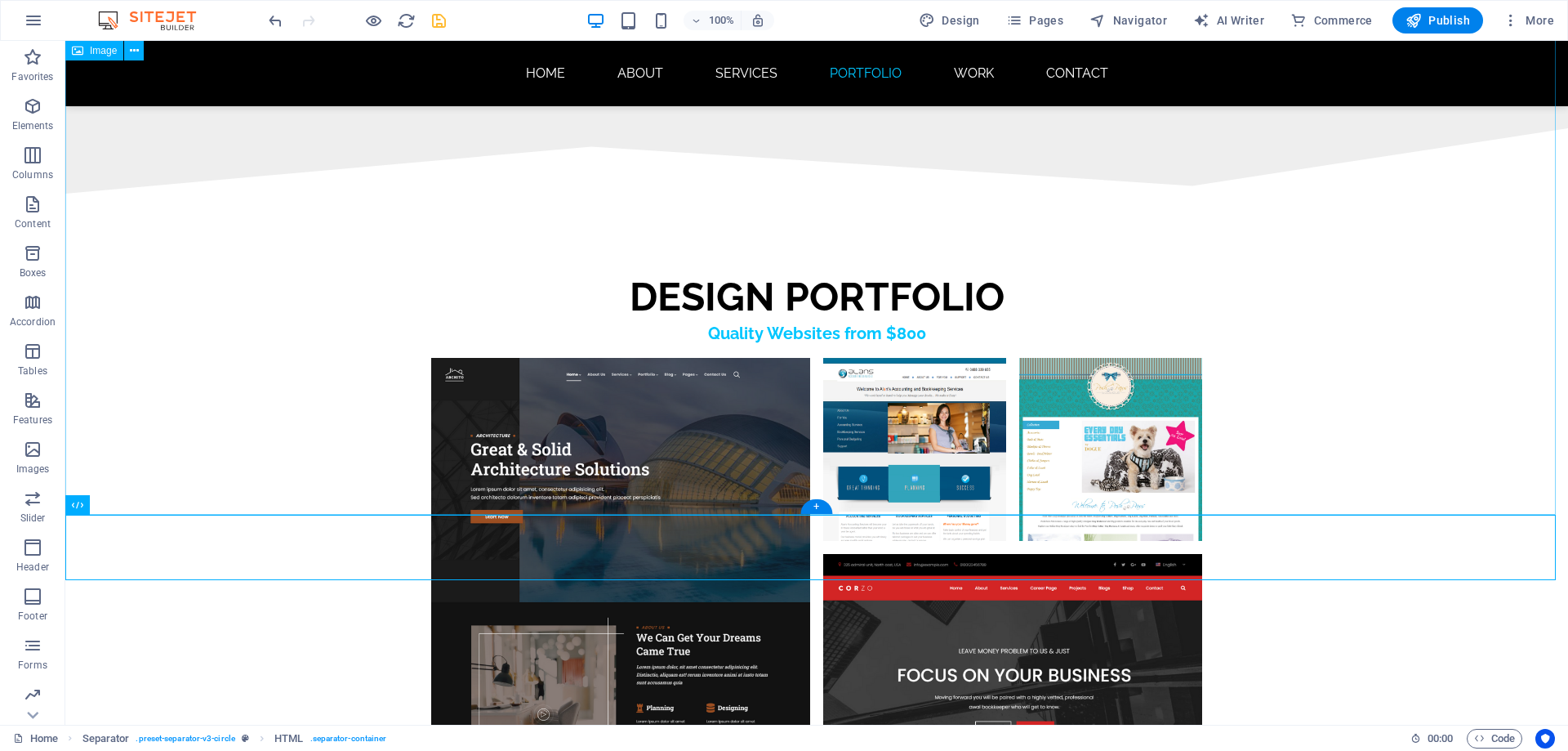
scroll to position [8188, 0]
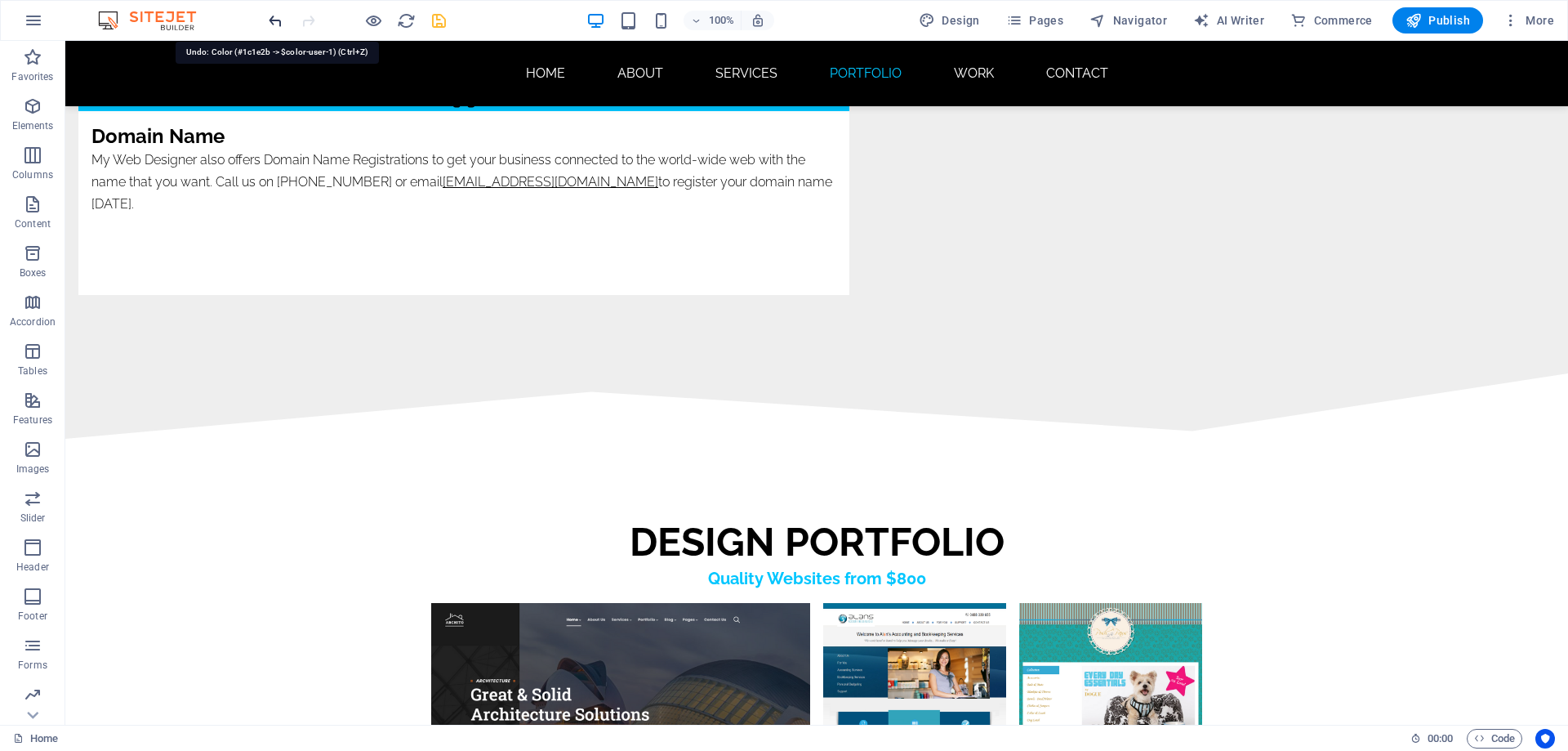
click at [275, 20] on icon "undo" at bounding box center [276, 21] width 19 height 19
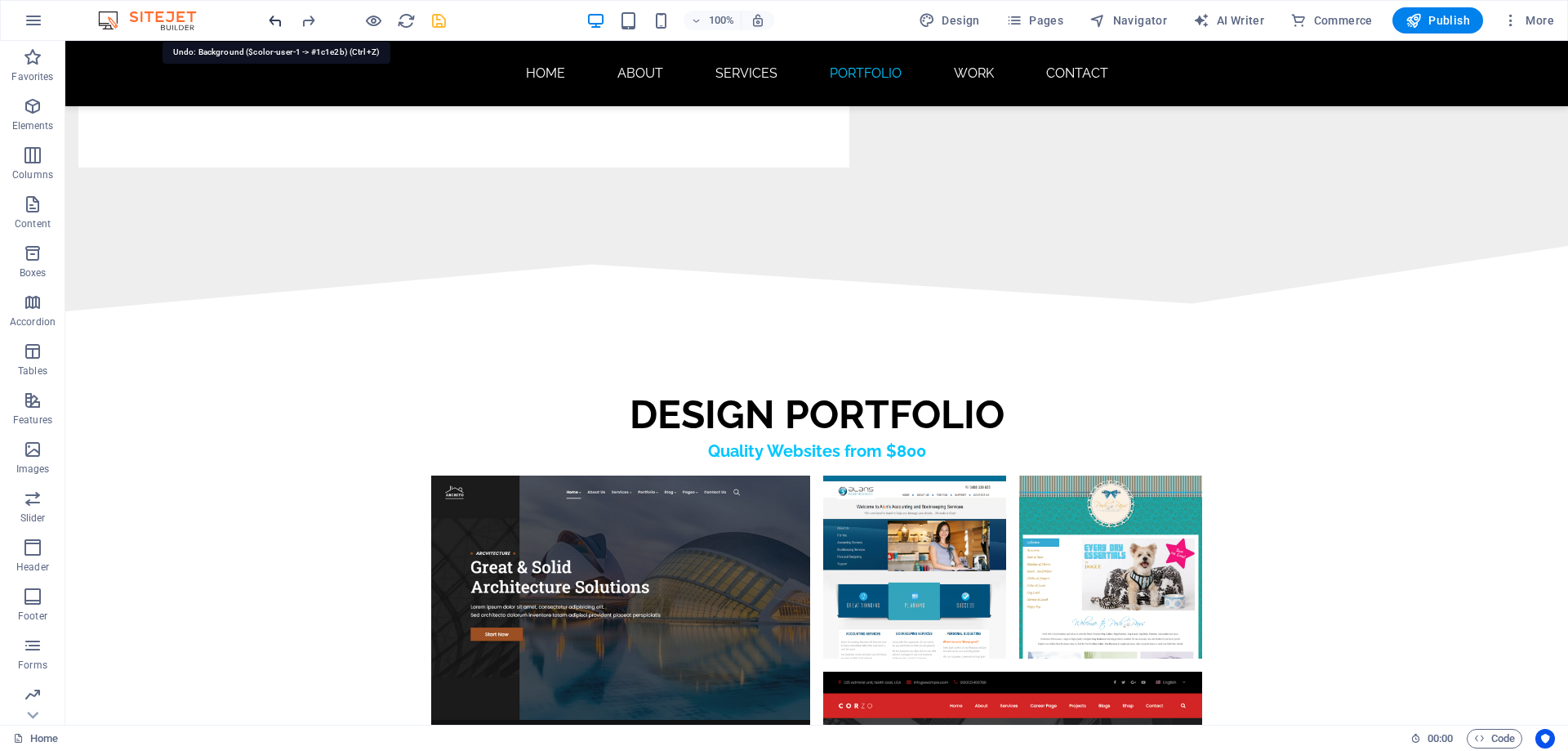
scroll to position [8597, 0]
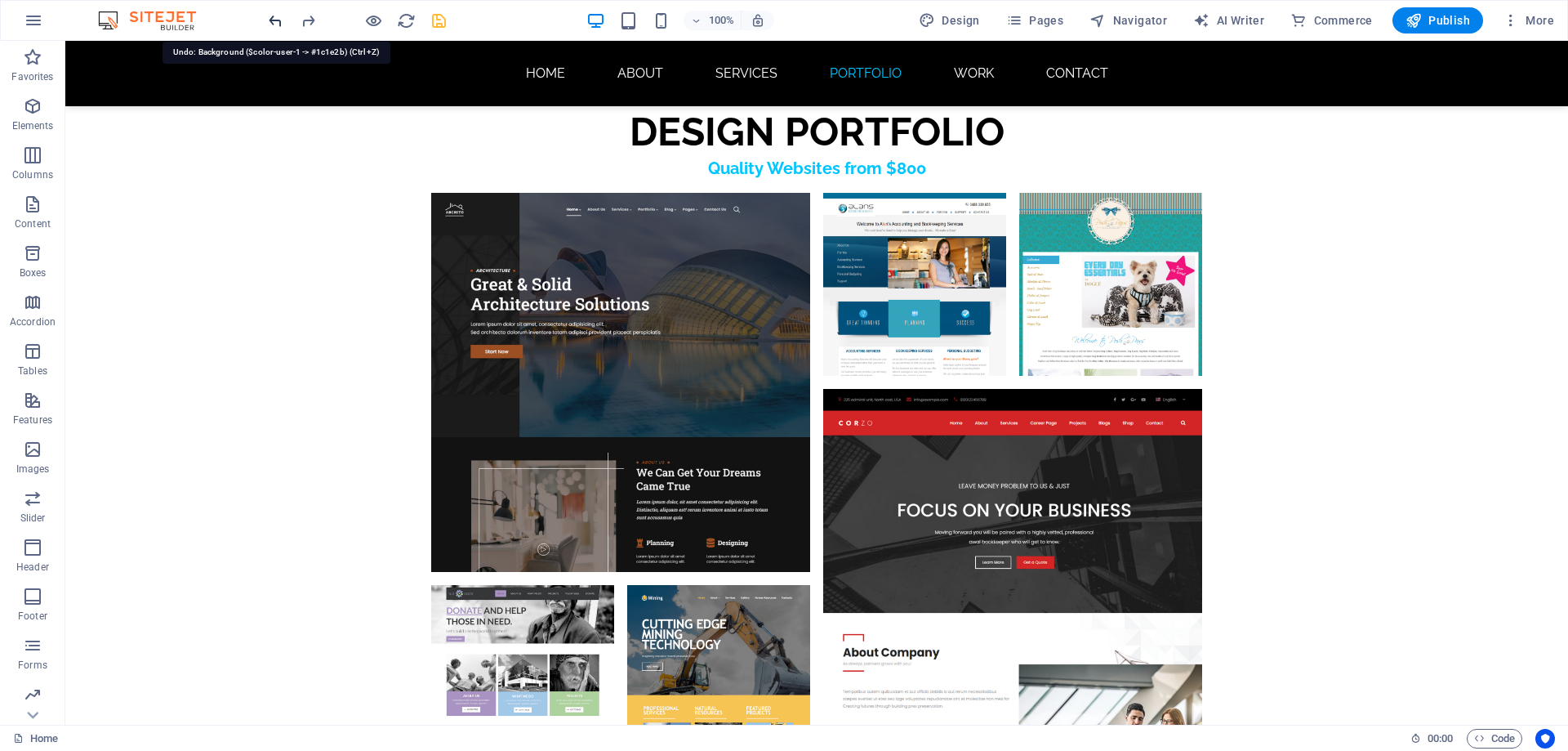
click at [277, 20] on icon "undo" at bounding box center [276, 21] width 19 height 19
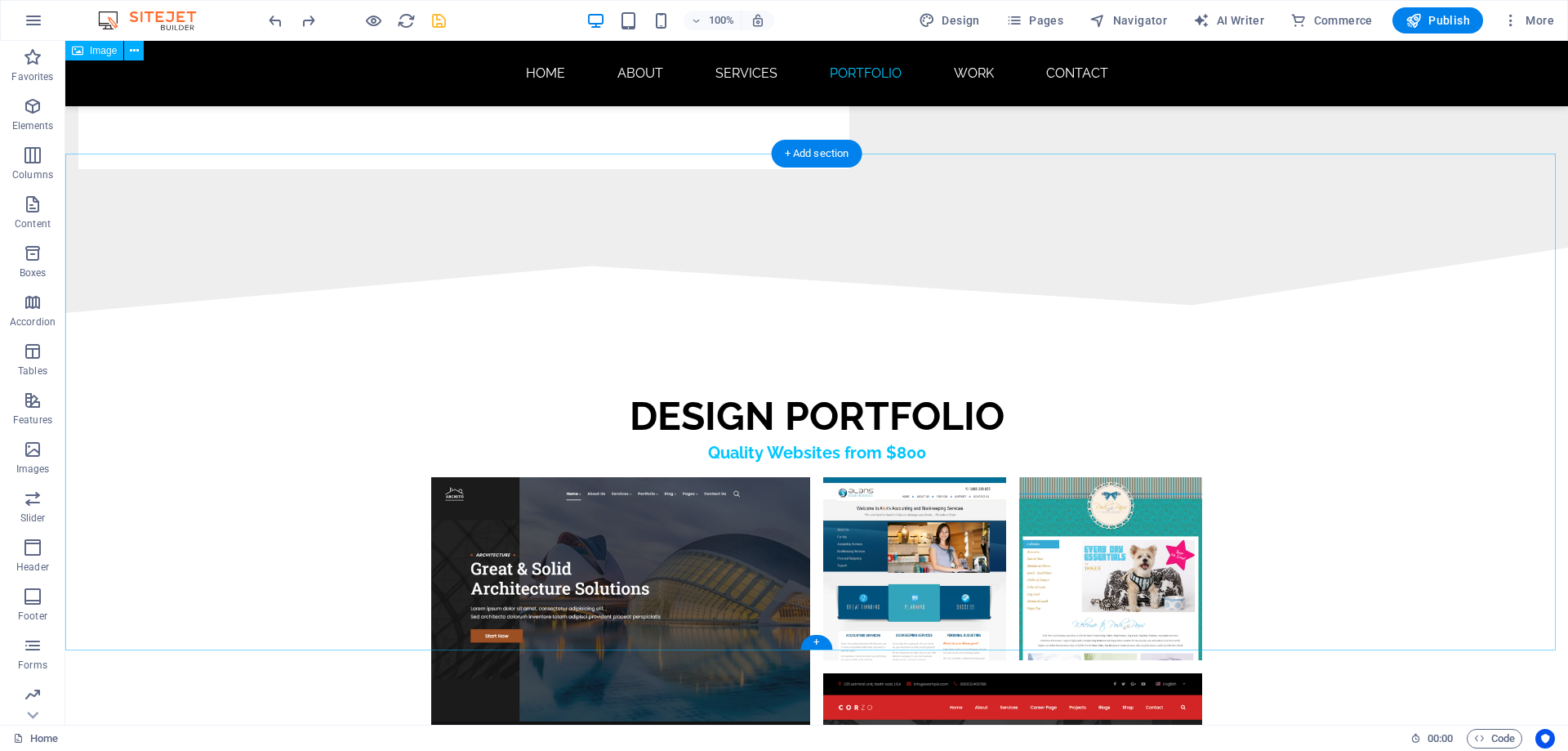
scroll to position [8270, 0]
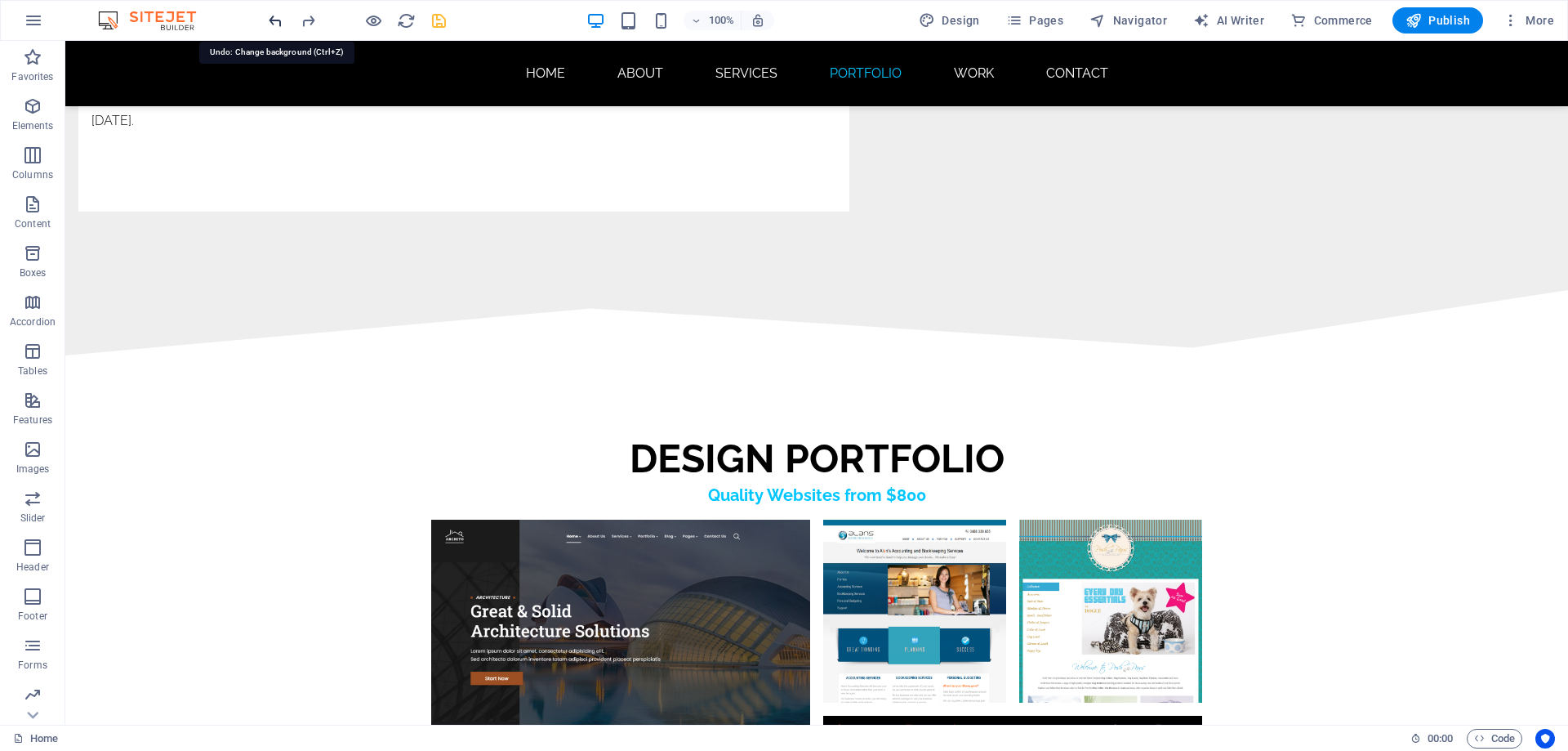
click at [277, 21] on icon "undo" at bounding box center [276, 21] width 19 height 19
click at [269, 22] on icon "undo" at bounding box center [276, 21] width 19 height 19
click at [275, 20] on icon "undo" at bounding box center [276, 21] width 19 height 19
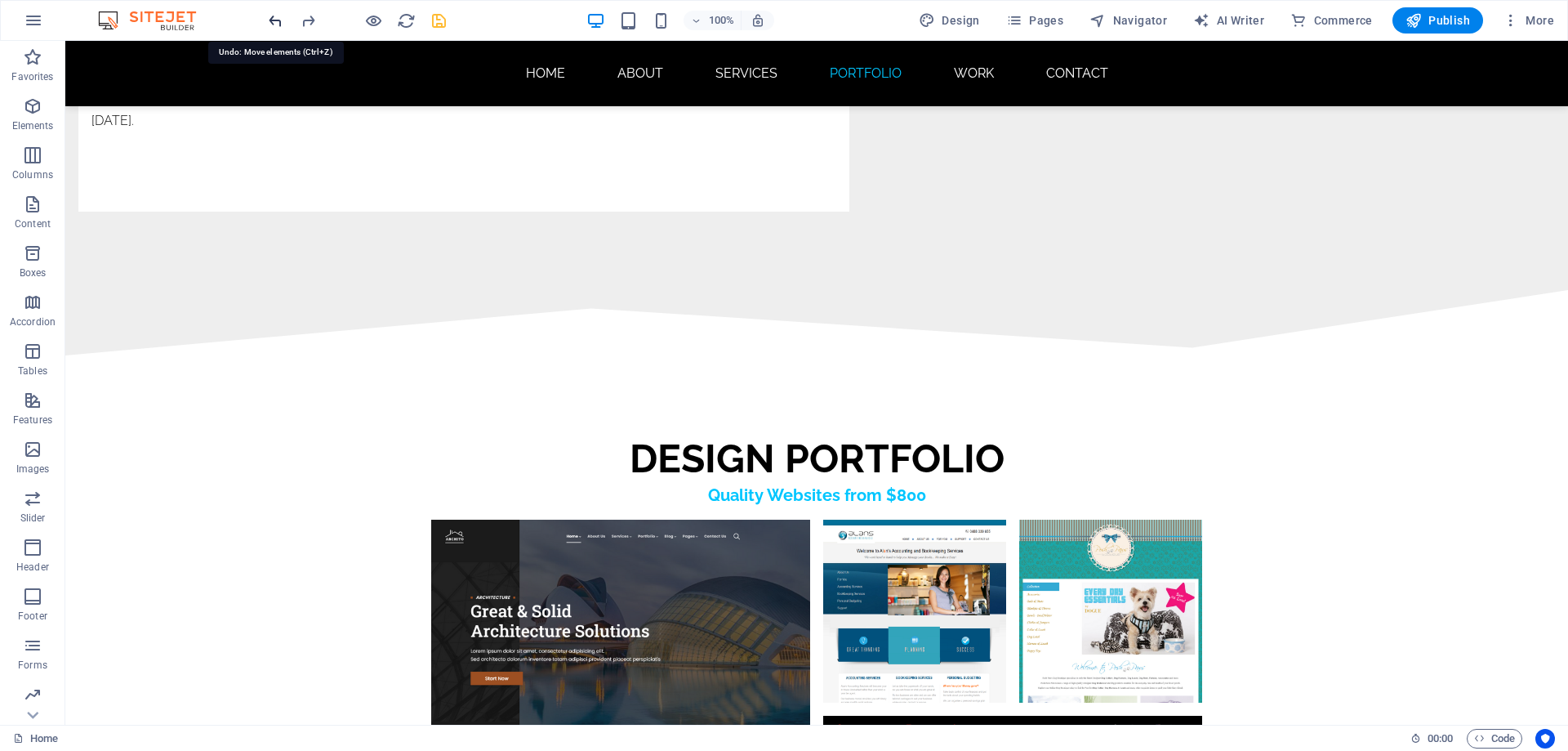
click at [276, 22] on icon "undo" at bounding box center [276, 21] width 19 height 19
click at [271, 21] on icon "undo" at bounding box center [276, 21] width 19 height 19
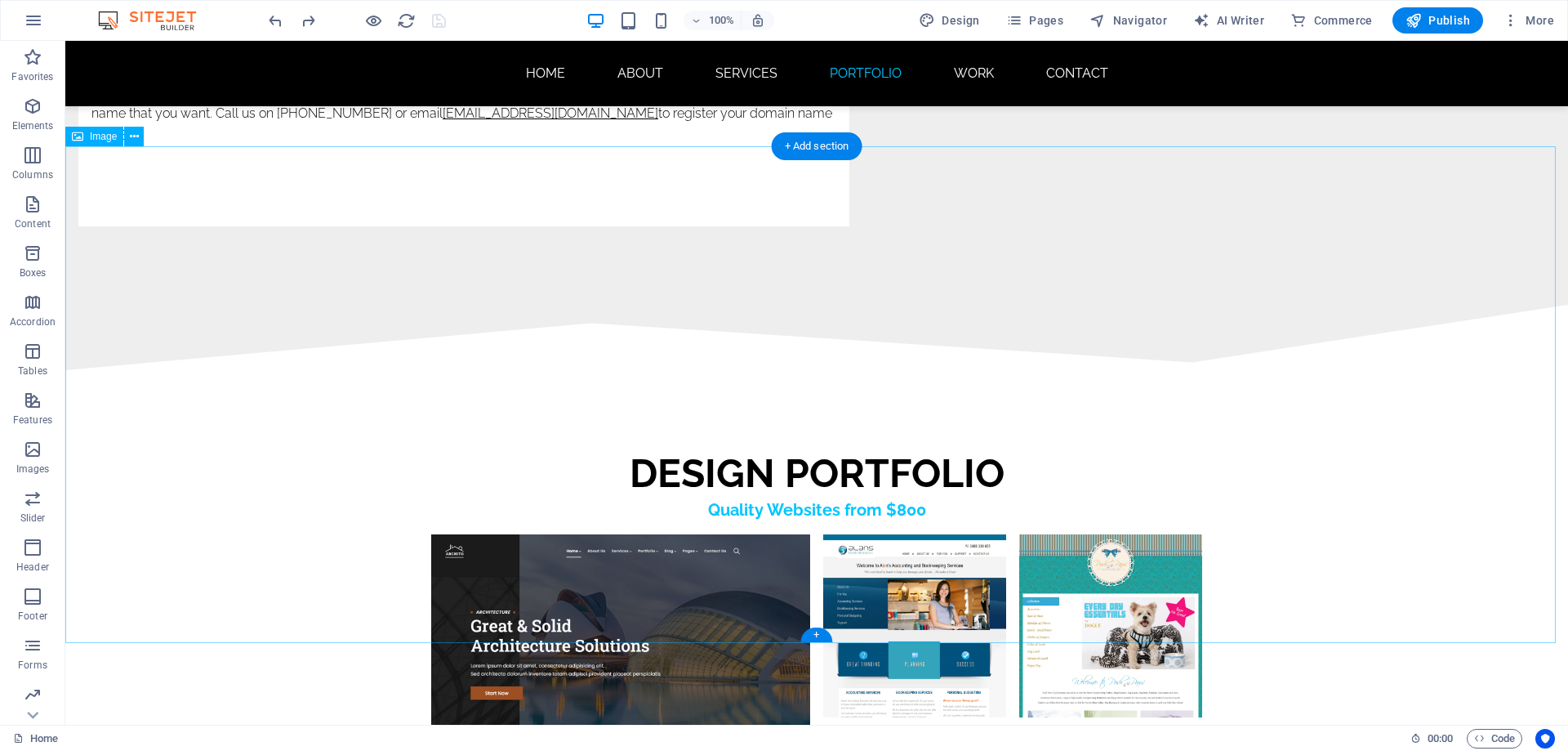
scroll to position [8189, 0]
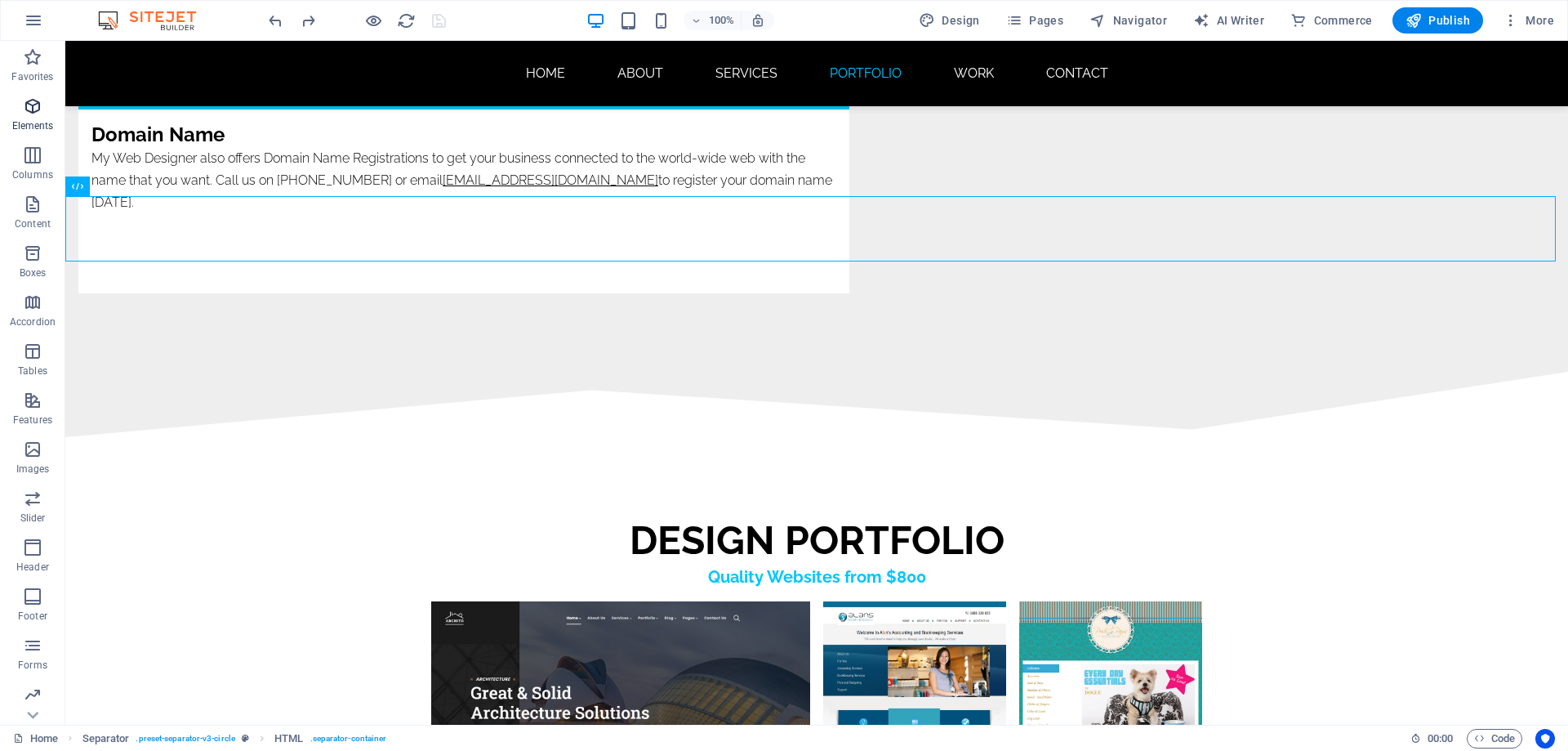
click at [38, 110] on icon "button" at bounding box center [32, 106] width 20 height 20
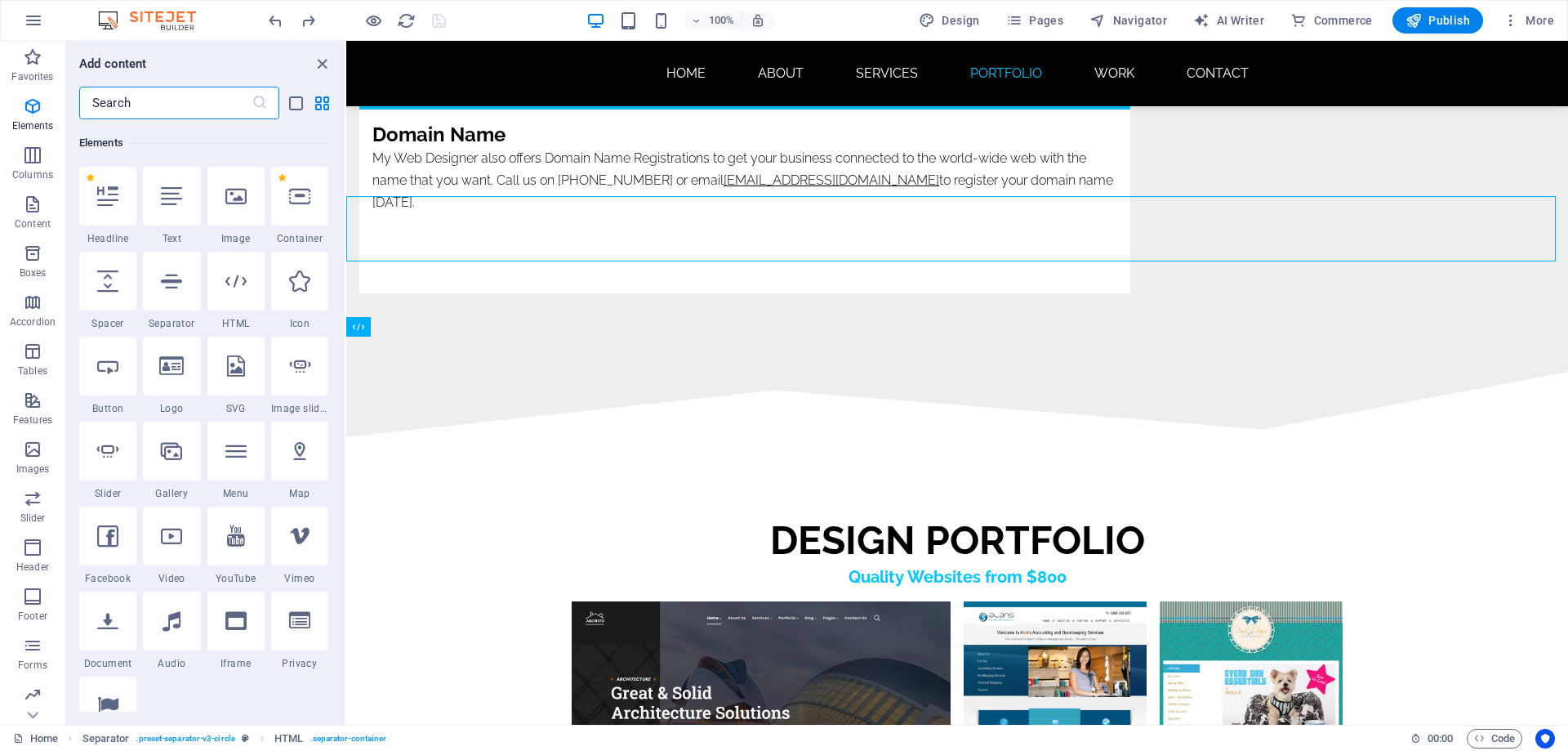
scroll to position [174, 0]
click at [173, 291] on div at bounding box center [171, 280] width 57 height 58
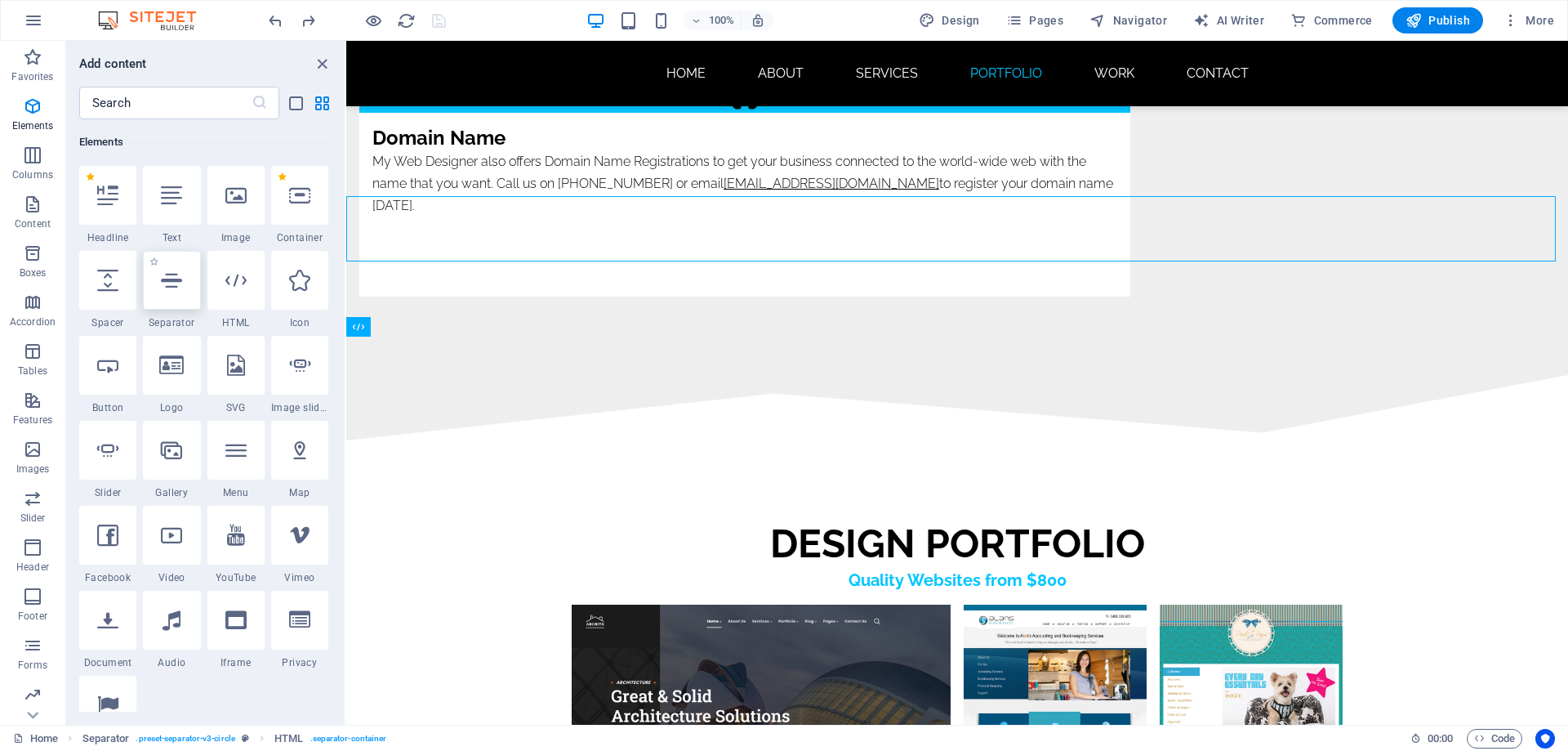
select select "%"
select select "px"
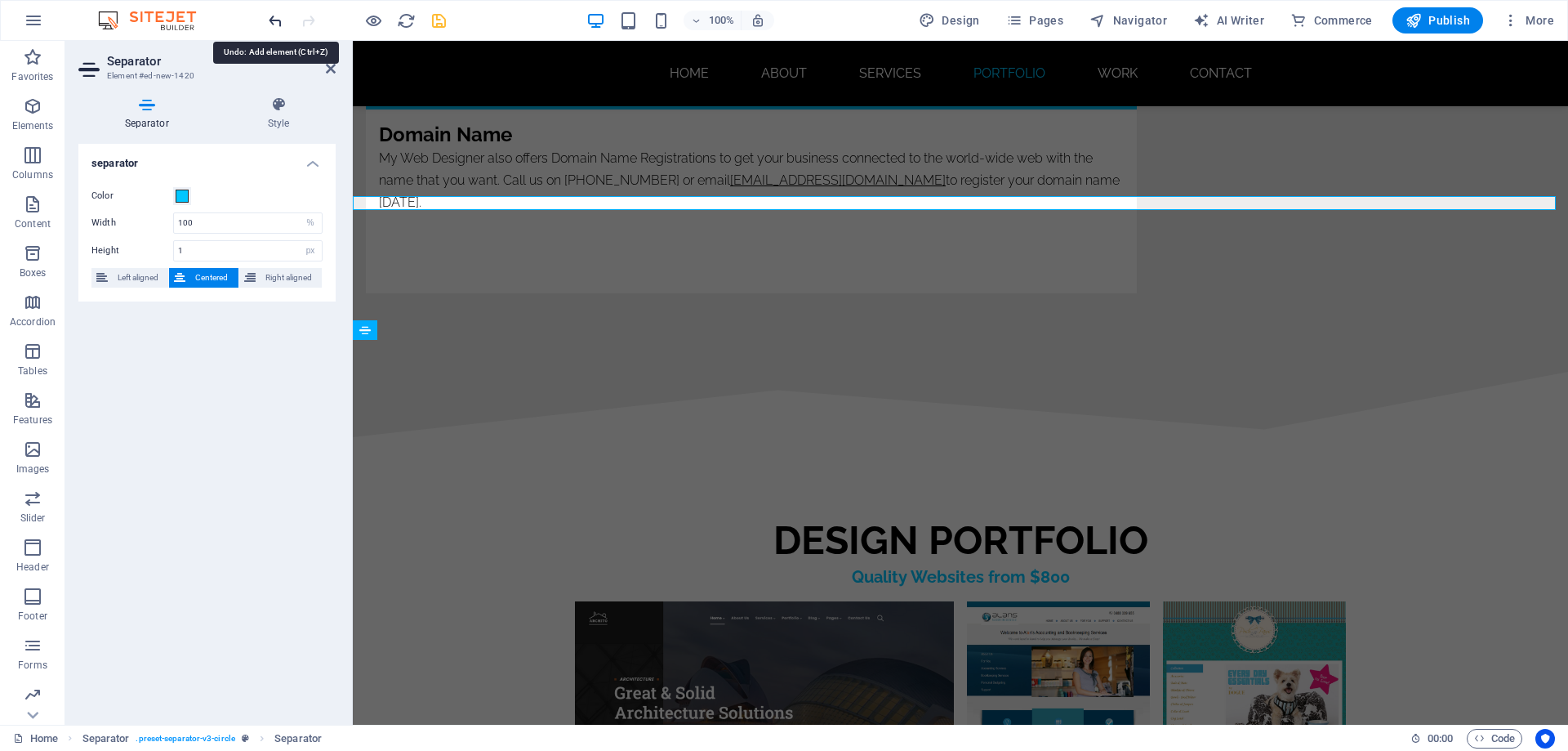
click at [272, 21] on icon "undo" at bounding box center [276, 21] width 19 height 19
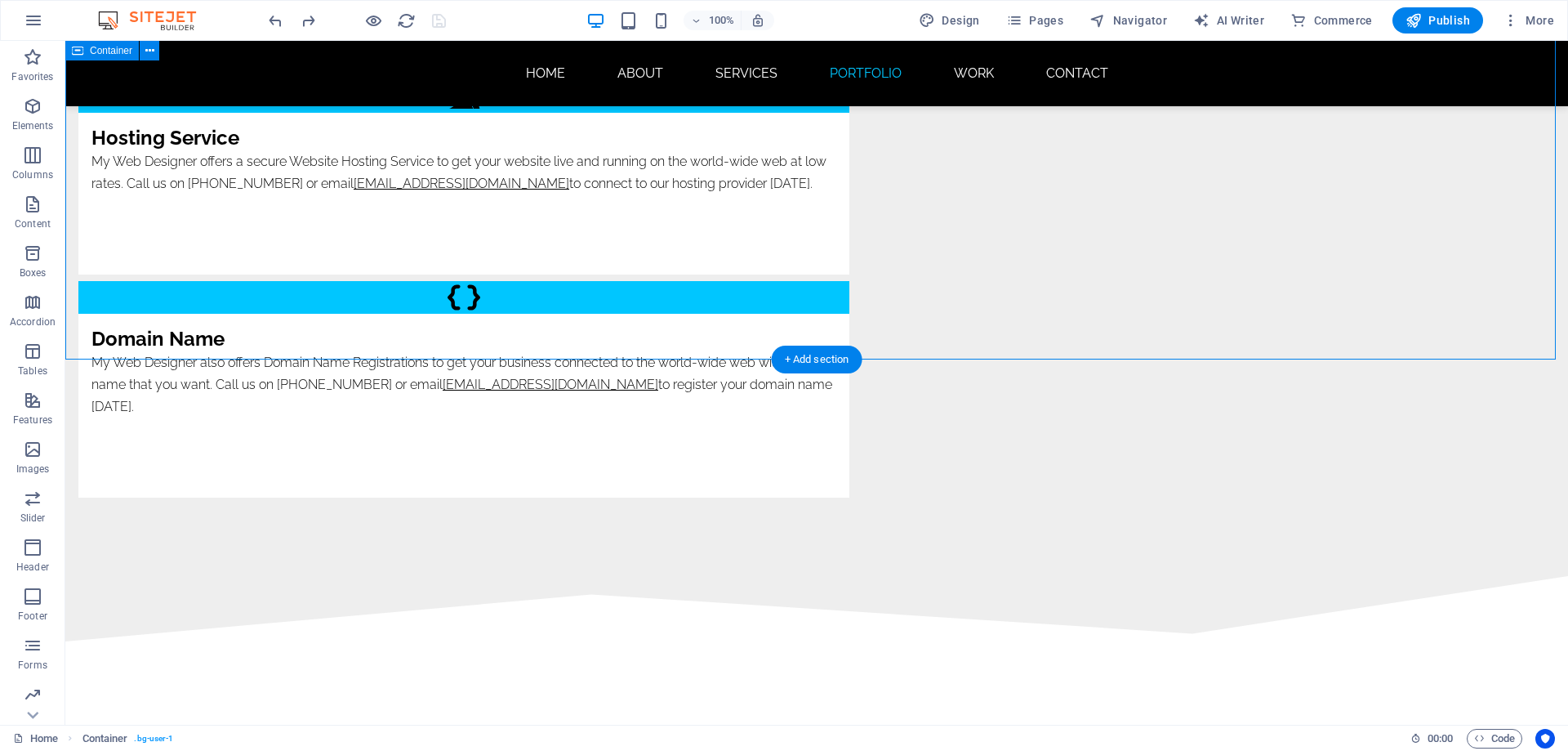
scroll to position [8025, 0]
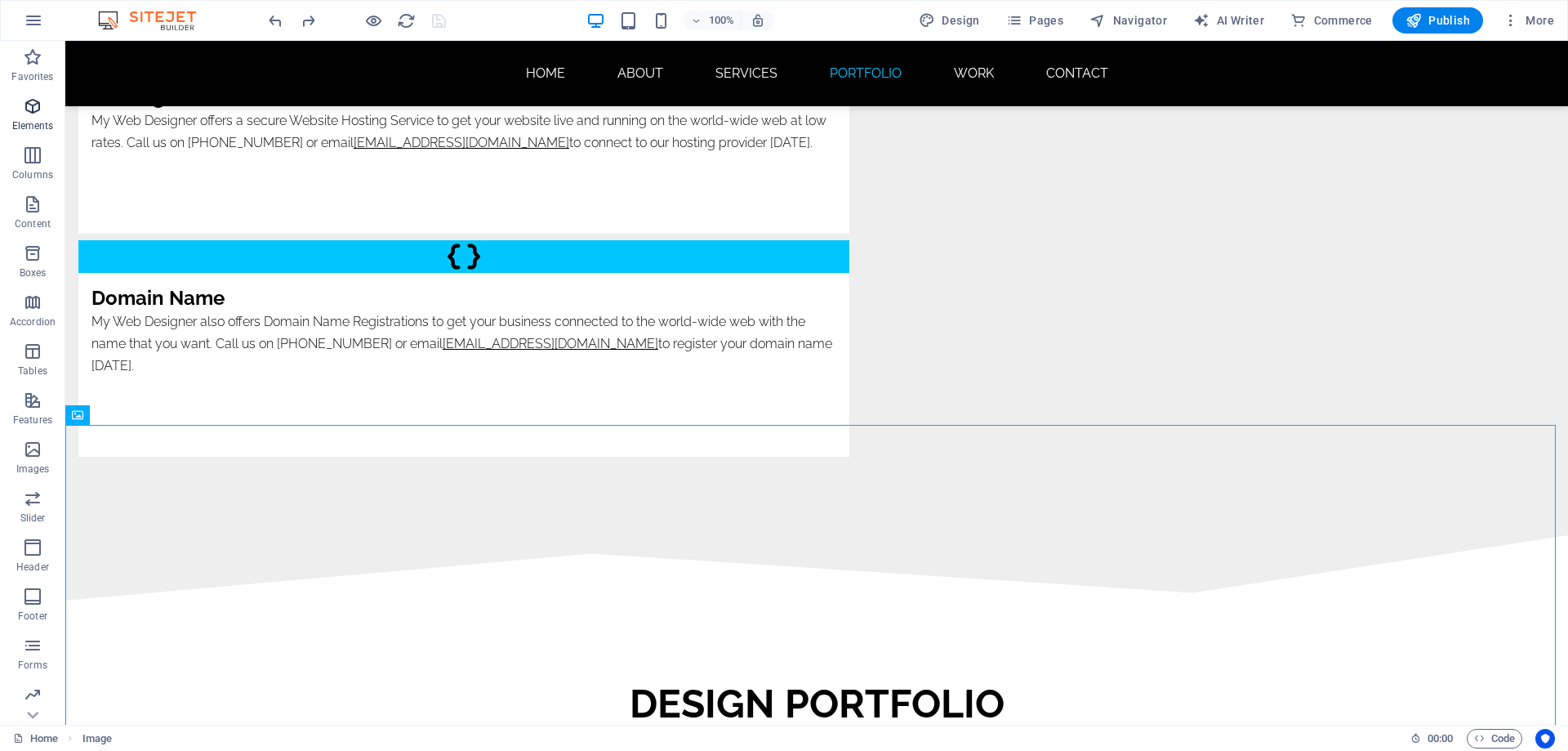
click at [34, 106] on icon "button" at bounding box center [32, 106] width 20 height 20
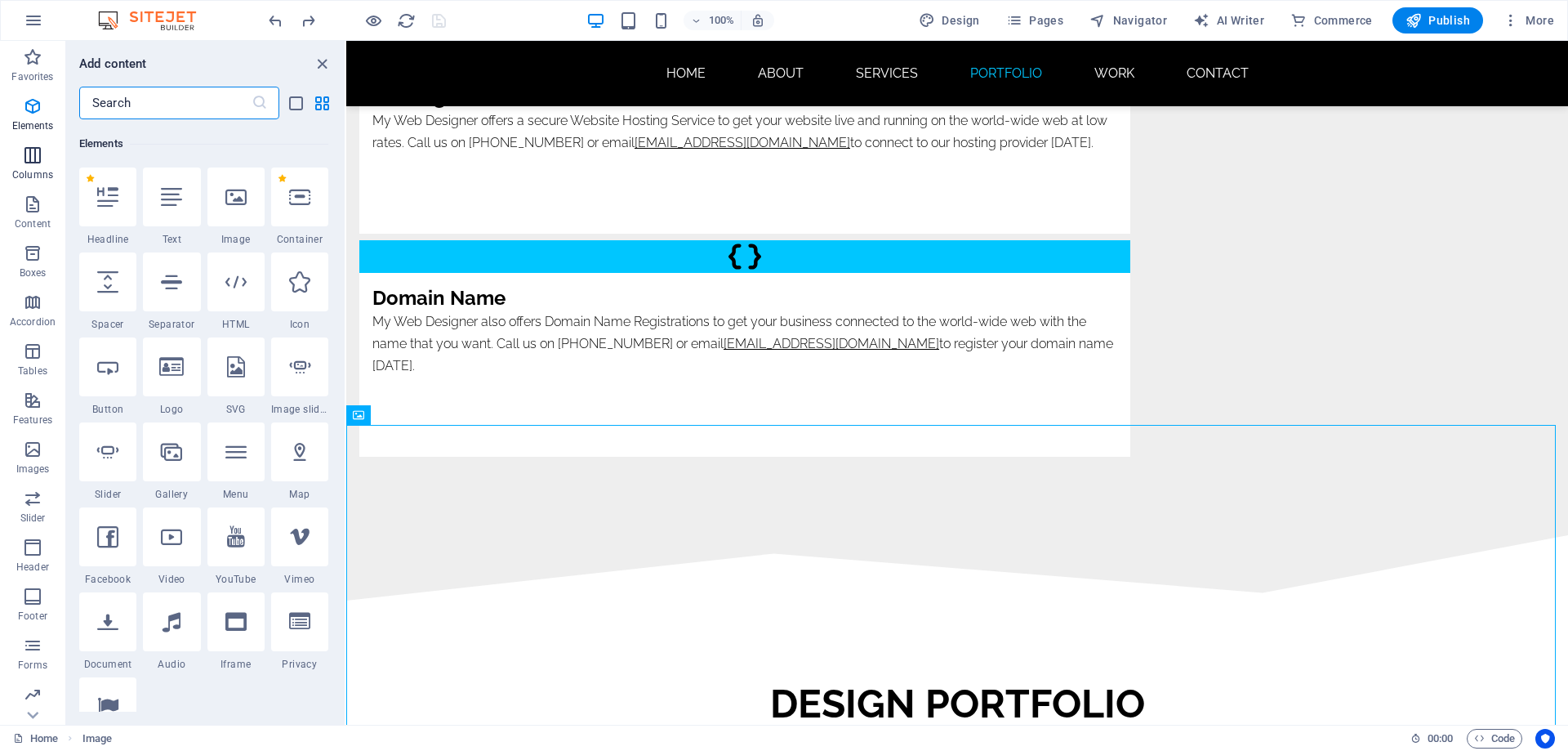
scroll to position [174, 0]
click at [183, 282] on div at bounding box center [171, 280] width 57 height 58
select select "%"
select select "px"
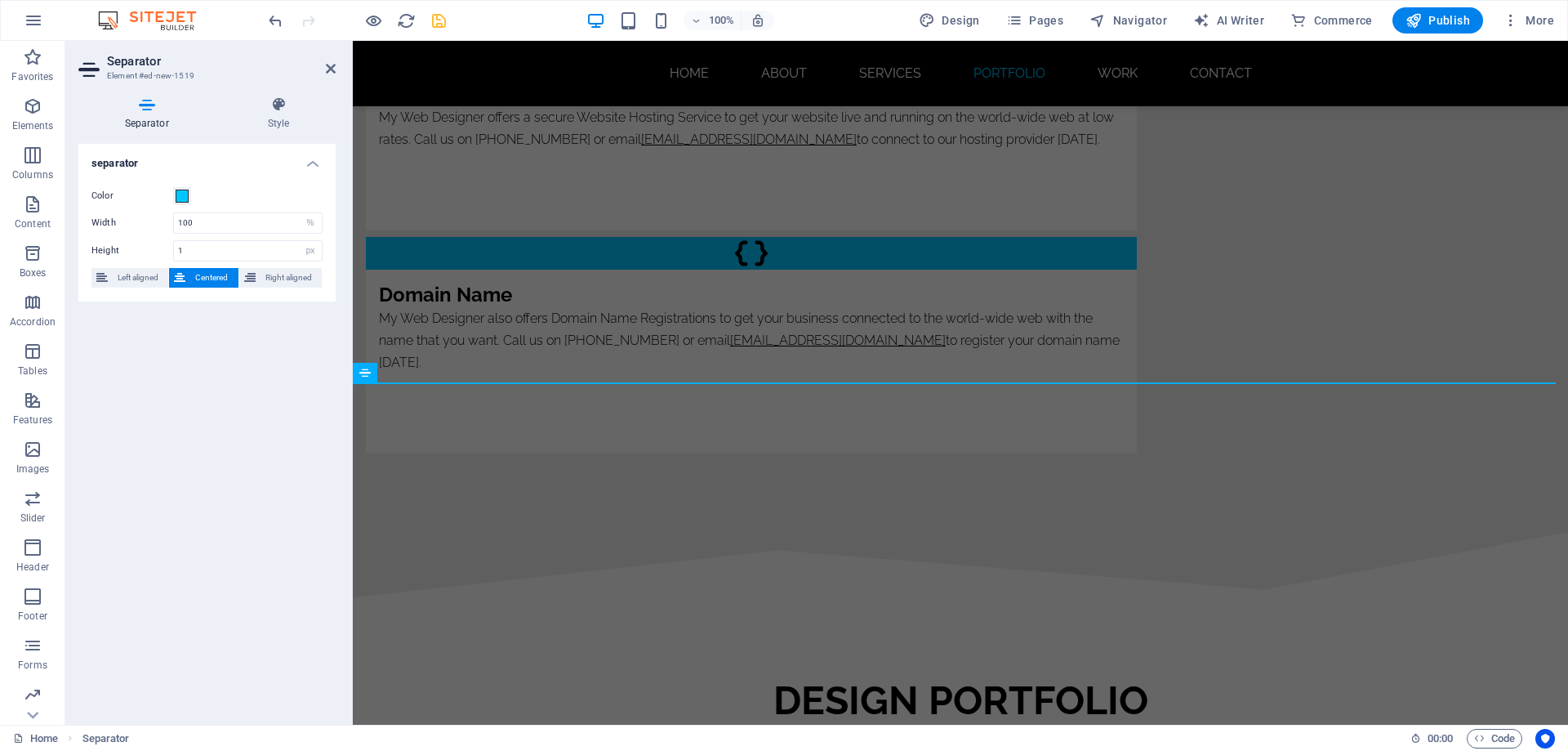
scroll to position [8333, 0]
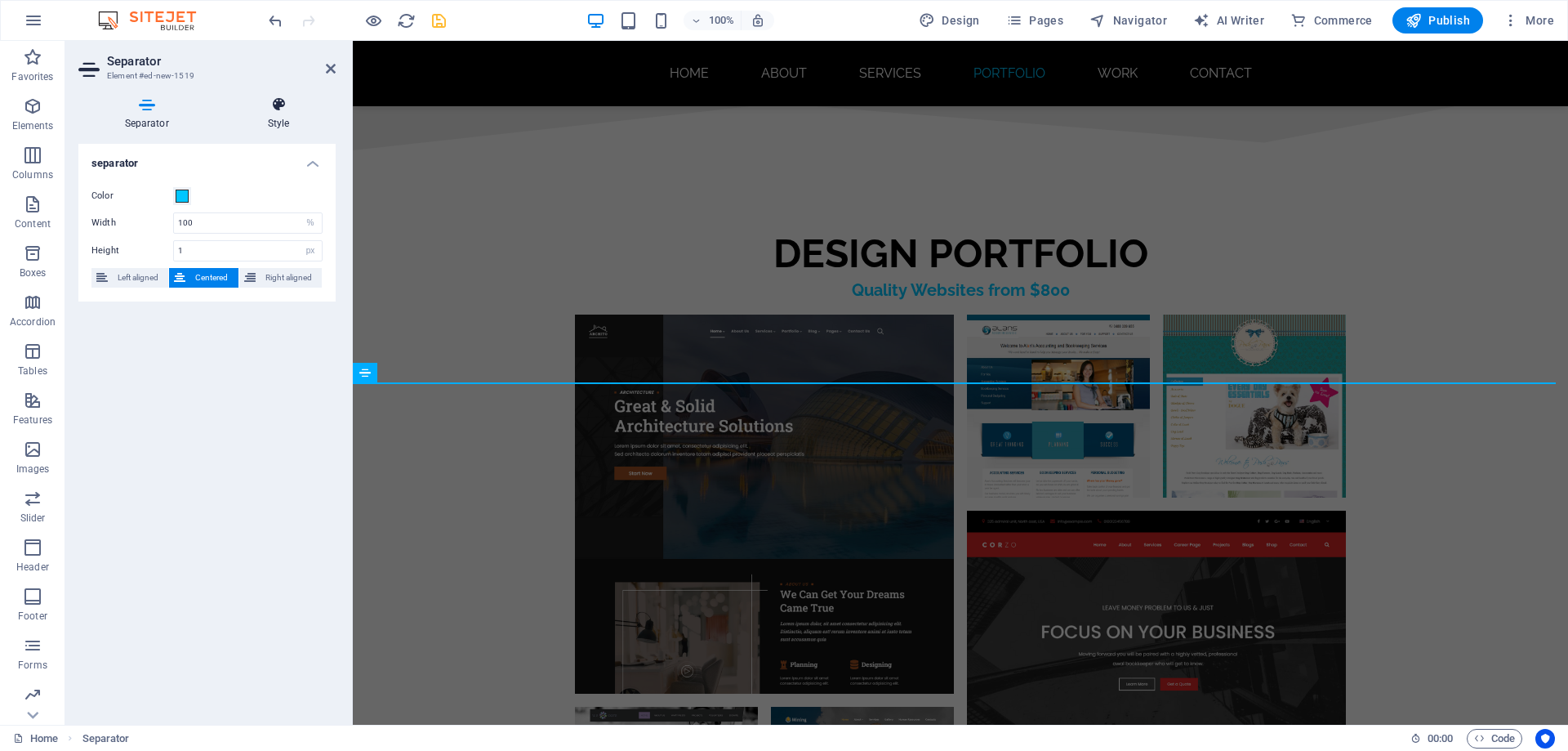
click at [272, 111] on icon at bounding box center [278, 104] width 114 height 16
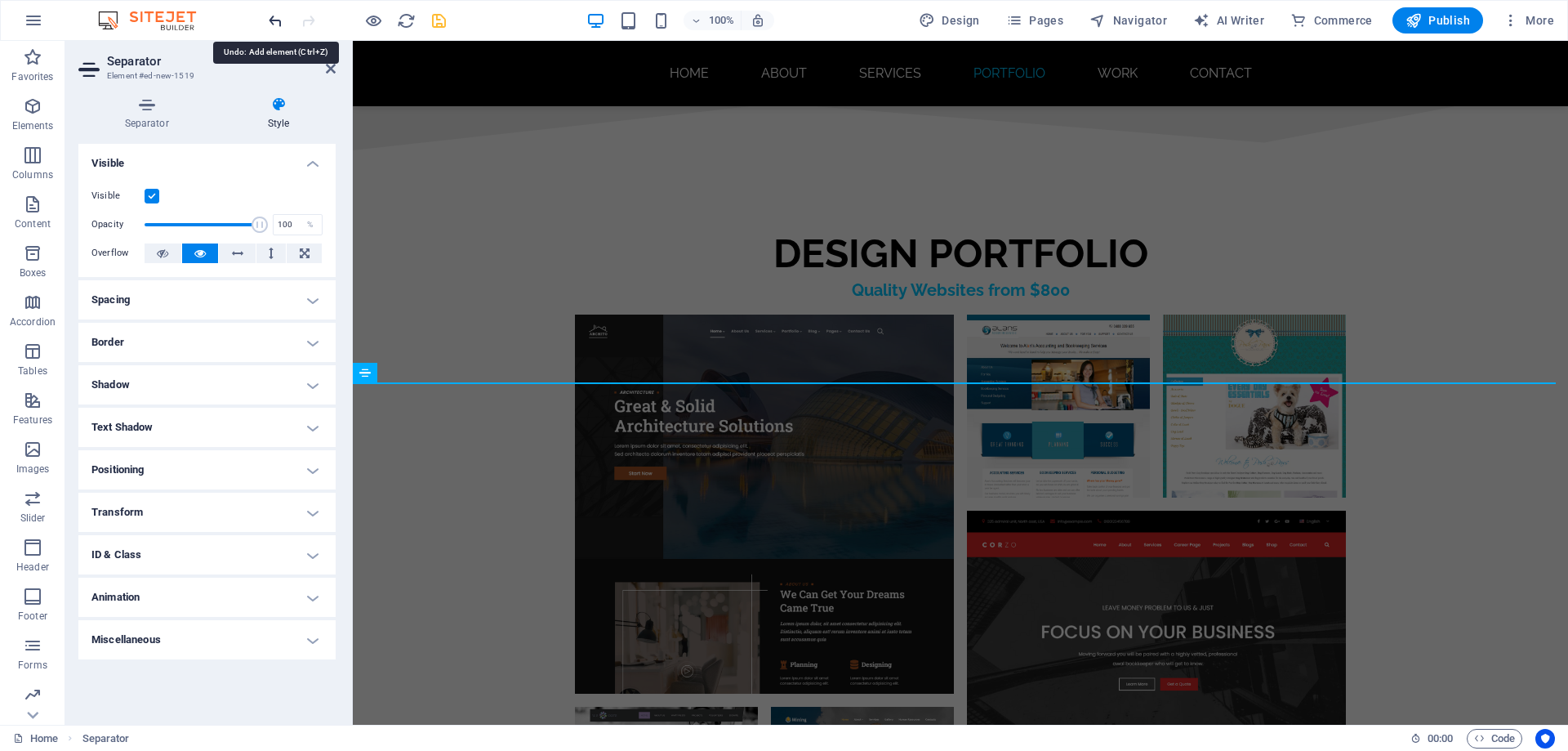
click at [278, 18] on icon "undo" at bounding box center [276, 21] width 19 height 19
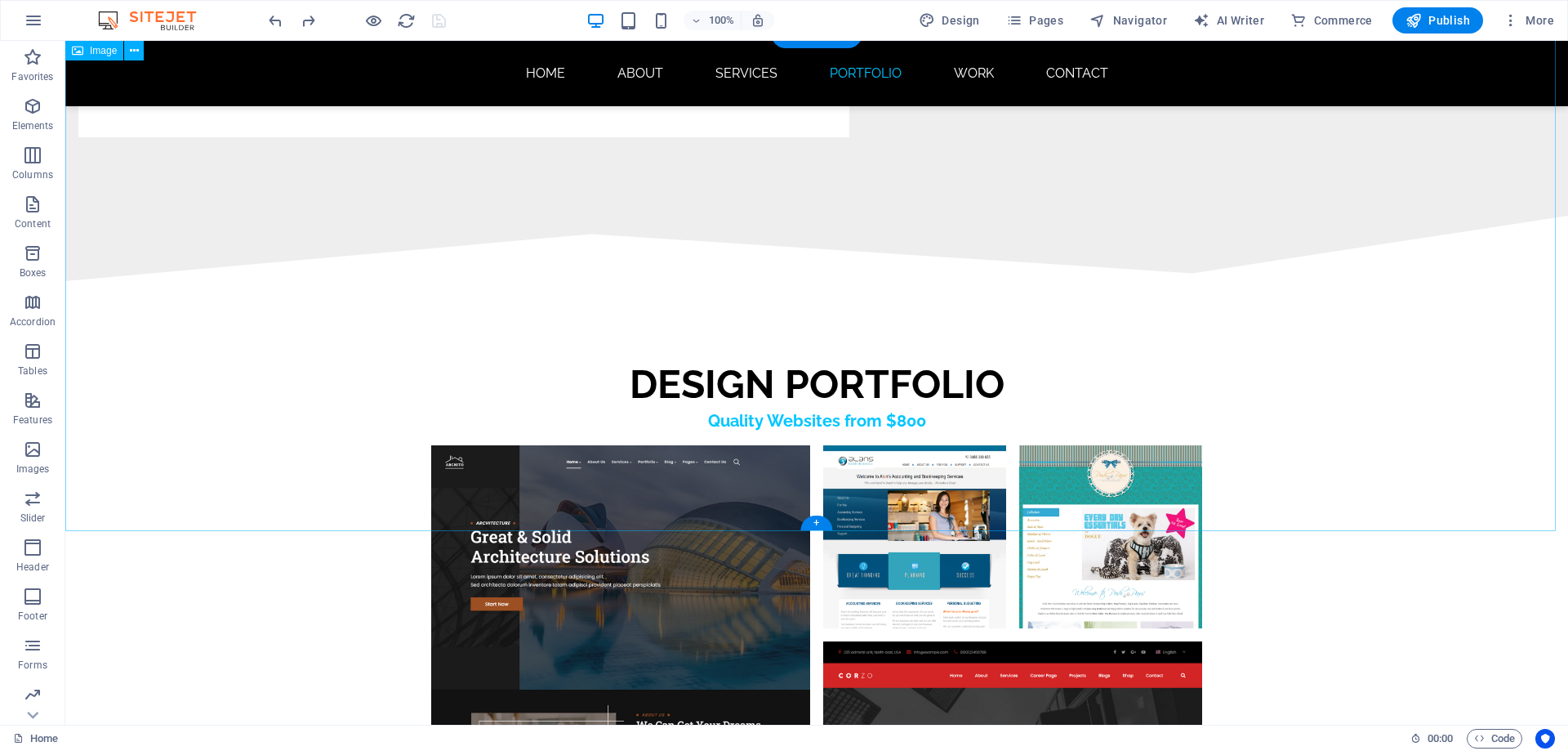
scroll to position [8231, 0]
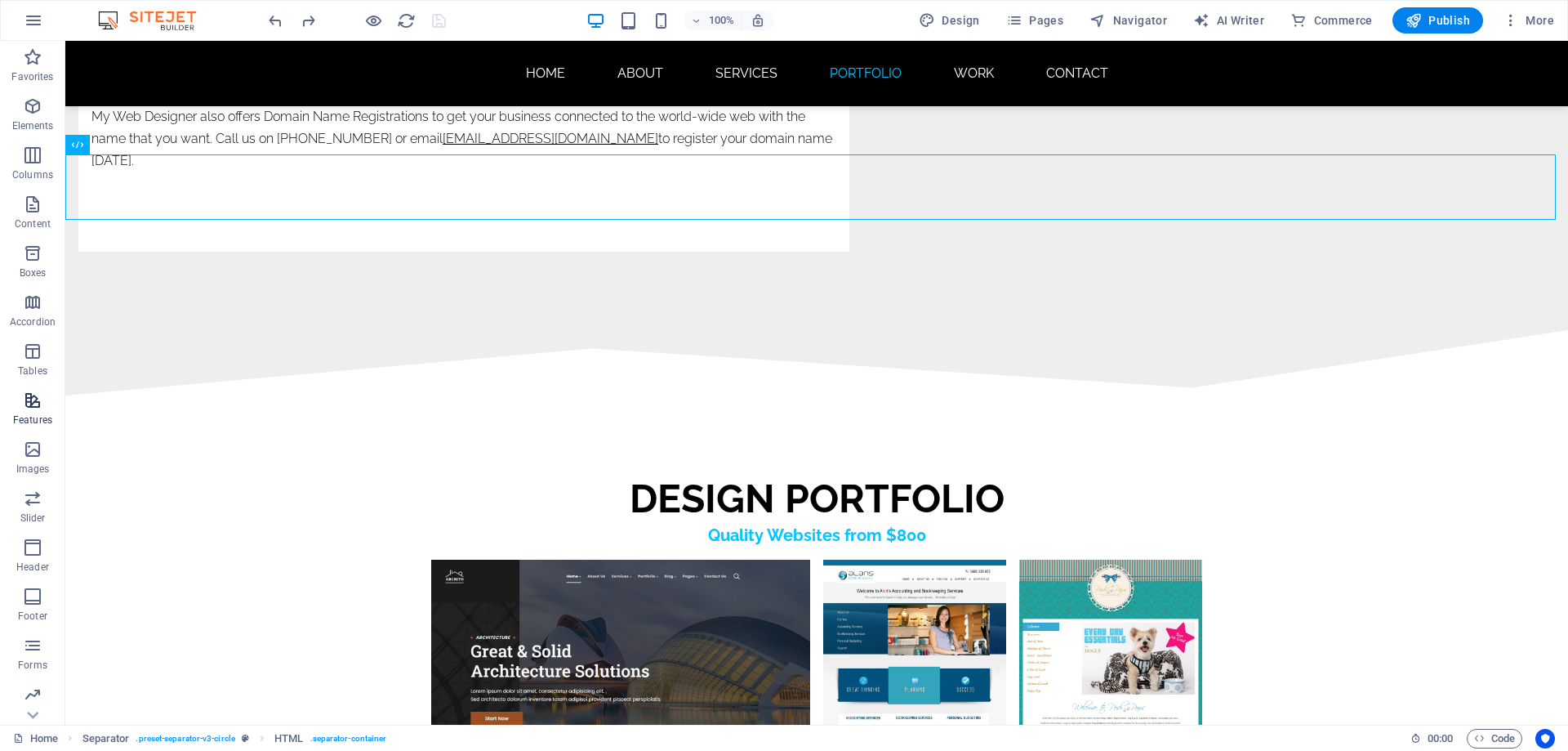
click at [32, 406] on icon "button" at bounding box center [32, 400] width 20 height 20
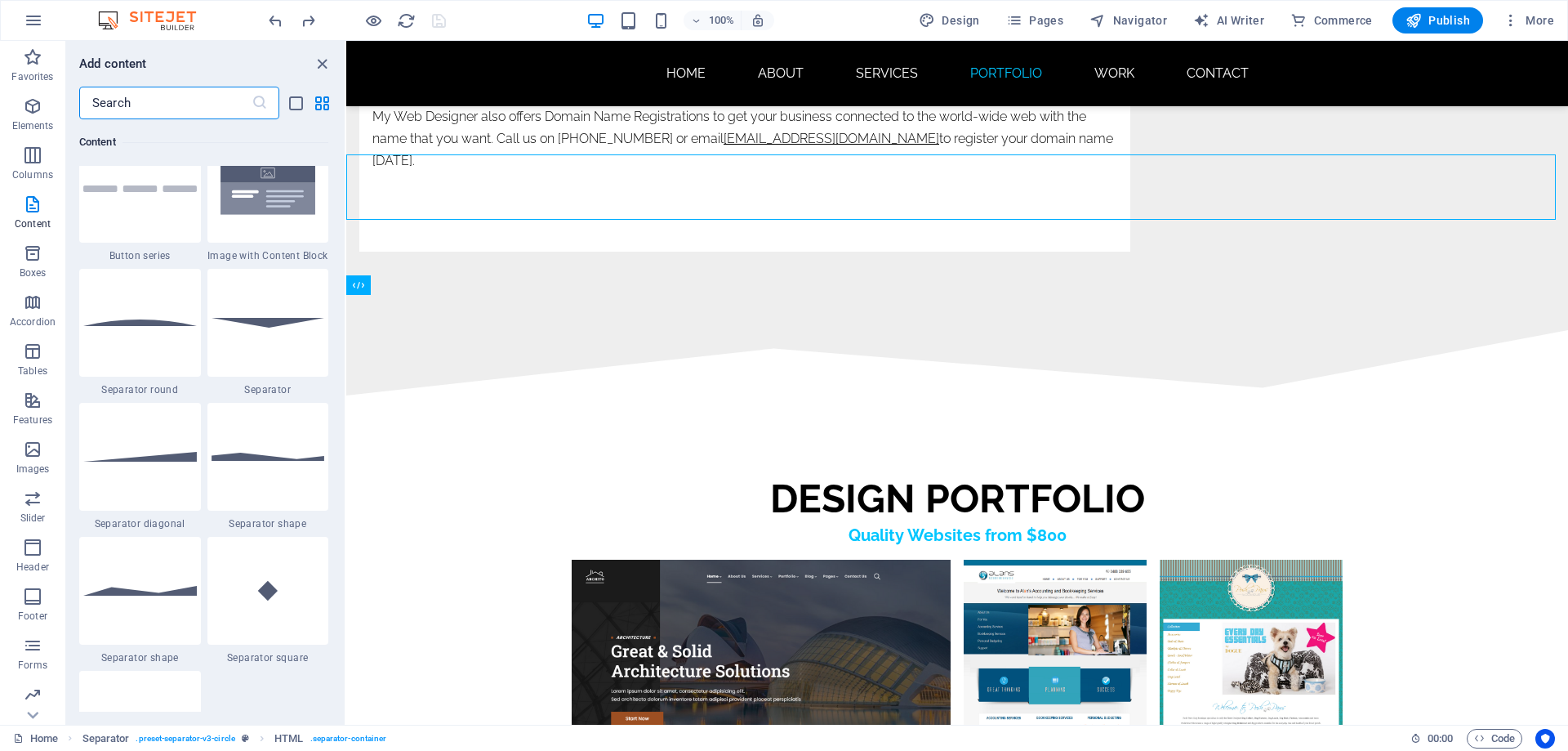
scroll to position [3836, 0]
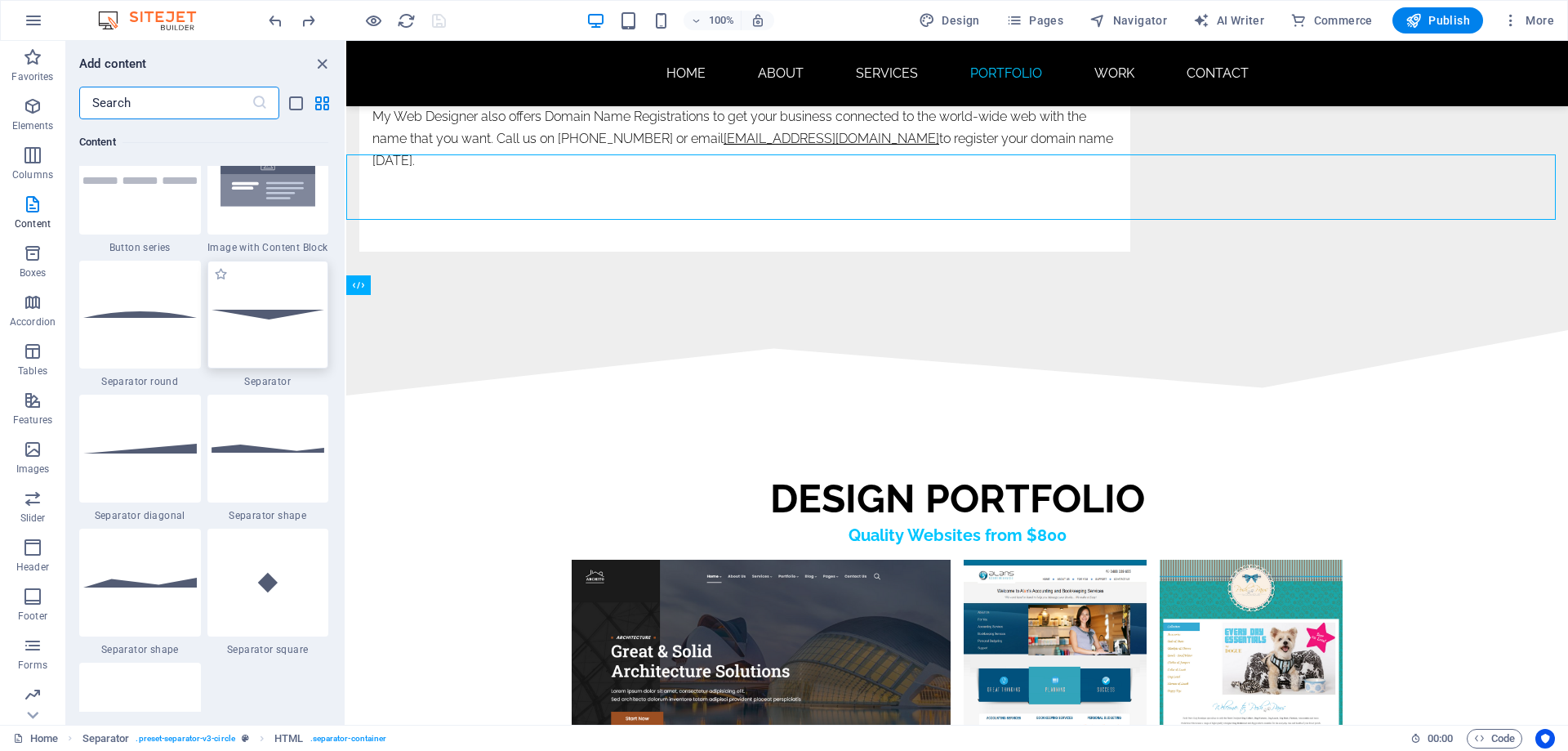
click at [279, 314] on img at bounding box center [268, 315] width 114 height 9
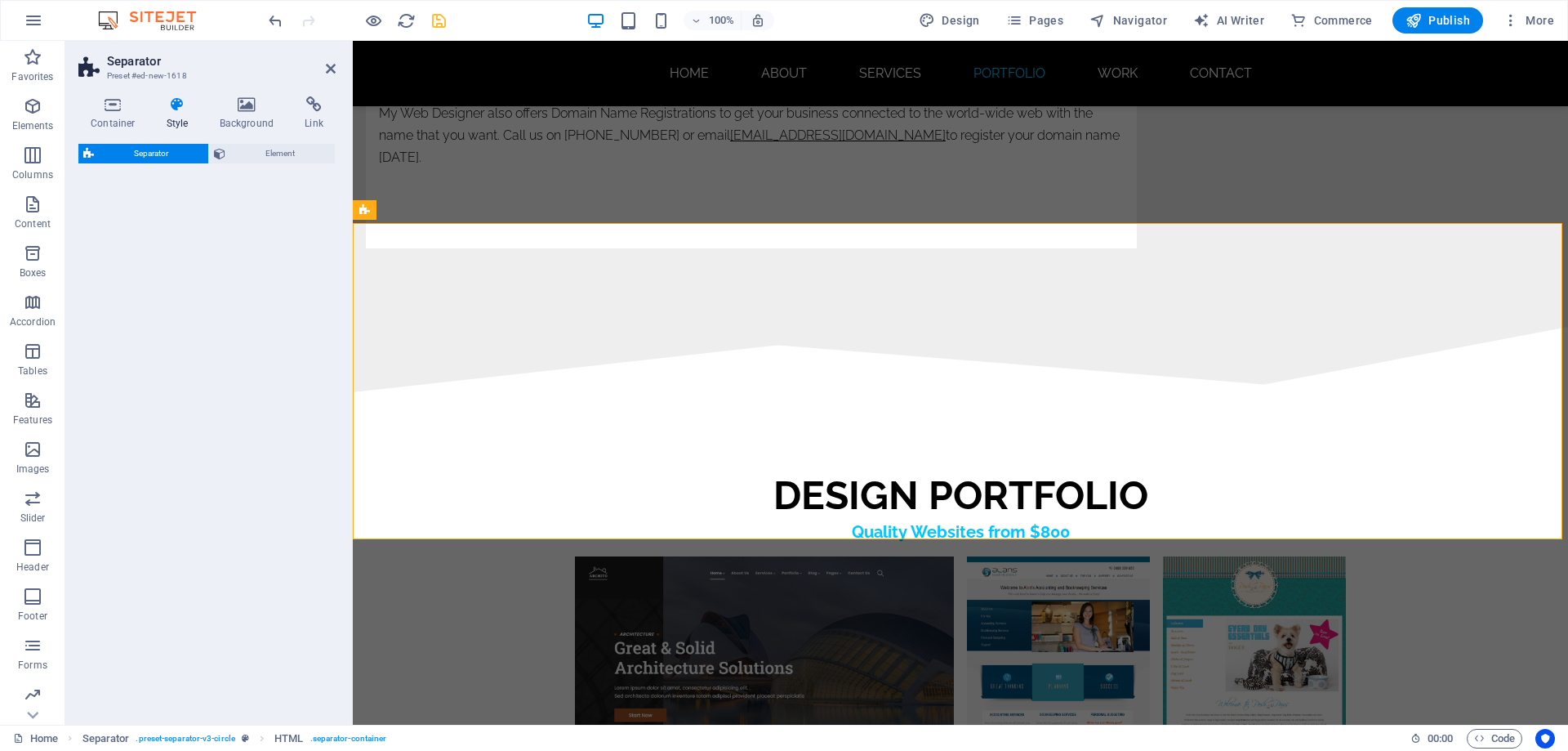
click at [279, 314] on div "Separator Element" at bounding box center [206, 428] width 257 height 568
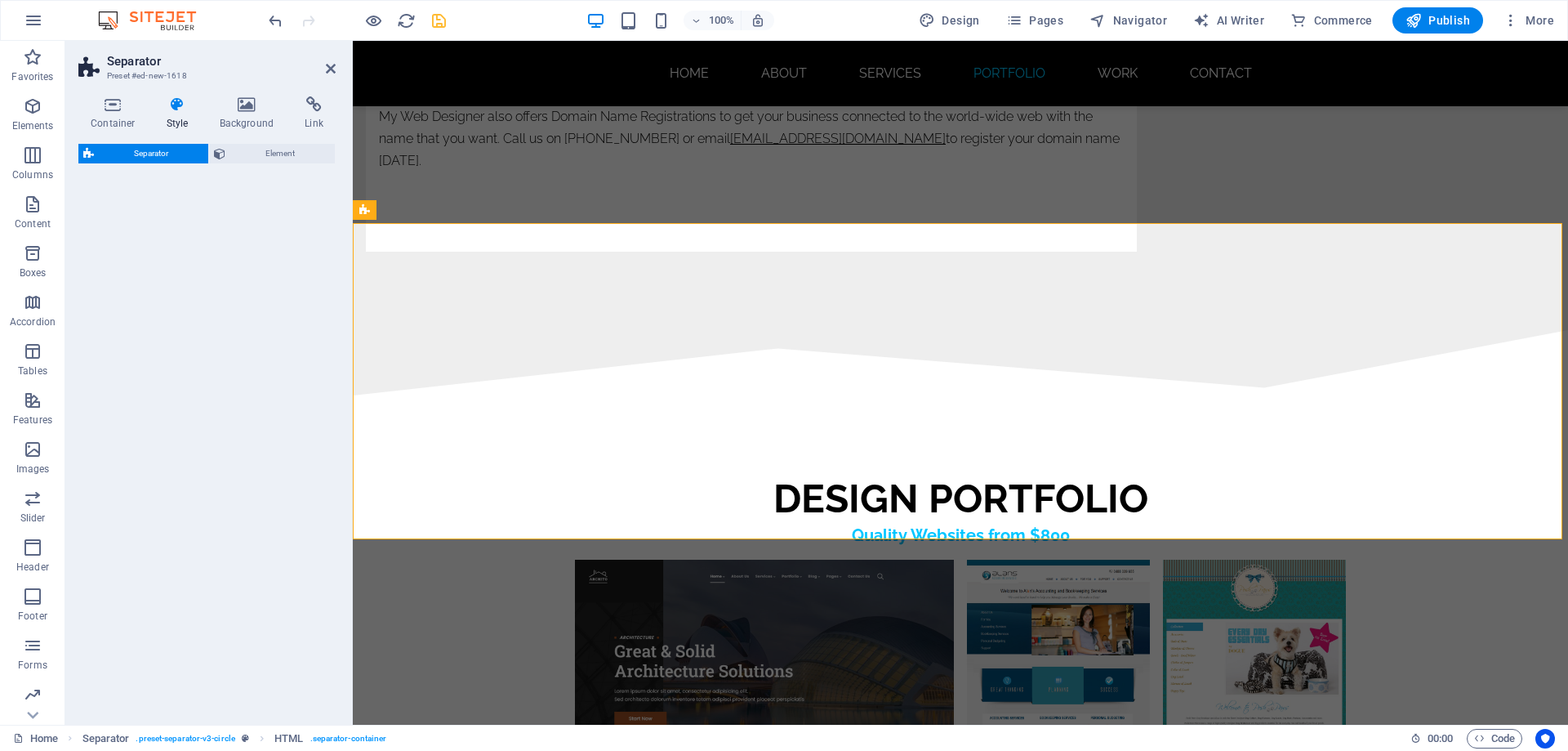
select select "rem"
select select "preset-separator-v3-default"
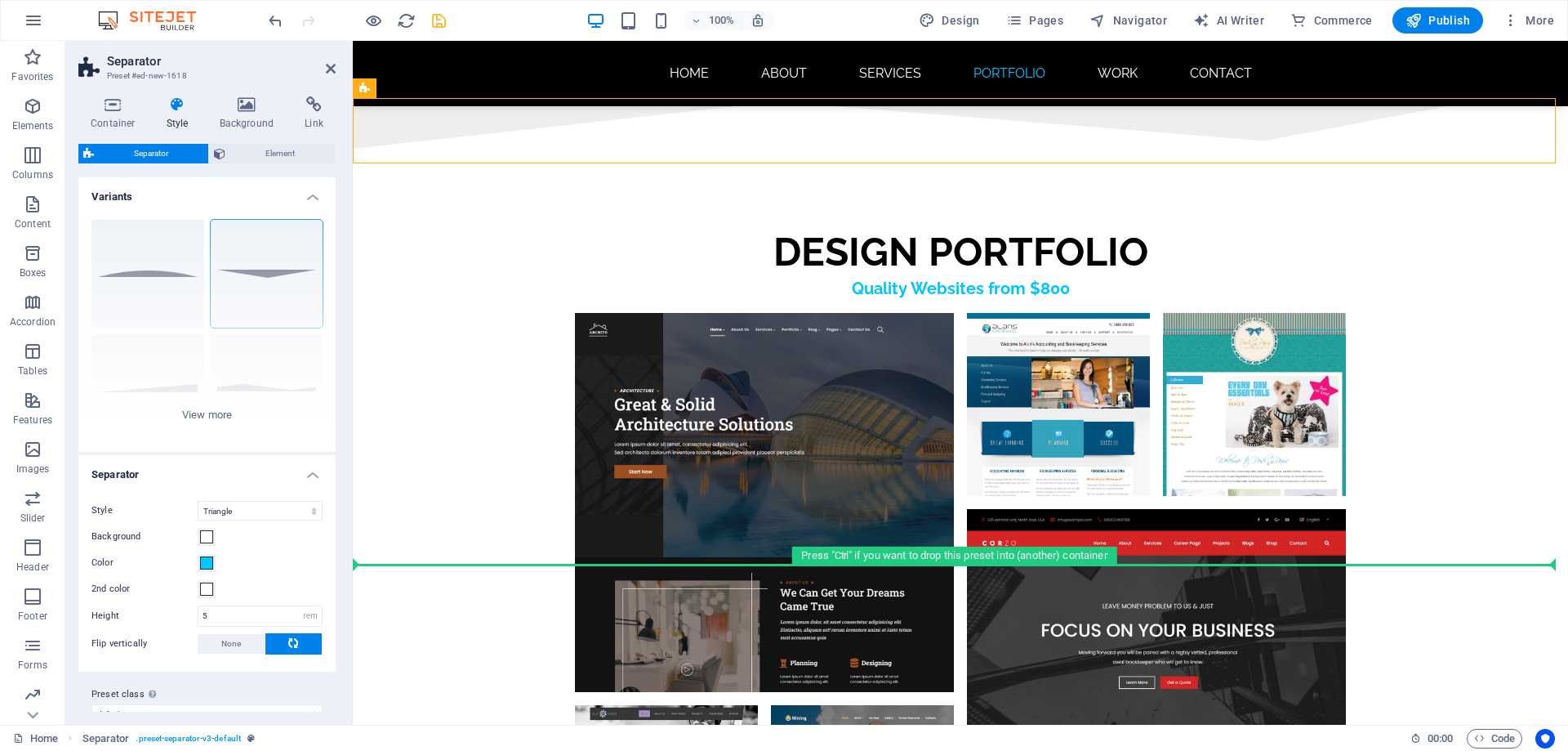
scroll to position [8381, 0]
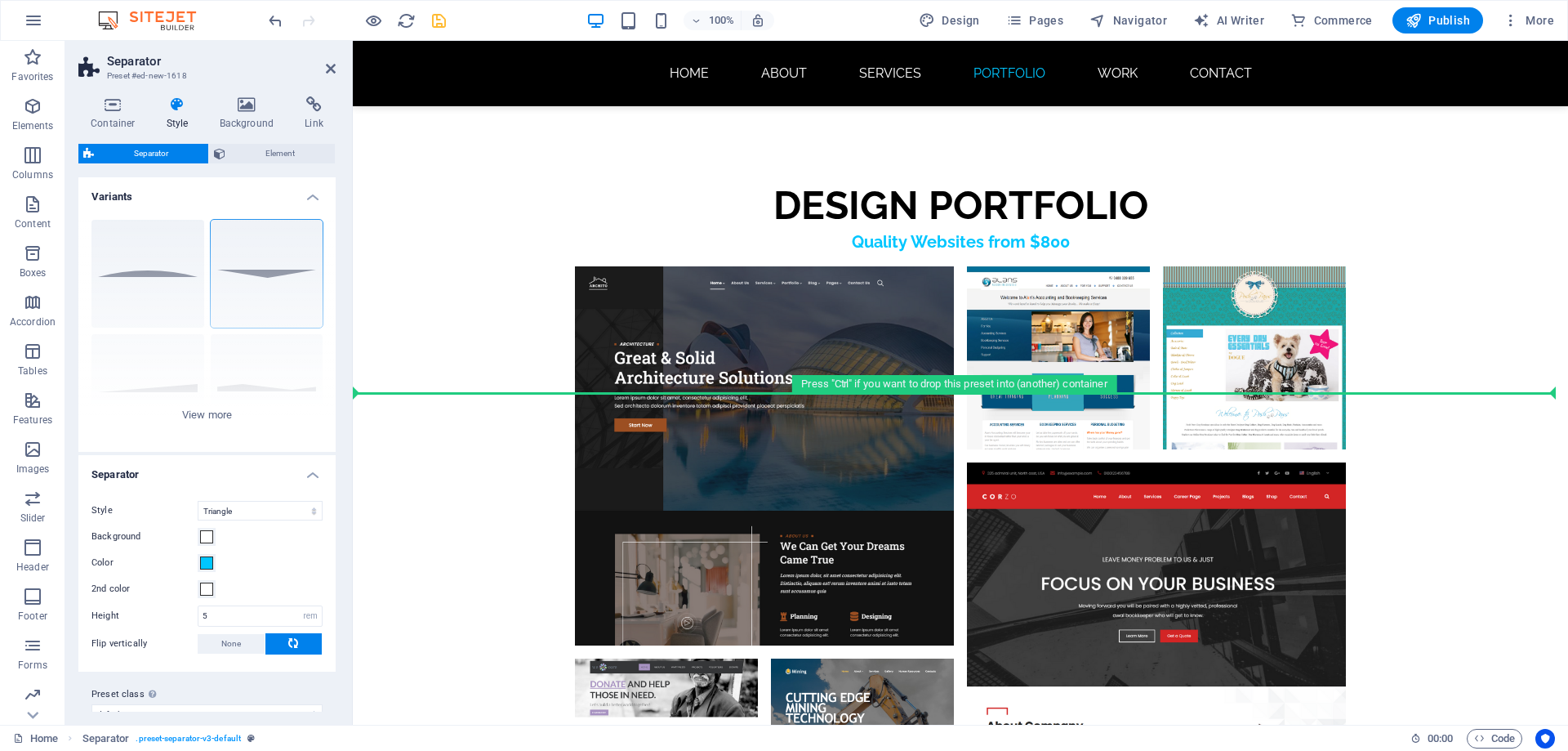
drag, startPoint x: 743, startPoint y: 333, endPoint x: 461, endPoint y: 399, distance: 289.6
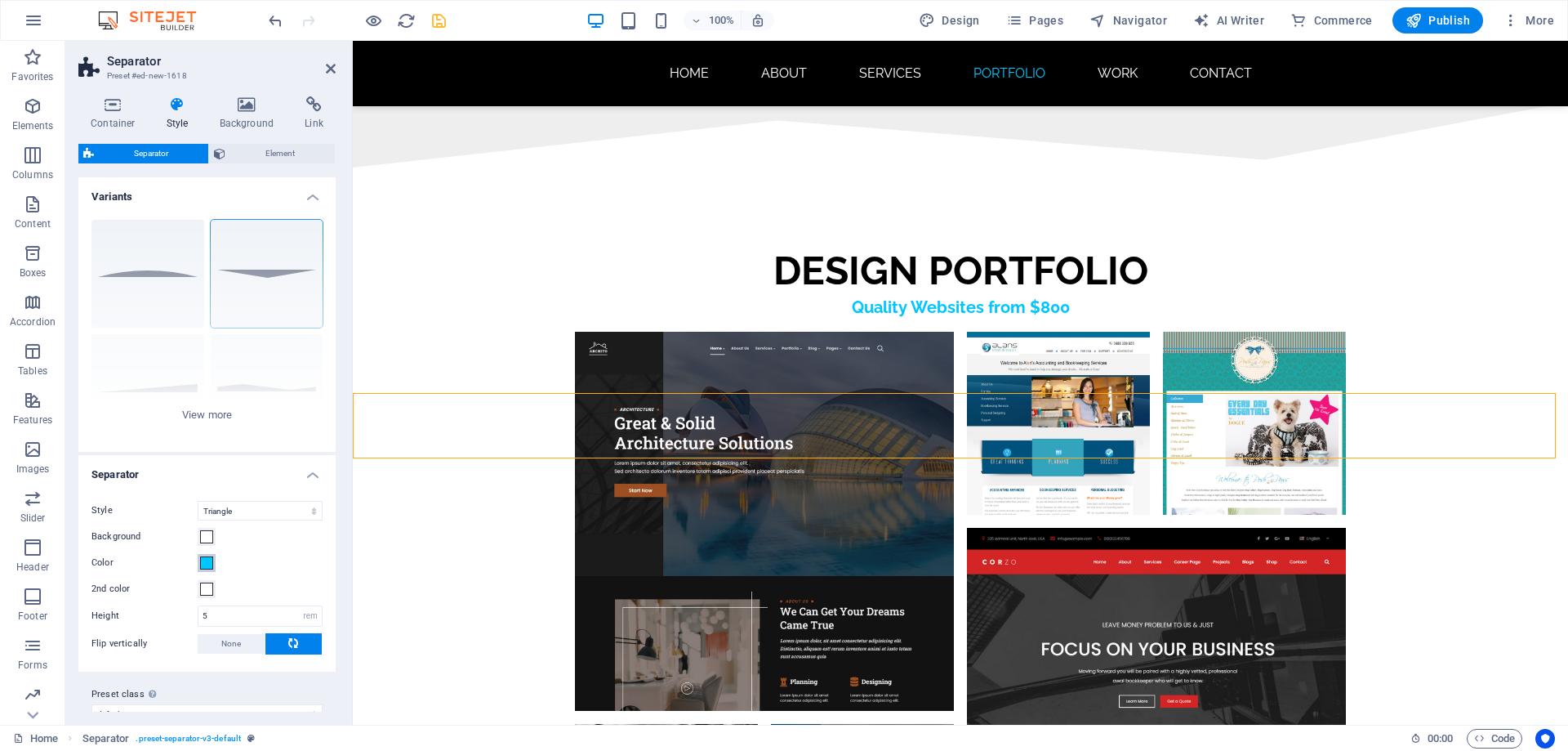
click at [207, 564] on span at bounding box center [206, 563] width 13 height 13
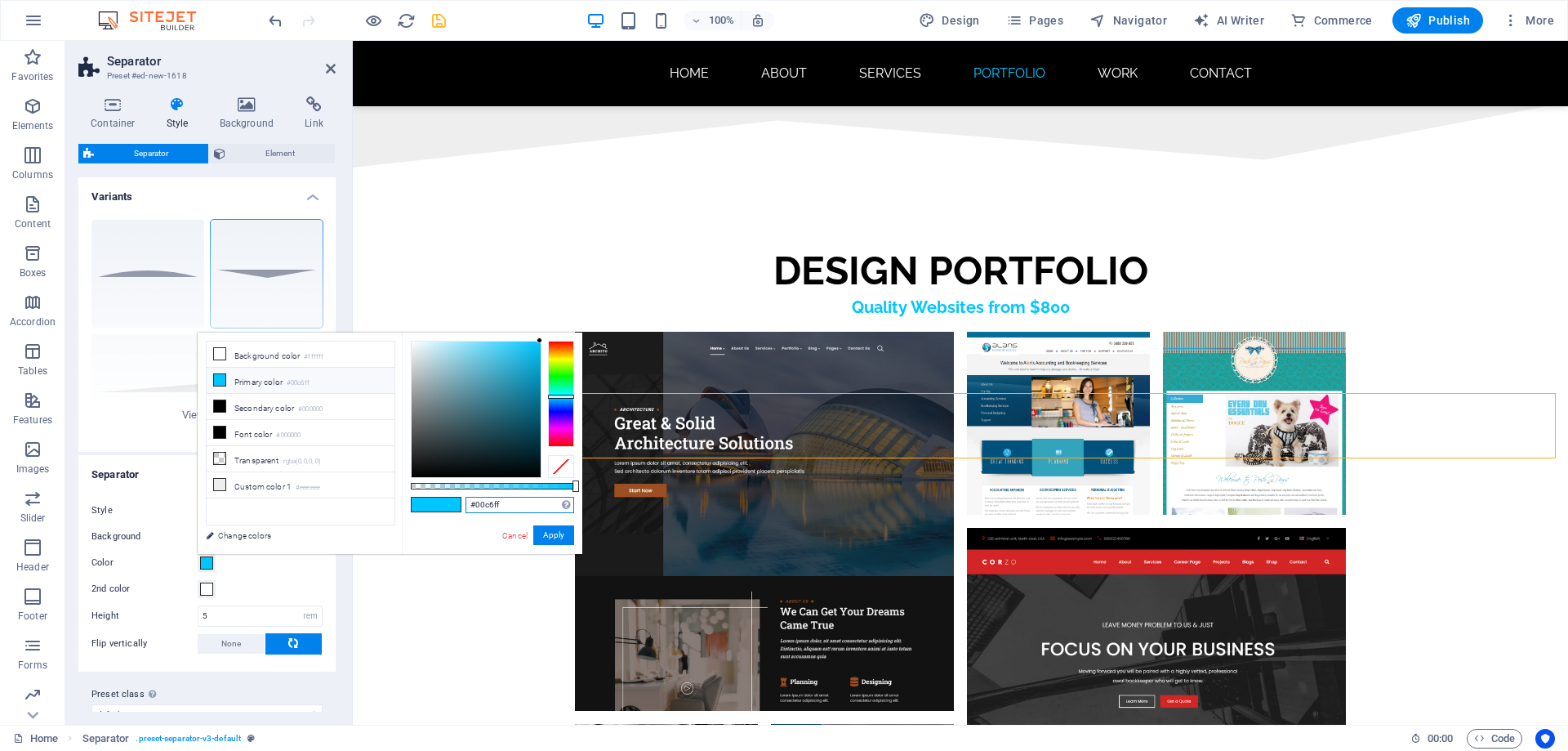
drag, startPoint x: 506, startPoint y: 506, endPoint x: 468, endPoint y: 509, distance: 38.1
click at [468, 509] on input "#00c6ff" at bounding box center [519, 504] width 108 height 16
paste input "1c1e2b"
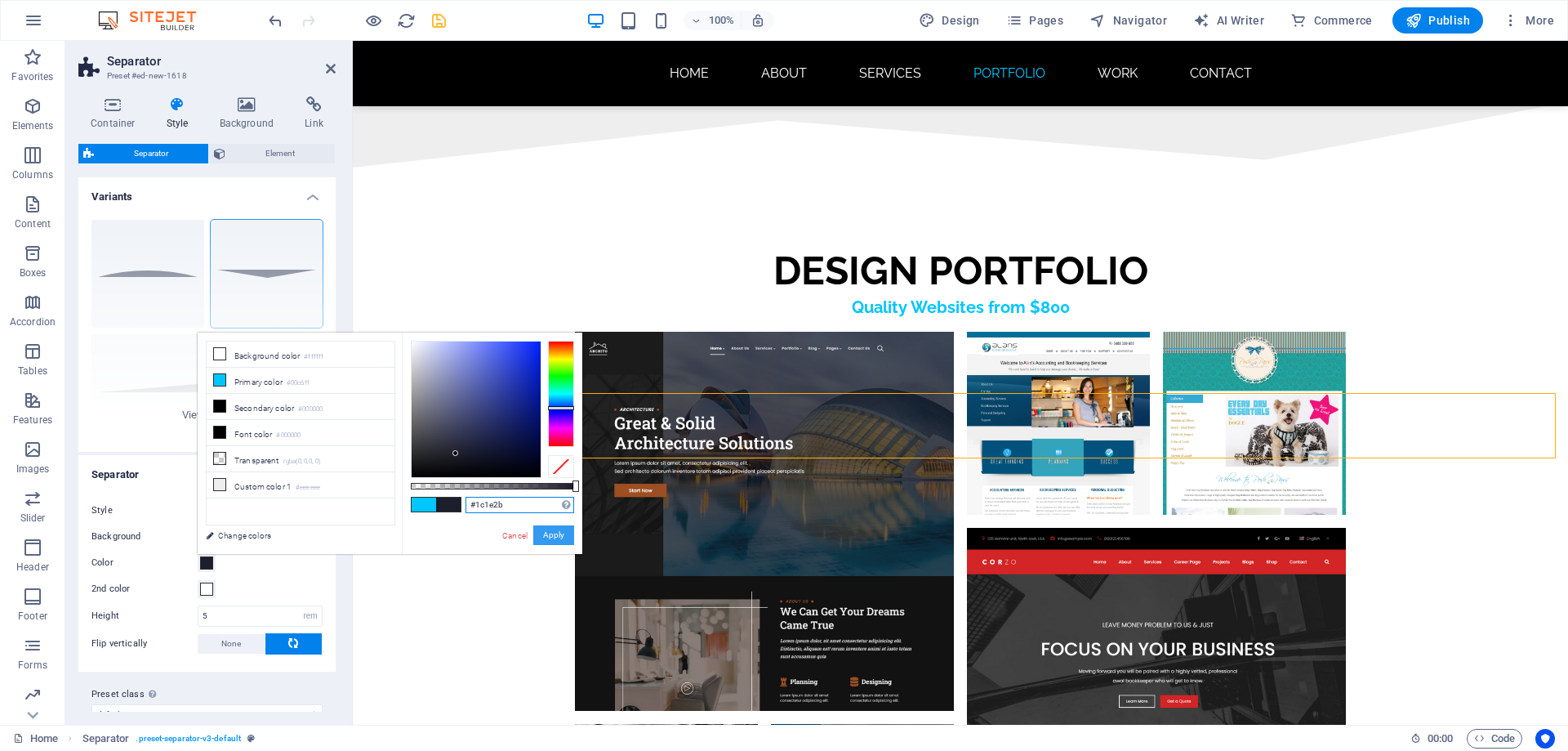
type input "#1c1e2b"
click at [557, 540] on button "Apply" at bounding box center [553, 535] width 40 height 20
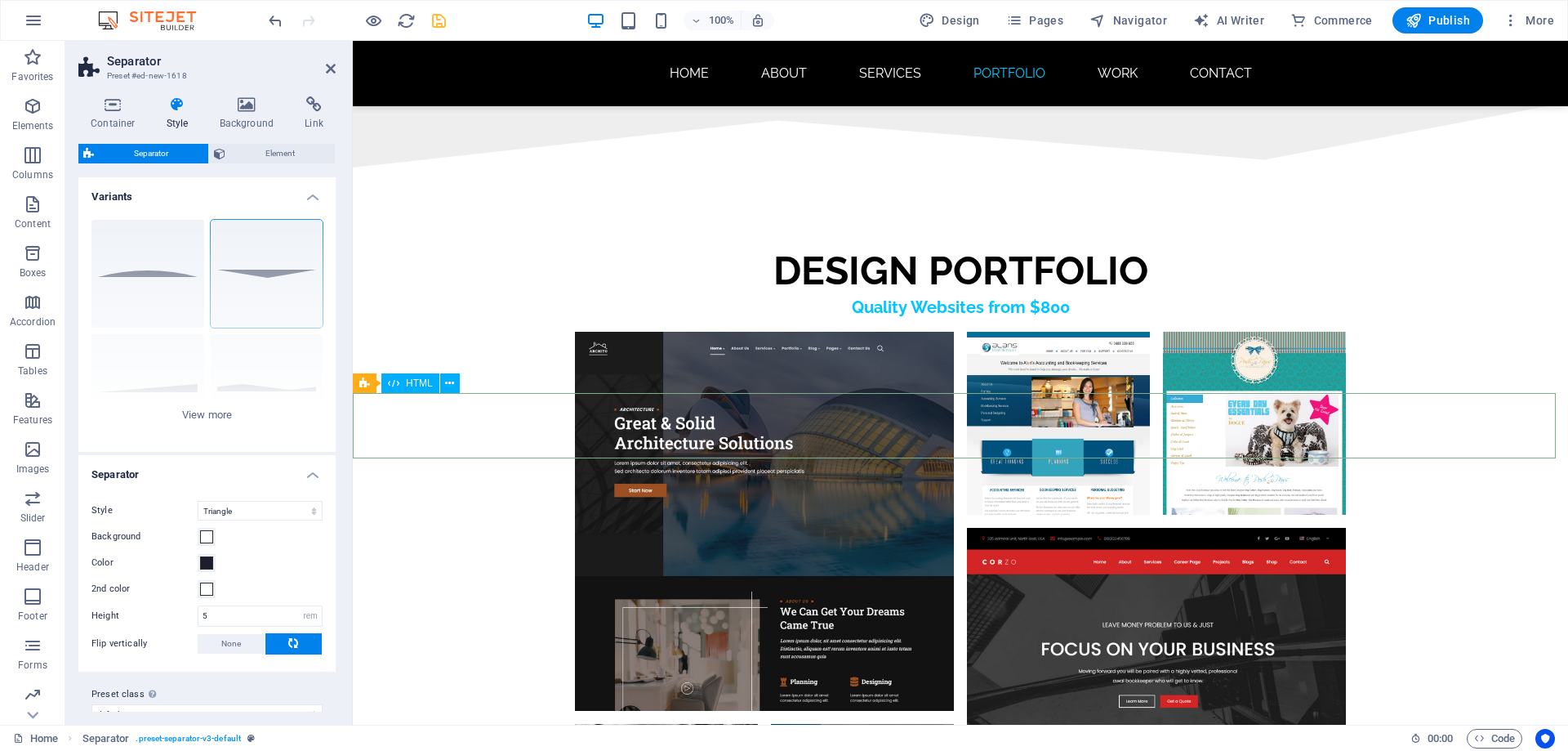
click at [206, 538] on span at bounding box center [206, 537] width 13 height 13
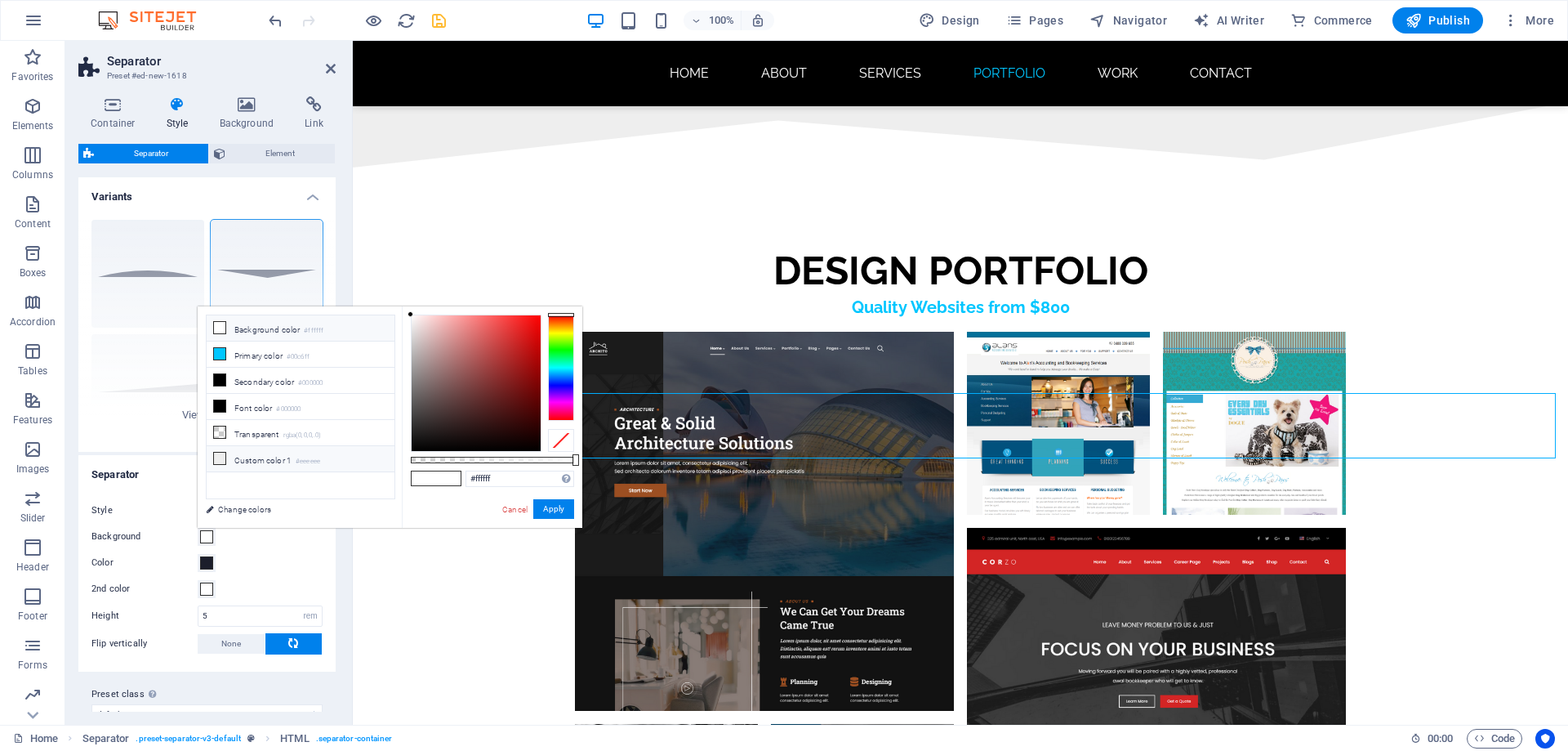
click at [258, 458] on li "Custom color 1 #eeeeee" at bounding box center [299, 459] width 187 height 26
type input "#eeeeee"
click at [557, 504] on button "Apply" at bounding box center [553, 509] width 40 height 20
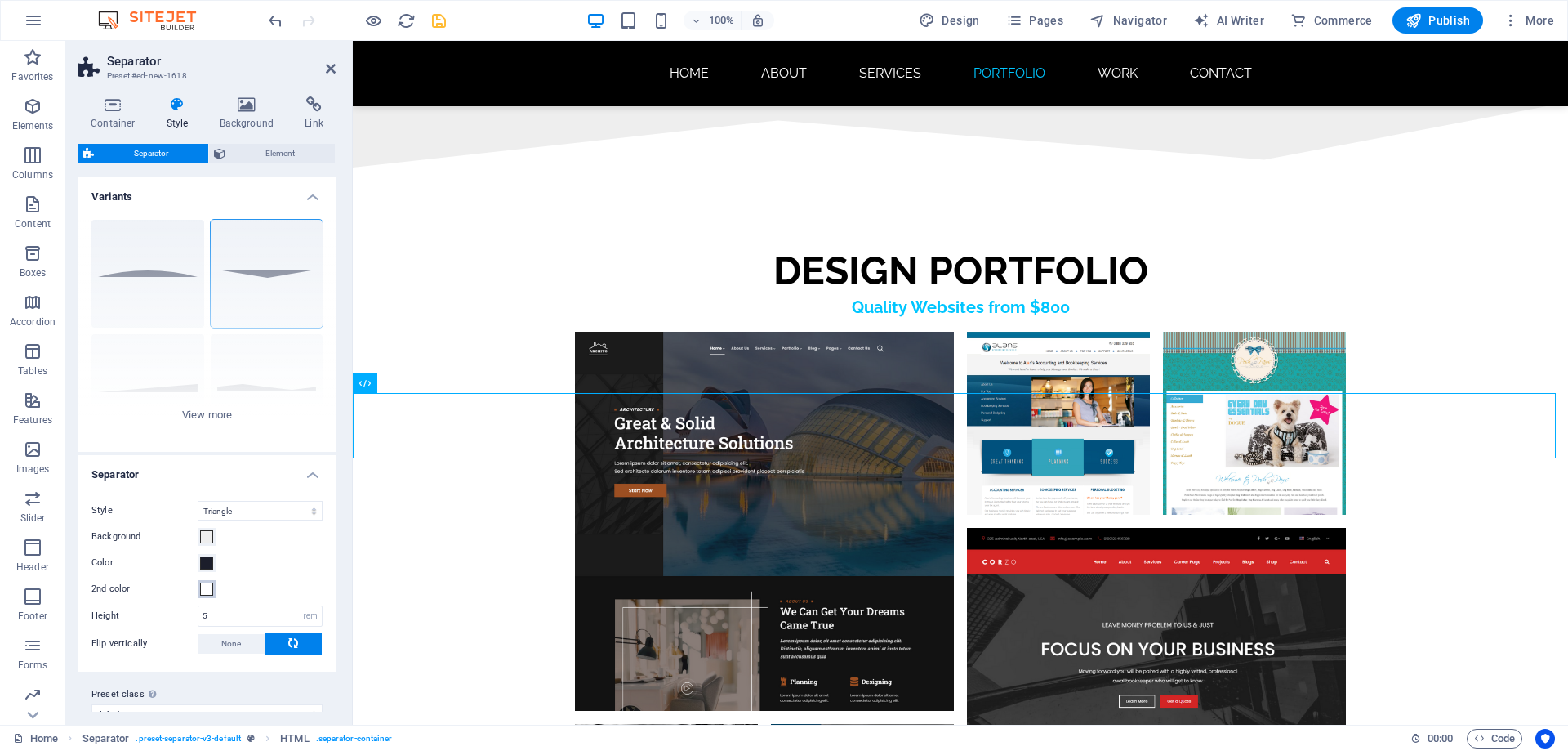
click at [207, 591] on span at bounding box center [206, 589] width 13 height 13
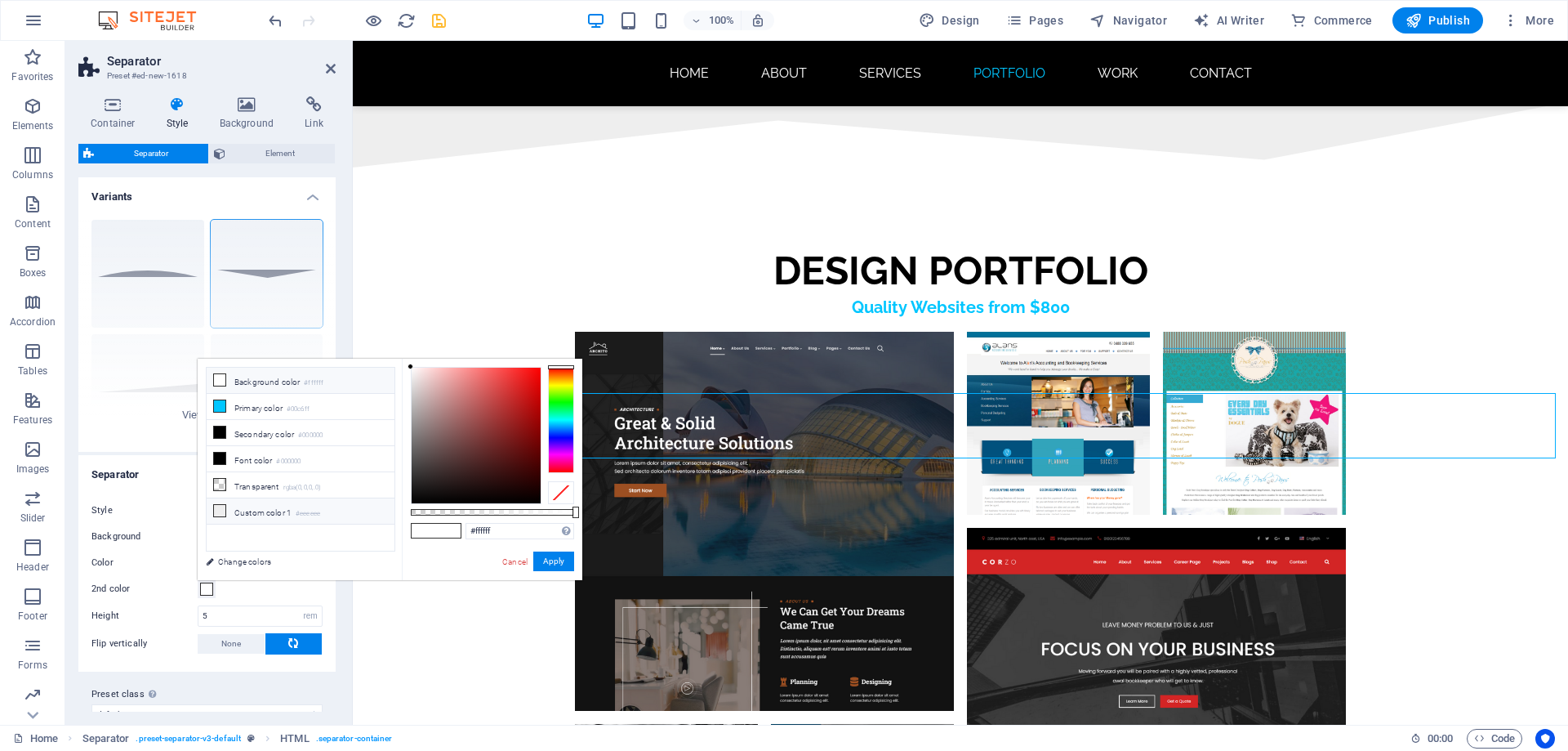
click at [255, 507] on li "Custom color 1 #eeeeee" at bounding box center [299, 512] width 187 height 26
type input "#eeeeee"
click at [549, 561] on button "Apply" at bounding box center [553, 561] width 40 height 20
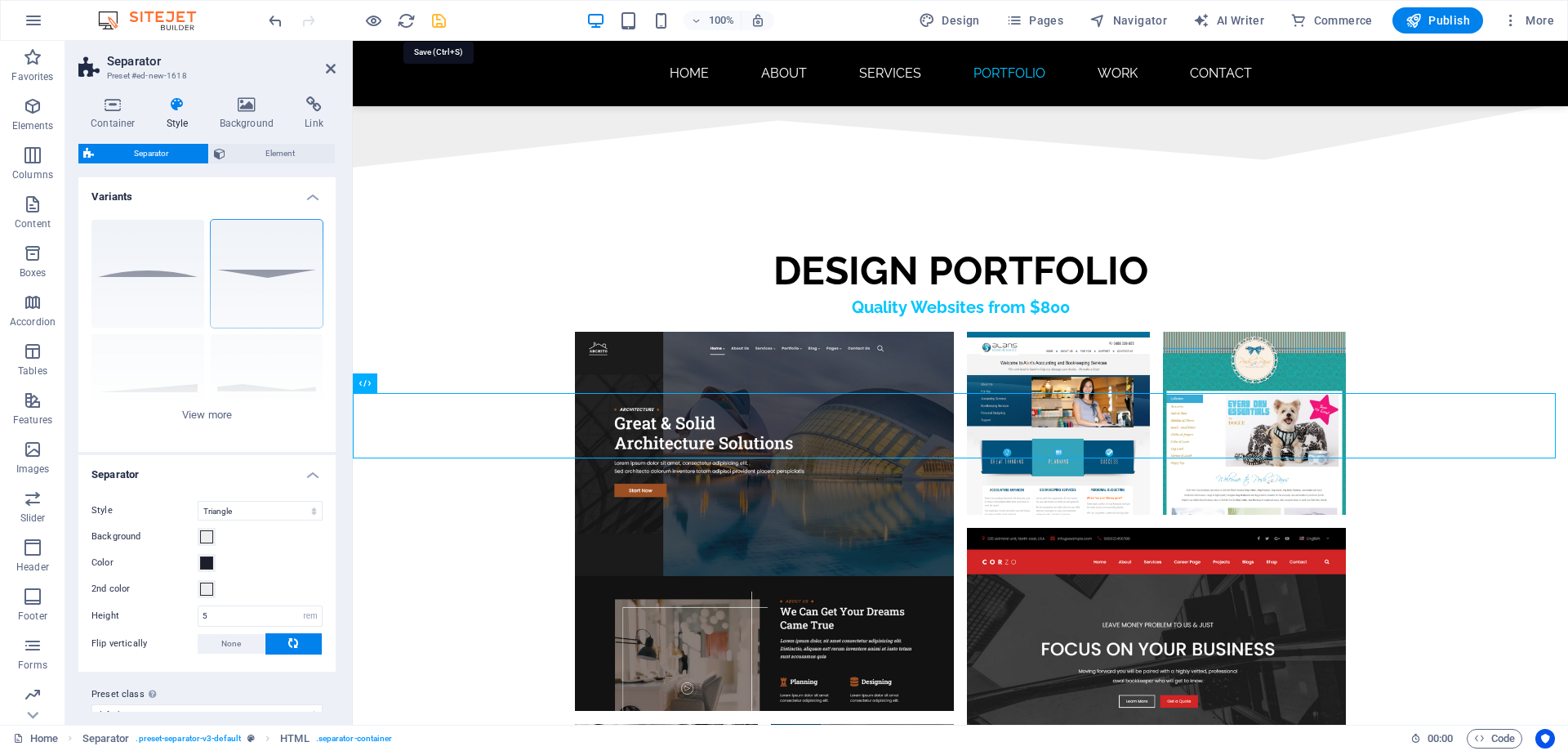
click at [440, 20] on icon "save" at bounding box center [439, 21] width 19 height 19
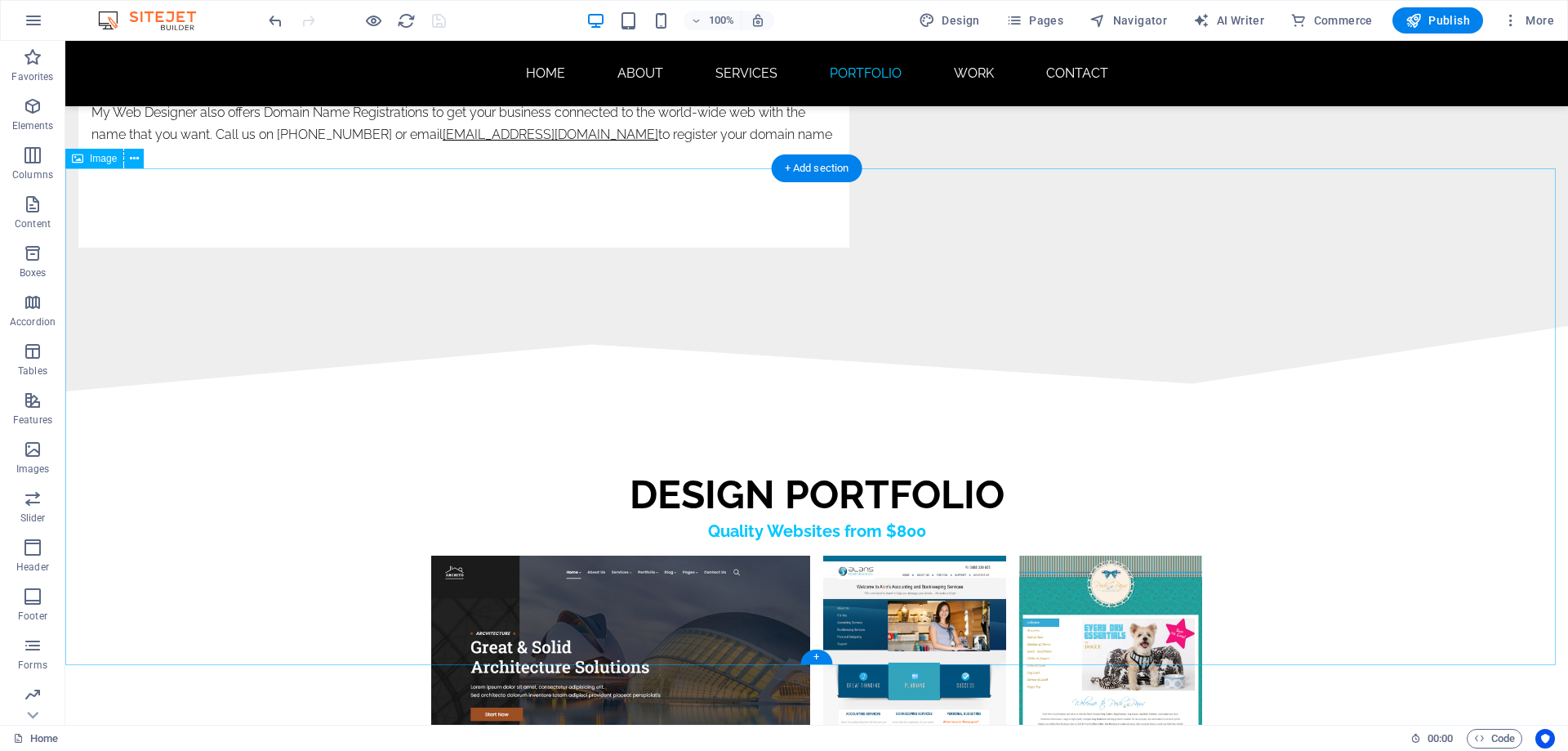
scroll to position [8214, 0]
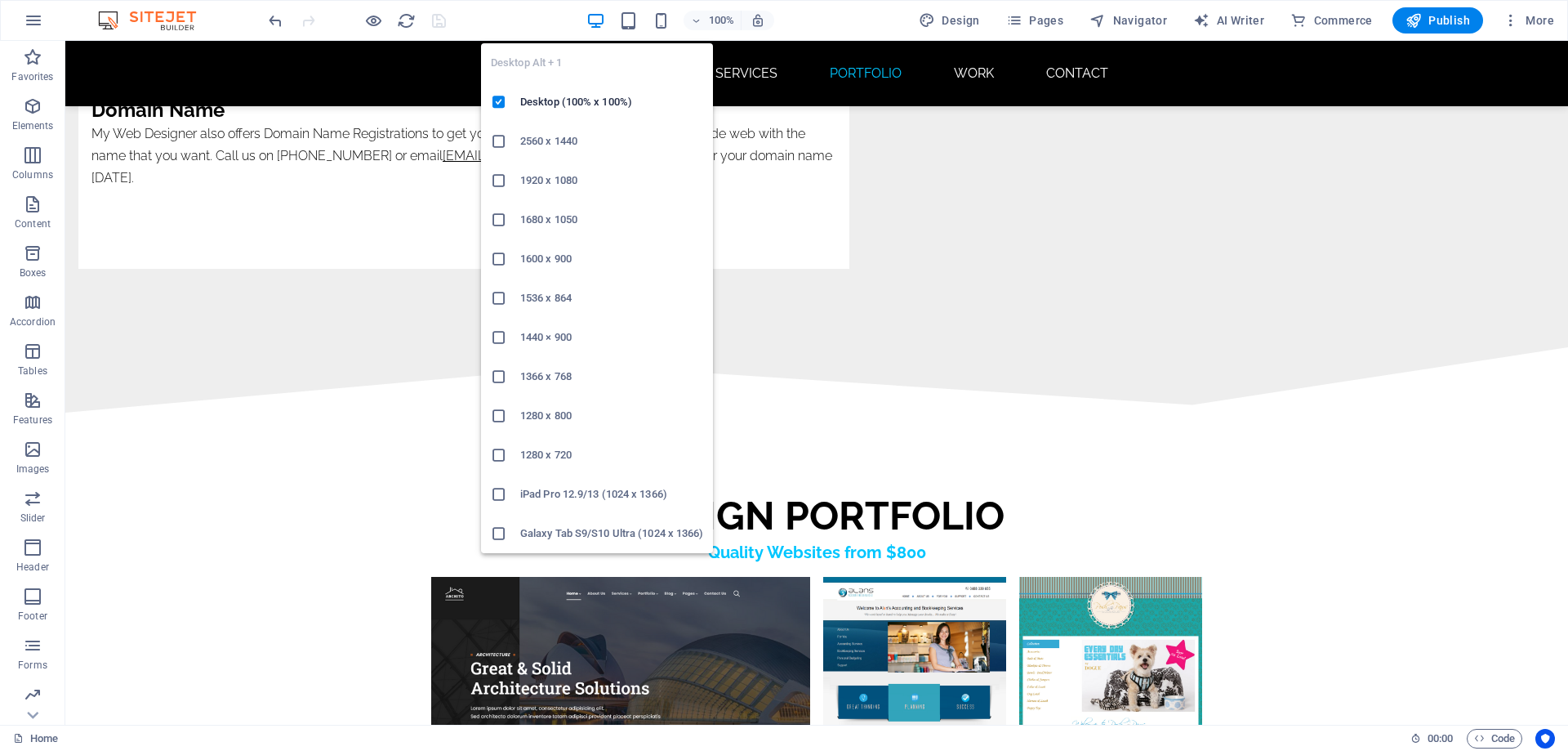
click at [596, 23] on icon "button" at bounding box center [596, 21] width 19 height 19
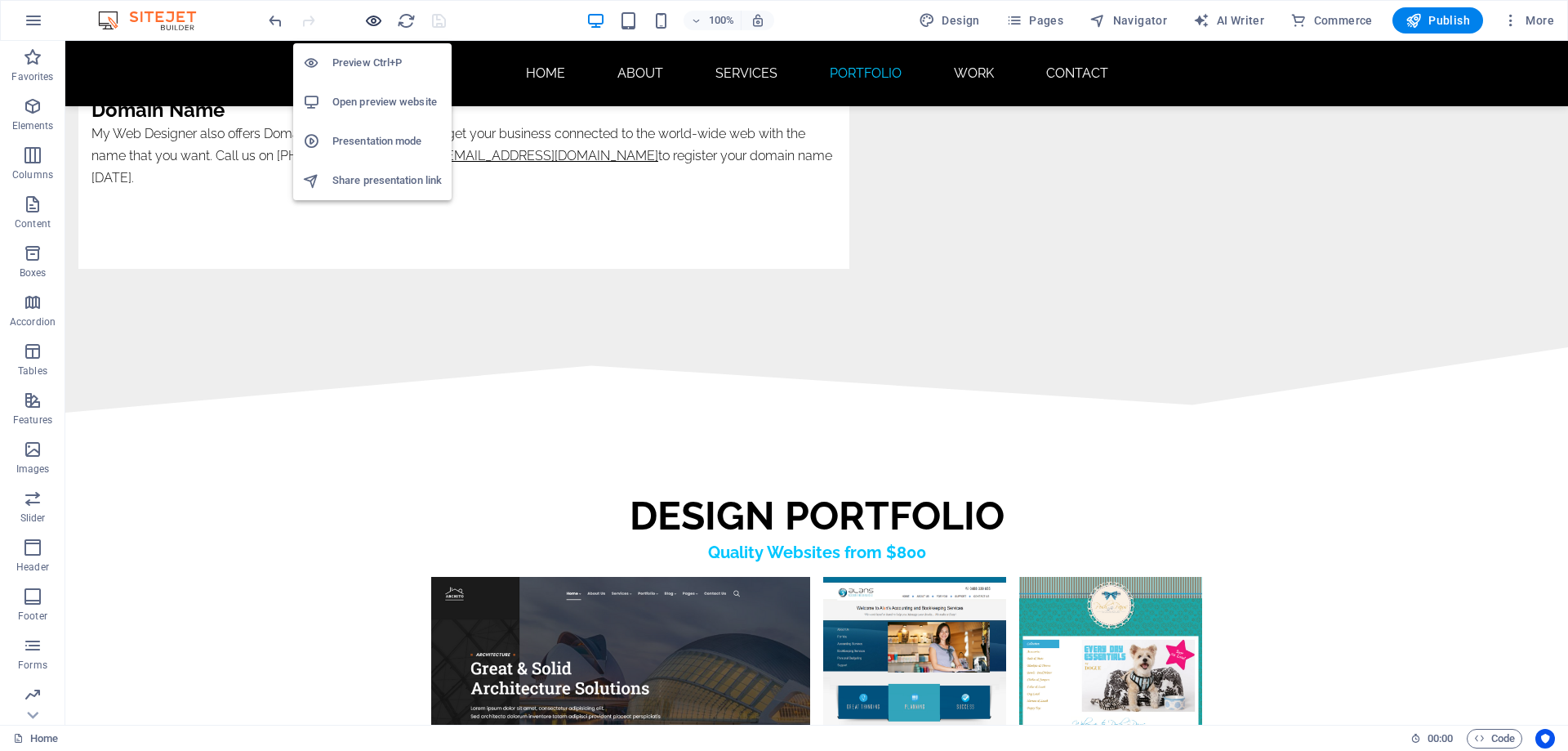
click at [368, 22] on icon "button" at bounding box center [374, 21] width 19 height 19
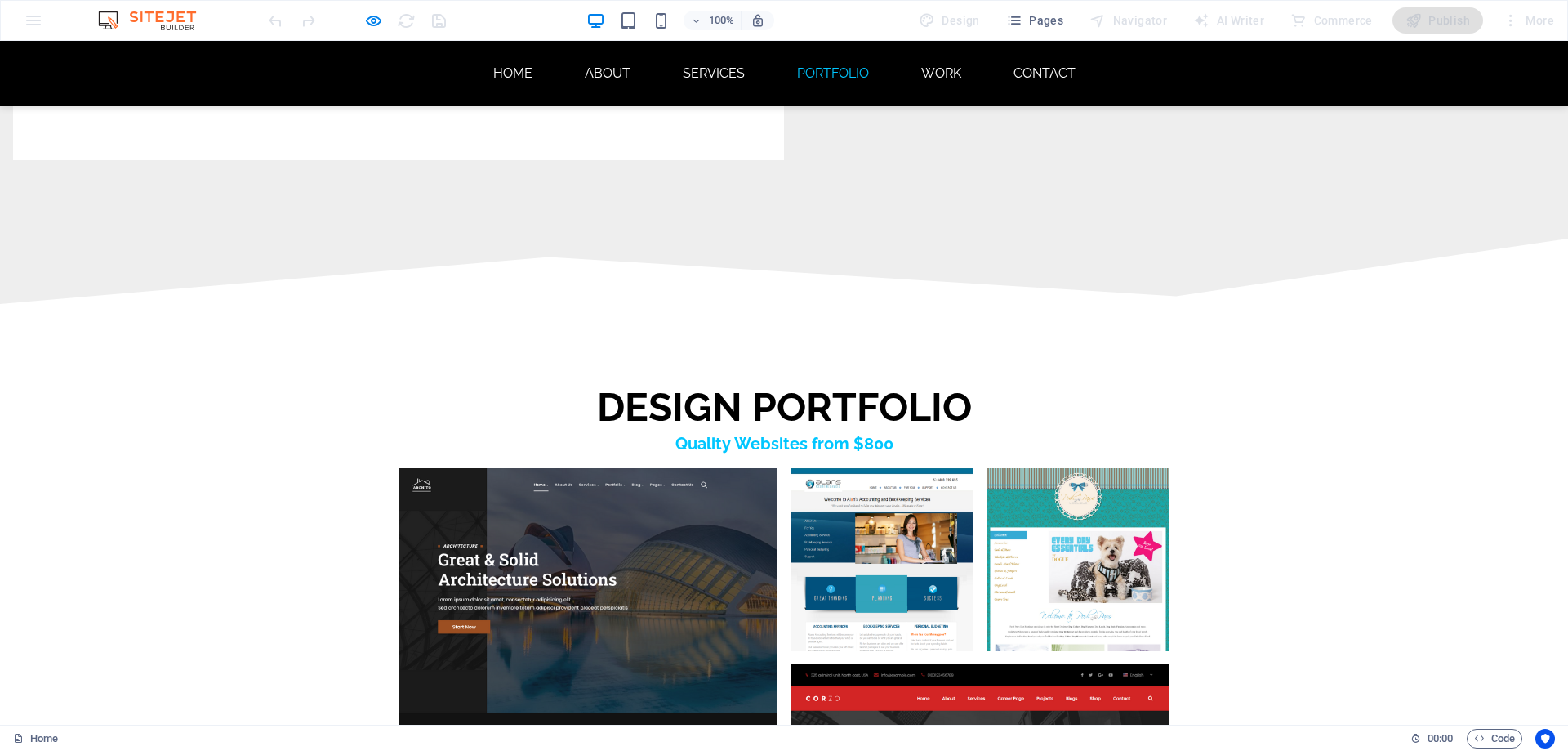
scroll to position [8328, 0]
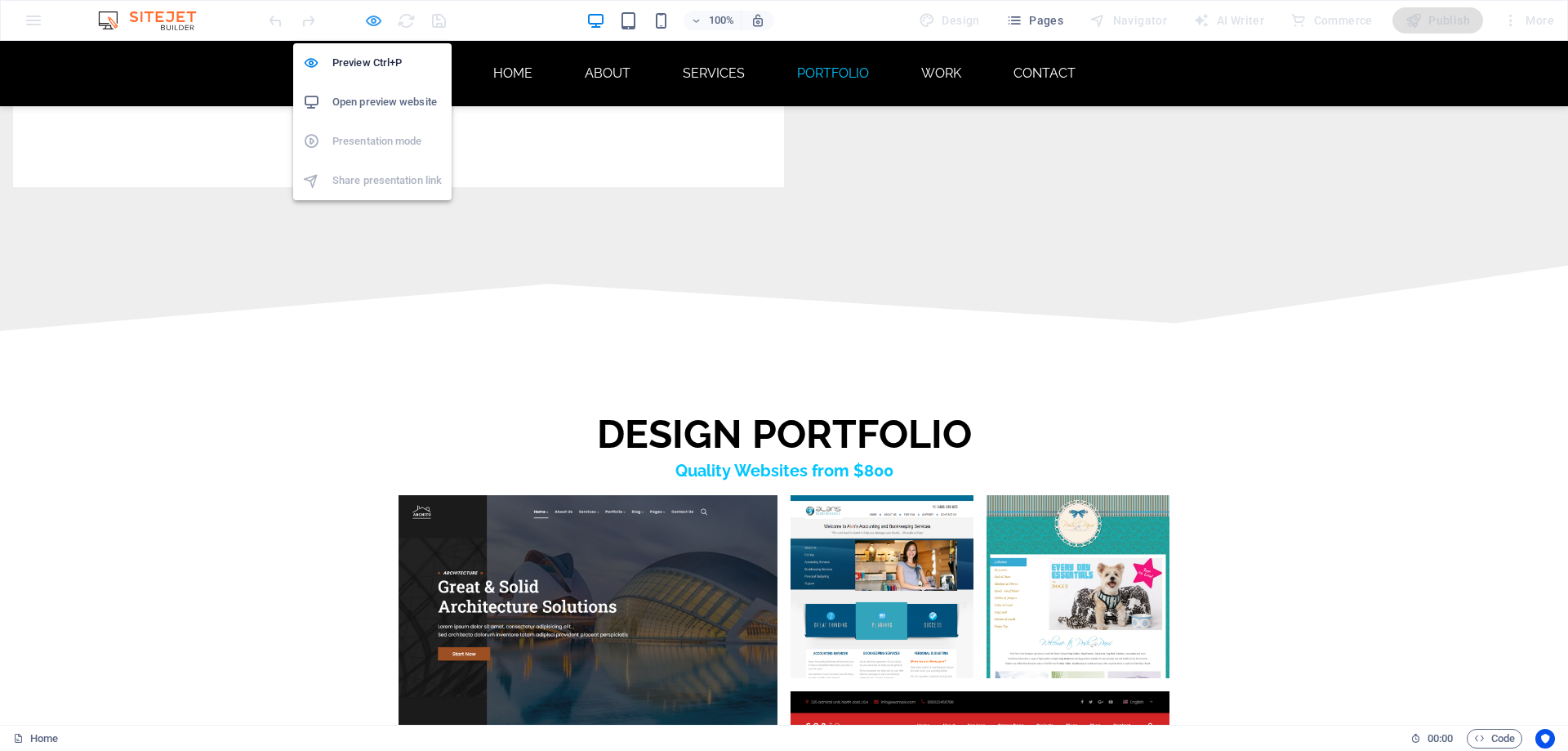
click at [373, 22] on icon "button" at bounding box center [374, 21] width 19 height 19
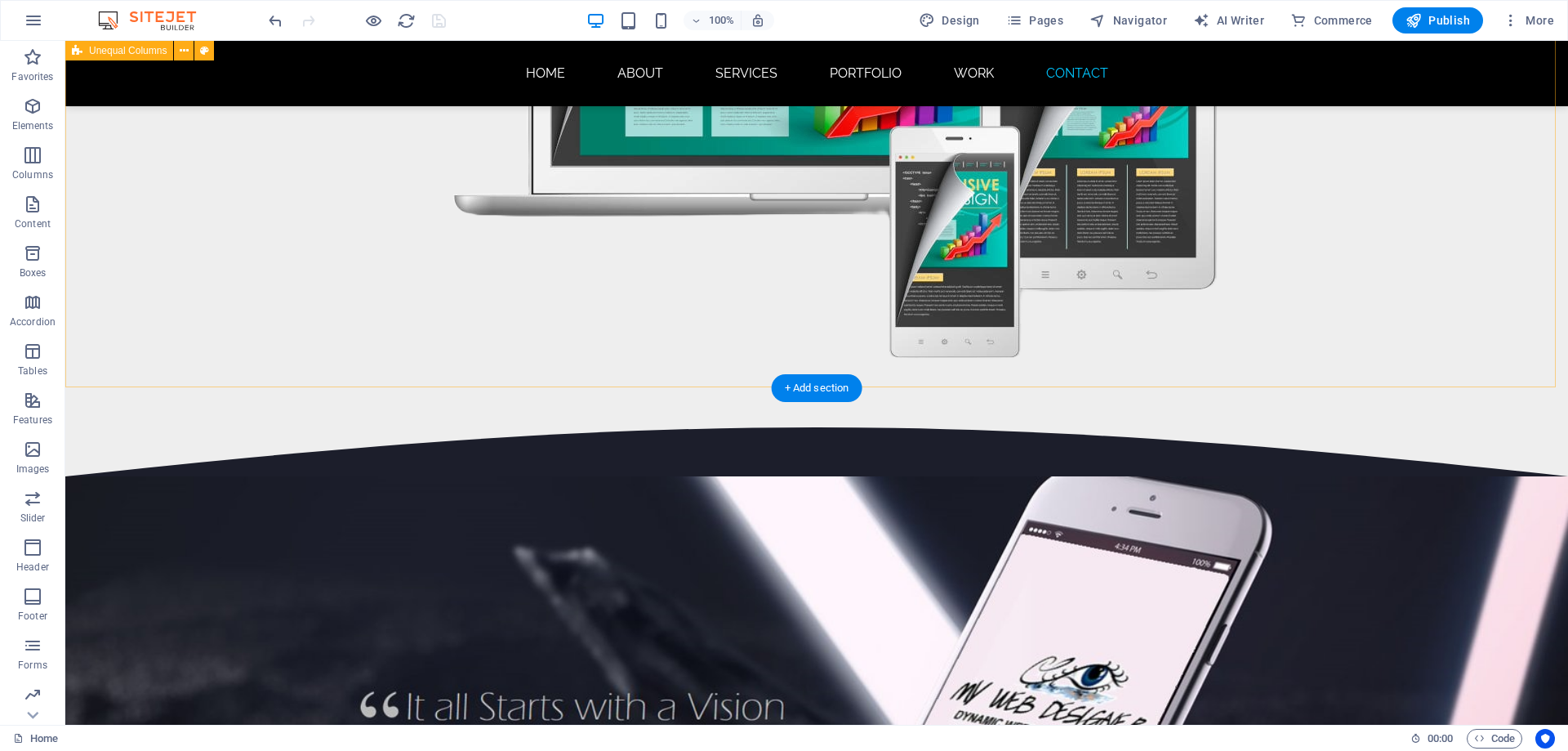
scroll to position [11098, 0]
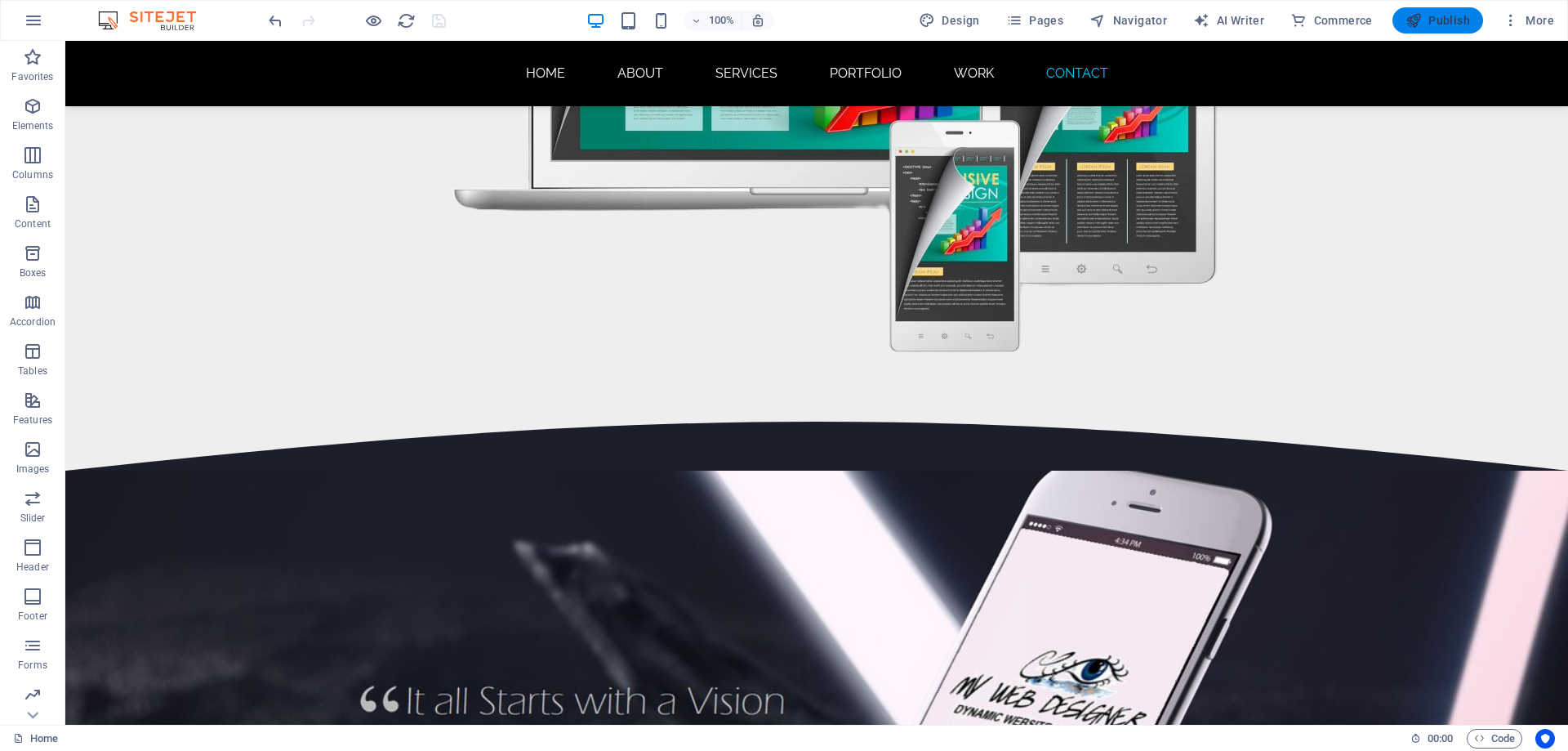
click at [1435, 21] on span "Publish" at bounding box center [1437, 20] width 65 height 16
